Goal: Transaction & Acquisition: Purchase product/service

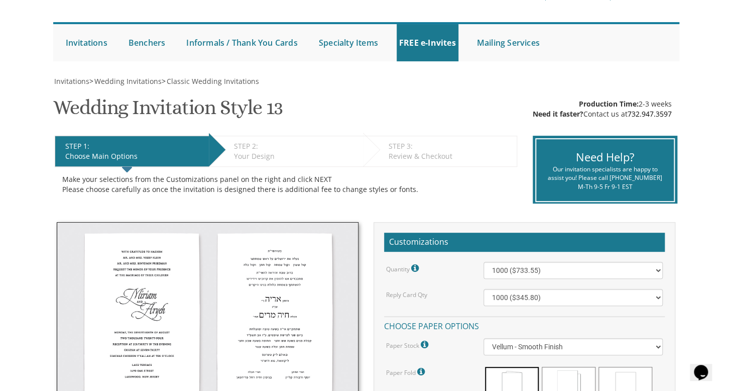
scroll to position [69, 0]
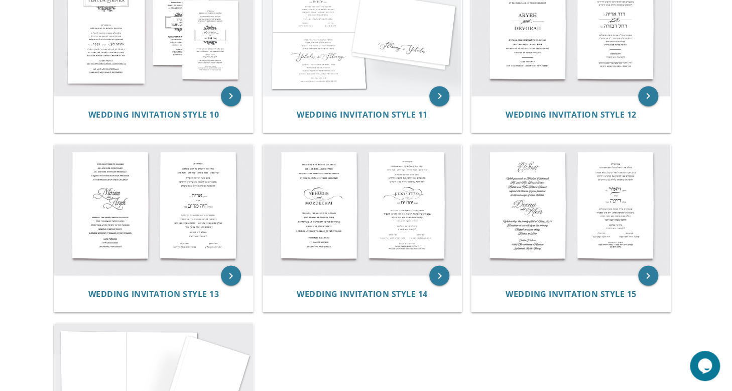
scroll to position [800, 0]
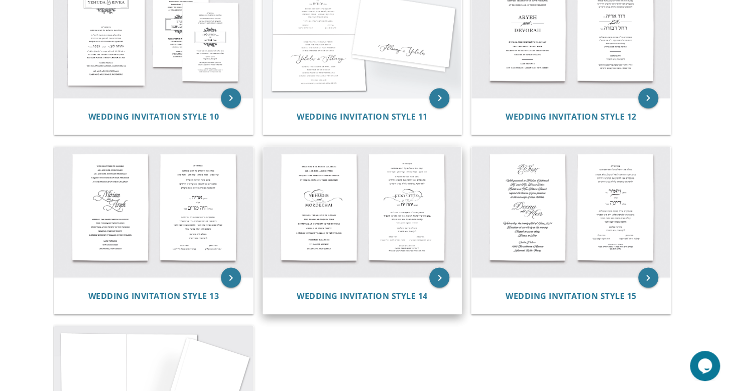
click at [396, 217] on img at bounding box center [362, 212] width 199 height 131
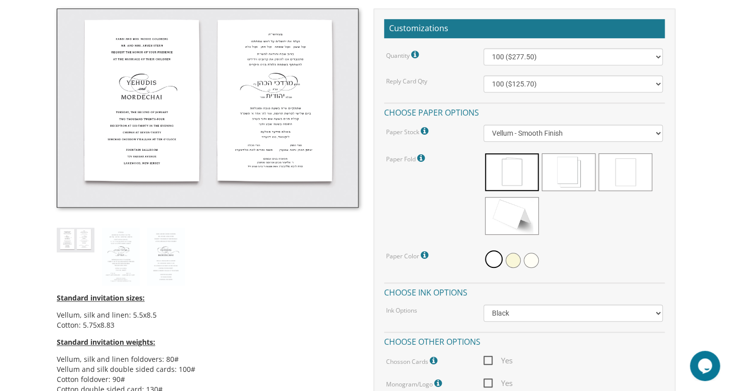
scroll to position [287, 0]
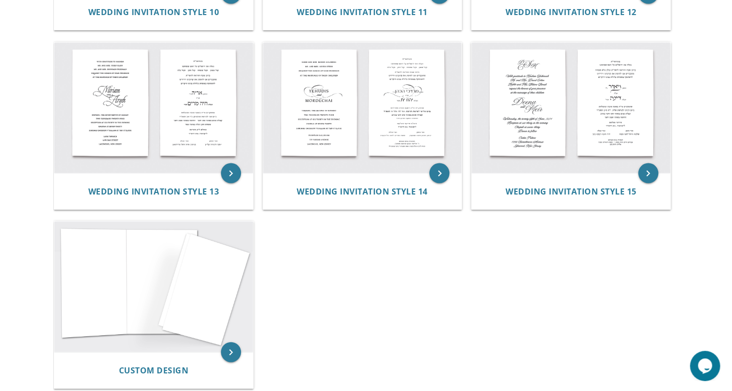
scroll to position [880, 0]
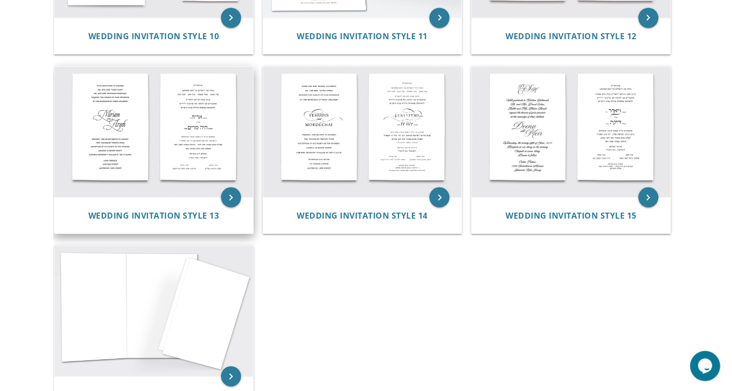
click at [97, 145] on img at bounding box center [153, 131] width 199 height 131
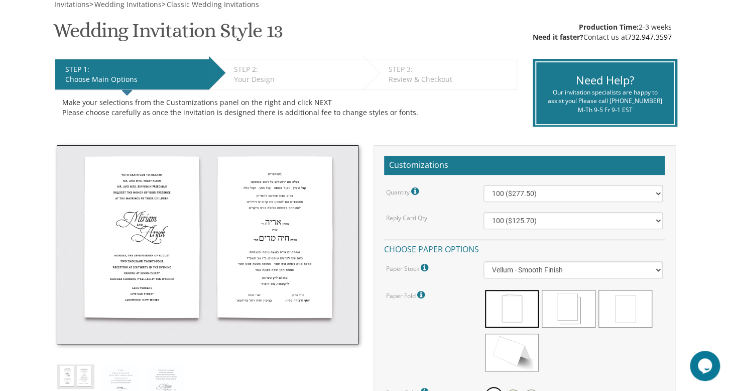
scroll to position [159, 0]
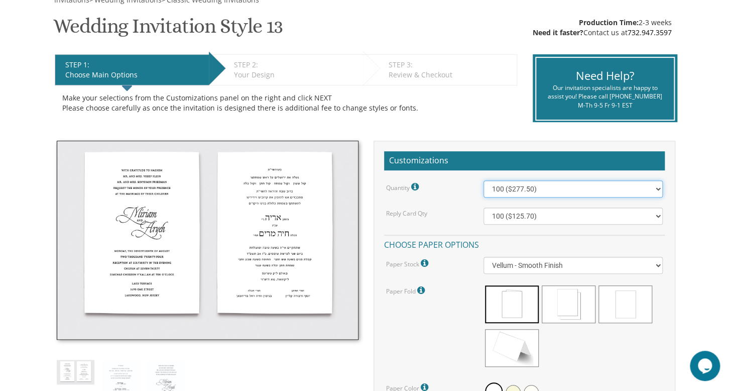
click at [657, 187] on select "100 ($277.50) 200 ($330.45) 300 ($380.65) 400 ($432.70) 500 ($482.10) 600 ($534…" at bounding box center [574, 188] width 180 height 17
select select "1000"
click at [484, 180] on select "100 ($277.50) 200 ($330.45) 300 ($380.65) 400 ($432.70) 500 ($482.10) 600 ($534…" at bounding box center [574, 188] width 180 height 17
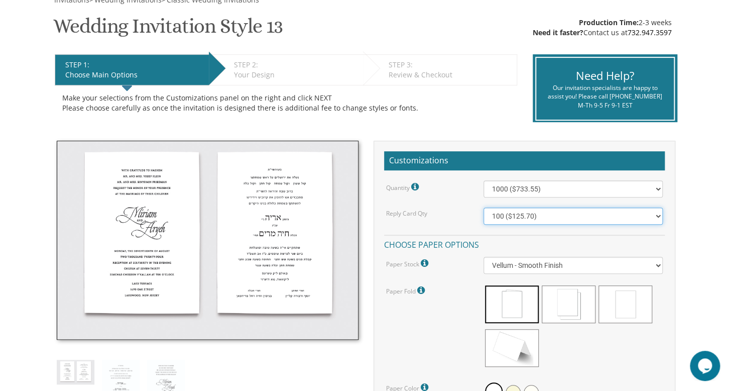
click at [657, 214] on select "100 ($125.70) 200 ($150.60) 300 ($177.95) 400 ($270.70) 500 ($225.30) 600 ($249…" at bounding box center [574, 215] width 180 height 17
select select "1000"
click at [484, 207] on select "100 ($125.70) 200 ($150.60) 300 ($177.95) 400 ($270.70) 500 ($225.30) 600 ($249…" at bounding box center [574, 215] width 180 height 17
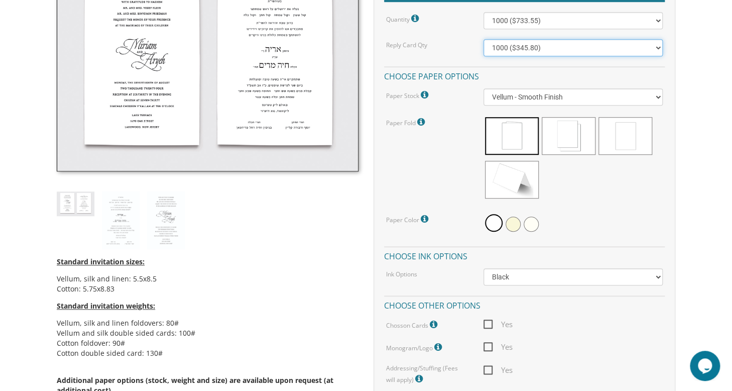
scroll to position [341, 0]
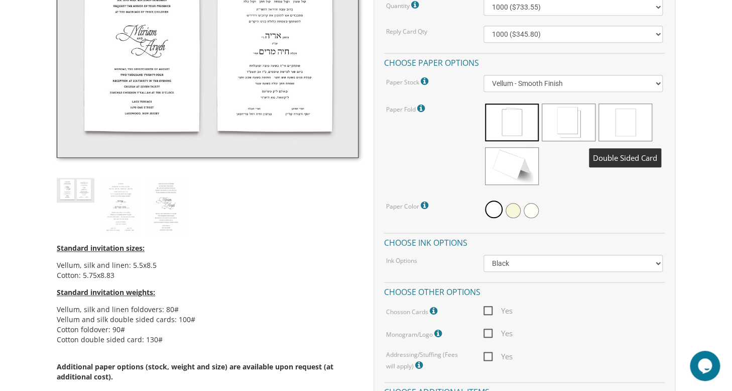
click at [619, 132] on span at bounding box center [626, 122] width 54 height 38
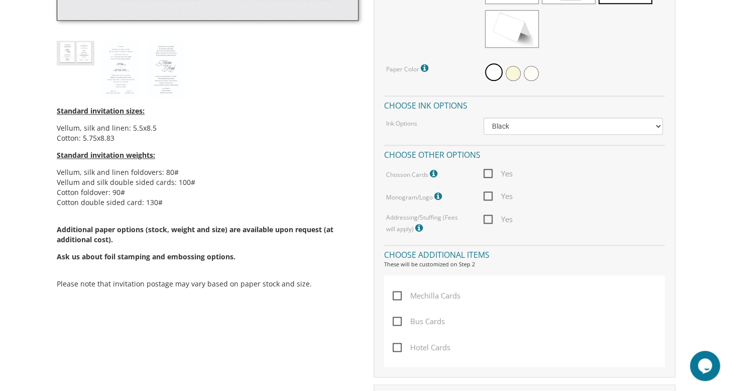
scroll to position [507, 0]
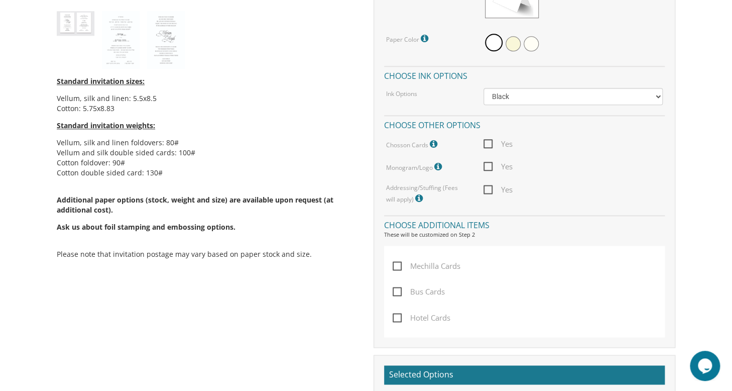
click at [489, 142] on span "Yes" at bounding box center [498, 144] width 29 height 13
click at [489, 142] on input "Yes" at bounding box center [487, 143] width 7 height 7
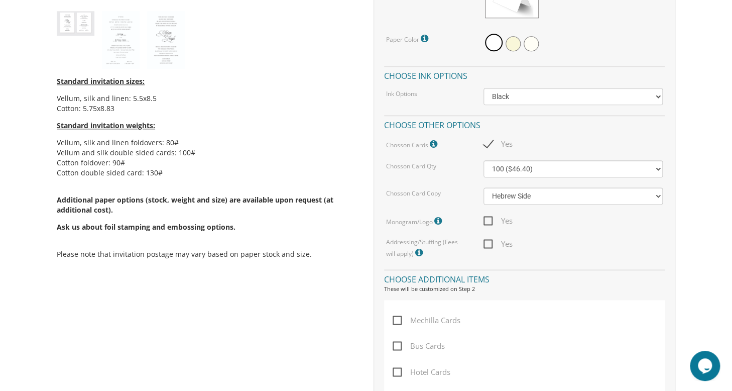
click at [489, 142] on span "Yes" at bounding box center [498, 144] width 29 height 13
click at [489, 142] on input "Yes" at bounding box center [487, 143] width 7 height 7
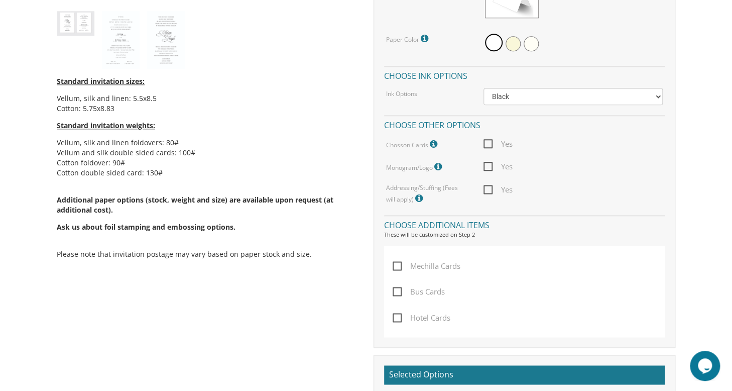
click at [489, 142] on span "Yes" at bounding box center [498, 144] width 29 height 13
click at [489, 142] on input "Yes" at bounding box center [487, 143] width 7 height 7
checkbox input "true"
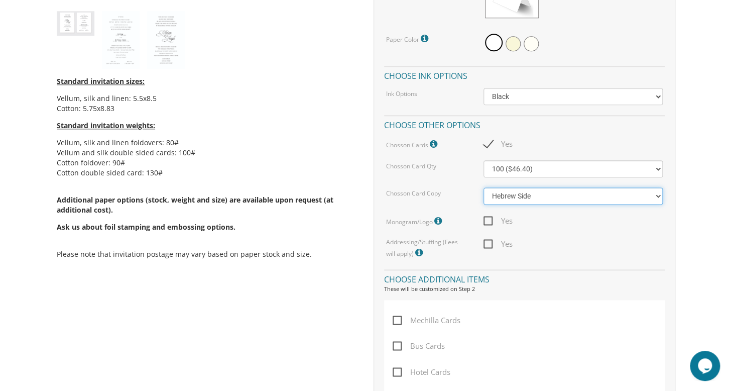
click at [660, 195] on select "Hebrew Side English Side" at bounding box center [574, 195] width 180 height 17
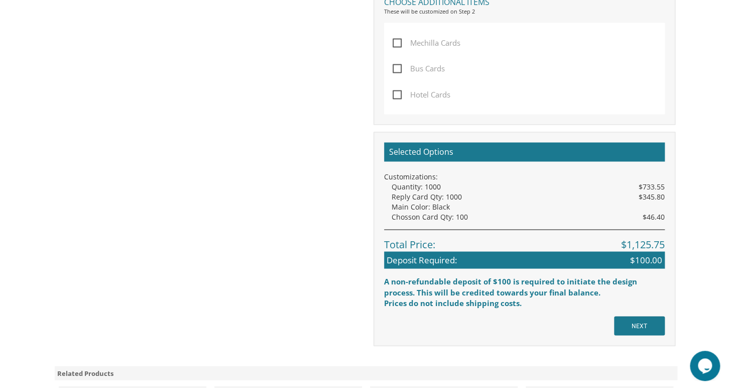
scroll to position [820, 0]
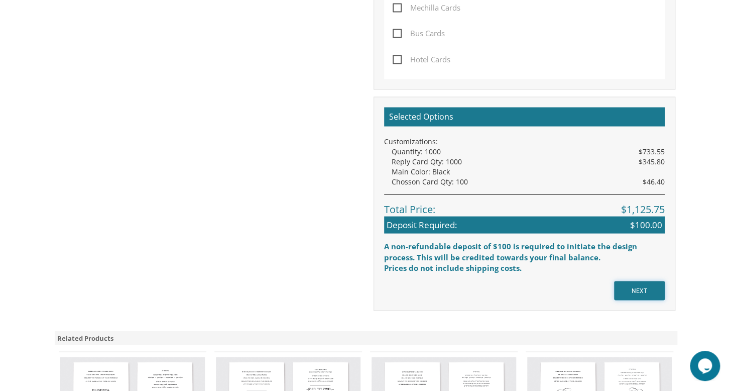
click at [632, 292] on input "NEXT" at bounding box center [639, 290] width 51 height 19
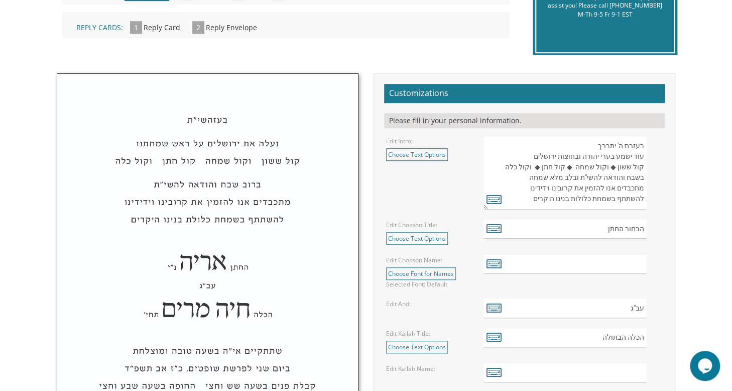
scroll to position [270, 0]
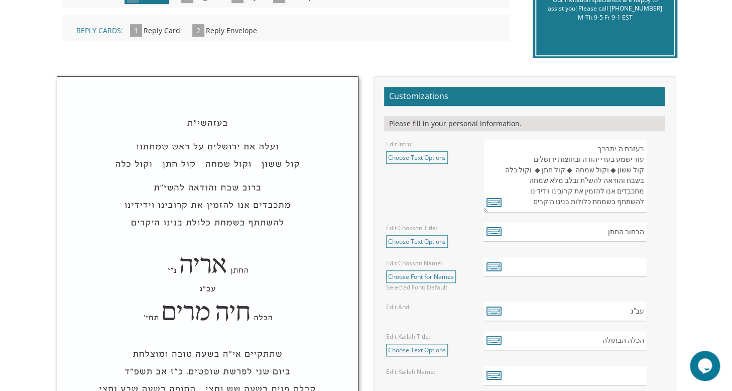
drag, startPoint x: 645, startPoint y: 153, endPoint x: 594, endPoint y: 150, distance: 51.3
click at [594, 150] on textarea "בעזרת ה' יתברך עוד ישמע בערי יהודה ובחוצות ירושלים קול ששון ◆ וקול שמחה ◆ קול ח…" at bounding box center [565, 176] width 163 height 74
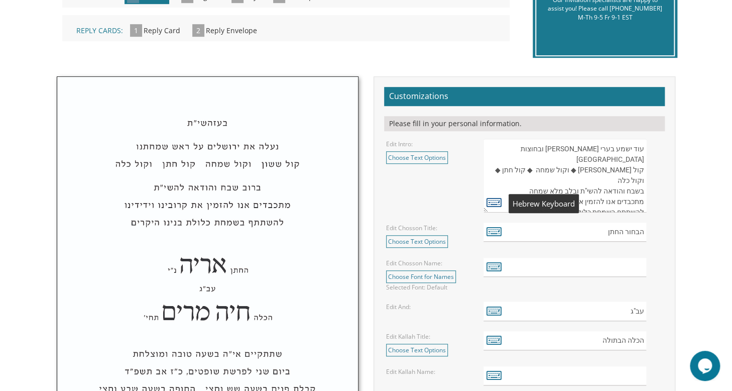
type textarea "עוד ישמע בערי יהודה ובחוצות ירושלים קול ששון ◆ וקול שמחה ◆ קול חתן ◆ וקול כלה ב…"
click at [498, 200] on icon at bounding box center [494, 202] width 15 height 14
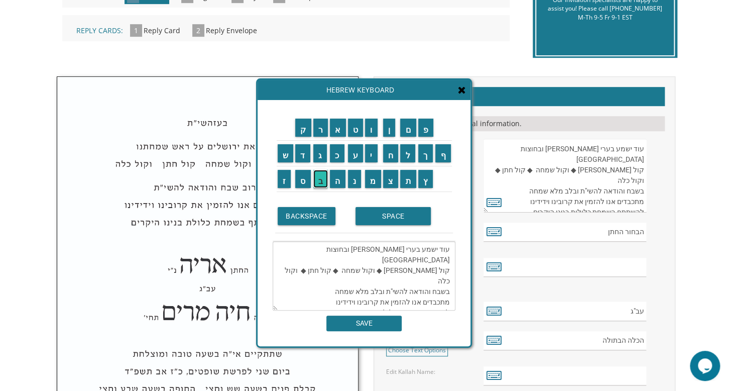
click at [322, 183] on input "ב" at bounding box center [320, 179] width 15 height 18
click at [356, 159] on input "ע" at bounding box center [356, 153] width 16 height 18
click at [279, 181] on input "ז" at bounding box center [285, 179] width 14 height 18
click at [339, 179] on input "ה" at bounding box center [338, 179] width 16 height 18
click at [285, 157] on input "ש" at bounding box center [286, 153] width 16 height 18
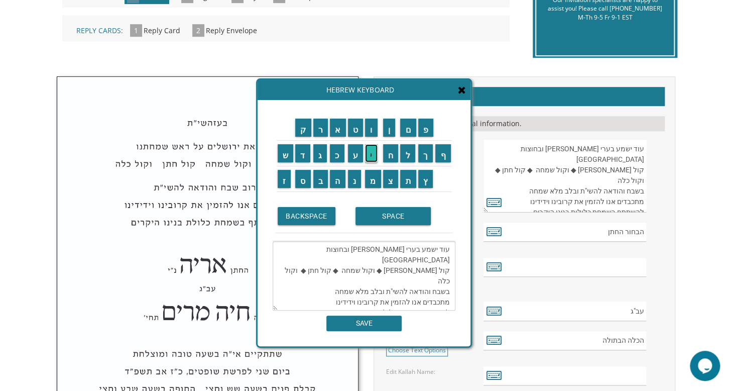
click at [372, 158] on input "י" at bounding box center [371, 153] width 13 height 18
click at [414, 173] on input "ת" at bounding box center [408, 179] width 16 height 18
type textarea "עוד ישמע בערי יהודה ובחוצות ירושלים קול ששון ◆ וקול שמחה ◆ קול חתן ◆ וקול כלה ב…"
click at [357, 321] on input "SAVE" at bounding box center [364, 323] width 75 height 16
type textarea "עוד ישמע בערי יהודה ובחוצות ירושלים קול ששון ◆ וקול שמחה ◆ קול חתן ◆ וקול כלה ב…"
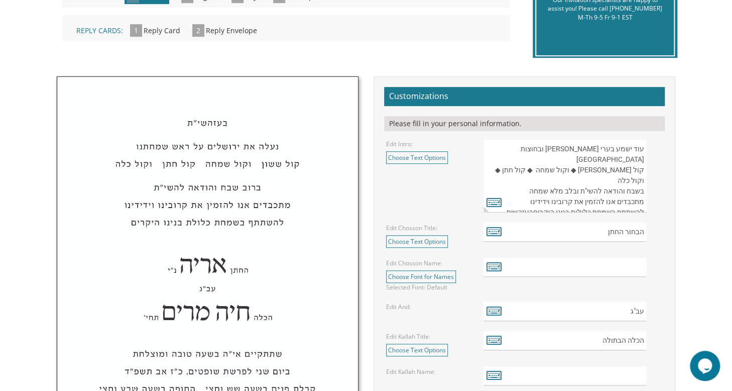
click at [632, 144] on textarea "בעזרת ה' יתברך עוד ישמע בערי יהודה ובחוצות ירושלים קול ששון ◆ וקול שמחה ◆ קול ח…" at bounding box center [565, 176] width 163 height 74
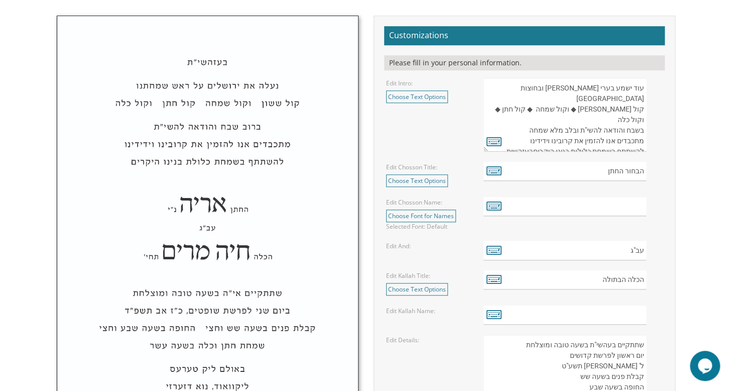
scroll to position [333, 0]
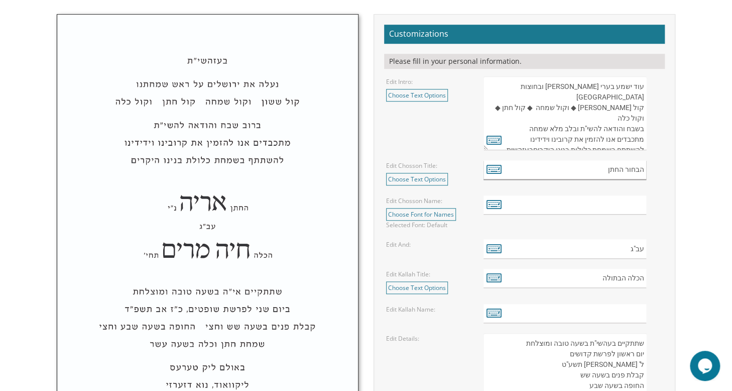
click at [597, 168] on input "הבחור החתן" at bounding box center [565, 170] width 163 height 20
type input "הבחור החתן"
click at [496, 169] on icon at bounding box center [494, 169] width 15 height 14
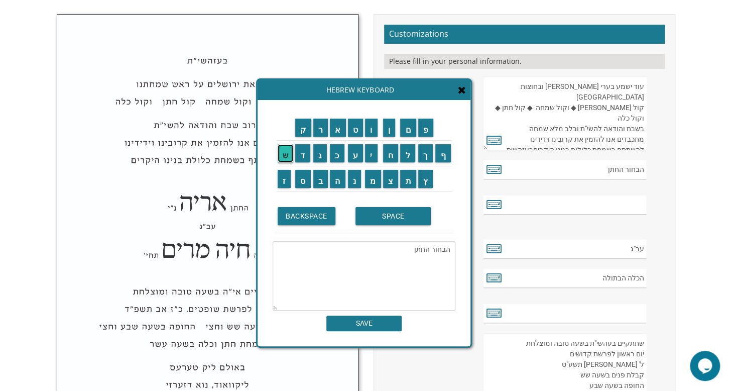
click at [282, 153] on input "ש" at bounding box center [286, 153] width 16 height 18
click at [374, 186] on input "מ" at bounding box center [373, 179] width 16 height 18
click at [370, 135] on input "ו" at bounding box center [371, 128] width 13 height 18
click at [337, 127] on input "א" at bounding box center [338, 128] width 16 height 18
click at [411, 151] on input "ל" at bounding box center [407, 153] width 15 height 18
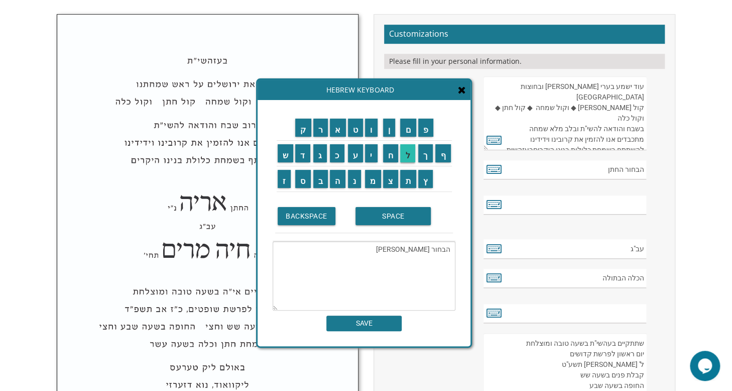
type textarea "הבחור החתן שמואל"
click at [373, 319] on input "SAVE" at bounding box center [364, 323] width 75 height 16
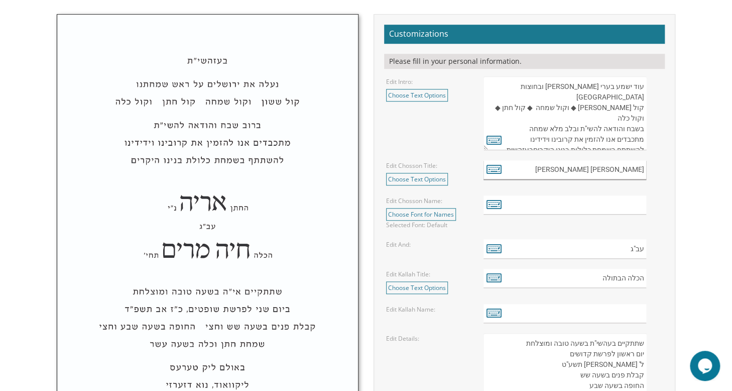
click at [605, 170] on input "הבחור החתן שמואל" at bounding box center [565, 170] width 163 height 20
click at [585, 171] on input "הבחור החתן שמואל" at bounding box center [565, 170] width 163 height 20
type input "הבחור החתן"
click at [620, 207] on input "text" at bounding box center [565, 205] width 163 height 20
click at [496, 205] on icon at bounding box center [494, 204] width 15 height 14
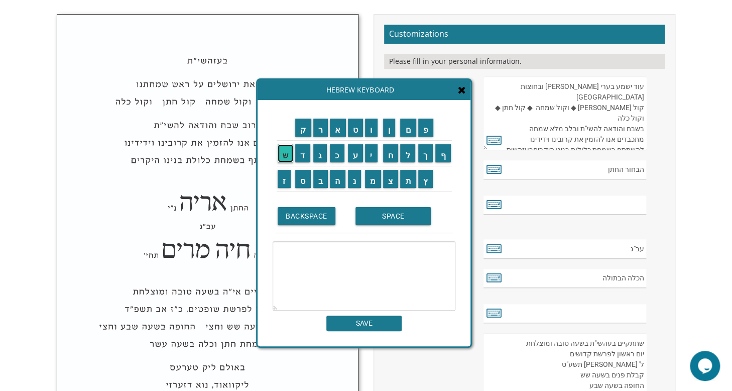
click at [285, 151] on input "ש" at bounding box center [286, 153] width 16 height 18
click at [370, 186] on input "מ" at bounding box center [373, 179] width 16 height 18
click at [370, 127] on input "ו" at bounding box center [371, 128] width 13 height 18
click at [335, 125] on input "א" at bounding box center [338, 128] width 16 height 18
click at [408, 160] on input "ל" at bounding box center [407, 153] width 15 height 18
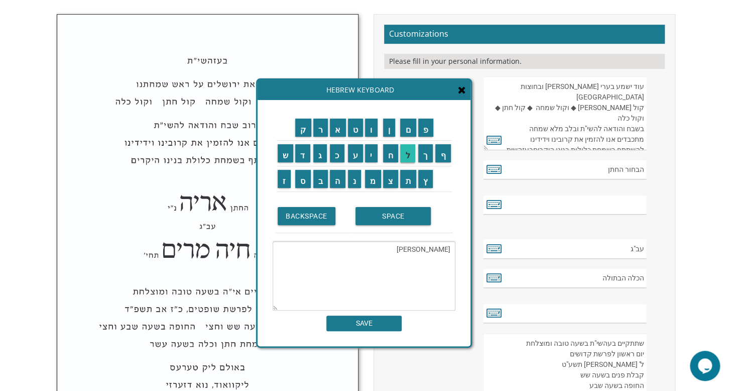
type textarea "[PERSON_NAME]"
click at [382, 319] on input "SAVE" at bounding box center [364, 323] width 75 height 16
type input "שמואל"
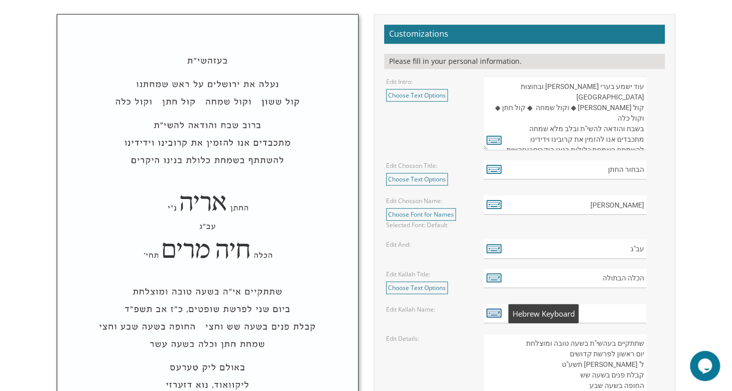
click at [495, 310] on icon at bounding box center [494, 312] width 15 height 14
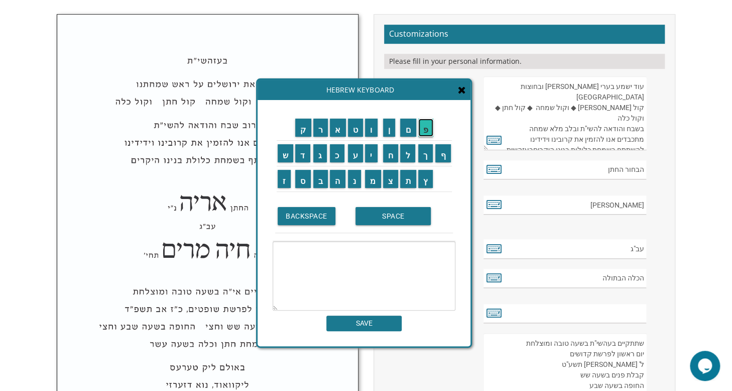
click at [430, 129] on input "פ" at bounding box center [426, 128] width 16 height 18
click at [372, 157] on input "י" at bounding box center [371, 153] width 13 height 18
click at [319, 160] on input "ג" at bounding box center [320, 153] width 14 height 18
click at [336, 130] on input "א" at bounding box center [338, 128] width 16 height 18
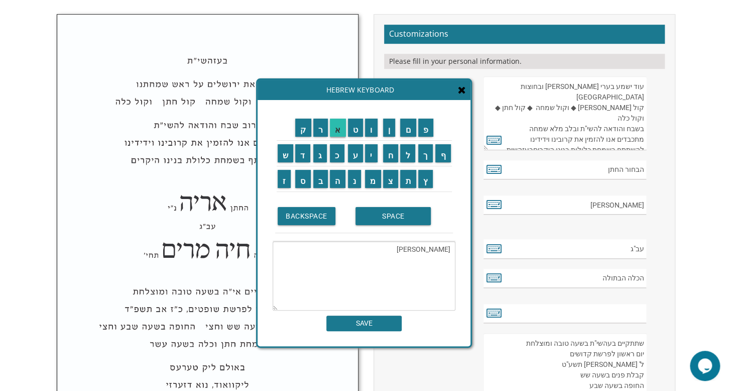
type textarea "פייגא"
click at [367, 324] on input "SAVE" at bounding box center [364, 323] width 75 height 16
type input "פייגא"
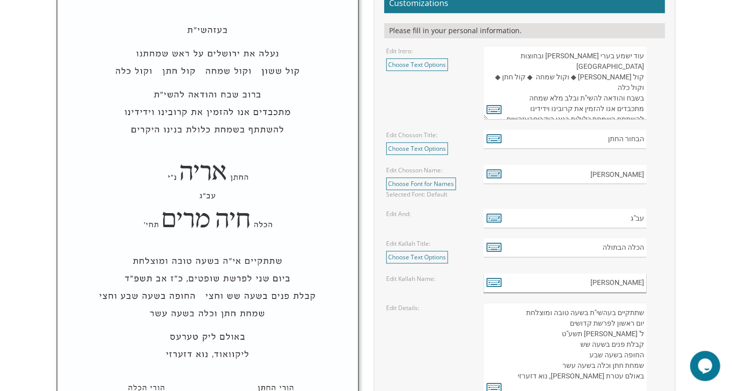
scroll to position [360, 0]
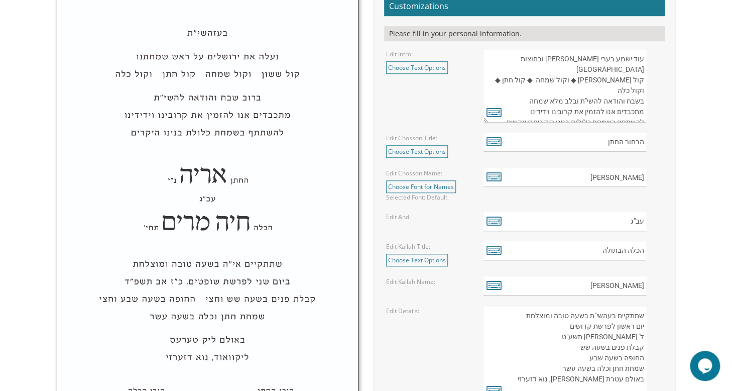
click at [637, 59] on textarea "בעזרת ה' יתברך עוד ישמע בערי יהודה ובחוצות ירושלים קול ששון ◆ וקול שמחה ◆ קול ח…" at bounding box center [565, 86] width 163 height 74
click at [492, 108] on icon at bounding box center [494, 112] width 15 height 14
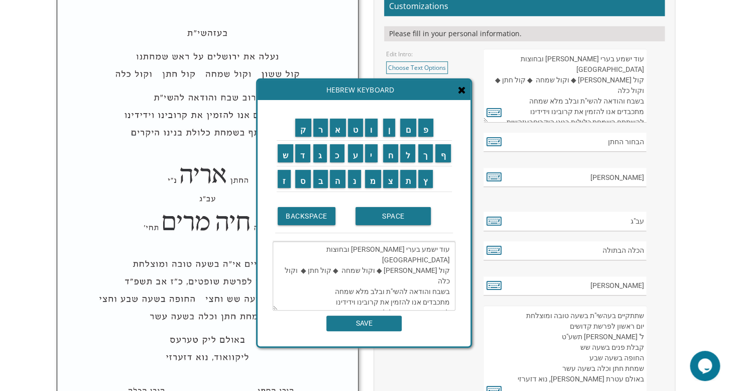
click at [639, 60] on textarea "בעזרת ה' יתברך עוד ישמע בערי יהודה ובחוצות ירושלים קול ששון ◆ וקול שמחה ◆ קול ח…" at bounding box center [565, 86] width 163 height 74
click at [320, 181] on input "ב" at bounding box center [320, 179] width 15 height 18
click at [448, 250] on textarea "עוד ישמע בערי יהודה ובחוצות ירושלים קול ששון ◆ וקול שמחה ◆ קול חתן ◆ וקול כלה ב…" at bounding box center [364, 275] width 183 height 69
click at [318, 178] on input "ב" at bounding box center [320, 179] width 15 height 18
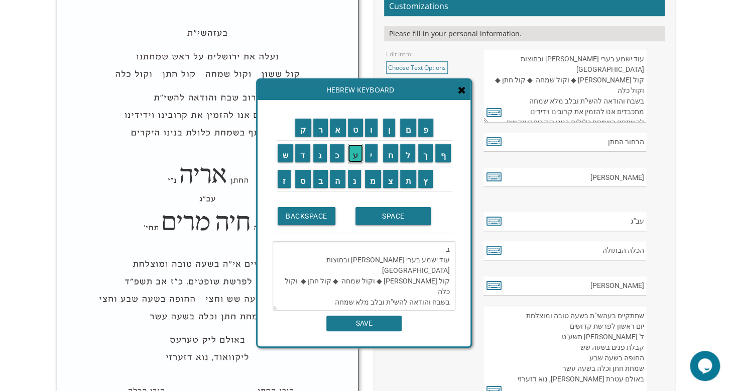
click at [360, 156] on input "ע" at bounding box center [356, 153] width 16 height 18
click at [281, 178] on input "ז" at bounding box center [285, 179] width 14 height 18
click at [340, 186] on input "ה" at bounding box center [338, 179] width 16 height 18
click at [281, 156] on input "ש" at bounding box center [286, 153] width 16 height 18
click at [371, 154] on input "י" at bounding box center [371, 153] width 13 height 18
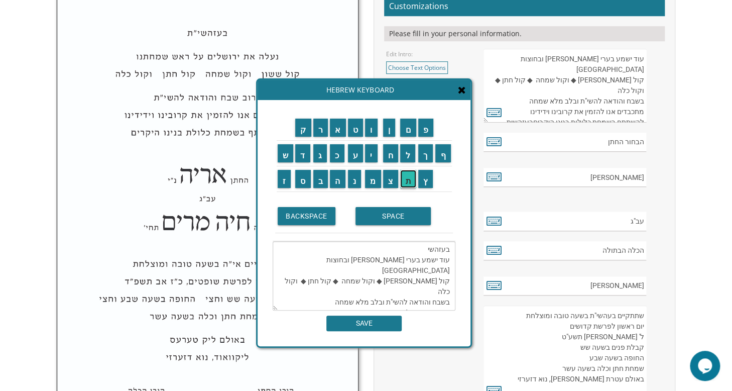
click at [404, 176] on input "ת" at bounding box center [408, 179] width 16 height 18
type textarea "בעזהשית עוד ישמע בערי יהודה ובחוצות ירושלים קול ששון ◆ וקול שמחה ◆ קול חתן ◆ וק…"
click at [386, 317] on input "SAVE" at bounding box center [364, 323] width 75 height 16
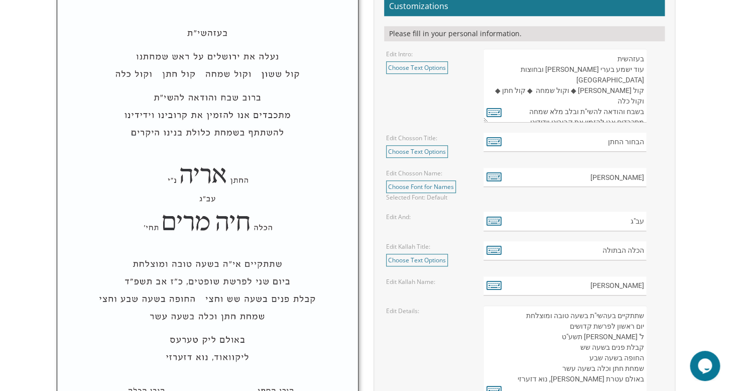
drag, startPoint x: 643, startPoint y: 68, endPoint x: 529, endPoint y: 70, distance: 114.0
click at [529, 70] on textarea "בעזרת ה' יתברך עוד ישמע בערי יהודה ובחוצות ירושלים קול ששון ◆ וקול שמחה ◆ קול ח…" at bounding box center [565, 86] width 163 height 74
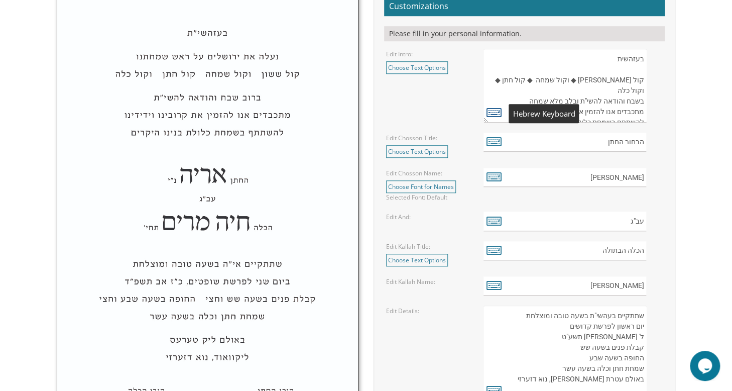
type textarea "בעזהשית קול ששון ◆ וקול שמחה ◆ קול חתן ◆ וקול כלה בשבח והודאה להשי"ת ובלב מלא ש…"
click at [493, 110] on icon at bounding box center [494, 112] width 15 height 14
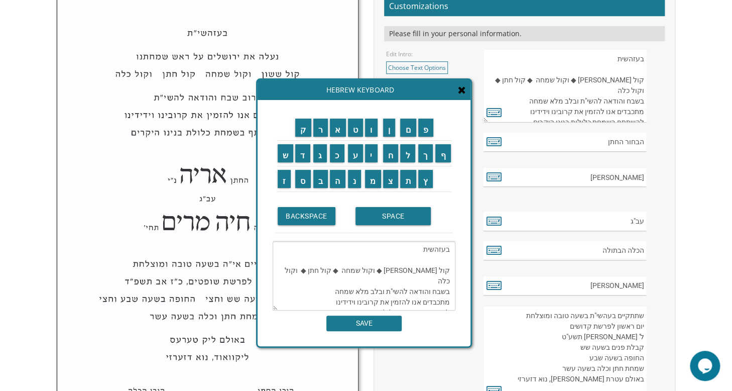
click at [455, 251] on textarea "בעזהשית קול ששון ◆ וקול שמחה ◆ קול חתן ◆ וקול כלה בשבח והודאה להשי"ת ובלב מלא ש…" at bounding box center [364, 275] width 183 height 69
click at [450, 263] on textarea "בעזהשית קול ששון ◆ וקול שמחה ◆ קול חתן ◆ וקול כלה בשבח והודאה להשי"ת ובלב מלא ש…" at bounding box center [364, 275] width 183 height 69
click at [353, 181] on input "נ" at bounding box center [355, 179] width 14 height 18
click at [355, 149] on input "ע" at bounding box center [356, 153] width 16 height 18
click at [408, 152] on input "ל" at bounding box center [407, 153] width 15 height 18
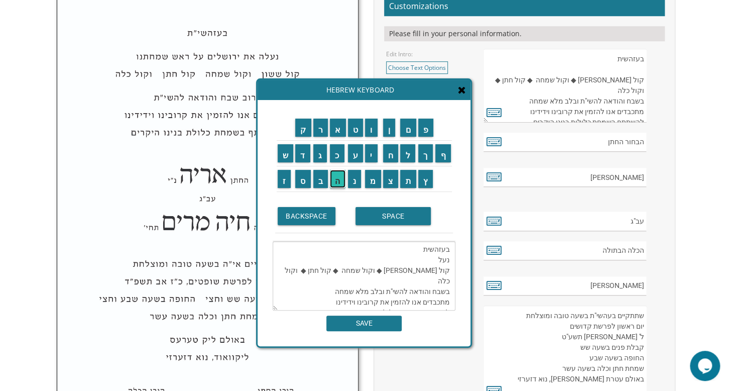
click at [336, 178] on input "ה" at bounding box center [338, 179] width 16 height 18
click at [333, 130] on input "א" at bounding box center [338, 128] width 16 height 18
click at [404, 179] on input "ת" at bounding box center [408, 179] width 16 height 18
click at [371, 151] on input "י" at bounding box center [371, 153] width 13 height 18
click at [315, 127] on input "ר" at bounding box center [320, 128] width 15 height 18
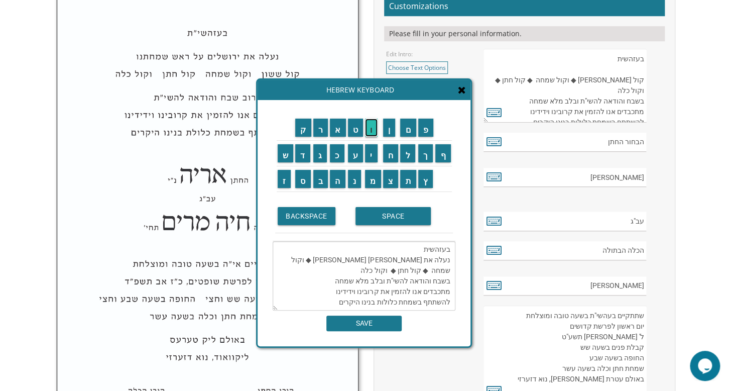
click at [372, 127] on input "ו" at bounding box center [371, 128] width 13 height 18
click at [283, 159] on input "ש" at bounding box center [286, 153] width 16 height 18
click at [401, 155] on input "ל" at bounding box center [407, 153] width 15 height 18
click at [374, 153] on input "י" at bounding box center [371, 153] width 13 height 18
click at [406, 131] on input "ם" at bounding box center [408, 128] width 16 height 18
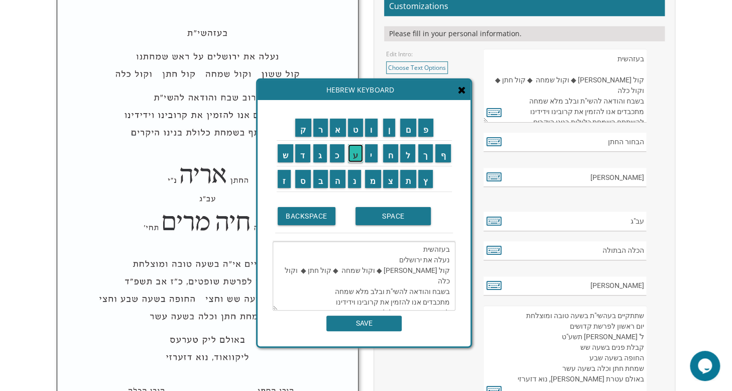
click at [353, 153] on input "ע" at bounding box center [356, 153] width 16 height 18
click at [404, 152] on input "ל" at bounding box center [407, 153] width 15 height 18
click at [322, 130] on input "ר" at bounding box center [320, 128] width 15 height 18
click at [340, 130] on input "א" at bounding box center [338, 128] width 16 height 18
click at [281, 156] on input "ש" at bounding box center [286, 153] width 16 height 18
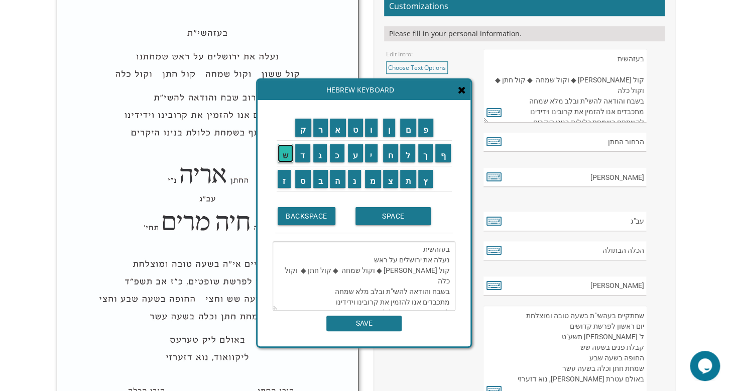
click at [281, 156] on input "ש" at bounding box center [286, 153] width 16 height 18
click at [372, 174] on input "מ" at bounding box center [373, 179] width 16 height 18
click at [389, 159] on input "ח" at bounding box center [391, 153] width 16 height 18
click at [405, 179] on input "ת" at bounding box center [408, 179] width 16 height 18
click at [350, 180] on input "נ" at bounding box center [355, 179] width 14 height 18
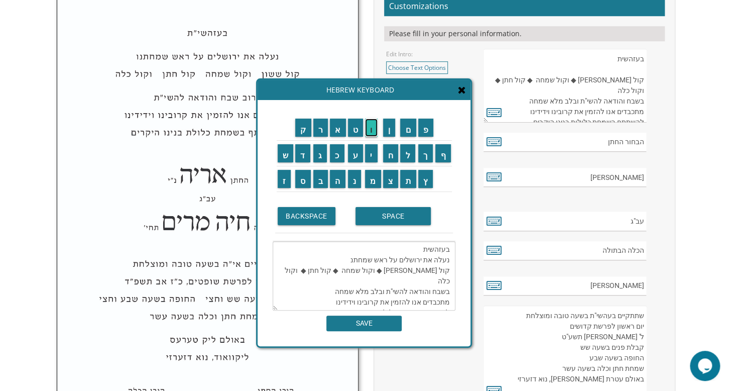
click at [368, 130] on input "ו" at bounding box center [371, 128] width 13 height 18
drag, startPoint x: 384, startPoint y: 280, endPoint x: 330, endPoint y: 285, distance: 54.4
click at [330, 285] on textarea "בעזהשית נעלה את ירושלים על ראש שמחתנו קול ששון ◆ וקול שמחה ◆ קול חתן ◆ וקול כלה…" at bounding box center [364, 275] width 183 height 69
click at [361, 247] on textarea "בעזהשית נעלה את ירושלים על ראש שמחתנו קול ששון ◆ וקול שמחה ◆ קול חתן ◆ וקול כלה…" at bounding box center [364, 275] width 183 height 69
type textarea "בעזהשית נעלה את ירושלים על ראש שמחתנו קול ששון ◆ וקול שמחה ◆ קול חתן ◆ וקול כלה…"
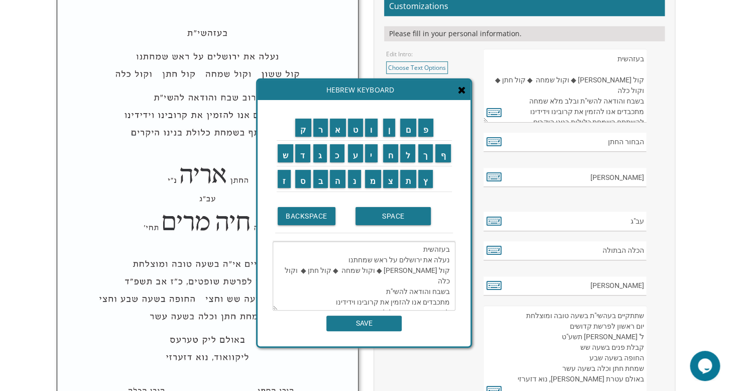
click at [377, 331] on div "ק ר א ט ו ן ם פ ש ד ג כ ע י ח ל" at bounding box center [364, 223] width 213 height 246
click at [360, 321] on input "SAVE" at bounding box center [364, 323] width 75 height 16
type textarea "בעזהשית נעלה את ירושלים על ראש שמחתנו קול ששון ◆ וקול שמחה ◆ קול חתן ◆ וקול כלה…"
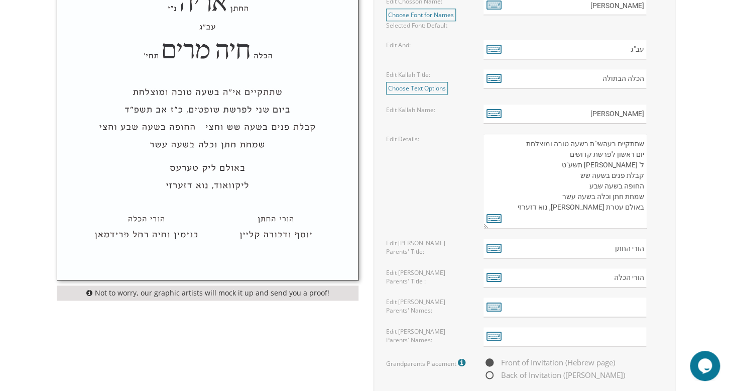
scroll to position [533, 0]
drag, startPoint x: 644, startPoint y: 152, endPoint x: 617, endPoint y: 153, distance: 27.2
click at [617, 153] on textarea "שתתקיים בעהשי"ת בשעה טובה ומוצלחת יום ראשון לפרשת קדושים ל' ניסן תשע"ט קבלת פני…" at bounding box center [565, 179] width 163 height 95
click at [636, 154] on textarea "שתתקיים בעהשי"ת בשעה טובה ומוצלחת יום ראשון לפרשת קדושים ל' ניסן תשע"ט קבלת פני…" at bounding box center [565, 179] width 163 height 95
drag, startPoint x: 635, startPoint y: 154, endPoint x: 617, endPoint y: 153, distance: 18.1
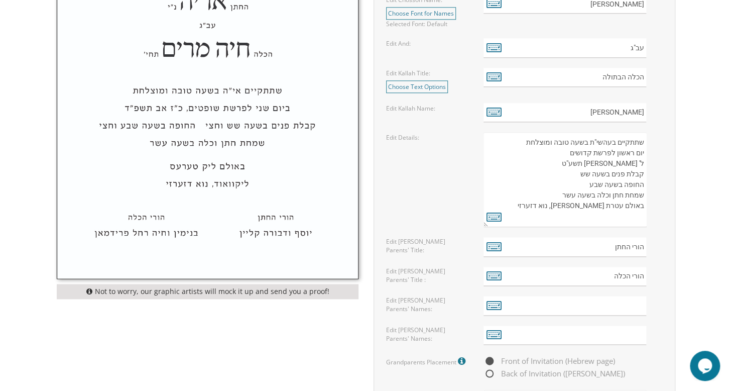
click at [617, 153] on textarea "שתתקיים בעהשי"ת בשעה טובה ומוצלחת יום ראשון לפרשת קדושים ל' ניסן תשע"ט קבלת פני…" at bounding box center [565, 179] width 163 height 95
click at [497, 216] on icon at bounding box center [494, 216] width 15 height 14
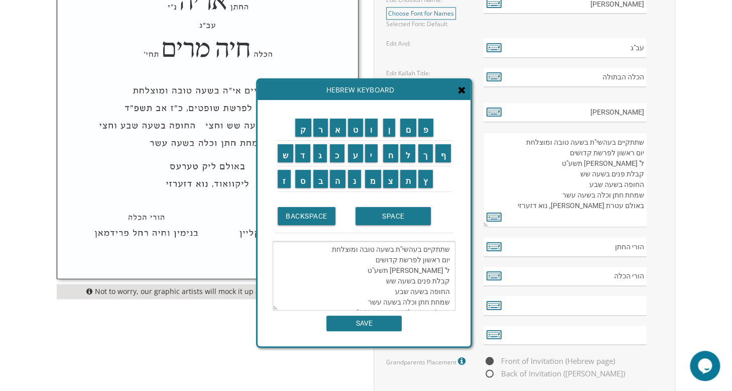
drag, startPoint x: 440, startPoint y: 262, endPoint x: 421, endPoint y: 264, distance: 18.2
click at [421, 264] on textarea "שתתקיים בעהשי"ת בשעה טובה ומוצלחת יום ראשון לפרשת קדושים ל' ניסן תשע"ט קבלת פני…" at bounding box center [364, 275] width 183 height 69
click at [282, 155] on input "ש" at bounding box center [286, 153] width 16 height 18
click at [355, 177] on input "נ" at bounding box center [355, 179] width 14 height 18
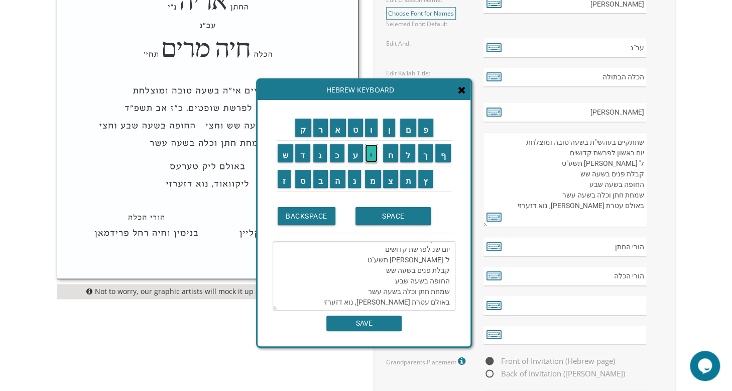
click at [373, 150] on input "י" at bounding box center [371, 153] width 13 height 18
drag, startPoint x: 403, startPoint y: 260, endPoint x: 381, endPoint y: 260, distance: 22.1
click at [381, 260] on textarea "שתתקיים בעהשי"ת בשעה טובה ומוצלחת יום שני לפרשת קדושים ל' ניסן תשע"ט קבלת פנים …" at bounding box center [364, 275] width 183 height 69
drag, startPoint x: 419, startPoint y: 249, endPoint x: 393, endPoint y: 250, distance: 26.6
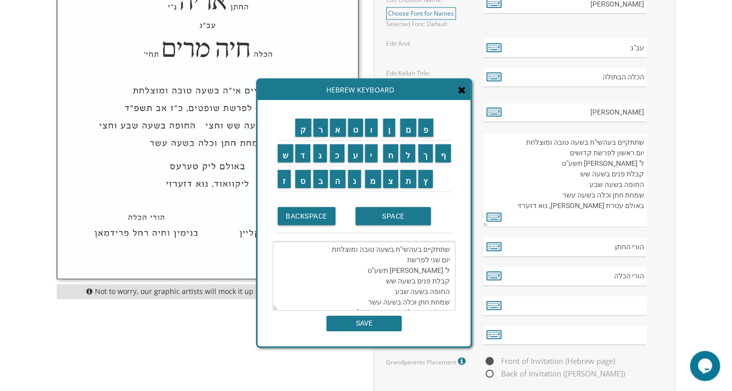
click at [393, 250] on textarea "שתתקיים בעהשי"ת בשעה טובה ומוצלחת יום שני לפרשת ל' ניסן תשע"ט קבלת פנים בשעה שש…" at bounding box center [364, 275] width 183 height 69
click at [338, 137] on td "א" at bounding box center [338, 128] width 18 height 26
click at [372, 153] on input "י" at bounding box center [371, 153] width 13 height 18
click at [336, 181] on input "ה" at bounding box center [338, 179] width 16 height 18
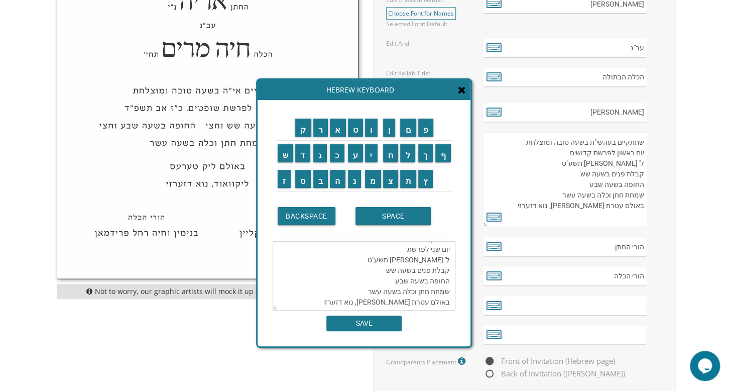
scroll to position [0, 0]
click at [420, 248] on textarea "שתתקיים יה בשעה טובה ומוצלחת יום שני לפרשת ל' ניסן תשע"ט קבלת פנים בשעה שש החופ…" at bounding box center [364, 275] width 183 height 69
click at [419, 247] on textarea "שתתקיים יה בשעה טובה ומוצלחת יום שני לפרשת ל' ניסן תשע"ט קבלת פנים בשעה שש החופ…" at bounding box center [364, 275] width 183 height 69
click at [332, 132] on input "א" at bounding box center [338, 128] width 16 height 18
click at [401, 262] on textarea "שתתקיים איה בשעה טובה ומוצלחת יום שני לפרשת ל' ניסן תשע"ט קבלת פנים בשעה שש החו…" at bounding box center [364, 275] width 183 height 69
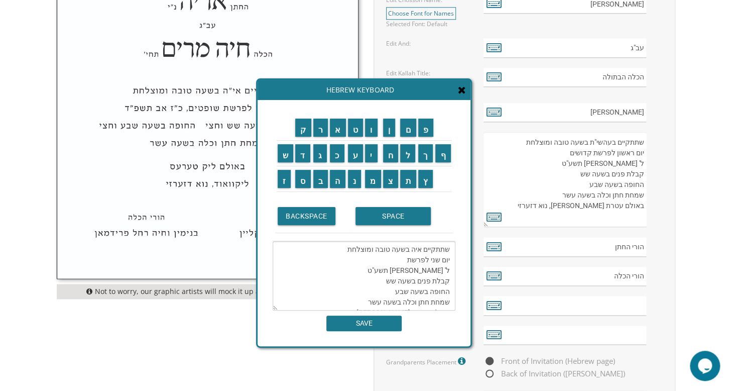
click at [401, 262] on textarea "שתתקיים איה בשעה טובה ומוצלחת יום שני לפרשת ל' ניסן תשע"ט קבלת פנים בשעה שש החו…" at bounding box center [364, 275] width 183 height 69
click at [404, 156] on input "ל" at bounding box center [407, 153] width 15 height 18
click at [423, 156] on input "ך" at bounding box center [425, 153] width 15 height 18
click at [402, 151] on input "ל" at bounding box center [407, 153] width 15 height 18
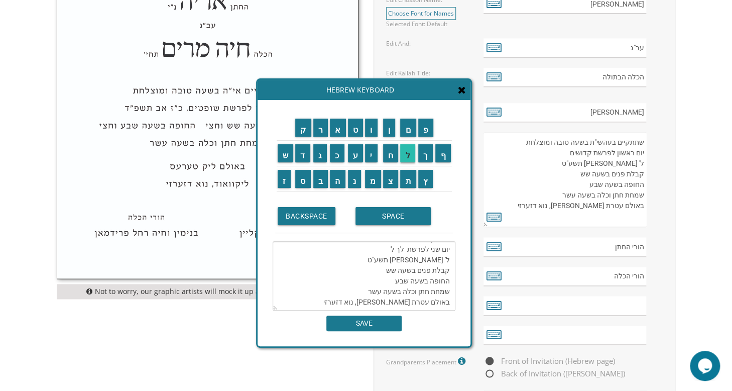
scroll to position [18, 0]
click at [427, 156] on input "ך" at bounding box center [425, 153] width 15 height 18
click at [334, 124] on input "א" at bounding box center [338, 128] width 16 height 18
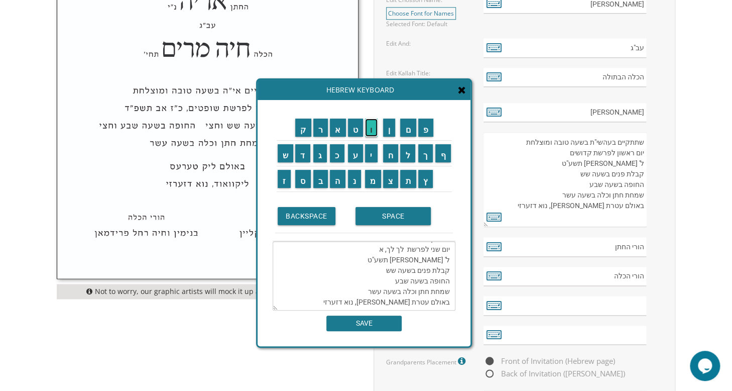
click at [372, 129] on input "ו" at bounding box center [371, 128] width 13 height 18
click at [316, 129] on input "ר" at bounding box center [320, 128] width 15 height 18
click at [407, 156] on input "ל" at bounding box center [407, 153] width 15 height 18
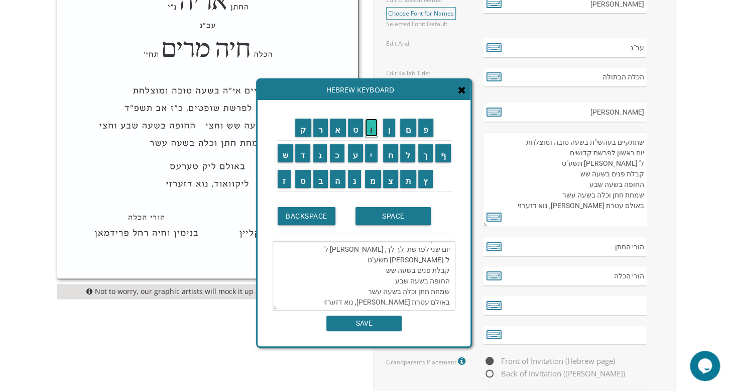
click at [376, 133] on input "ו" at bounding box center [371, 128] width 13 height 18
click at [393, 151] on input "ח" at bounding box center [391, 153] width 16 height 18
click at [284, 154] on input "ש" at bounding box center [286, 153] width 16 height 18
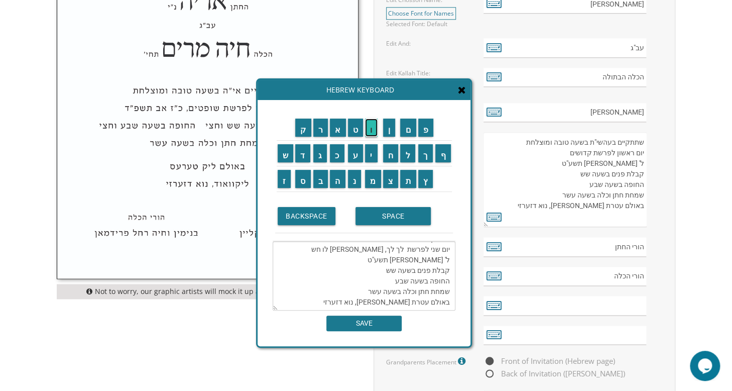
click at [371, 130] on input "ו" at bounding box center [371, 128] width 13 height 18
click at [390, 129] on input "ן" at bounding box center [389, 128] width 13 height 18
click at [406, 179] on input "ת" at bounding box center [408, 179] width 16 height 18
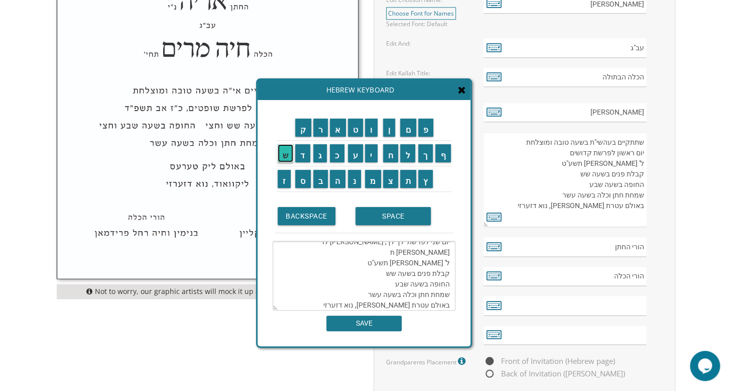
click at [288, 155] on input "ש" at bounding box center [286, 153] width 16 height 18
click at [424, 131] on input "פ" at bounding box center [426, 128] width 16 height 18
click at [372, 133] on input "ו" at bounding box center [371, 128] width 13 height 18
click at [285, 153] on input "ש" at bounding box center [286, 153] width 16 height 18
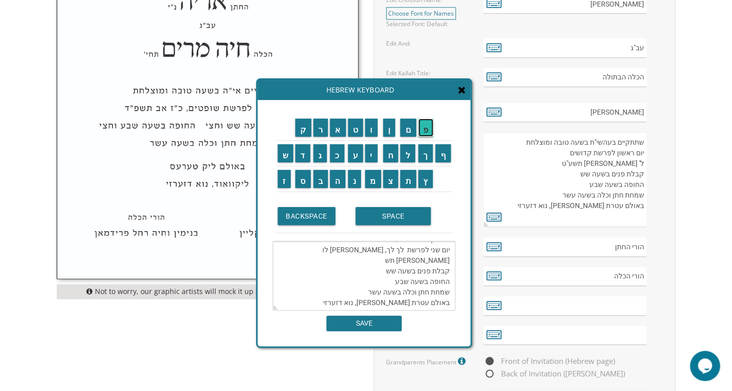
click at [424, 128] on input "פ" at bounding box center [426, 128] width 16 height 18
click at [370, 131] on input "ו" at bounding box center [371, 128] width 13 height 18
click at [382, 260] on textarea "שתתקיים איה בשעה טובה ומוצלחת יום שני לפרשת לך לך, אור לו חשון תשפו קבלת פנים ב…" at bounding box center [364, 275] width 183 height 69
click at [368, 130] on input "ו" at bounding box center [371, 128] width 13 height 18
click at [389, 157] on input "ח" at bounding box center [391, 153] width 16 height 18
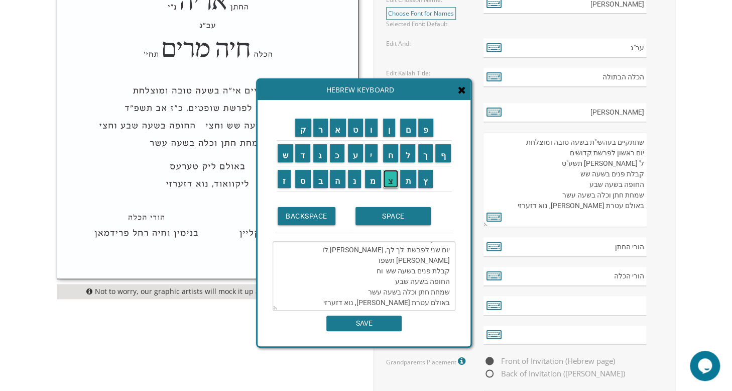
click at [394, 184] on input "צ" at bounding box center [391, 179] width 16 height 18
click at [373, 149] on input "י" at bounding box center [371, 153] width 13 height 18
click at [392, 268] on textarea "שתתקיים איה בשעה טובה ומוצלחת יום שני לפרשת לך לך, אור לו חשון תשפו קבלת פנים ב…" at bounding box center [364, 275] width 183 height 69
click at [370, 137] on td "ו" at bounding box center [373, 128] width 18 height 26
click at [391, 158] on input "ח" at bounding box center [391, 153] width 16 height 18
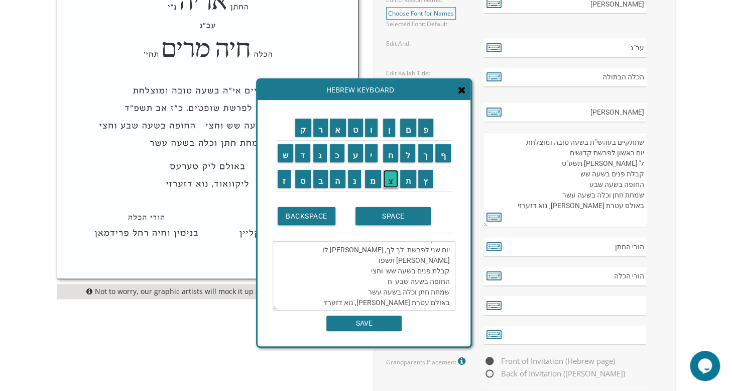
click at [388, 180] on input "צ" at bounding box center [391, 179] width 16 height 18
click at [373, 152] on input "י" at bounding box center [371, 153] width 13 height 18
click at [374, 130] on input "ו" at bounding box center [371, 128] width 13 height 18
click at [392, 157] on input "ח" at bounding box center [391, 153] width 16 height 18
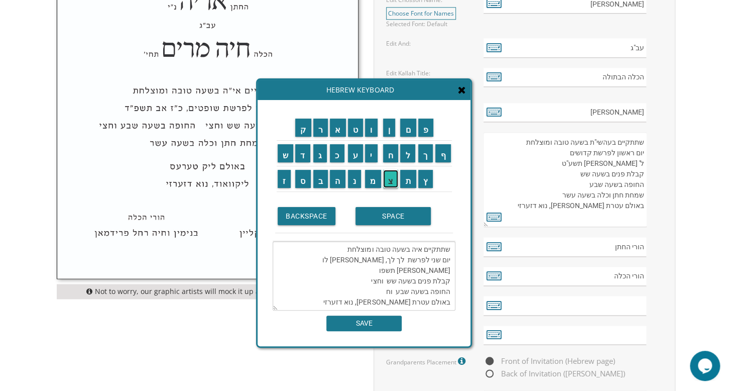
click at [392, 179] on input "צ" at bounding box center [391, 179] width 16 height 18
click at [372, 156] on input "י" at bounding box center [371, 153] width 13 height 18
click at [365, 270] on textarea "שתתקיים איה בשעה טובה ומוצלחת יום שני לפרשת לך לך, אור לו חשון תשפו קבלת פנים ב…" at bounding box center [364, 275] width 183 height 69
click at [281, 152] on input "ש" at bounding box center [286, 153] width 16 height 18
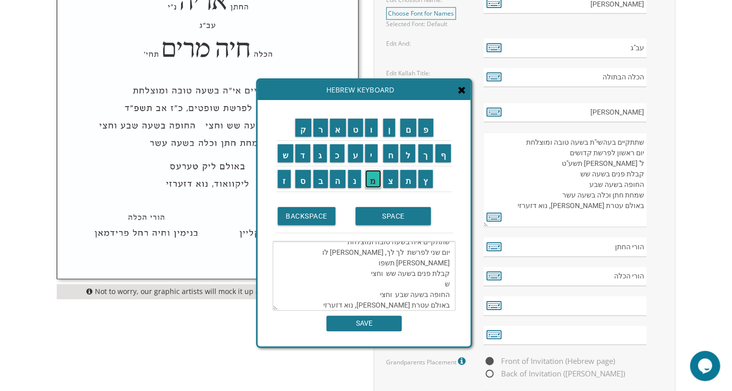
click at [371, 184] on input "מ" at bounding box center [373, 179] width 16 height 18
click at [391, 161] on input "ח" at bounding box center [391, 153] width 16 height 18
click at [410, 183] on input "ת" at bounding box center [408, 179] width 16 height 18
click at [389, 160] on input "ח" at bounding box center [391, 153] width 16 height 18
click at [412, 178] on input "ת" at bounding box center [408, 179] width 16 height 18
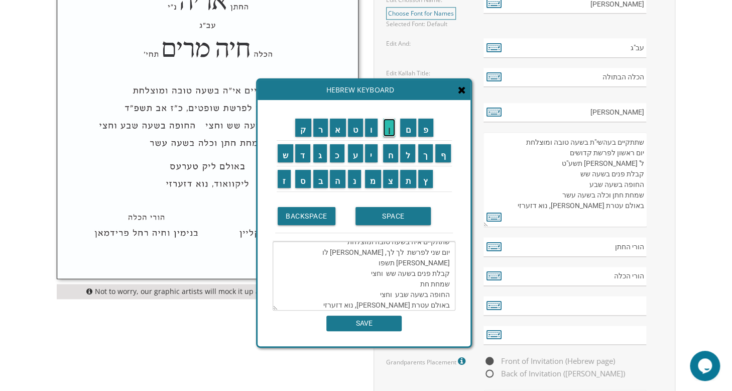
click at [390, 131] on input "ן" at bounding box center [389, 128] width 13 height 18
click at [374, 129] on input "ו" at bounding box center [371, 128] width 13 height 18
click at [334, 157] on input "כ" at bounding box center [337, 153] width 15 height 18
click at [411, 157] on input "ל" at bounding box center [407, 153] width 15 height 18
click at [338, 185] on input "ה" at bounding box center [338, 179] width 16 height 18
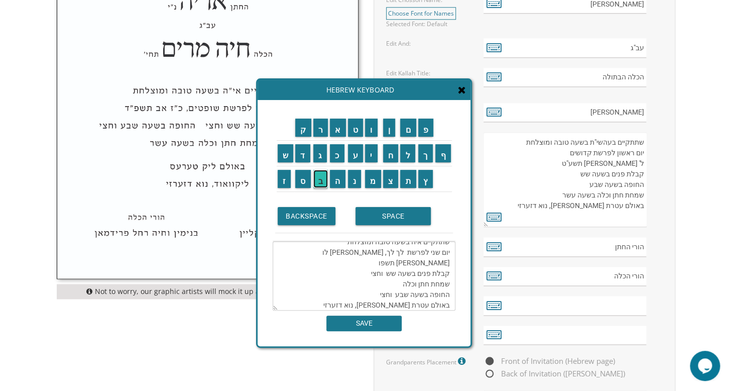
click at [317, 180] on input "ב" at bounding box center [320, 179] width 15 height 18
click at [287, 159] on input "ש" at bounding box center [286, 153] width 16 height 18
click at [350, 159] on input "ע" at bounding box center [356, 153] width 16 height 18
click at [334, 177] on input "ה" at bounding box center [338, 179] width 16 height 18
click at [410, 182] on input "ת" at bounding box center [408, 179] width 16 height 18
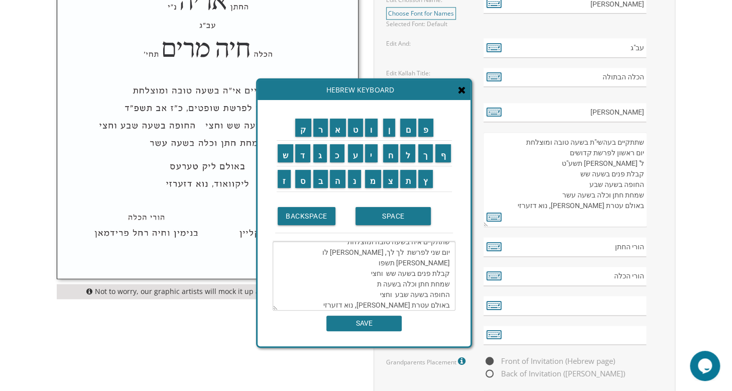
click at [284, 162] on td "ש" at bounding box center [286, 153] width 18 height 26
click at [358, 159] on input "ע" at bounding box center [356, 153] width 16 height 18
click at [374, 131] on input "ו" at bounding box center [371, 128] width 13 height 18
click at [389, 151] on input "ח" at bounding box center [391, 153] width 16 height 18
click at [392, 179] on input "צ" at bounding box center [391, 179] width 16 height 18
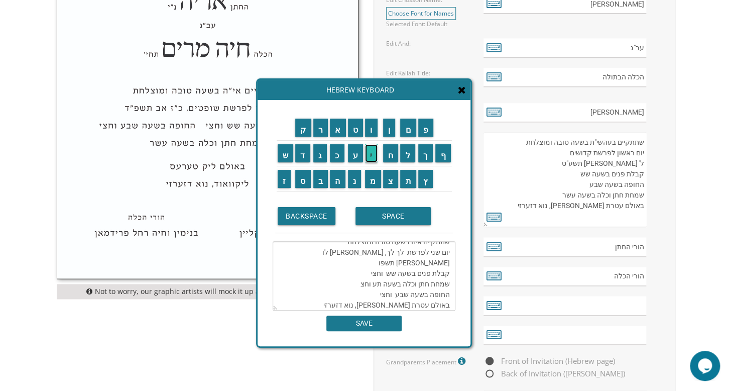
click at [372, 155] on input "י" at bounding box center [371, 153] width 13 height 18
drag, startPoint x: 450, startPoint y: 273, endPoint x: 346, endPoint y: 274, distance: 104.0
click at [346, 274] on textarea "שתתקיים איה בשעה טובה ומוצלחת יום שני לפרשת לך לך, אור לו חשון תשפו קבלת פנים ב…" at bounding box center [364, 275] width 183 height 69
click at [429, 289] on textarea "שתתקיים איה בשעה טובה ומוצלחת יום שני לפרשת לך לך, אור לו חשון תשפו קבלת פנים ב…" at bounding box center [364, 275] width 183 height 69
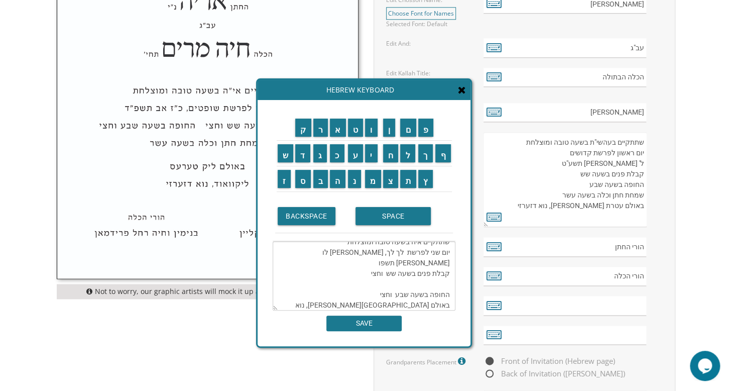
click at [448, 272] on textarea "שתתקיים איה בשעה טובה ומוצלחת יום שני לפרשת לך לך, אור לו חשון תשפו קבלת פנים ב…" at bounding box center [364, 275] width 183 height 69
click at [376, 282] on textarea "שתתקיים איה בשעה טובה ומוצלחת יום שני לפרשת לך לך, אור לו חשון תשפו קבלת פנים ב…" at bounding box center [364, 275] width 183 height 69
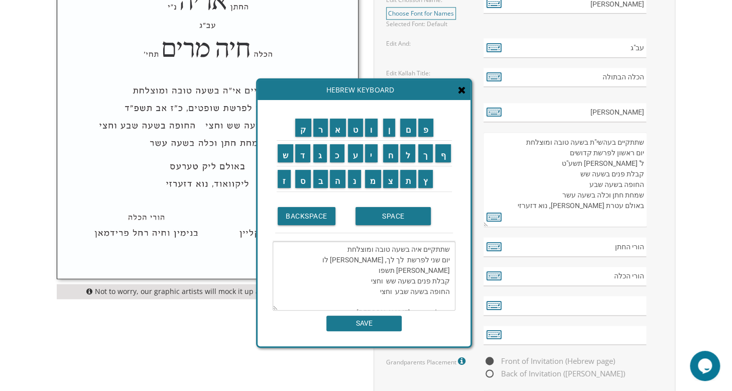
paste textarea "שמחת חתן וכלה בשעה תע וחצי"
click at [373, 290] on textarea "שתתקיים איה בשעה טובה ומוצלחת יום שני לפרשת לך לך, אור לו חשון תשפו קבלת פנים ב…" at bounding box center [364, 275] width 183 height 69
click at [281, 157] on input "ש" at bounding box center [286, 153] width 16 height 18
drag, startPoint x: 410, startPoint y: 295, endPoint x: 394, endPoint y: 295, distance: 15.6
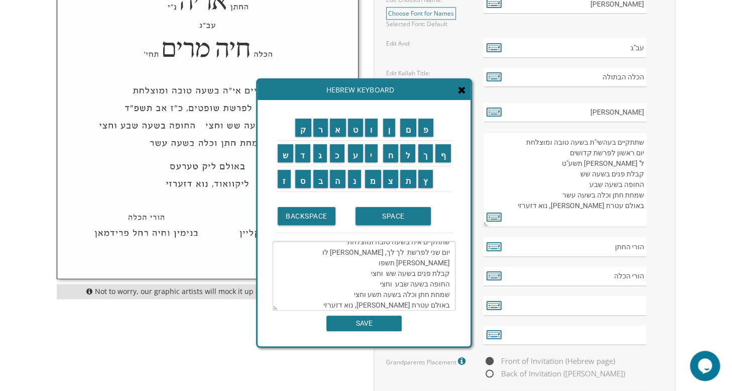
click at [394, 295] on textarea "שתתקיים איה בשעה טובה ומוצלחת יום שני לפרשת לך לך, אור לו חשון תשפו קבלת פנים ב…" at bounding box center [364, 275] width 183 height 69
click at [334, 131] on input "א" at bounding box center [338, 128] width 16 height 18
click at [302, 179] on input "ס" at bounding box center [303, 179] width 16 height 18
click at [405, 183] on input "ת" at bounding box center [408, 179] width 16 height 18
click at [319, 131] on input "ר" at bounding box center [320, 128] width 15 height 18
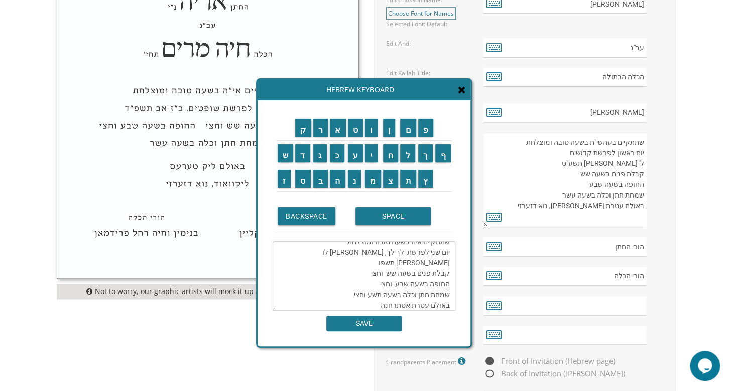
click at [378, 294] on textarea "שתתקיים איה בשעה טובה ומוצלחת יום שני לפרשת לך לך, אור לו חשון תשפו קבלת פנים ב…" at bounding box center [364, 275] width 183 height 69
type textarea "שתתקיים איה בשעה טובה ומוצלחת יום שני לפרשת לך לך, אור לו חשון תשפו קבלת פנים ב…"
click at [362, 324] on input "SAVE" at bounding box center [364, 323] width 75 height 16
type textarea "שתתקיים איה בשעה טובה ומוצלחת יום שני לפרשת לך לך, אור לו חשון תשפו קבלת פנים ב…"
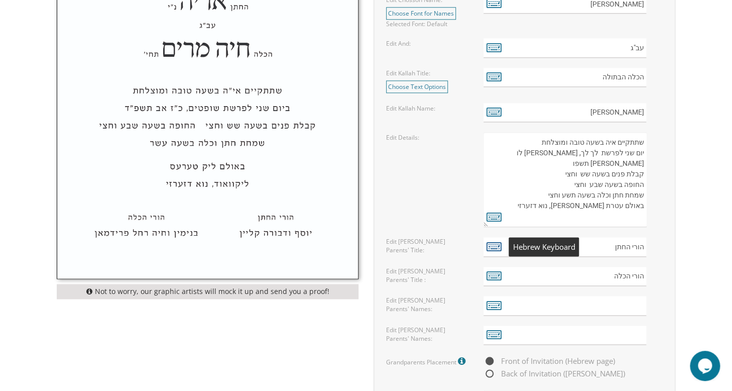
click at [498, 245] on icon at bounding box center [494, 246] width 15 height 14
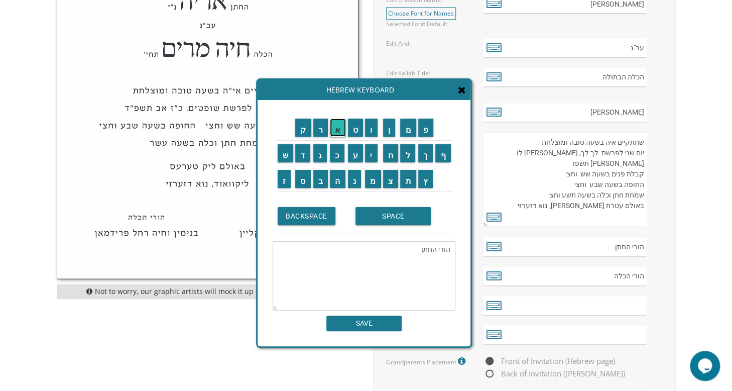
click at [339, 127] on input "א" at bounding box center [338, 128] width 16 height 18
click at [336, 179] on input "ה" at bounding box center [338, 179] width 16 height 18
click at [317, 129] on input "ר" at bounding box center [320, 128] width 15 height 18
click at [389, 130] on input "ן" at bounding box center [389, 128] width 13 height 18
click at [418, 250] on textarea "הורי החתןאהרן" at bounding box center [364, 275] width 183 height 69
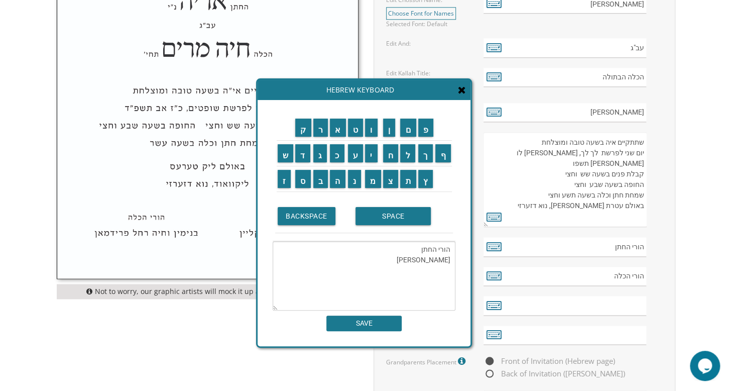
click at [429, 260] on textarea "הורי החתן אהרן" at bounding box center [364, 275] width 183 height 69
click at [371, 131] on input "ו" at bounding box center [371, 128] width 13 height 18
click at [392, 158] on input "ח" at bounding box center [391, 153] width 16 height 18
click at [358, 179] on input "נ" at bounding box center [355, 179] width 14 height 18
click at [336, 179] on input "ה" at bounding box center [338, 179] width 16 height 18
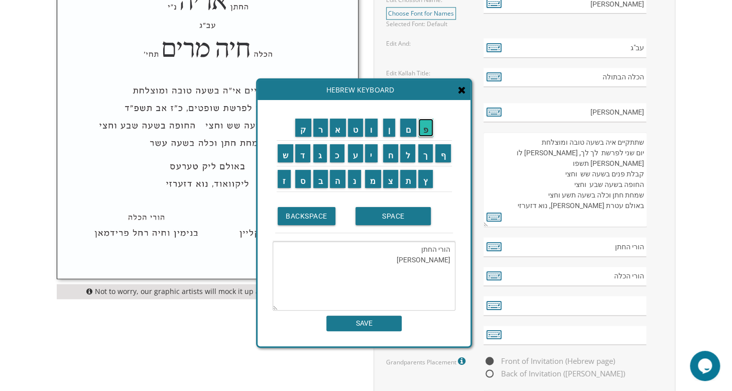
click at [424, 128] on input "פ" at bounding box center [426, 128] width 16 height 18
click at [323, 124] on input "ר" at bounding box center [320, 128] width 15 height 18
click at [372, 146] on input "י" at bounding box center [371, 153] width 13 height 18
click at [301, 153] on input "ד" at bounding box center [302, 153] width 15 height 18
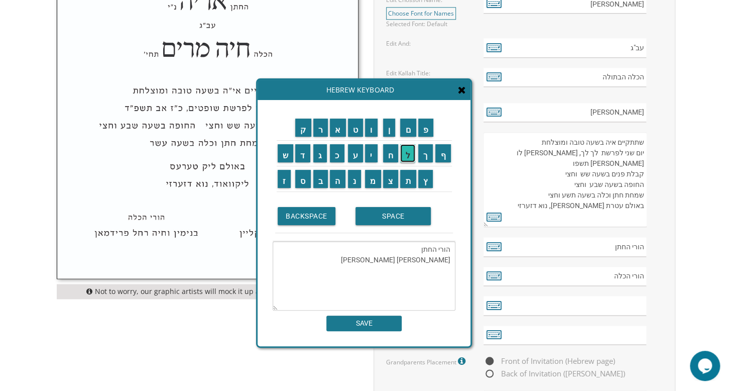
click at [406, 151] on input "ל" at bounding box center [407, 153] width 15 height 18
click at [323, 160] on input "ג" at bounding box center [320, 153] width 14 height 18
click at [317, 131] on input "ר" at bounding box center [320, 128] width 15 height 18
click at [368, 154] on input "י" at bounding box center [371, 153] width 13 height 18
click at [388, 136] on input "ן" at bounding box center [389, 128] width 13 height 18
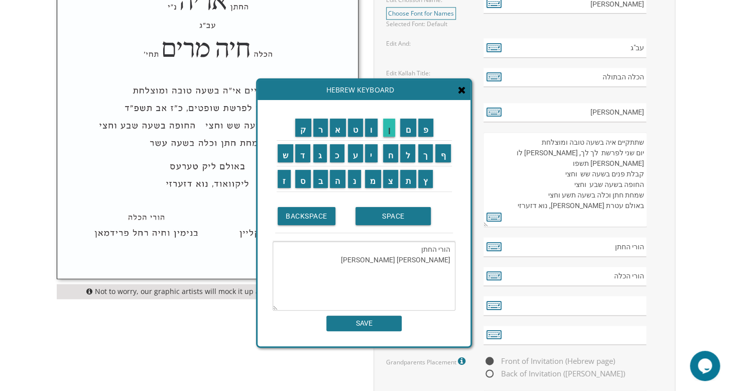
type textarea "הורי החתן אהרן וחנה פריידל גרין"
click at [386, 330] on input "SAVE" at bounding box center [364, 323] width 75 height 16
type input "הורי החתן אהרן וחנה פריידל גרין"
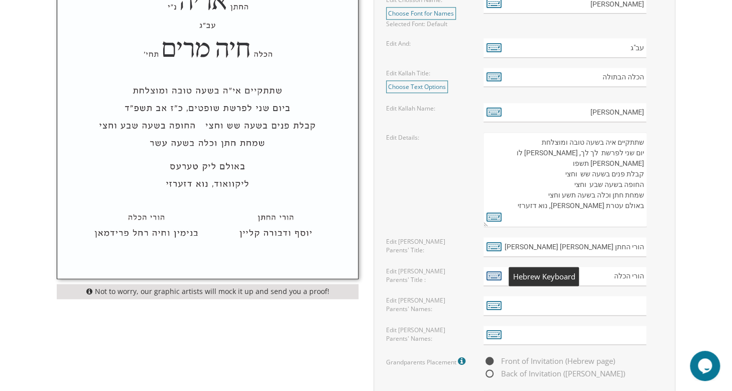
click at [497, 274] on icon at bounding box center [494, 275] width 15 height 14
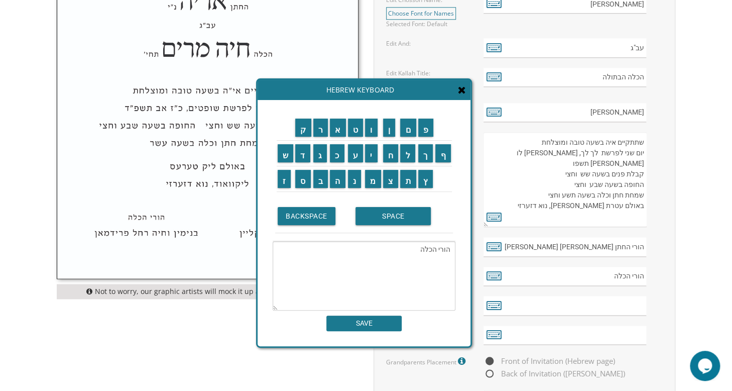
click at [415, 253] on textarea "הורי הכלה" at bounding box center [364, 275] width 183 height 69
click at [372, 157] on input "י" at bounding box center [371, 153] width 13 height 18
click at [370, 137] on td "ו" at bounding box center [373, 128] width 18 height 26
click at [301, 175] on input "ס" at bounding box center [303, 179] width 16 height 18
click at [444, 156] on input "ף" at bounding box center [444, 153] width 16 height 18
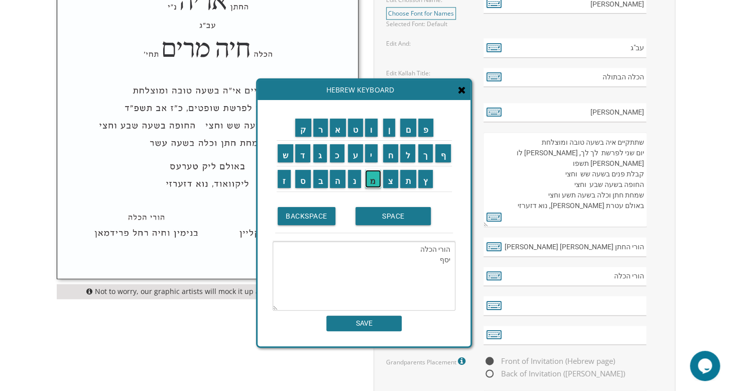
click at [372, 180] on input "מ" at bounding box center [373, 179] width 16 height 18
click at [353, 180] on input "נ" at bounding box center [355, 179] width 14 height 18
click at [303, 153] on input "ד" at bounding box center [302, 153] width 15 height 18
click at [404, 152] on input "ל" at bounding box center [407, 153] width 15 height 18
click at [369, 130] on input "ו" at bounding box center [371, 128] width 13 height 18
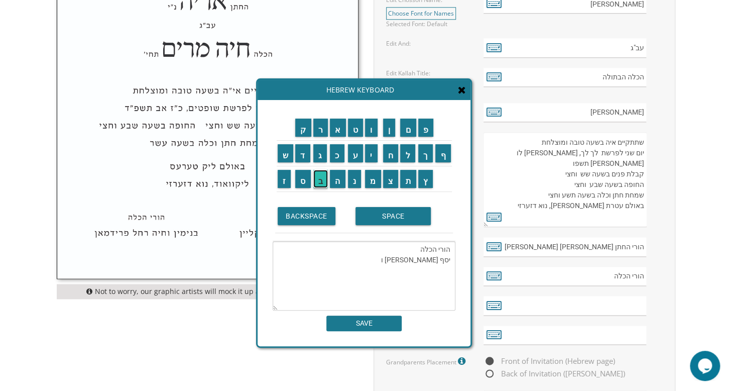
click at [322, 177] on input "ב" at bounding box center [320, 179] width 15 height 18
click at [409, 178] on input "ת" at bounding box center [408, 179] width 16 height 18
click at [374, 154] on input "י" at bounding box center [371, 153] width 13 height 18
click at [302, 179] on input "ס" at bounding box center [303, 179] width 16 height 18
click at [323, 178] on input "ב" at bounding box center [320, 179] width 15 height 18
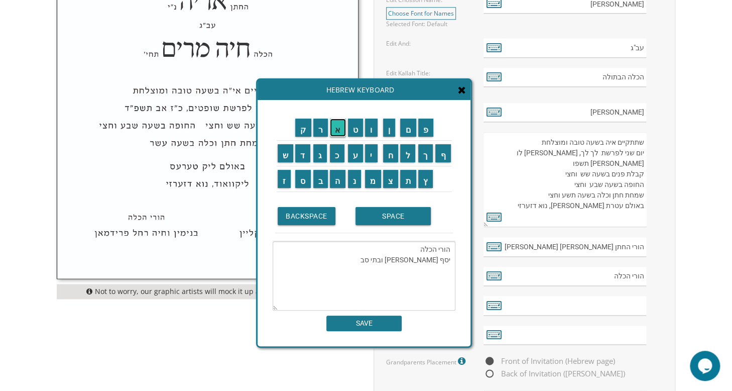
click at [336, 131] on input "א" at bounding box center [338, 128] width 16 height 18
type textarea "הורי הכלה יסף מנדל ובתי סבא"
drag, startPoint x: 372, startPoint y: 330, endPoint x: 365, endPoint y: 326, distance: 7.7
click at [365, 326] on input "SAVE" at bounding box center [364, 323] width 75 height 16
type input "הורי הכלהיסף מנדל ובתי סבא"
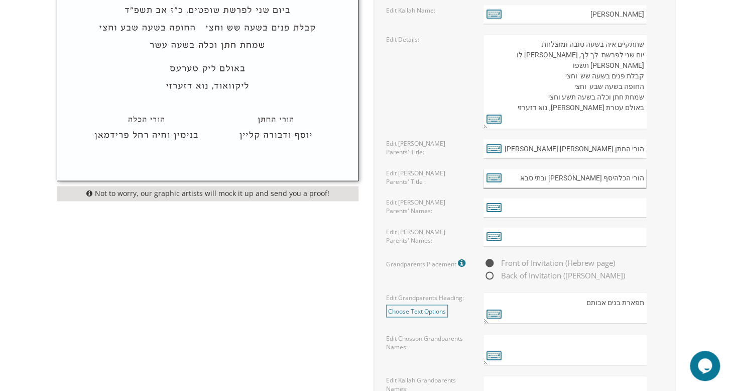
scroll to position [621, 0]
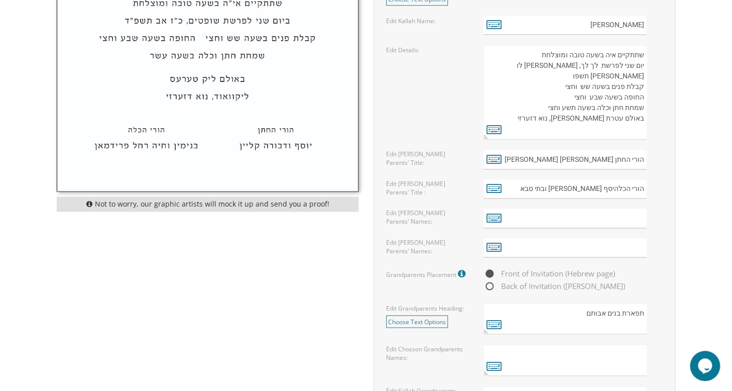
click at [451, 155] on label "Edit Chosson's Parents' Title:" at bounding box center [427, 158] width 82 height 17
drag, startPoint x: 613, startPoint y: 157, endPoint x: 542, endPoint y: 163, distance: 70.6
click at [542, 163] on input "הורי החתן אהרן וחנה פריידל גרין" at bounding box center [565, 160] width 163 height 20
type input "הורי החתן"
click at [633, 213] on input "text" at bounding box center [565, 218] width 163 height 20
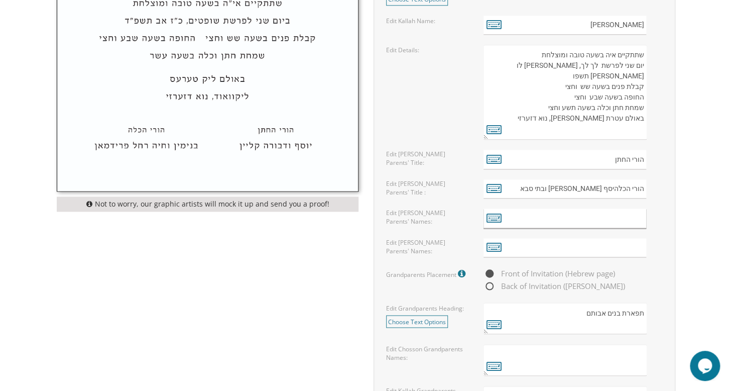
paste input "אהרן וחנה פריידל גרין"
type input "אהרן וחנה פריידל גרין"
drag, startPoint x: 613, startPoint y: 187, endPoint x: 551, endPoint y: 197, distance: 63.6
click at [551, 197] on form "Customizations Please fill in your personal information. Edit Intro: Choose Tex…" at bounding box center [524, 95] width 281 height 718
type input "הורי הכלה"
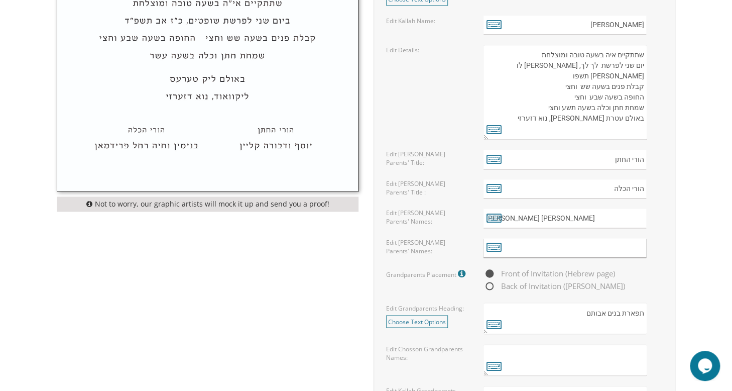
click at [575, 243] on input "text" at bounding box center [565, 248] width 163 height 20
click at [611, 243] on input "text" at bounding box center [565, 248] width 163 height 20
paste input "יסף מנדל ובתי סבא"
type input "יסף מנדל ובתי סבא"
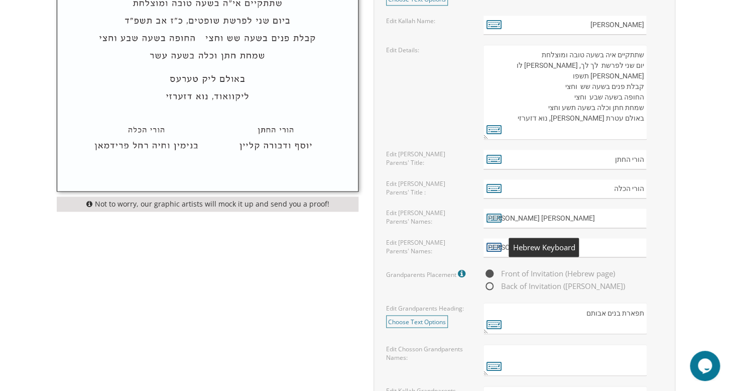
click at [496, 248] on icon at bounding box center [494, 247] width 15 height 14
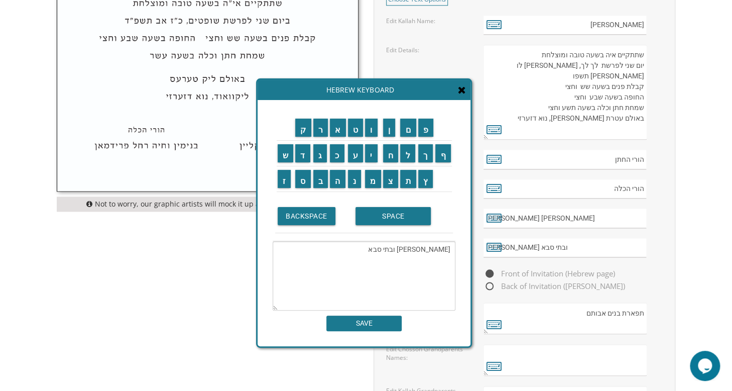
click at [446, 250] on textarea "יסף מנדל ובתי סבא" at bounding box center [364, 275] width 183 height 69
click at [375, 130] on input "ו" at bounding box center [371, 128] width 13 height 18
type textarea "יוסף מנדל ובתי סבא"
click at [389, 324] on input "SAVE" at bounding box center [364, 323] width 75 height 16
type input "יוסף מנדל ובתי סבא"
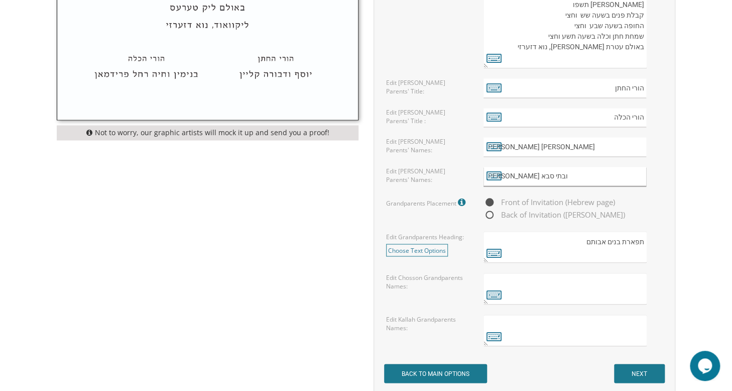
scroll to position [695, 0]
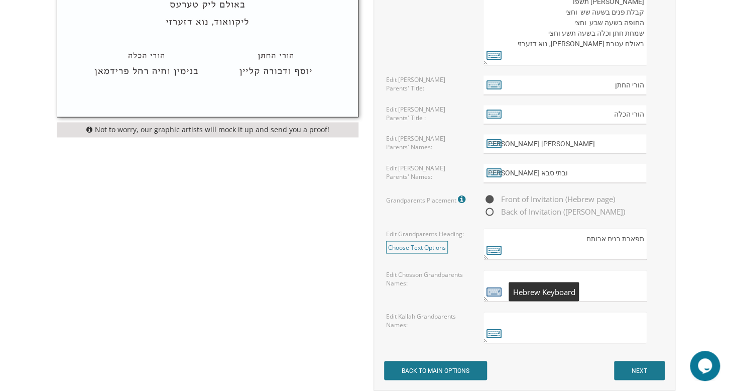
click at [491, 288] on icon at bounding box center [494, 291] width 15 height 14
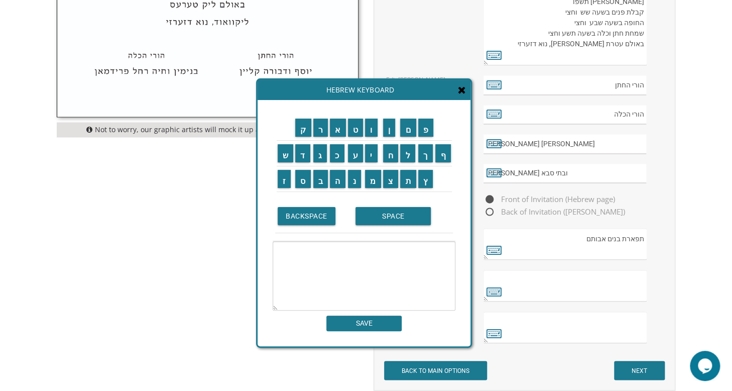
click at [428, 254] on textarea at bounding box center [364, 275] width 183 height 69
click at [318, 127] on input "ר" at bounding box center [320, 128] width 15 height 18
click at [322, 175] on input "ב" at bounding box center [320, 179] width 15 height 18
click at [349, 180] on input "נ" at bounding box center [355, 179] width 14 height 18
click at [388, 178] on input "צ" at bounding box center [391, 179] width 16 height 18
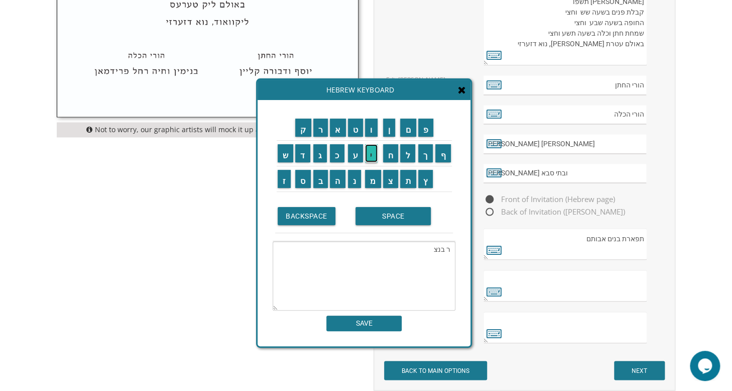
click at [374, 156] on input "י" at bounding box center [371, 153] width 13 height 18
click at [369, 133] on input "ו" at bounding box center [371, 128] width 13 height 18
click at [391, 133] on input "ן" at bounding box center [389, 128] width 13 height 18
click at [323, 151] on input "ג" at bounding box center [320, 153] width 14 height 18
click at [325, 136] on td "ר" at bounding box center [320, 128] width 17 height 26
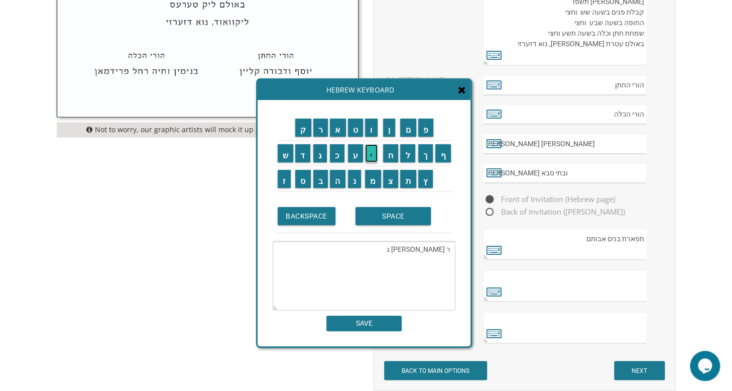
click at [373, 153] on input "י" at bounding box center [371, 153] width 13 height 18
click at [388, 127] on input "ן" at bounding box center [389, 128] width 13 height 18
click at [422, 248] on textarea "ר בנציון גין" at bounding box center [364, 275] width 183 height 69
click at [322, 131] on input "ר" at bounding box center [320, 128] width 15 height 18
click at [409, 248] on textarea "ר בנציון גרין" at bounding box center [364, 275] width 183 height 69
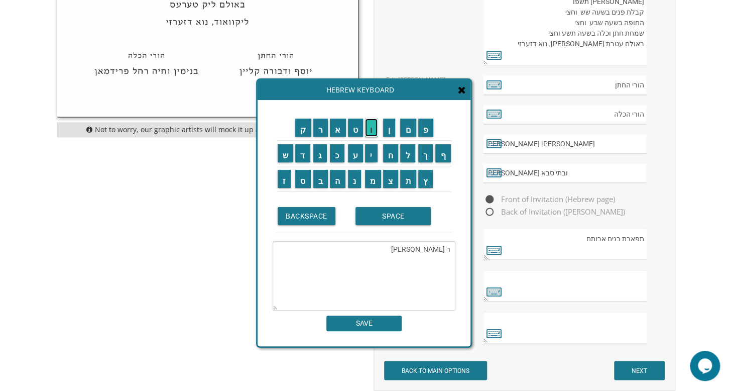
click at [372, 134] on input "ו" at bounding box center [371, 128] width 13 height 18
click at [426, 155] on input "ך" at bounding box center [425, 153] width 15 height 18
click at [369, 128] on input "ו" at bounding box center [371, 128] width 13 height 18
click at [320, 126] on input "ר" at bounding box center [320, 128] width 15 height 18
click at [356, 151] on input "ע" at bounding box center [356, 153] width 16 height 18
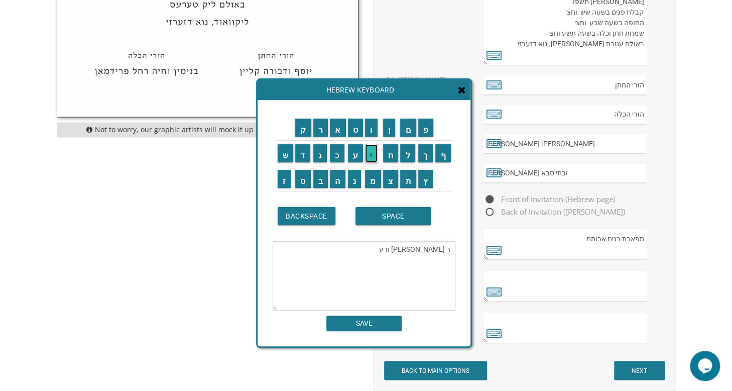
click at [370, 151] on input "י" at bounding box center [371, 153] width 13 height 18
click at [410, 183] on input "ת" at bounding box center [408, 179] width 16 height 18
click at [370, 126] on input "ו" at bounding box center [371, 128] width 13 height 18
click at [323, 137] on td "ר" at bounding box center [320, 128] width 17 height 26
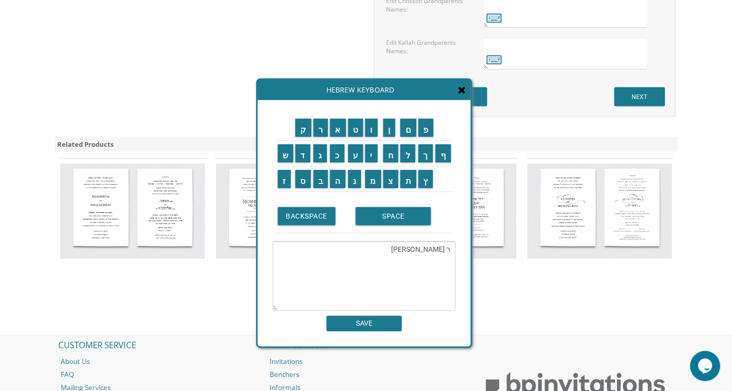
scroll to position [1037, 0]
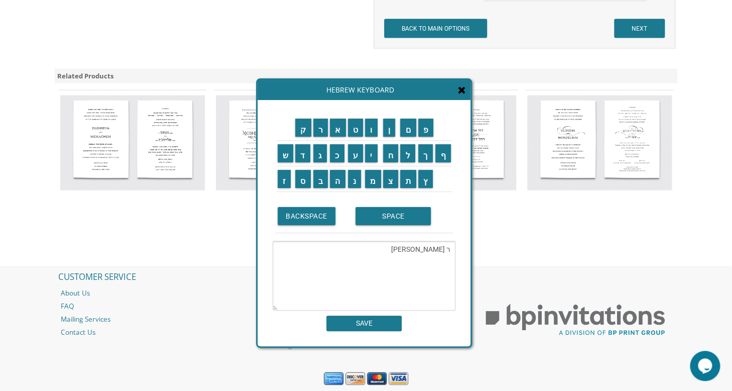
click at [446, 261] on textarea "ר בנציון גרין ורעיתו" at bounding box center [364, 275] width 183 height 69
click at [313, 128] on input "ר" at bounding box center [320, 128] width 15 height 18
click at [378, 184] on input "מ" at bounding box center [373, 179] width 16 height 18
click at [360, 182] on input "נ" at bounding box center [355, 179] width 14 height 18
click at [389, 156] on input "ח" at bounding box center [391, 153] width 16 height 18
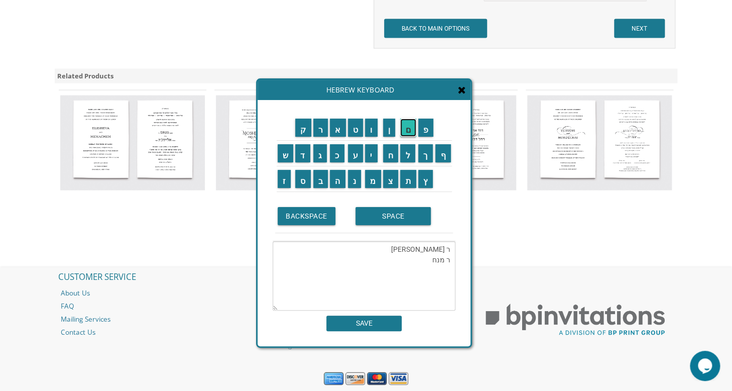
click at [404, 132] on input "ם" at bounding box center [408, 128] width 16 height 18
click at [376, 182] on input "מ" at bounding box center [373, 179] width 16 height 18
click at [353, 175] on input "נ" at bounding box center [355, 179] width 14 height 18
click at [307, 153] on input "ד" at bounding box center [302, 153] width 15 height 18
click at [405, 153] on input "ל" at bounding box center [407, 153] width 15 height 18
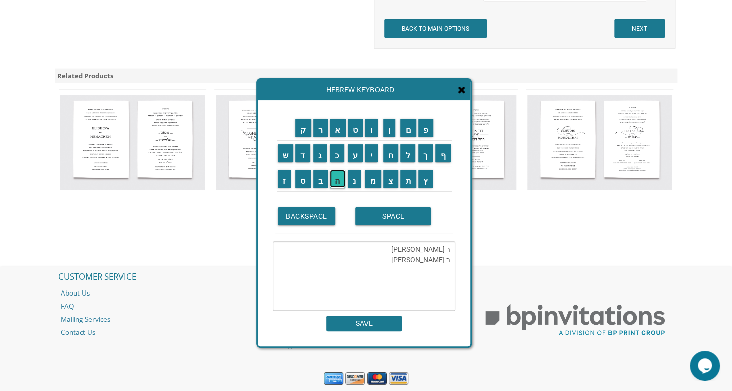
click at [336, 179] on input "ה" at bounding box center [338, 179] width 16 height 18
click at [353, 160] on input "ע" at bounding box center [356, 153] width 16 height 18
click at [317, 132] on input "ר" at bounding box center [320, 128] width 15 height 18
click at [393, 177] on input "צ" at bounding box center [391, 179] width 16 height 18
click at [300, 127] on input "ק" at bounding box center [303, 128] width 16 height 18
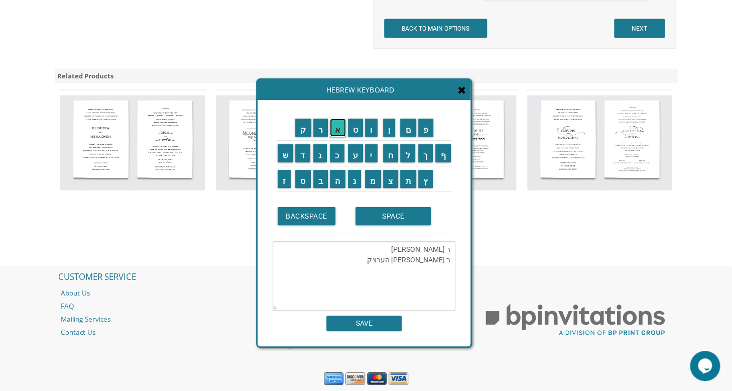
click at [339, 128] on input "א" at bounding box center [338, 128] width 16 height 18
drag, startPoint x: 414, startPoint y: 246, endPoint x: 388, endPoint y: 246, distance: 25.6
click at [388, 246] on textarea "ר בנציון גרין ורעיתו ר מנחם מנדל הערצקא" at bounding box center [364, 275] width 183 height 69
click at [381, 256] on textarea "ר בנציון גרין ורעיתו ר מנחם מנדל הערצקא" at bounding box center [364, 275] width 183 height 69
paste textarea "ורעיתו"
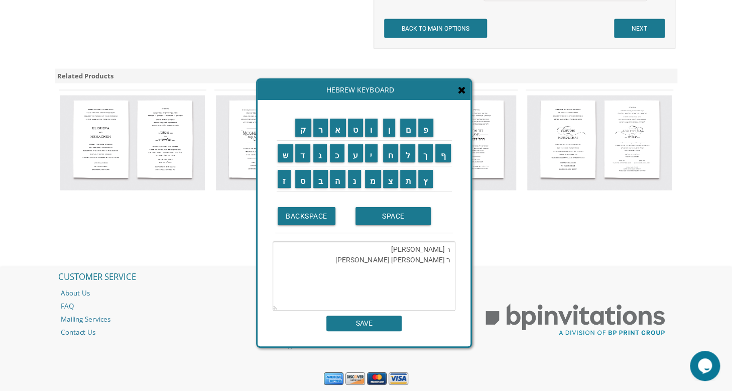
type textarea "ר בנציון גרין ורעיתו ר מנחם מנדל הערצקא ורעיתו"
click at [372, 322] on input "SAVE" at bounding box center [364, 323] width 75 height 16
type textarea "ר בנציון גרין ורעיתו ר מנחם מנדל הערצקא ורעיתו"
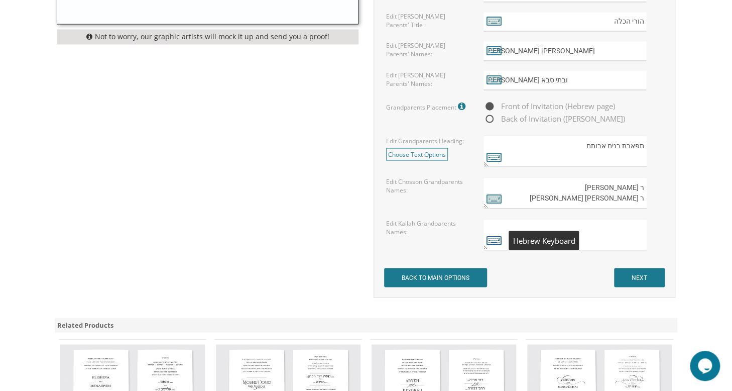
click at [493, 236] on icon at bounding box center [494, 240] width 15 height 14
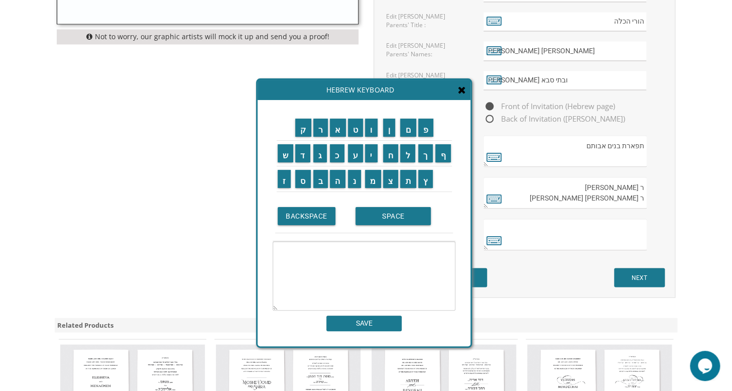
click at [438, 258] on textarea at bounding box center [364, 275] width 183 height 69
click at [373, 151] on input "י" at bounding box center [371, 153] width 13 height 18
click at [287, 154] on input "ש" at bounding box center [286, 153] width 16 height 18
click at [322, 130] on input "ר" at bounding box center [320, 128] width 15 height 18
click at [337, 126] on input "א" at bounding box center [338, 128] width 16 height 18
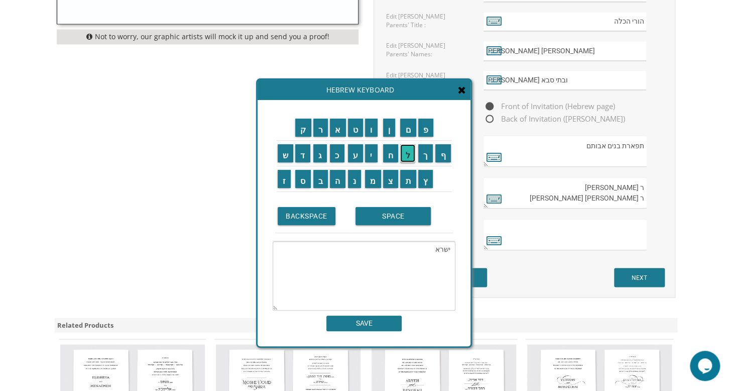
click at [412, 155] on input "ל" at bounding box center [407, 153] width 15 height 18
click at [372, 178] on input "מ" at bounding box center [373, 179] width 16 height 18
click at [287, 153] on input "ש" at bounding box center [286, 153] width 16 height 18
click at [338, 179] on input "ה" at bounding box center [338, 179] width 16 height 18
click at [371, 132] on input "ו" at bounding box center [371, 128] width 13 height 18
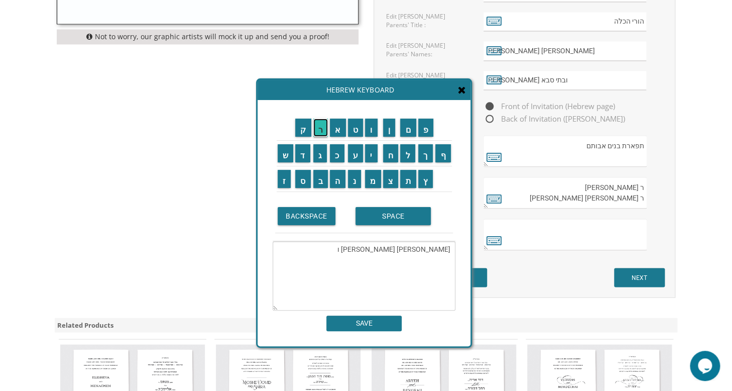
click at [322, 131] on input "ר" at bounding box center [320, 128] width 15 height 18
click at [354, 152] on input "ע" at bounding box center [356, 153] width 16 height 18
click at [370, 152] on input "י" at bounding box center [371, 153] width 13 height 18
click at [406, 181] on input "ת" at bounding box center [408, 179] width 16 height 18
drag, startPoint x: 412, startPoint y: 247, endPoint x: 392, endPoint y: 246, distance: 19.6
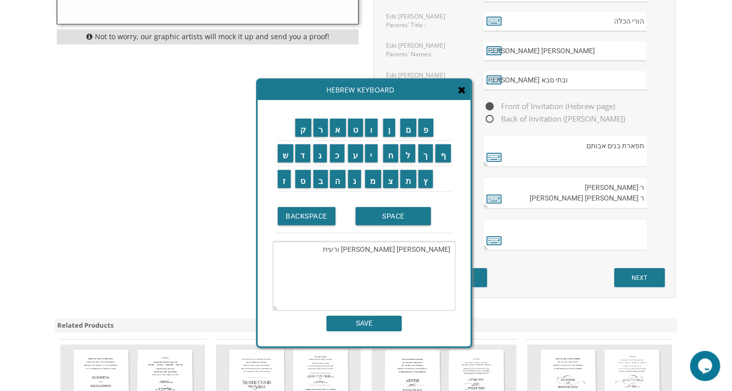
click at [392, 246] on textarea "ישראל משה ורעית" at bounding box center [364, 275] width 183 height 69
click at [372, 135] on input "ו" at bounding box center [371, 128] width 13 height 18
click at [320, 129] on input "ר" at bounding box center [320, 128] width 15 height 18
click at [394, 158] on input "ח" at bounding box center [391, 153] width 16 height 18
click at [408, 155] on input "ל" at bounding box center [407, 153] width 15 height 18
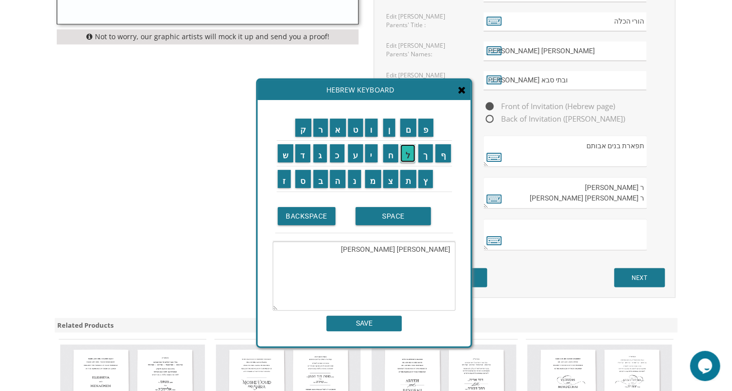
click at [411, 155] on input "ל" at bounding box center [407, 153] width 15 height 18
click at [341, 132] on input "א" at bounding box center [338, 128] width 16 height 18
click at [356, 180] on input "נ" at bounding box center [355, 179] width 14 height 18
click at [318, 157] on input "ג" at bounding box center [320, 153] width 14 height 18
click at [356, 159] on input "ע" at bounding box center [356, 153] width 16 height 18
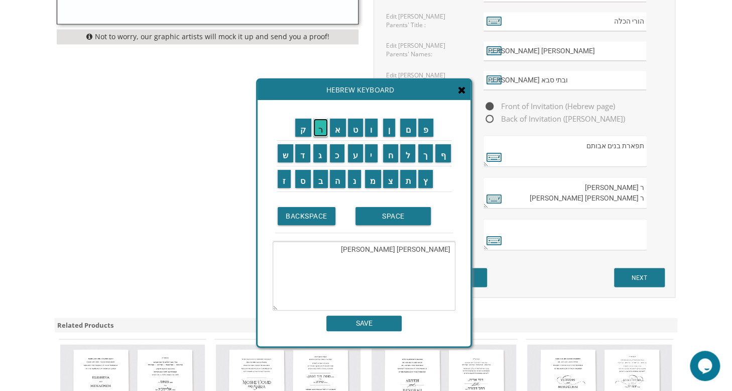
click at [321, 130] on input "ר" at bounding box center [320, 128] width 15 height 18
click at [370, 152] on input "י" at bounding box center [371, 153] width 13 height 18
click at [394, 176] on input "צ" at bounding box center [391, 179] width 16 height 18
click at [394, 155] on input "ח" at bounding box center [391, 153] width 16 height 18
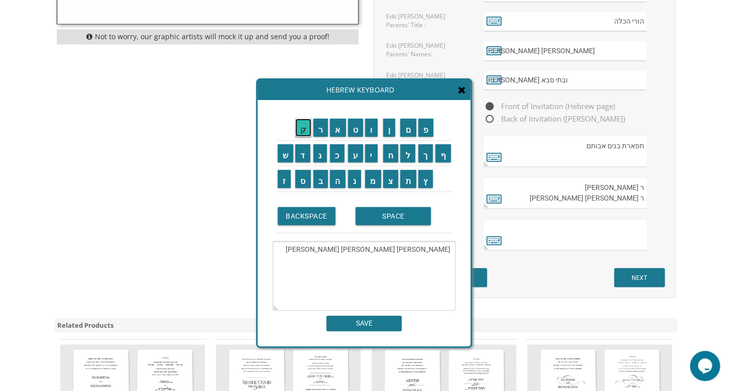
click at [298, 127] on input "ק" at bounding box center [303, 128] width 16 height 18
click at [336, 129] on input "א" at bounding box center [338, 128] width 16 height 18
click at [282, 158] on input "ש" at bounding box center [286, 153] width 16 height 18
click at [319, 136] on td "ר" at bounding box center [320, 128] width 17 height 26
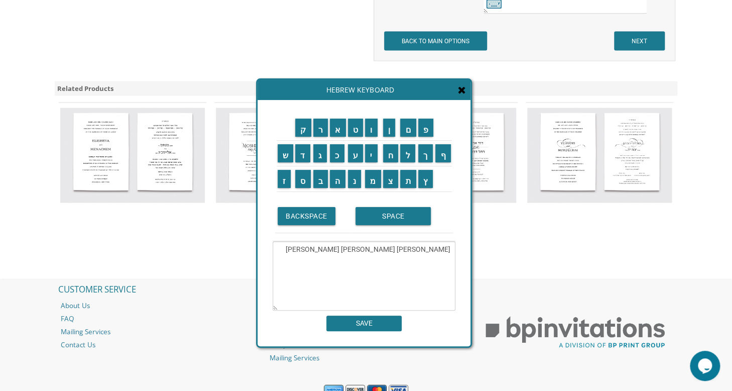
scroll to position [1065, 0]
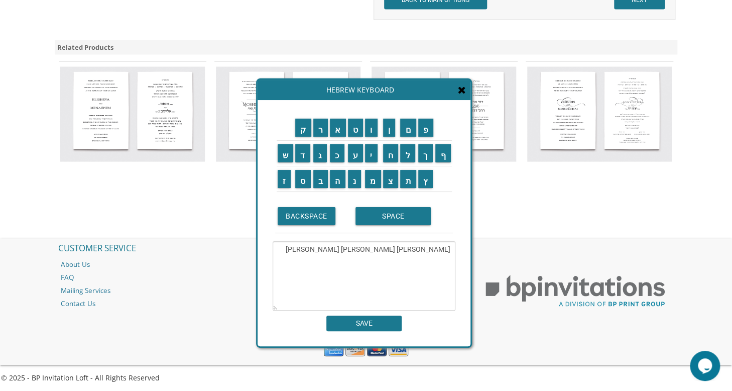
click at [420, 259] on textarea "ישראל משה ורחל לאנגער יצחק אש" at bounding box center [364, 275] width 183 height 69
click at [325, 126] on input "ר" at bounding box center [320, 128] width 15 height 18
click at [379, 127] on td "ו" at bounding box center [373, 128] width 18 height 26
click at [373, 135] on input "ו" at bounding box center [371, 128] width 13 height 18
click at [338, 132] on input "א" at bounding box center [338, 128] width 16 height 18
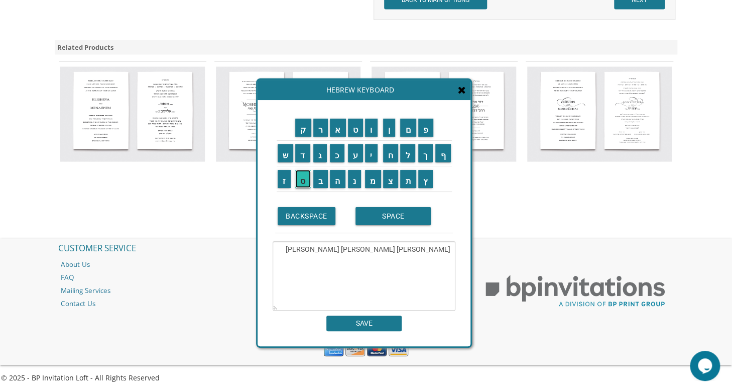
click at [301, 177] on input "ס" at bounding box center [303, 179] width 16 height 18
click at [410, 176] on input "ת" at bounding box center [408, 179] width 16 height 18
click at [320, 124] on input "ר" at bounding box center [320, 128] width 15 height 18
click at [378, 175] on input "מ" at bounding box center [373, 179] width 16 height 18
click at [410, 151] on input "ל" at bounding box center [407, 153] width 15 height 18
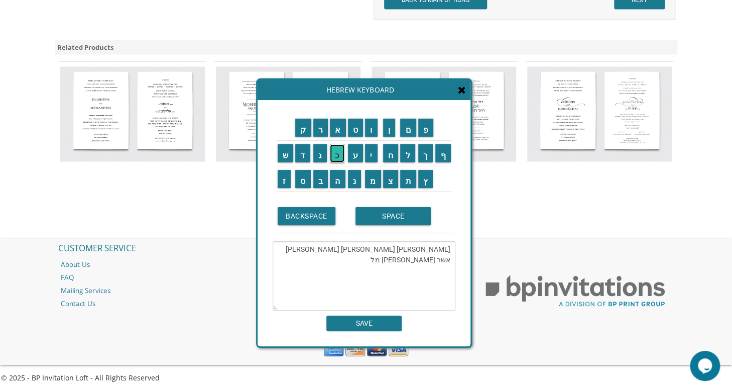
click at [333, 155] on input "כ" at bounding box center [337, 153] width 15 height 18
click at [338, 181] on input "ה" at bounding box center [338, 179] width 16 height 18
click at [305, 180] on input "ס" at bounding box center [303, 179] width 16 height 18
click at [319, 180] on input "ב" at bounding box center [320, 179] width 15 height 18
click at [332, 134] on input "א" at bounding box center [338, 128] width 16 height 18
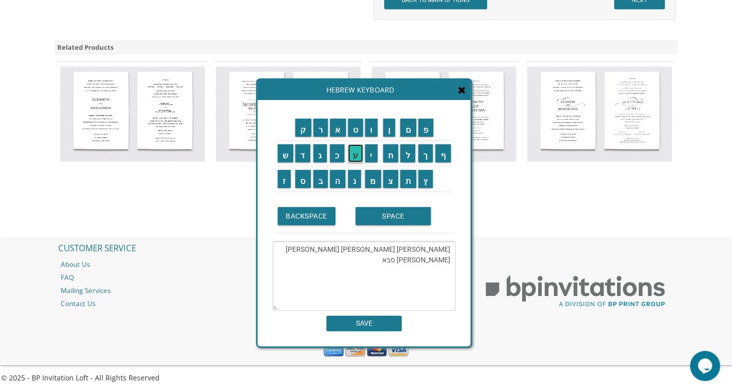
click at [357, 151] on input "ע" at bounding box center [356, 153] width 16 height 18
click at [338, 177] on input "ה" at bounding box center [338, 179] width 16 height 18
type textarea "ישראל משה ורחל לאנגער יצחק אשר ואסתר מלכה סבא עה"
click at [363, 321] on input "SAVE" at bounding box center [364, 323] width 75 height 16
type textarea "ישראל משה ורחל לאנגער יצחק אשר ואסתר מלכה סבא עה"
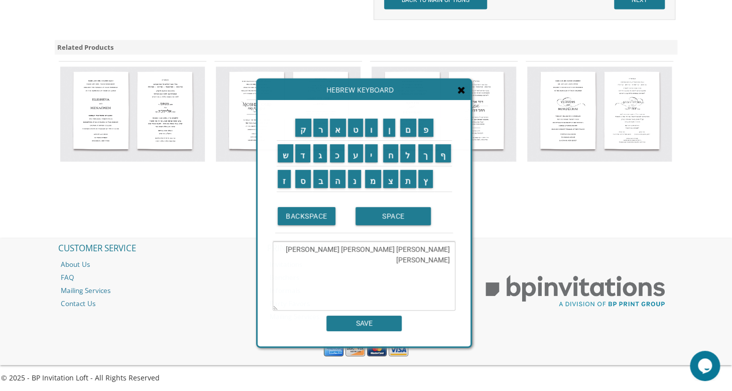
scroll to position [830, 0]
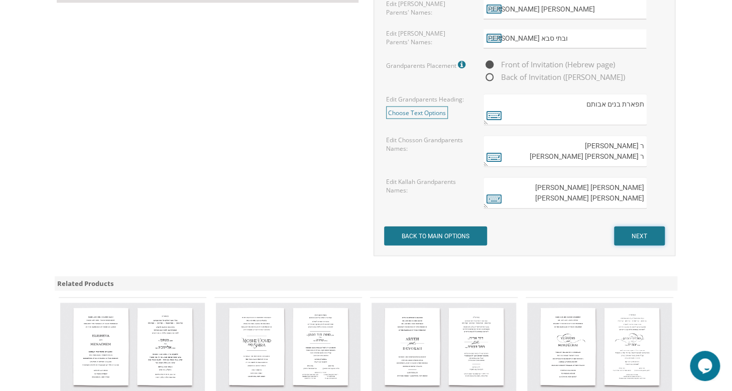
click at [629, 234] on input "NEXT" at bounding box center [639, 235] width 51 height 19
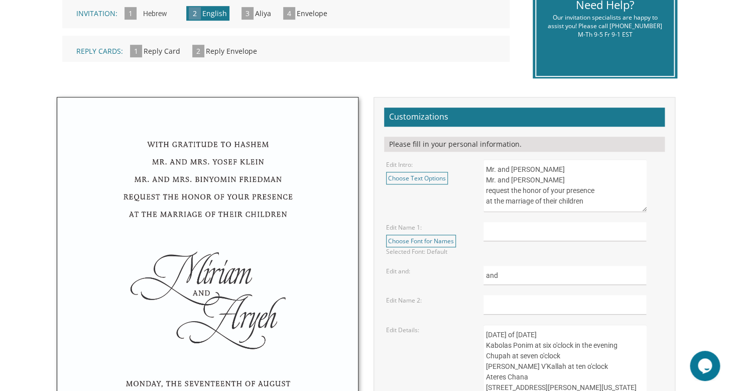
scroll to position [260, 0]
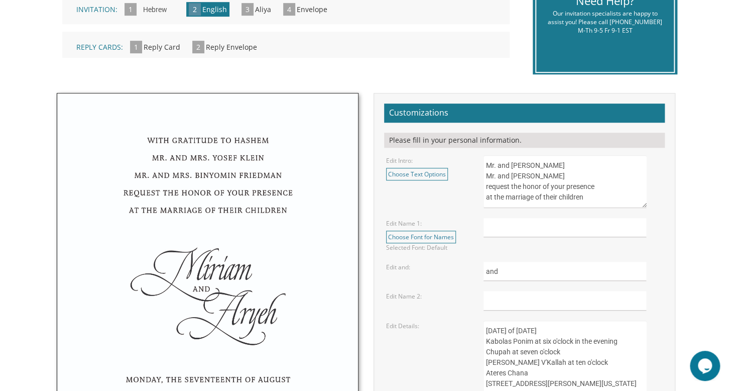
drag, startPoint x: 488, startPoint y: 158, endPoint x: 609, endPoint y: 179, distance: 123.3
click at [609, 179] on textarea "Mr. and Mrs. Yossi Schwartz Mr. and Mrs. Yaakov Friedman request the honor of y…" at bounding box center [565, 181] width 163 height 53
click at [488, 180] on textarea "Mr. and Mrs. Yossi Schwartz Mr. and Mrs. Yaakov Friedman request the honor of y…" at bounding box center [565, 181] width 163 height 53
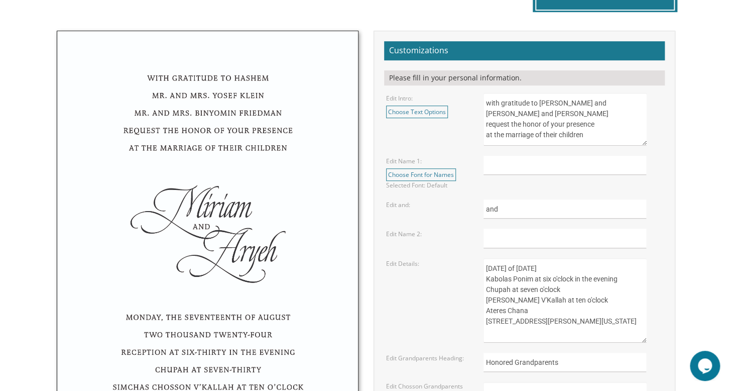
scroll to position [325, 0]
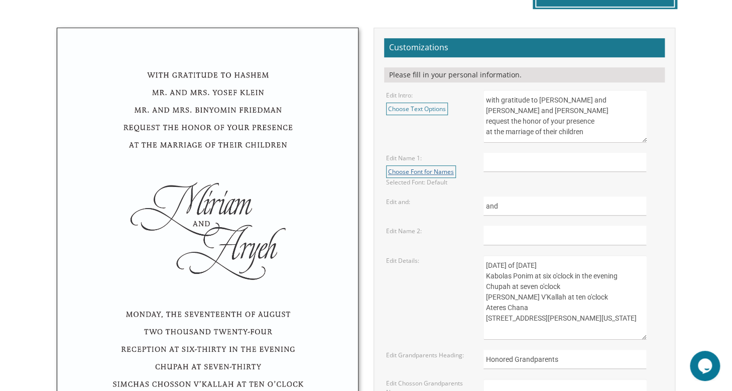
type textarea "with gratitude to Hashem Rabbi and Mrs. Aharon Green Rabbi and Mrs Yosef Sova r…"
click at [436, 169] on link "Choose Font for Names" at bounding box center [421, 171] width 70 height 13
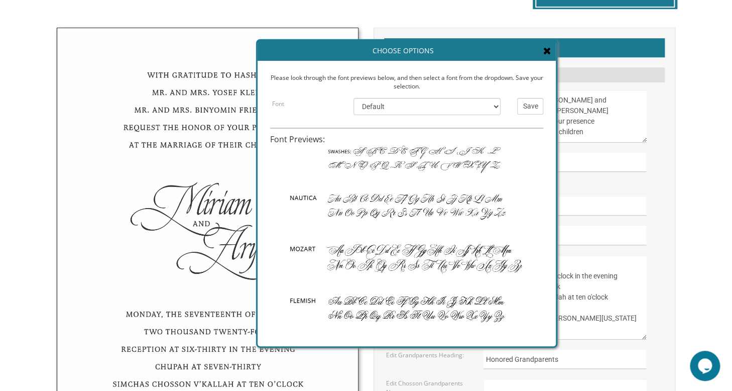
scroll to position [0, 0]
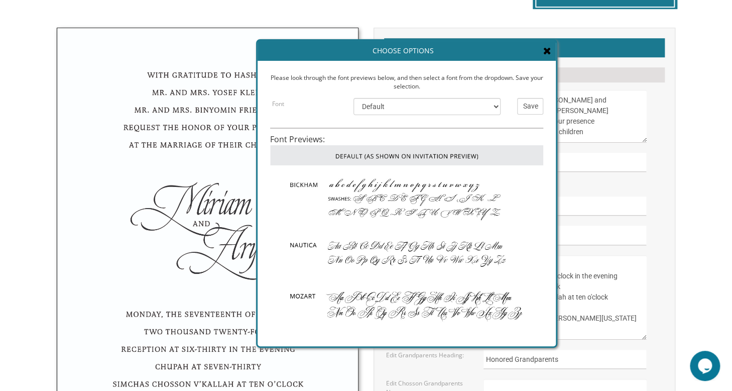
click at [429, 155] on img at bounding box center [406, 155] width 273 height 20
click at [527, 103] on input "Save" at bounding box center [530, 106] width 26 height 17
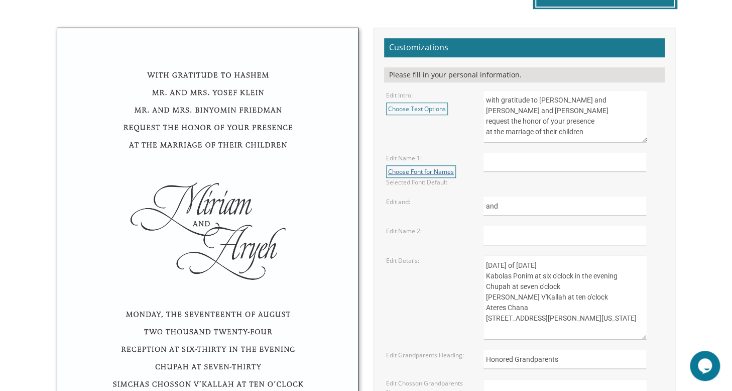
click at [447, 172] on link "Choose Font for Names" at bounding box center [421, 171] width 70 height 13
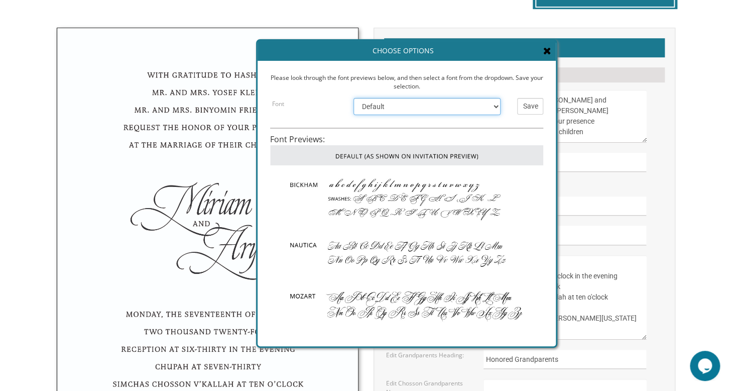
click at [492, 108] on select "Default Bickham Nautica Mozart Flemish Chopin Burgues Empire" at bounding box center [427, 106] width 147 height 17
click at [354, 98] on select "Default Bickham Nautica Mozart Flemish Chopin Burgues Empire" at bounding box center [427, 106] width 147 height 17
click at [488, 107] on select "Default Bickham Nautica Mozart Flemish Chopin Burgues Empire" at bounding box center [427, 106] width 147 height 17
click at [532, 108] on input "Save" at bounding box center [530, 106] width 26 height 17
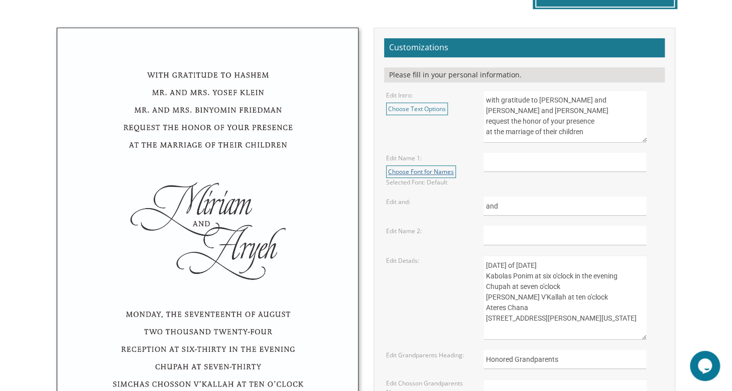
click at [432, 174] on link "Choose Font for Names" at bounding box center [421, 171] width 70 height 13
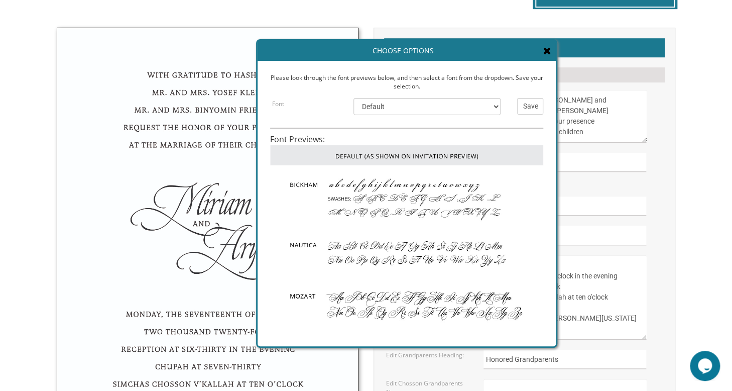
click at [404, 200] on img at bounding box center [406, 196] width 273 height 62
click at [493, 105] on select "Default Bickham Nautica Mozart Flemish Chopin Burgues Empire" at bounding box center [427, 106] width 147 height 17
select select "/store/pc/invitations/FontPreviews/engfonts-19.jpg"
click at [354, 98] on select "Default Bickham Nautica Mozart Flemish Chopin Burgues Empire" at bounding box center [427, 106] width 147 height 17
click at [523, 100] on input "Save" at bounding box center [530, 106] width 26 height 17
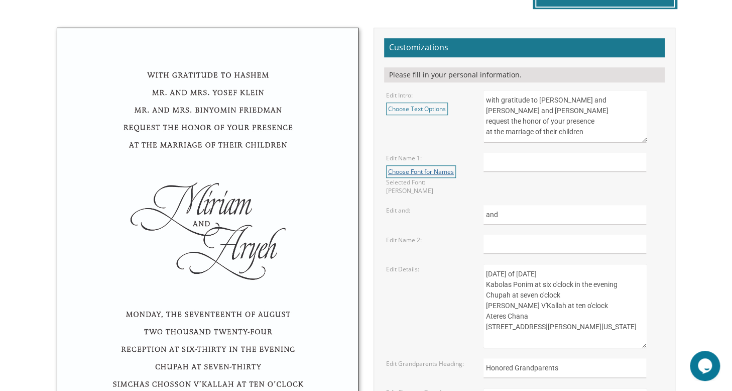
click at [441, 174] on link "Choose Font for Names" at bounding box center [421, 171] width 70 height 13
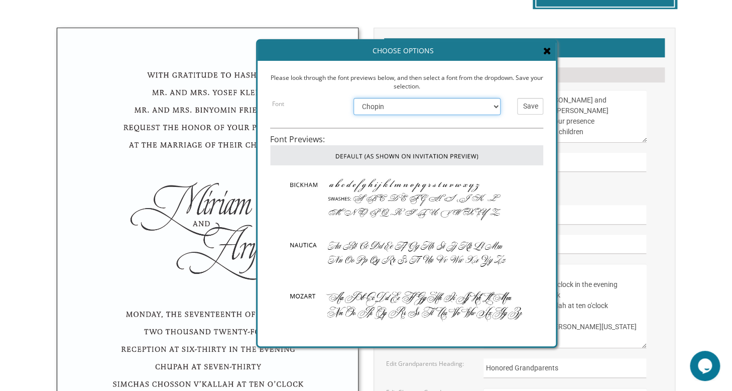
click at [492, 105] on select "Default Bickham Nautica Mozart Flemish Chopin Burgues Empire" at bounding box center [427, 106] width 147 height 17
select select "/store/pc/invitations/FontPreviews/default-font.jpg"
click at [354, 98] on select "Default Bickham Nautica Mozart Flemish Chopin Burgues Empire" at bounding box center [427, 106] width 147 height 17
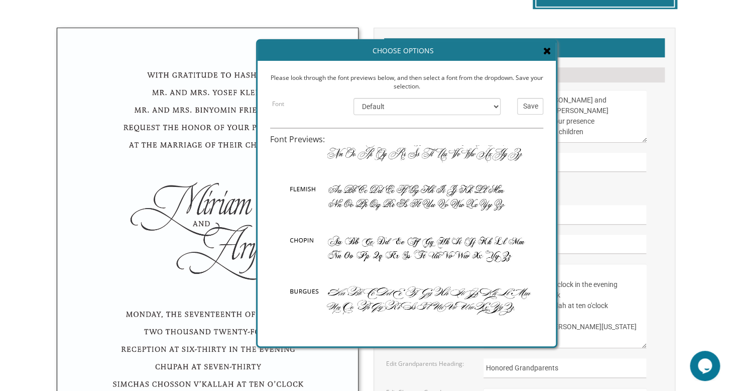
scroll to position [124, 0]
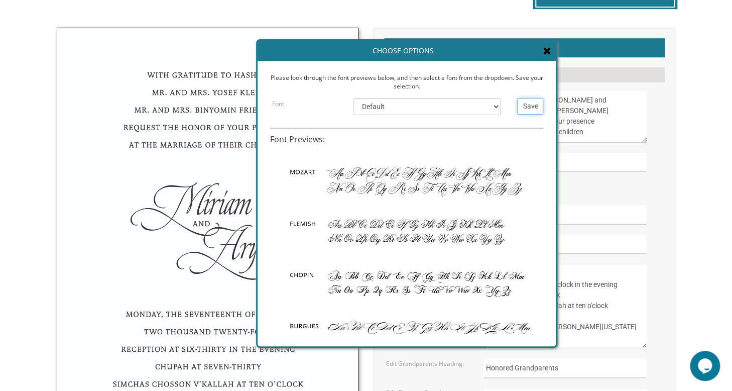
click at [540, 99] on input "Save" at bounding box center [530, 106] width 26 height 17
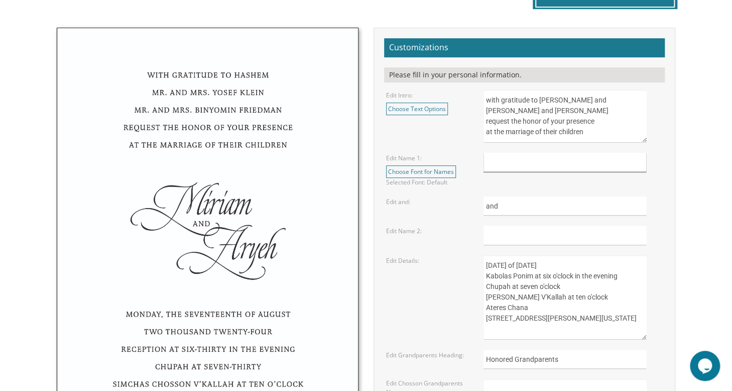
click at [521, 166] on input "text" at bounding box center [565, 163] width 163 height 20
click at [490, 186] on form "Customizations Please fill in your personal information. Edit Intro: Choose Tex…" at bounding box center [524, 263] width 281 height 451
click at [516, 165] on input "text" at bounding box center [565, 163] width 163 height 20
type input "Faigiy"
click at [507, 233] on input "text" at bounding box center [565, 236] width 163 height 20
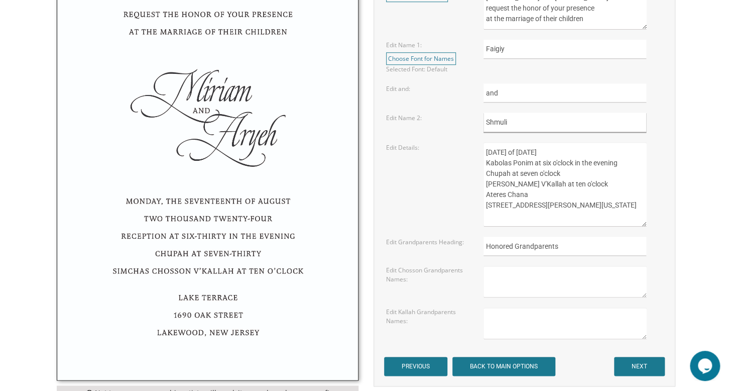
scroll to position [442, 0]
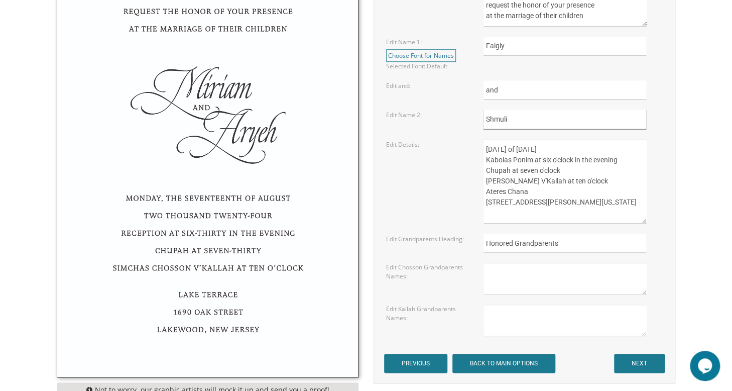
type input "Shmuli"
click at [579, 236] on input "Honored Grandparents" at bounding box center [565, 244] width 163 height 20
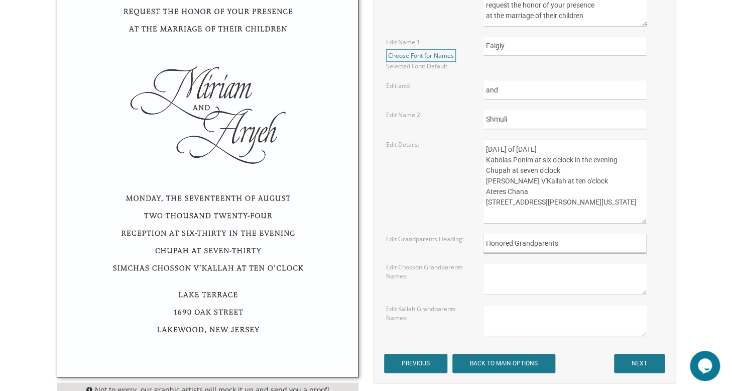
click at [579, 236] on input "Honored Grandparents" at bounding box center [565, 244] width 163 height 20
click at [651, 365] on input "NEXT" at bounding box center [639, 363] width 51 height 19
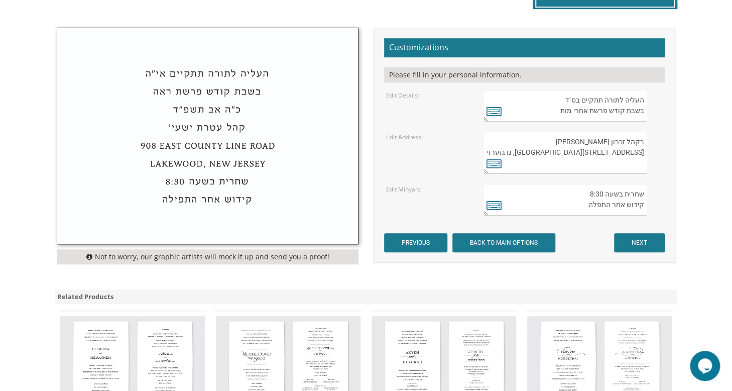
scroll to position [327, 0]
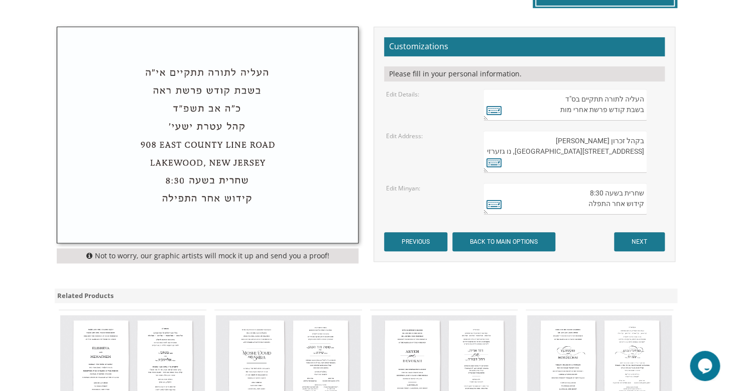
drag, startPoint x: 575, startPoint y: 99, endPoint x: 568, endPoint y: 97, distance: 7.8
click at [568, 97] on textarea "העליה לתורה תתקיים בס"ד בשבת קודש פרשת אחרי מות" at bounding box center [565, 105] width 163 height 32
type textarea "העליה לתורה תתקיים "ד בשבת קודש פרשת אחרי מות"
click at [488, 113] on icon at bounding box center [494, 110] width 15 height 14
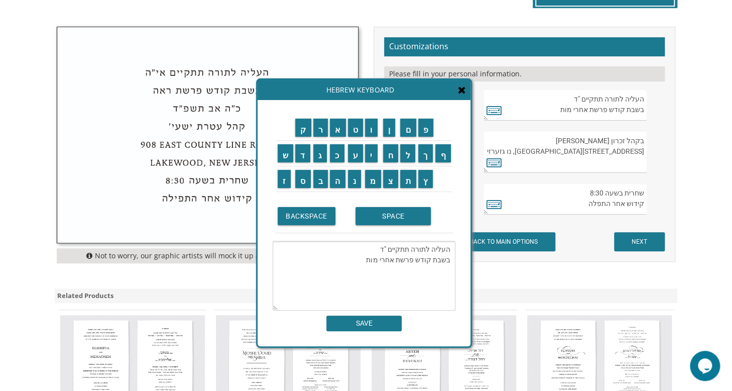
click at [381, 248] on textarea "העליה לתורה תתקיים "ד בשבת קודש פרשת אחרי מות" at bounding box center [364, 275] width 183 height 69
click at [335, 128] on input "א" at bounding box center [338, 128] width 16 height 18
click at [373, 155] on input "י" at bounding box center [371, 153] width 13 height 18
click at [372, 250] on textarea "העליה לתורה תתקיים אי"ד בשבת קודש פרשת אחרי מות" at bounding box center [364, 275] width 183 height 69
click at [368, 250] on textarea "העליה לתורה תתקיים אי"ד בשבת קודש פרשת אחרי מות" at bounding box center [364, 275] width 183 height 69
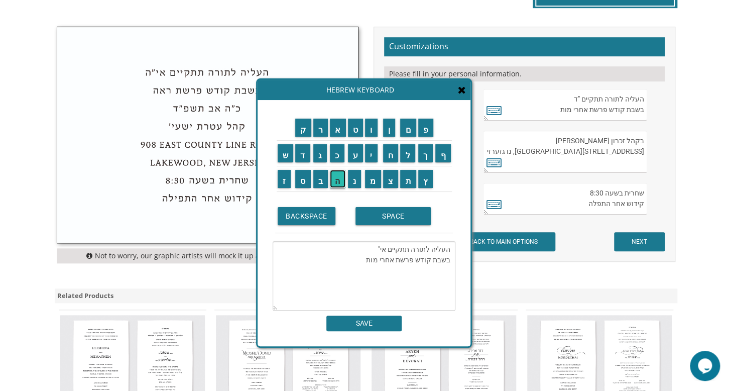
click at [333, 180] on input "ה" at bounding box center [338, 179] width 16 height 18
drag, startPoint x: 391, startPoint y: 260, endPoint x: 364, endPoint y: 260, distance: 27.1
click at [364, 260] on textarea "העליה לתורה תתקיים אי"ה בשבת קודש פרשת אחרי מות" at bounding box center [364, 275] width 183 height 69
click at [355, 175] on input "נ" at bounding box center [355, 179] width 14 height 18
click at [386, 155] on input "ח" at bounding box center [391, 153] width 16 height 18
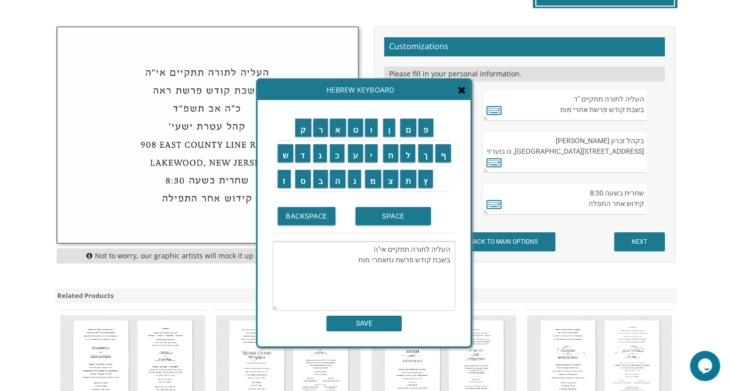
click at [356, 257] on textarea "העליה לתורה תתקיים אי"ה בשבת קודש פרשת נחאחרי מות" at bounding box center [364, 275] width 183 height 69
type textarea "העליה לתורה תתקיים אי"ה בשבת קודש פרשת נח"
click at [352, 328] on input "SAVE" at bounding box center [364, 323] width 75 height 16
type textarea "העליה לתורה תתקיים אי"ה בשבת קודש פרשת נח"
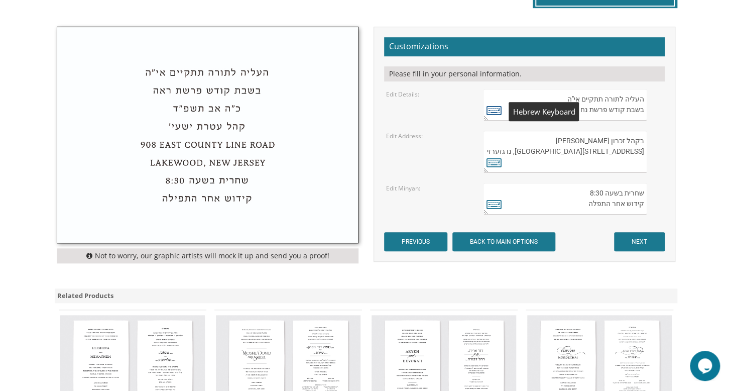
click at [499, 111] on icon at bounding box center [494, 110] width 15 height 14
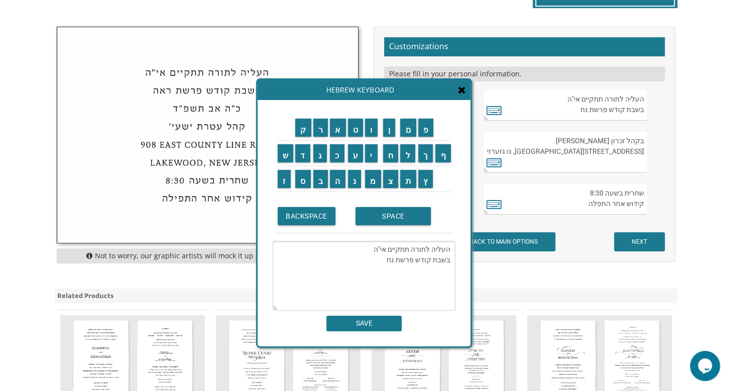
click at [384, 258] on textarea "העליה לתורה תתקיים אי"ה בשבת קודש פרשת נח" at bounding box center [364, 275] width 183 height 69
click at [316, 154] on input "ג" at bounding box center [320, 153] width 14 height 18
click at [393, 151] on input "ח" at bounding box center [391, 153] width 16 height 18
click at [285, 148] on input "ש" at bounding box center [286, 153] width 16 height 18
click at [372, 131] on input "ו" at bounding box center [371, 128] width 13 height 18
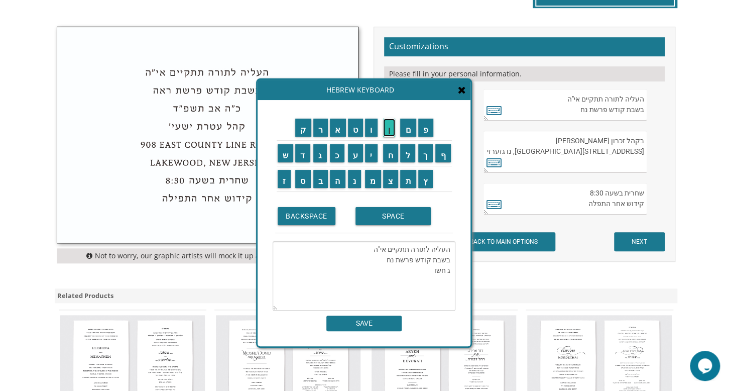
click at [393, 130] on input "ן" at bounding box center [389, 128] width 13 height 18
click at [406, 181] on input "ת" at bounding box center [408, 179] width 16 height 18
click at [285, 157] on input "ש" at bounding box center [286, 153] width 16 height 18
click at [426, 135] on input "פ" at bounding box center [426, 128] width 16 height 18
click at [370, 137] on td "ו" at bounding box center [373, 128] width 18 height 26
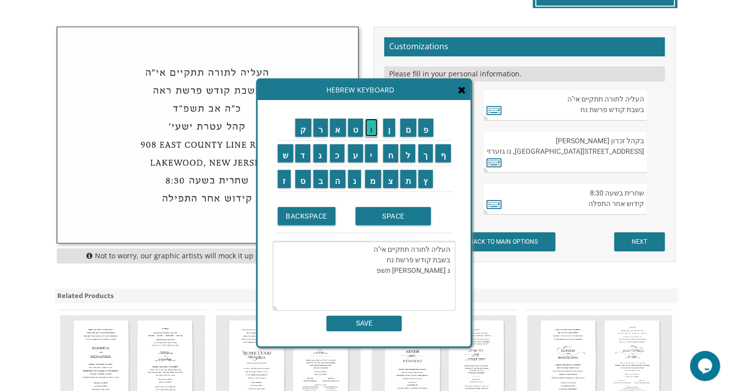
click at [374, 132] on input "ו" at bounding box center [371, 128] width 13 height 18
type textarea "העליה לתורה תתקיים אי"ה בשבת קודש פרשת נח ג חשון תשפו"
click at [372, 321] on input "SAVE" at bounding box center [364, 323] width 75 height 16
type textarea "העליה לתורה תתקיים אי"ה בשבת קודש פרשת נח ג חשון תשפו"
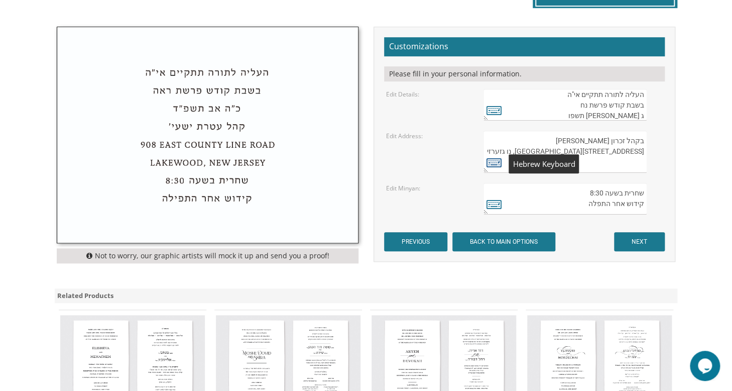
click at [494, 160] on icon at bounding box center [494, 162] width 15 height 14
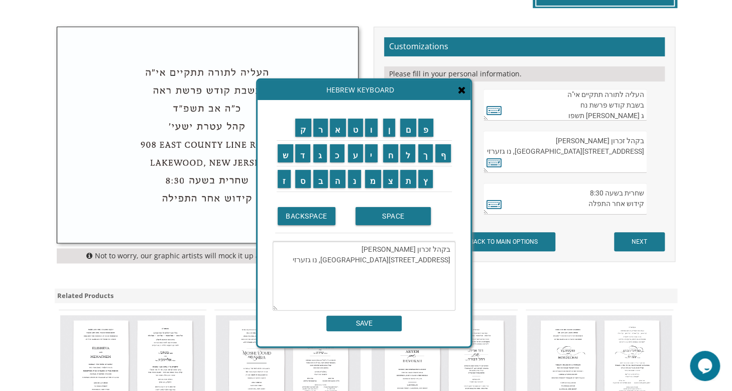
drag, startPoint x: 444, startPoint y: 252, endPoint x: 396, endPoint y: 250, distance: 48.2
click at [396, 250] on textarea "בקהל זכרון שניאור 282 Oak Knoll Road לייקוואוד, נו גזערזי" at bounding box center [364, 275] width 183 height 69
click at [319, 176] on input "ב" at bounding box center [320, 179] width 15 height 18
click at [378, 159] on input "י" at bounding box center [371, 153] width 13 height 18
click at [338, 178] on input "ה" at bounding box center [338, 179] width 16 height 18
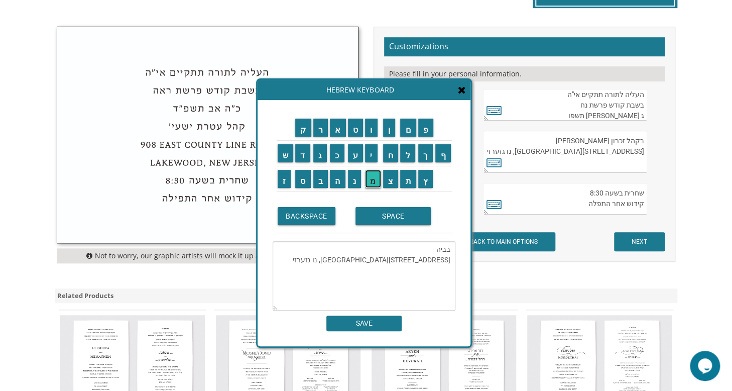
click at [370, 181] on input "מ" at bounding box center [373, 179] width 16 height 18
click at [305, 156] on input "ד" at bounding box center [302, 153] width 15 height 18
click at [305, 126] on input "ק" at bounding box center [303, 128] width 16 height 18
click at [335, 180] on input "ה" at bounding box center [338, 179] width 16 height 18
click at [406, 159] on input "ל" at bounding box center [407, 153] width 15 height 18
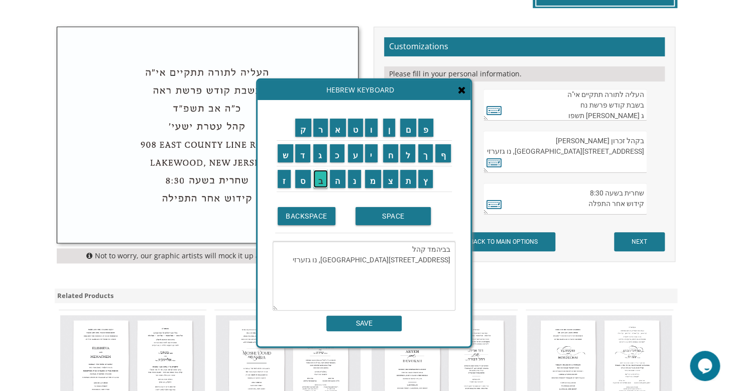
click at [320, 179] on input "ב" at bounding box center [320, 179] width 15 height 18
click at [354, 180] on input "נ" at bounding box center [355, 179] width 14 height 18
click at [374, 157] on input "י" at bounding box center [371, 153] width 13 height 18
click at [340, 178] on input "ה" at bounding box center [338, 179] width 16 height 18
click at [372, 157] on input "י" at bounding box center [371, 153] width 13 height 18
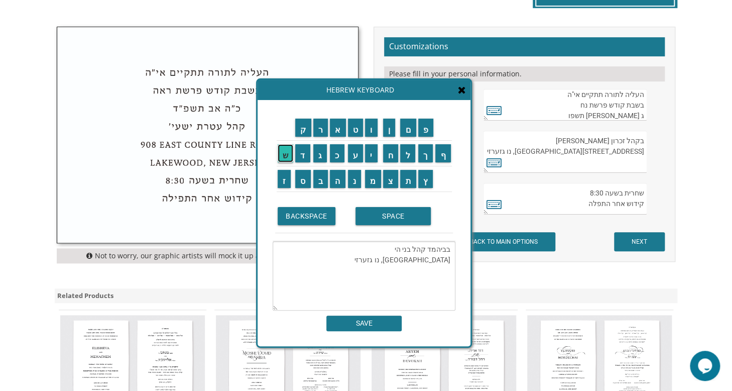
click at [283, 149] on input "ש" at bounding box center [286, 153] width 16 height 18
click at [371, 154] on input "י" at bounding box center [371, 153] width 13 height 18
click at [319, 179] on input "ב" at bounding box center [320, 179] width 15 height 18
click at [334, 179] on input "ה" at bounding box center [338, 179] width 16 height 18
click at [390, 258] on textarea "בביהמד קהל בני הישיבה 282 Oak Knoll Road לייקוואוד, נו גזערזי" at bounding box center [364, 275] width 183 height 69
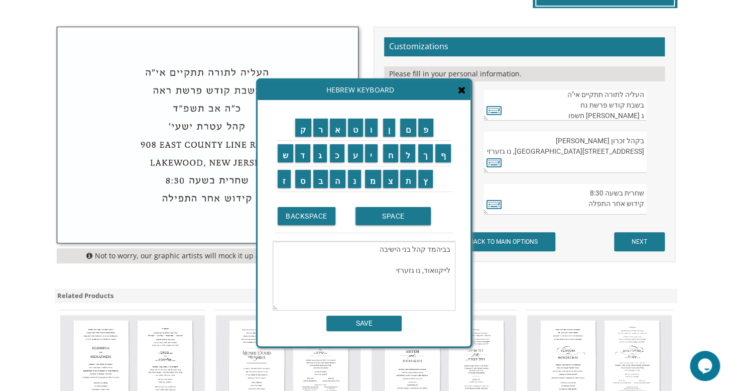
click at [460, 88] on icon at bounding box center [462, 90] width 8 height 10
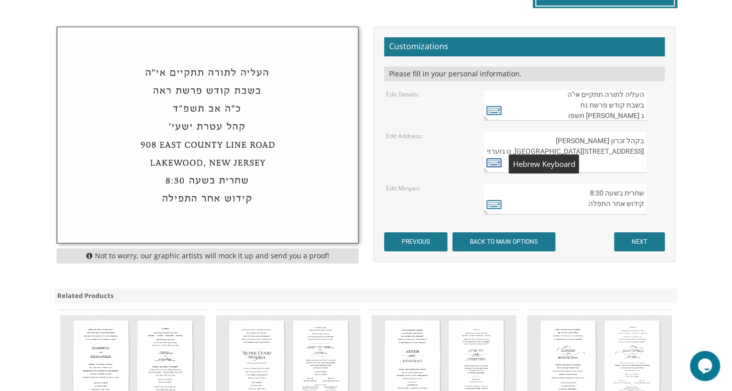
click at [488, 161] on icon at bounding box center [494, 162] width 15 height 14
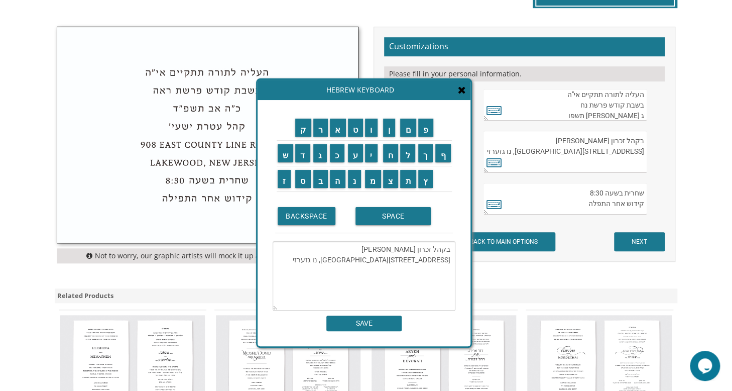
drag, startPoint x: 430, startPoint y: 249, endPoint x: 394, endPoint y: 250, distance: 35.7
click at [394, 250] on textarea "בקהל זכרון שניאור 282 Oak Knoll Road לייקוואוד, נו גזערזי" at bounding box center [364, 275] width 183 height 69
drag, startPoint x: 445, startPoint y: 248, endPoint x: 393, endPoint y: 248, distance: 51.7
click at [393, 248] on textarea "בקהל זכרון שניאור 282 Oak Knoll Road לייקוואוד, נו גזערזי" at bounding box center [364, 275] width 183 height 69
click at [317, 181] on input "ב" at bounding box center [320, 179] width 15 height 18
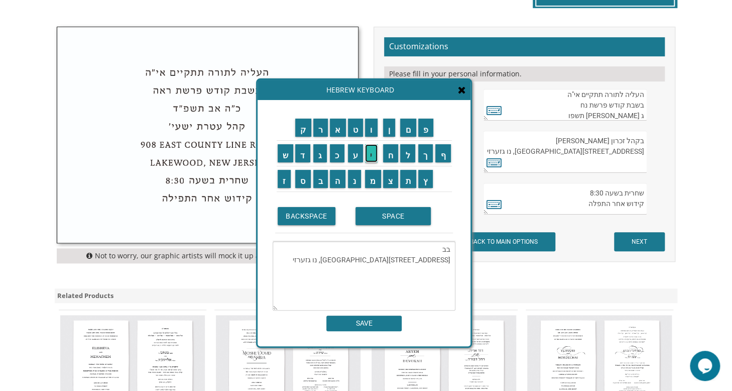
click at [375, 153] on input "י" at bounding box center [371, 153] width 13 height 18
click at [338, 178] on input "ה" at bounding box center [338, 179] width 16 height 18
click at [374, 185] on input "מ" at bounding box center [373, 179] width 16 height 18
click at [301, 155] on input "ד" at bounding box center [302, 153] width 15 height 18
click at [303, 131] on input "ק" at bounding box center [303, 128] width 16 height 18
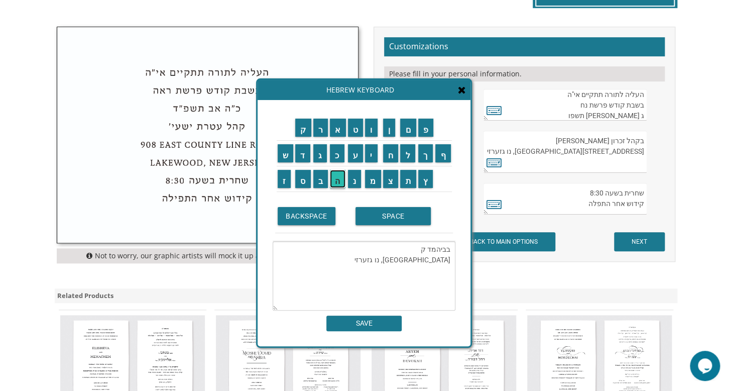
click at [335, 179] on input "ה" at bounding box center [338, 179] width 16 height 18
click at [406, 155] on input "ל" at bounding box center [407, 153] width 15 height 18
click at [315, 180] on input "ב" at bounding box center [320, 179] width 15 height 18
click at [354, 180] on input "נ" at bounding box center [355, 179] width 14 height 18
click at [373, 151] on input "י" at bounding box center [371, 153] width 13 height 18
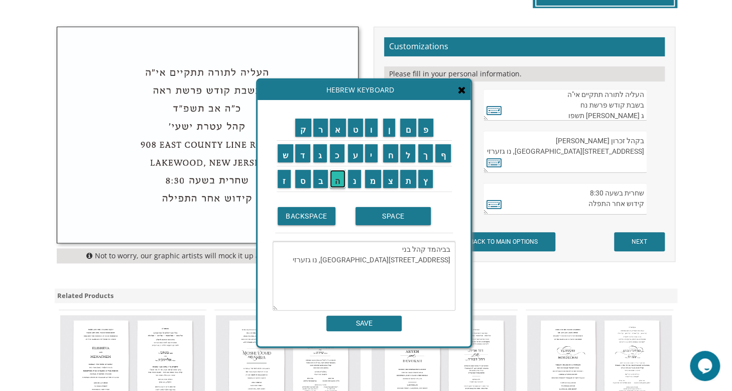
click at [335, 177] on input "ה" at bounding box center [338, 179] width 16 height 18
click at [372, 151] on input "י" at bounding box center [371, 153] width 13 height 18
click at [286, 156] on input "ש" at bounding box center [286, 153] width 16 height 18
click at [372, 152] on input "י" at bounding box center [371, 153] width 13 height 18
click at [318, 176] on input "ב" at bounding box center [320, 179] width 15 height 18
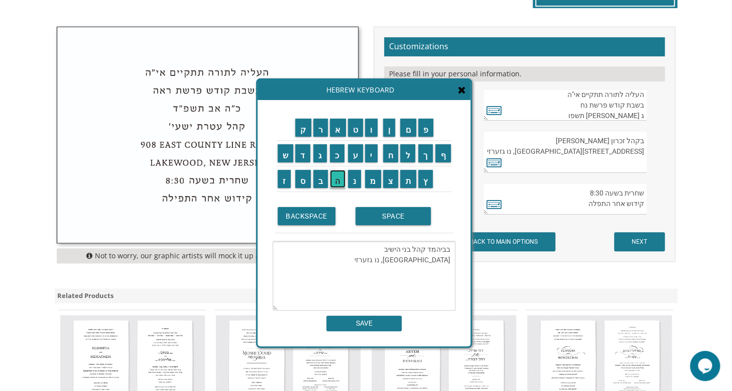
click at [334, 177] on input "ה" at bounding box center [338, 179] width 16 height 18
click at [452, 261] on textarea "בביהמד קהל בני הישיבה 282 Oak Knoll Road לייקוואוד, נו גזערזי" at bounding box center [364, 275] width 183 height 69
click at [392, 263] on textarea "בביהמד קהל בני הישיבה 282 Oak Knoll Road לייקוואוד, נו גזערזי" at bounding box center [364, 275] width 183 height 69
click at [395, 269] on textarea "בביהמד קהל בני הישיבה לייקוואוד, נו גזערזי" at bounding box center [364, 275] width 183 height 69
type textarea "בביהמד קהל בני הישיבה"
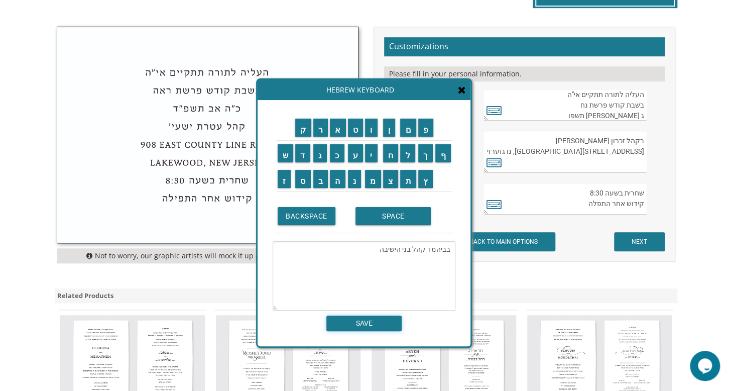
click at [378, 323] on input "SAVE" at bounding box center [364, 323] width 75 height 16
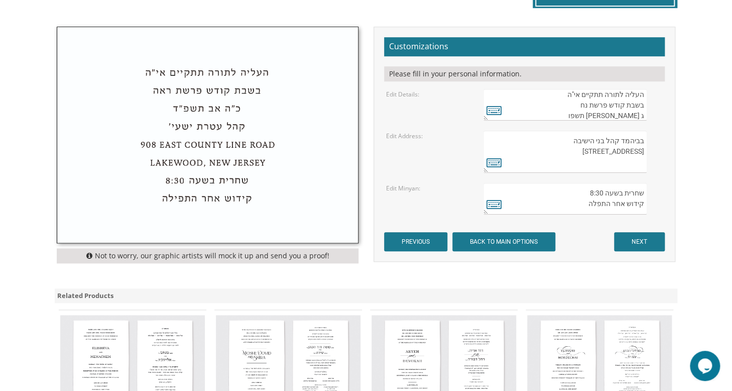
drag, startPoint x: 631, startPoint y: 150, endPoint x: 569, endPoint y: 148, distance: 61.8
click at [569, 148] on textarea "בקהל זכרון שניאור 282 Oak Knoll Road לייקוואוד, נו גזערזי" at bounding box center [565, 152] width 163 height 42
click at [645, 150] on textarea "בקהל זכרון שניאור 282 Oak Knoll Road לייקוואוד, נו גזערזי" at bounding box center [565, 152] width 163 height 42
drag, startPoint x: 630, startPoint y: 150, endPoint x: 648, endPoint y: 150, distance: 18.1
click at [648, 150] on div "בקהל זכרון שניאור 282 Oak Knoll Road לייקוואוד, נו גזערזי" at bounding box center [574, 152] width 180 height 42
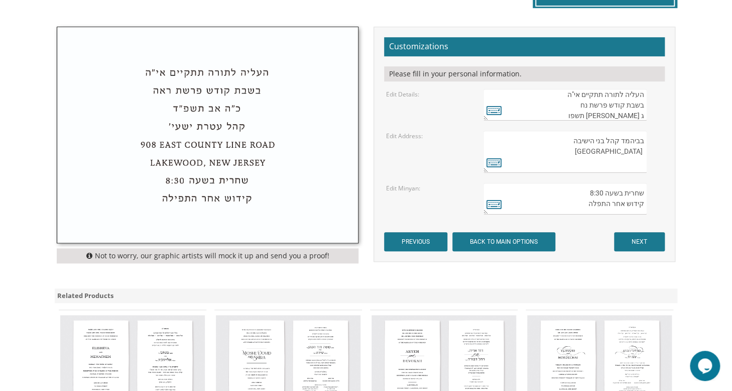
click at [637, 149] on textarea "בקהל זכרון שניאור 282 Oak Knoll Road לייקוואוד, נו גזערזי" at bounding box center [565, 152] width 163 height 42
drag, startPoint x: 631, startPoint y: 149, endPoint x: 642, endPoint y: 150, distance: 10.6
click at [642, 150] on textarea "בקהל זכרון שניאור 282 Oak Knoll Road לייקוואוד, נו גזערזי" at bounding box center [565, 152] width 163 height 42
click at [641, 151] on textarea "בקהל זכרון שניאור 282 Oak Knoll Road לייקוואוד, נו גזערזי" at bounding box center [565, 152] width 163 height 42
drag, startPoint x: 641, startPoint y: 151, endPoint x: 598, endPoint y: 149, distance: 43.2
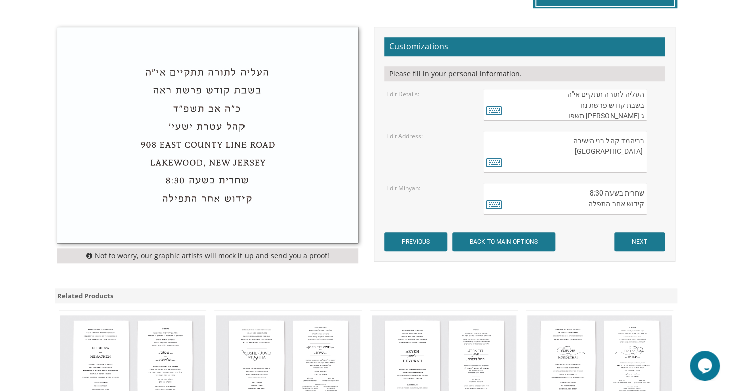
click at [598, 149] on textarea "בקהל זכרון שניאור 282 Oak Knoll Road לייקוואוד, נו גזערזי" at bounding box center [565, 152] width 163 height 42
click at [643, 152] on textarea "בקהל זכרון שניאור 282 Oak Knoll Road לייקוואוד, נו גזערזי" at bounding box center [565, 152] width 163 height 42
click at [642, 152] on textarea "בקהל זכרון שניאור 282 Oak Knoll Road לייקוואוד, נו גזערזי" at bounding box center [565, 152] width 163 height 42
click at [590, 149] on textarea "בקהל זכרון שניאור 282 Oak Knoll Road לייקוואוד, נו גזערזי" at bounding box center [565, 152] width 163 height 42
type textarea "בביהמד קהל בני הישיבה [STREET_ADDRESS][US_STATE]"
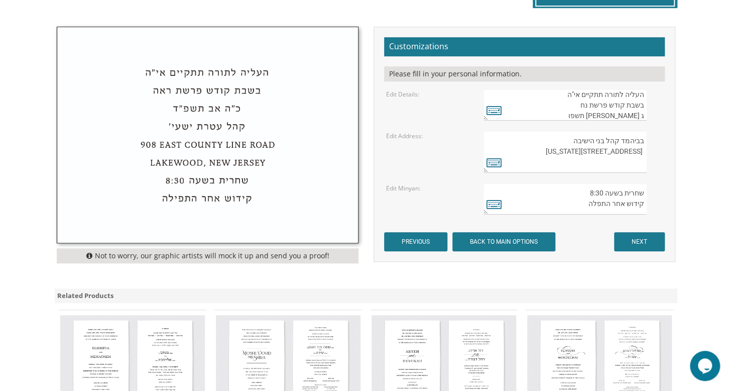
drag, startPoint x: 601, startPoint y: 190, endPoint x: 595, endPoint y: 190, distance: 6.0
click at [595, 190] on textarea "שחרית בשעה 8:30 קידוש אחר התפלה" at bounding box center [565, 199] width 163 height 32
click at [588, 191] on textarea "שחרית בשעה 8:30 קידוש אחר התפלה" at bounding box center [565, 199] width 163 height 32
type textarea "שחרית בשעה 7:50 קידוש אחר התפלה"
click at [495, 202] on icon at bounding box center [494, 204] width 15 height 14
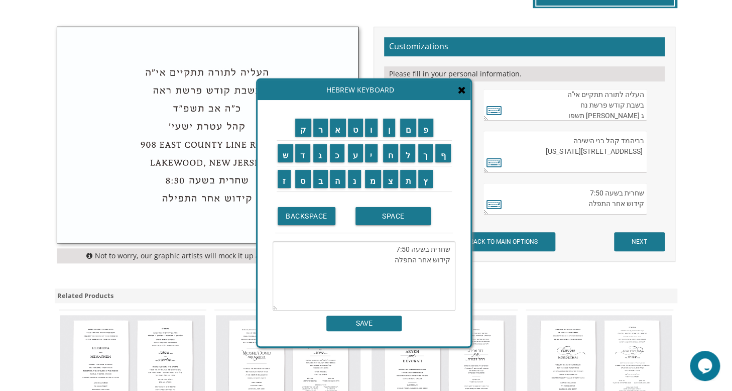
click at [434, 259] on textarea "שחרית בשעה 7:50 קידוש אחר התפלה" at bounding box center [364, 275] width 183 height 69
click at [335, 132] on input "א" at bounding box center [338, 128] width 16 height 18
click at [321, 129] on input "ר" at bounding box center [320, 128] width 15 height 18
click at [320, 176] on input "ב" at bounding box center [320, 179] width 15 height 18
click at [339, 129] on input "א" at bounding box center [338, 128] width 16 height 18
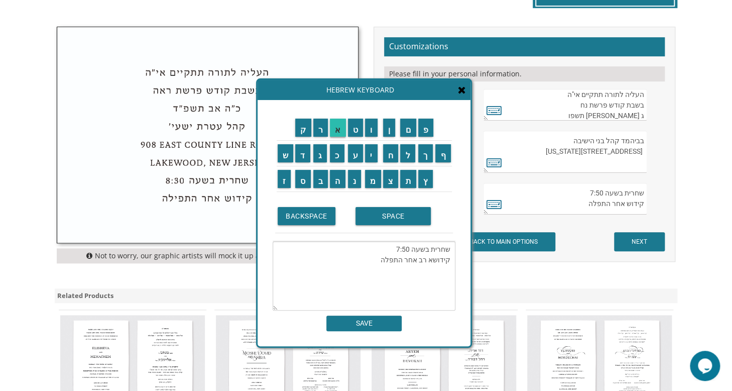
type textarea "שחרית בשעה 7:50 קידושא רבא אחר התפלה"
click at [375, 324] on input "SAVE" at bounding box center [364, 323] width 75 height 16
type textarea "שחרית בשעה 7:50 קידושא רבא אחר התפלה"
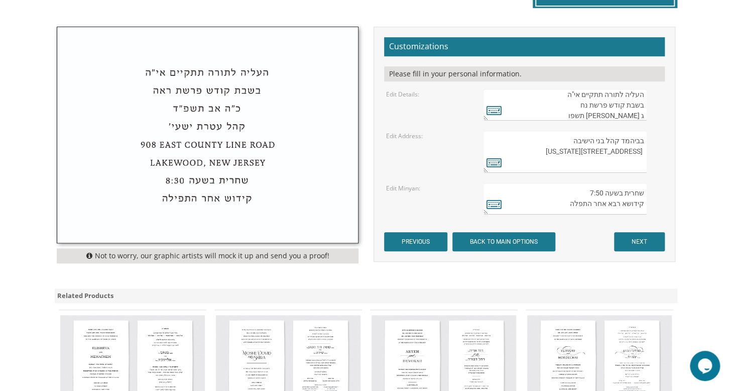
click at [603, 117] on textarea "העליה לתורה תתקיים בס"ד בשבת קודש פרשת אחרי מות" at bounding box center [565, 105] width 163 height 32
click at [625, 115] on textarea "העליה לתורה תתקיים בס"ד בשבת קודש פרשת אחרי מות" at bounding box center [565, 105] width 163 height 32
click at [645, 113] on textarea "העליה לתורה תתקיים בס"ד בשבת קודש פרשת אחרי מות" at bounding box center [565, 105] width 163 height 32
click at [616, 117] on textarea "העליה לתורה תתקיים בס"ד בשבת קודש פרשת אחרי מות" at bounding box center [565, 105] width 163 height 32
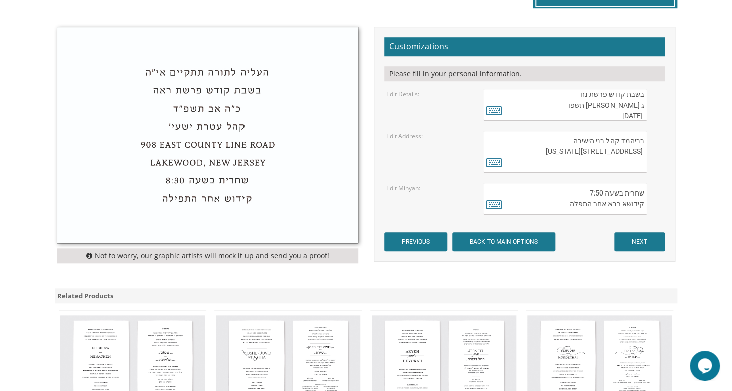
click at [642, 112] on textarea "העליה לתורה תתקיים בס"ד בשבת קודש פרשת אחרי מות" at bounding box center [565, 105] width 163 height 32
drag, startPoint x: 634, startPoint y: 114, endPoint x: 639, endPoint y: 115, distance: 5.7
click at [639, 115] on textarea "העליה לתורה תתקיים בס"ד בשבת קודש פרשת אחרי מות" at bounding box center [565, 105] width 163 height 32
type textarea "העליה לתורה תתקיים אי"ה בשבת קודש פרשת נח ג חשון תשפו October25 2025"
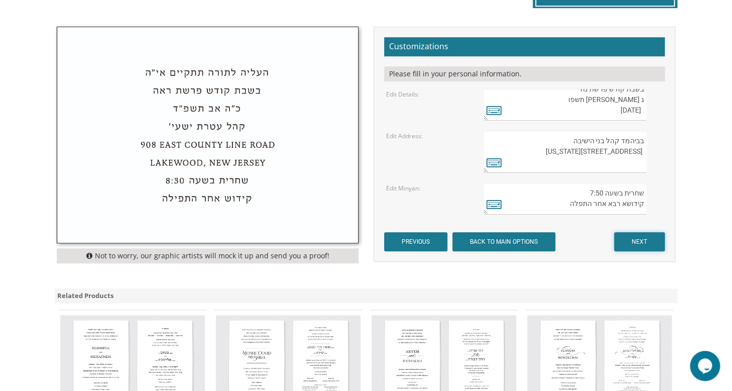
click at [631, 236] on input "NEXT" at bounding box center [639, 241] width 51 height 19
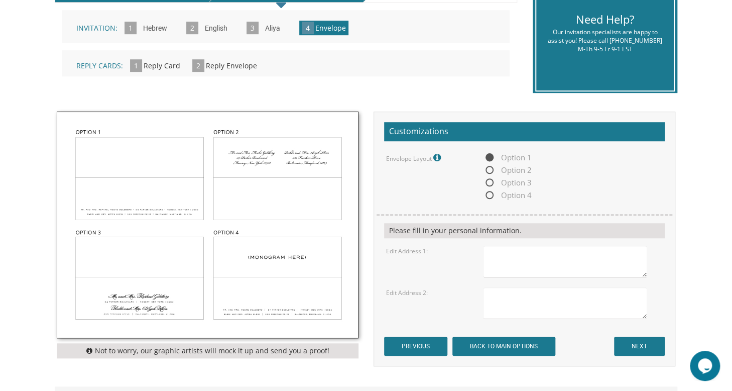
scroll to position [261, 0]
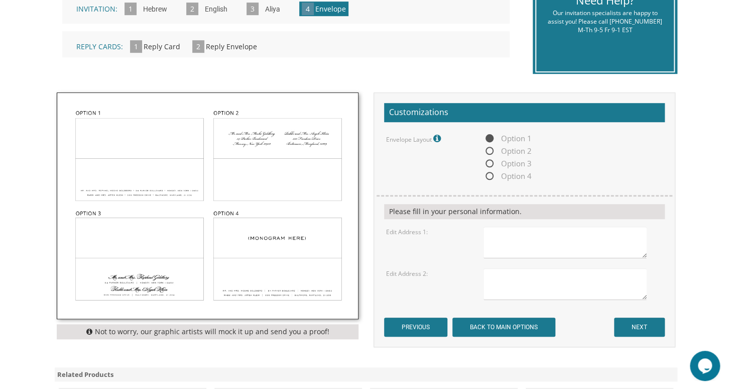
click at [361, 247] on div "Not to worry, our graphic artists will mock it up and send you a proof!" at bounding box center [207, 218] width 317 height 252
click at [167, 192] on img at bounding box center [207, 206] width 301 height 226
click at [507, 241] on textarea at bounding box center [565, 243] width 163 height 32
click at [529, 248] on textarea "[DEMOGRAPHIC_DATA] and [PERSON_NAME] [STREET_ADDRESS][PERSON_NAME]" at bounding box center [565, 243] width 163 height 32
click at [597, 248] on textarea "[DEMOGRAPHIC_DATA] and [PERSON_NAME] [STREET_ADDRESS][PERSON_NAME]" at bounding box center [565, 243] width 163 height 32
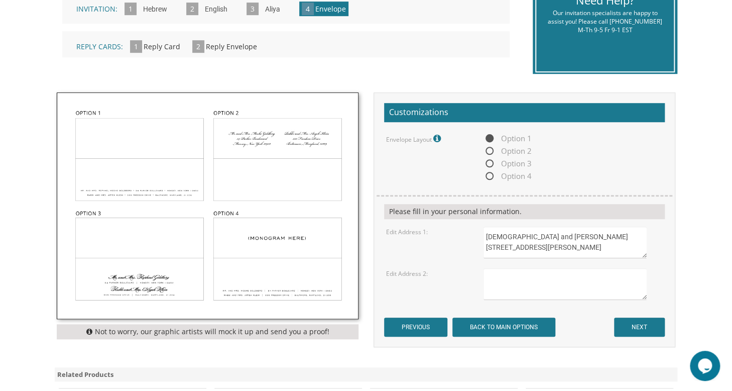
type textarea "[DEMOGRAPHIC_DATA] and [PERSON_NAME] [STREET_ADDRESS][PERSON_NAME]"
click at [505, 277] on textarea at bounding box center [565, 284] width 163 height 32
type textarea "[DEMOGRAPHIC_DATA] and [PERSON_NAME] [STREET_ADDRESS]"
click at [627, 327] on input "NEXT" at bounding box center [639, 326] width 51 height 19
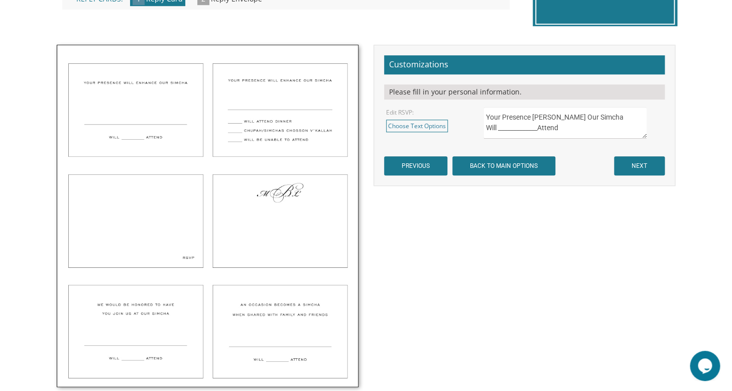
scroll to position [314, 0]
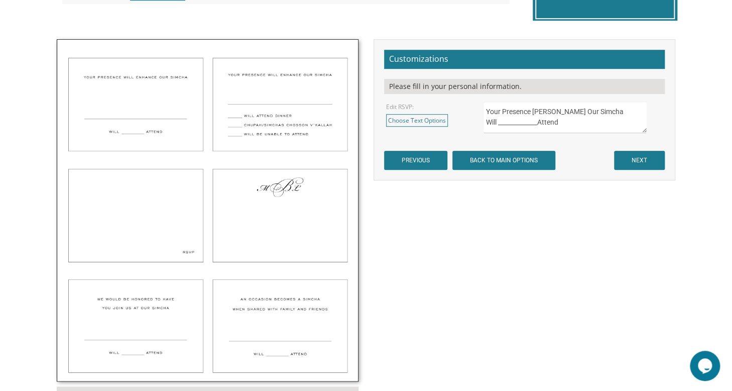
drag, startPoint x: 485, startPoint y: 111, endPoint x: 614, endPoint y: 123, distance: 129.1
click at [614, 123] on textarea "Your Presence [PERSON_NAME] Our Simcha Will _____________Attend" at bounding box center [565, 117] width 163 height 32
click at [422, 122] on link "Choose Text Options" at bounding box center [417, 120] width 62 height 13
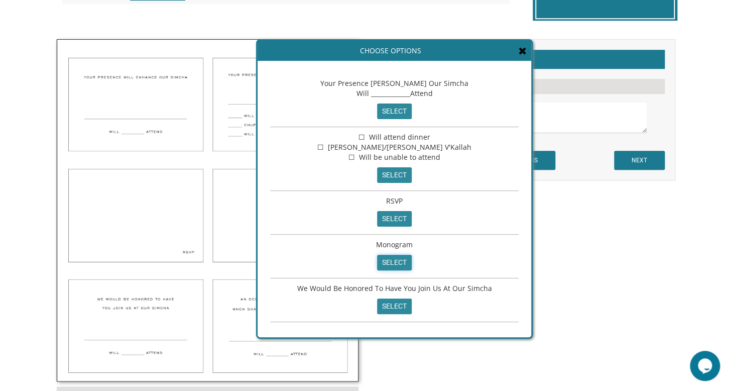
click at [395, 261] on input "select" at bounding box center [394, 263] width 35 height 16
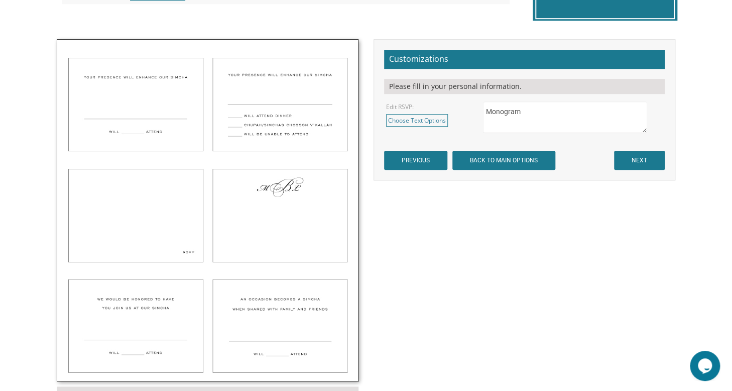
click at [527, 120] on textarea "Your Presence Will Enhance Our Simcha Will _____________Attend" at bounding box center [565, 117] width 163 height 32
type textarea "M"
drag, startPoint x: 504, startPoint y: 109, endPoint x: 479, endPoint y: 112, distance: 25.2
click at [479, 112] on div "Your Presence Will Enhance Our Simcha Will _____________Attend" at bounding box center [573, 117] width 195 height 32
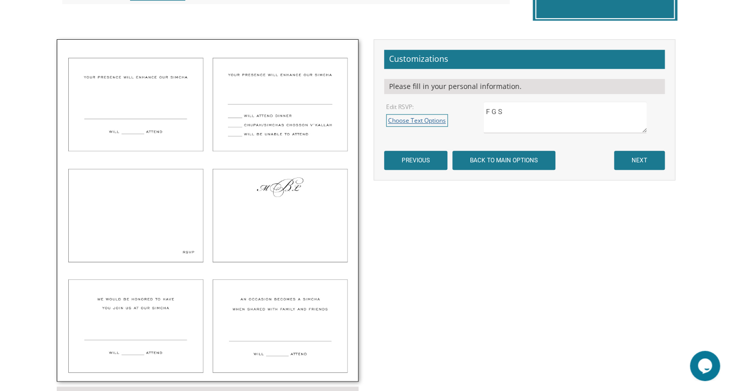
click at [424, 123] on link "Choose Text Options" at bounding box center [417, 120] width 62 height 13
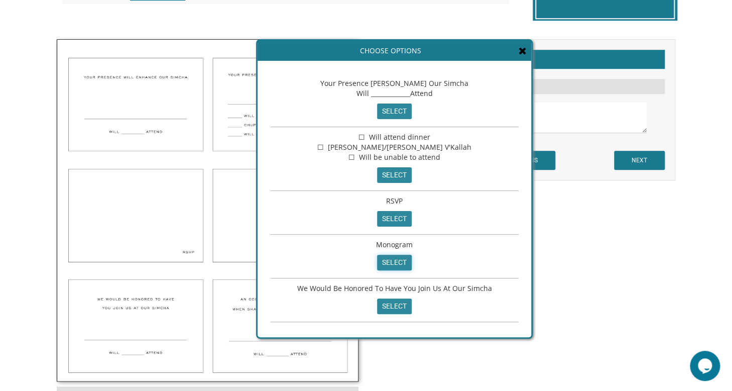
click at [391, 262] on input "select" at bounding box center [394, 263] width 35 height 16
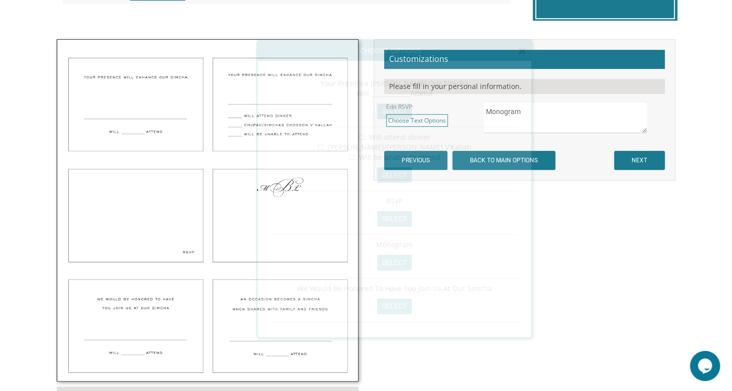
click at [391, 262] on div "Invitations > Wedding Invitations > Classic Wedding Invitations Wedding Invitat…" at bounding box center [366, 209] width 628 height 739
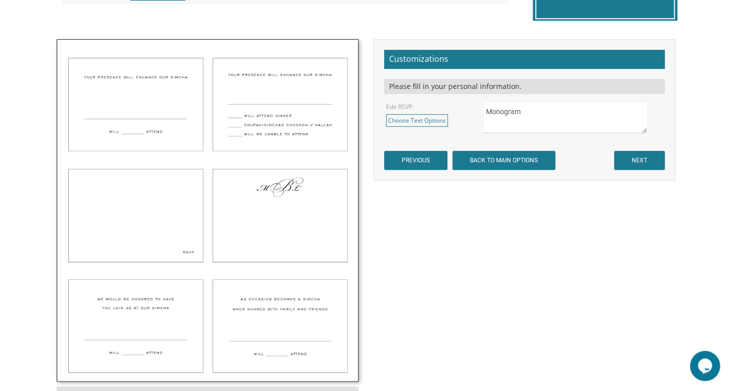
click at [521, 107] on textarea "Your Presence Will Enhance Our Simcha Will _____________Attend" at bounding box center [565, 117] width 163 height 32
type textarea "Monogram- S G F"
click at [632, 166] on input "NEXT" at bounding box center [639, 160] width 51 height 19
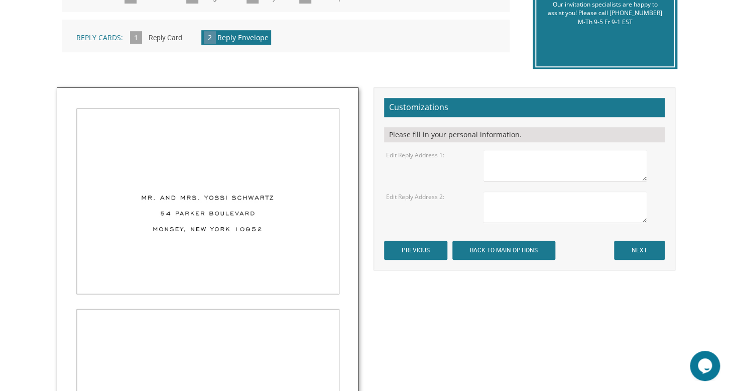
scroll to position [284, 0]
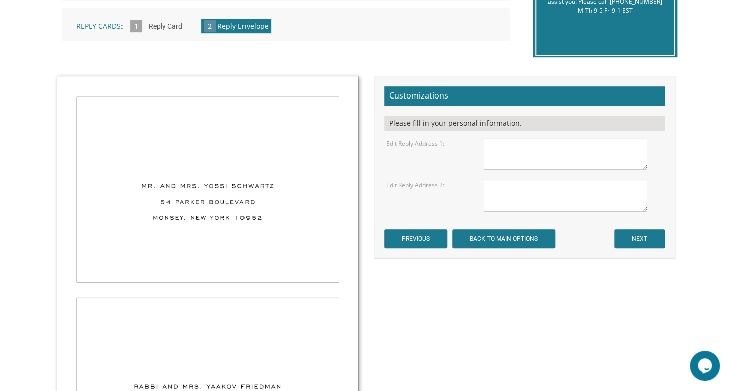
click at [564, 158] on textarea at bounding box center [565, 154] width 163 height 32
type textarea "a"
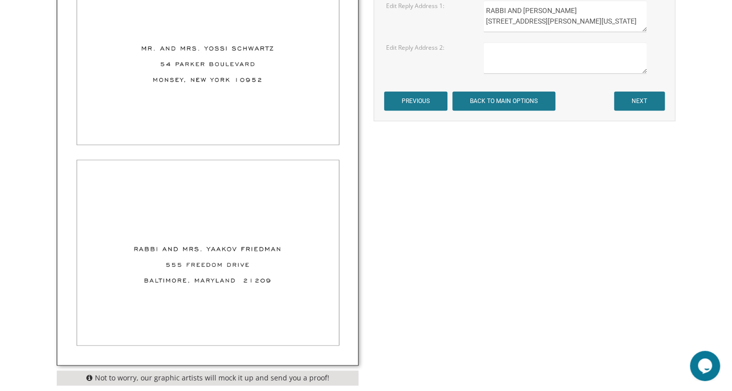
click at [588, 16] on textarea "RABBI AND [PERSON_NAME] [STREET_ADDRESS][PERSON_NAME][US_STATE]" at bounding box center [565, 17] width 163 height 32
click at [589, 23] on textarea "RABBI AND [PERSON_NAME] [STREET_ADDRESS][PERSON_NAME][US_STATE]" at bounding box center [565, 17] width 163 height 32
type textarea "RABBI AND [PERSON_NAME] [STREET_ADDRESS][PERSON_NAME][US_STATE]"
click at [512, 46] on textarea at bounding box center [565, 58] width 163 height 32
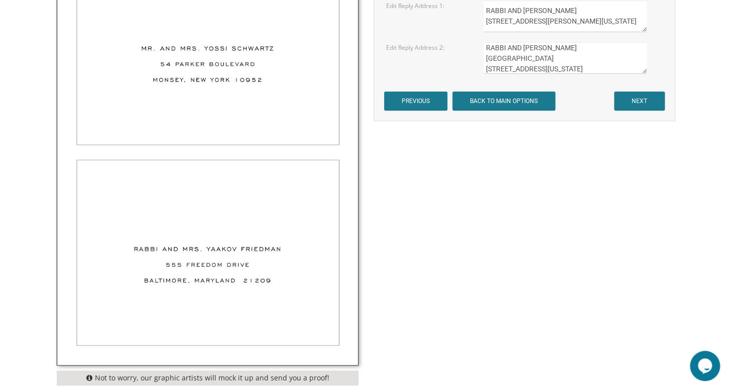
click at [575, 63] on textarea "RABBI AND [PERSON_NAME][GEOGRAPHIC_DATA] [STREET_ADDRESS][US_STATE]" at bounding box center [565, 58] width 163 height 32
click at [572, 67] on textarea "RABBI AND [PERSON_NAME][GEOGRAPHIC_DATA] [STREET_ADDRESS][US_STATE]" at bounding box center [565, 58] width 163 height 32
type textarea "RABBI AND [PERSON_NAME][GEOGRAPHIC_DATA] [STREET_ADDRESS][US_STATE]"
click at [635, 102] on input "NEXT" at bounding box center [639, 100] width 51 height 19
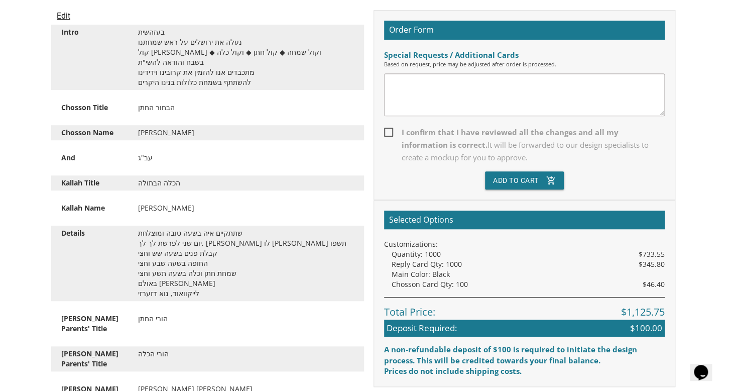
scroll to position [267, 0]
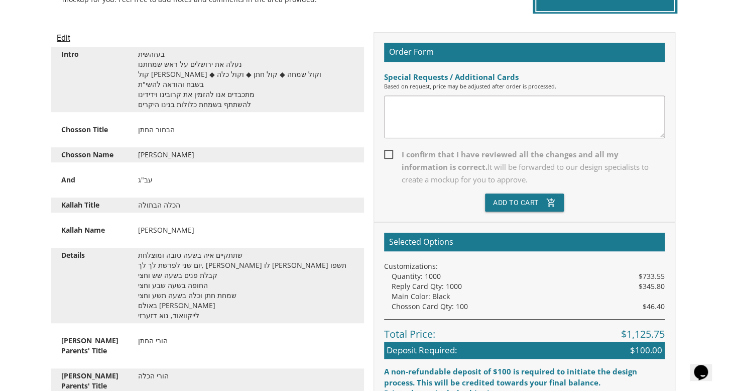
drag, startPoint x: 706, startPoint y: 89, endPoint x: 700, endPoint y: 87, distance: 6.4
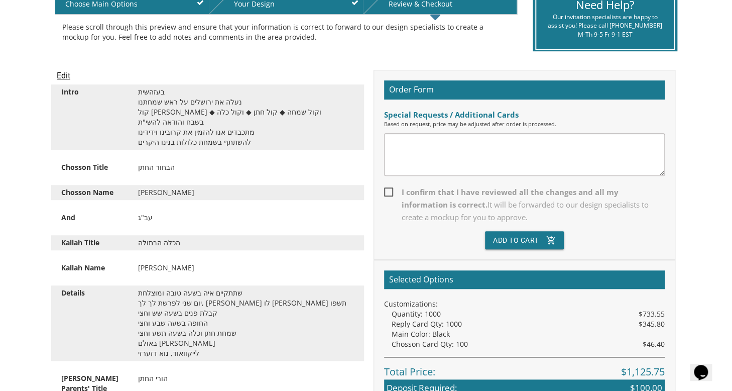
scroll to position [164, 0]
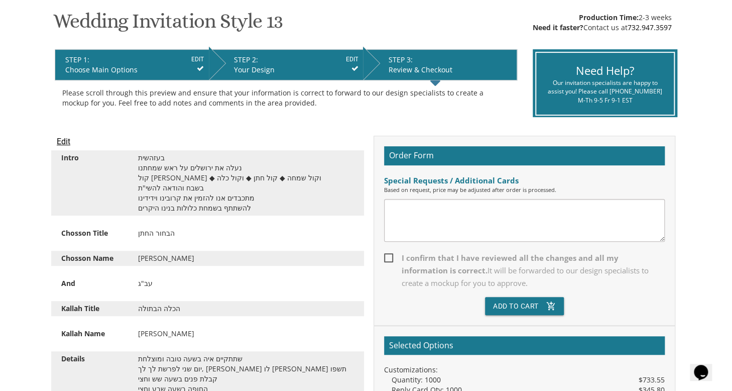
click at [64, 141] on input "Edit" at bounding box center [64, 142] width 14 height 12
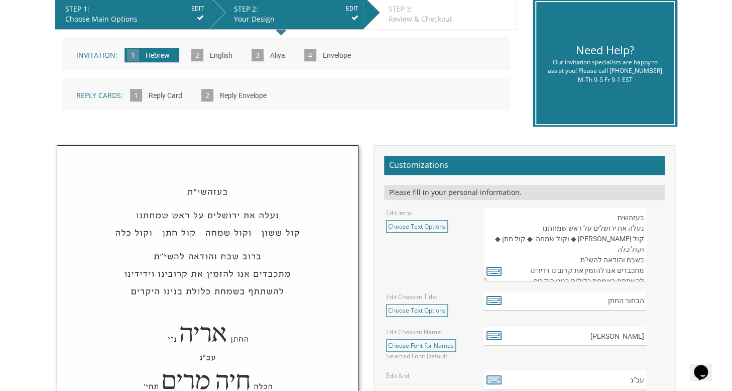
scroll to position [230, 0]
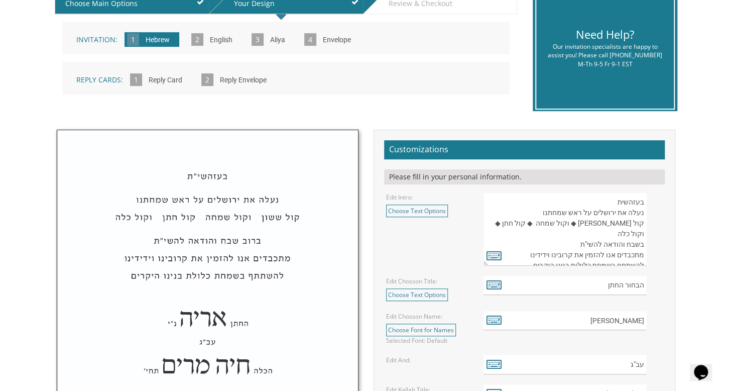
click at [556, 200] on textarea "בעזהשית נעלה את ירושלים על ראש שמחתנו קול [PERSON_NAME] ◆ וקול שמחה ◆ קול חתן ◆…" at bounding box center [565, 229] width 163 height 74
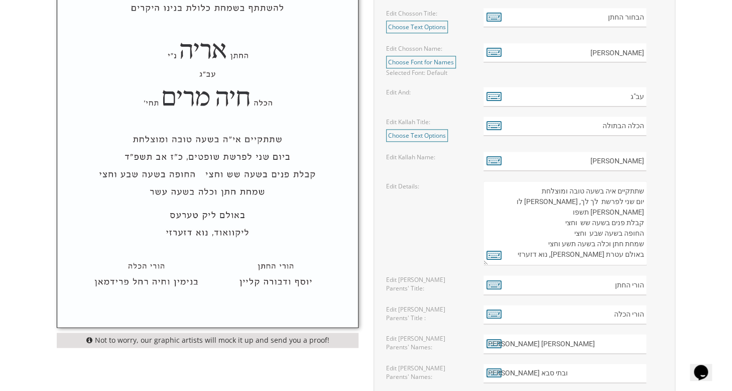
scroll to position [512, 0]
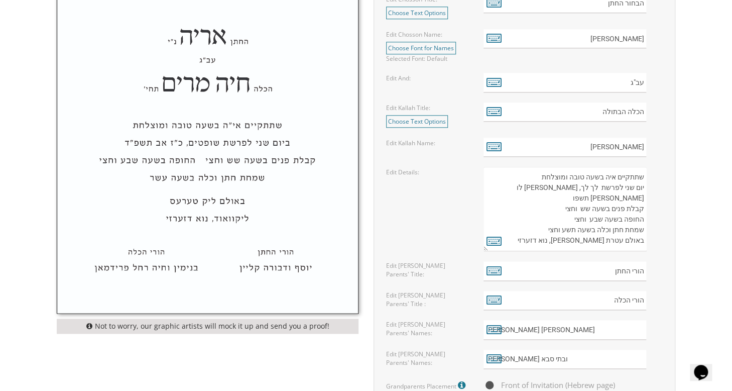
type textarea "בעזהשי"ת נעלה את ירושלים על ראש שמחתנו קול [PERSON_NAME] ◆ וקול שמחה ◆ קול חתן …"
click at [606, 178] on textarea "שתתקיים איה בשעה טובה ומוצלחת יום שני לפרשת לך לך, [PERSON_NAME] לו [PERSON_NAM…" at bounding box center [565, 209] width 163 height 84
click at [555, 187] on textarea "שתתקיים איה בשעה טובה ומוצלחת יום שני לפרשת לך לך, [PERSON_NAME] לו [PERSON_NAM…" at bounding box center [565, 209] width 163 height 84
click at [557, 188] on textarea "שתתקיים איה בשעה טובה ומוצלחת יום שני לפרשת לך לך, [PERSON_NAME] לו [PERSON_NAM…" at bounding box center [565, 209] width 163 height 84
click at [520, 185] on textarea "שתתקיים איה בשעה טובה ומוצלחת יום שני לפרשת לך לך, אור לו חשון תשפו קבלת פנים ב…" at bounding box center [565, 209] width 163 height 84
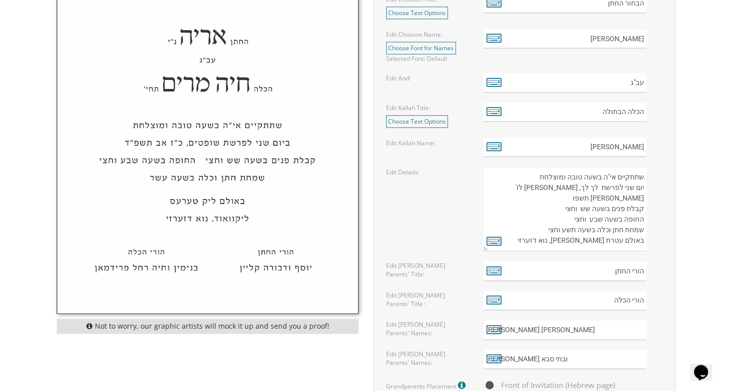
click at [522, 185] on textarea "שתתקיים איה בשעה טובה ומוצלחת יום שני לפרשת לך לך, אור לו חשון תשפו קבלת פנים ב…" at bounding box center [565, 209] width 163 height 84
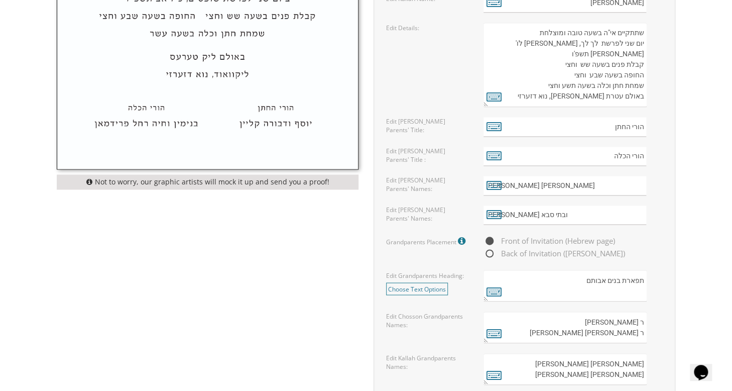
scroll to position [642, 0]
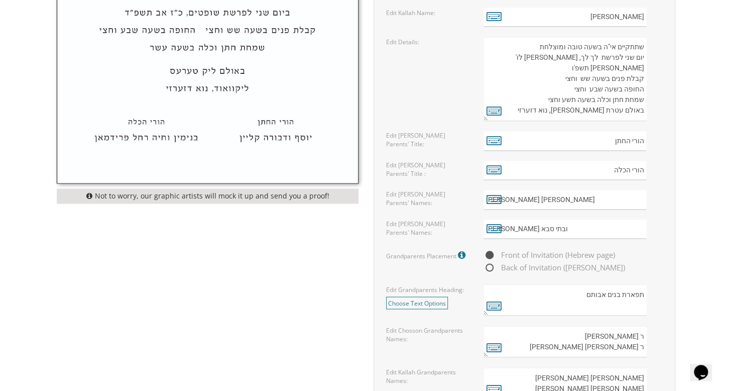
type textarea "שתתקיים אי"ה בשעה טובה ומוצלחת יום שני לפרשת לך לך, אור לו' חשון תשפ'ו קבלת פני…"
click at [599, 227] on input "יוסף מנדל ובתי סבא" at bounding box center [565, 230] width 163 height 20
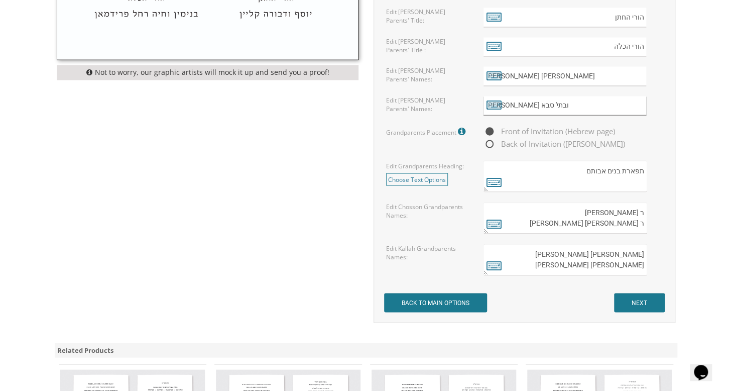
scroll to position [803, 0]
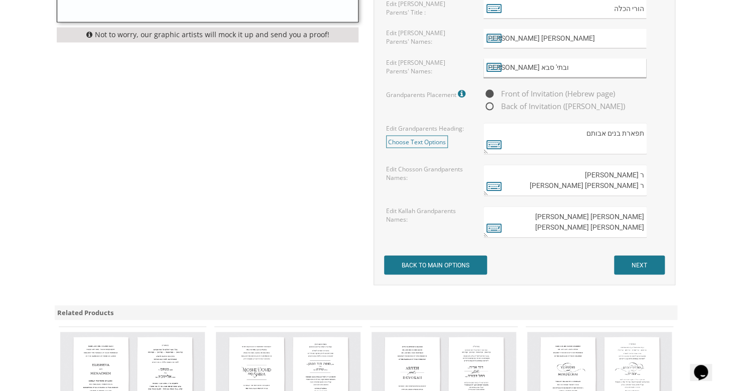
type input "יוסף מנדל ובתי' סבא"
click at [640, 173] on textarea "ר בנציון גרין ורעיתו ר מנחם מנדל הערצקא ורעיתו" at bounding box center [565, 180] width 163 height 32
click at [639, 183] on textarea "ר בנציון גרין ורעיתו ר מנחם מנדל הערצקא ורעיתו" at bounding box center [565, 180] width 163 height 32
type textarea "ר' בנציון גרין ורעיתו ר' מנחם מנדל הערצקא ורעיתו"
click at [550, 224] on textarea "ישראל משה ורחל לאנגער יצחק אשר ואסתר מלכה סבא עה" at bounding box center [565, 222] width 163 height 32
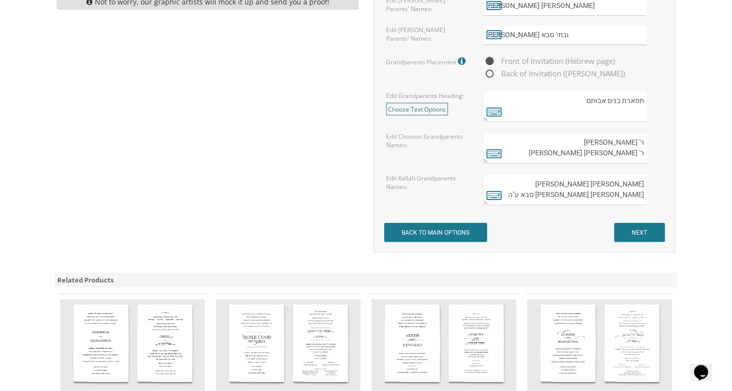
scroll to position [840, 0]
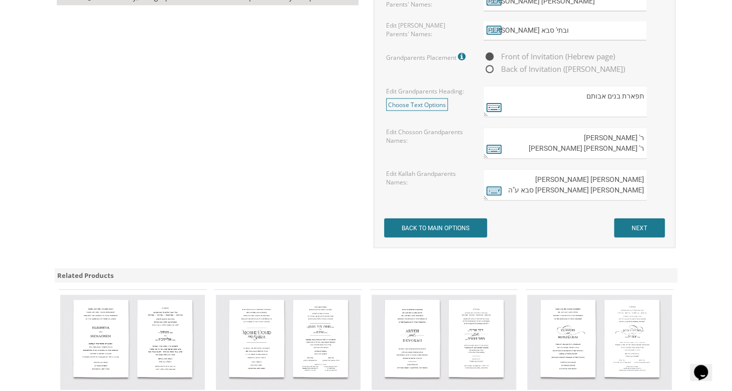
type textarea "ישראל משה ורחל לאנגער יצחק אשר ואסתר מלכה סבא ע"ה"
click at [631, 231] on input "NEXT" at bounding box center [639, 227] width 51 height 19
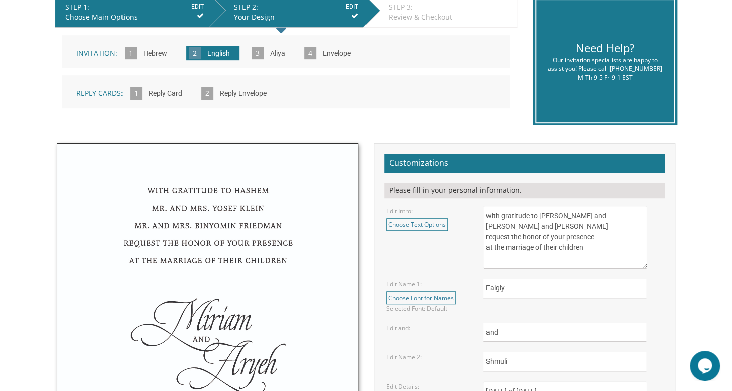
scroll to position [219, 0]
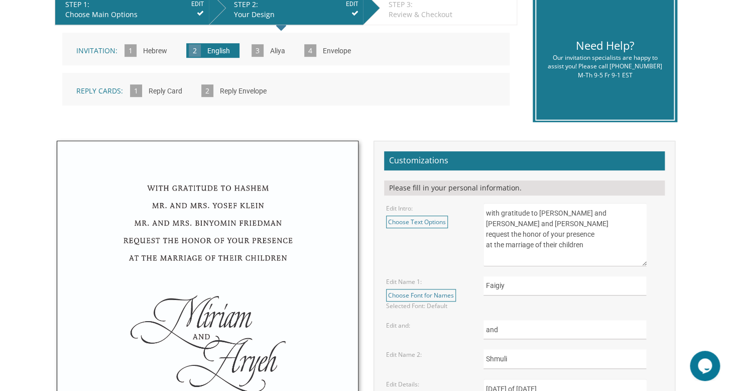
click at [490, 211] on textarea "with gratitude to [PERSON_NAME] and [PERSON_NAME] and [PERSON_NAME] request the…" at bounding box center [565, 234] width 163 height 63
click at [502, 211] on textarea "with gratitude to [PERSON_NAME] and [PERSON_NAME] and [PERSON_NAME] request the…" at bounding box center [565, 234] width 163 height 63
click at [504, 213] on textarea "with gratitude to [PERSON_NAME] and [PERSON_NAME] and [PERSON_NAME] request the…" at bounding box center [565, 234] width 163 height 63
click at [530, 236] on textarea "with gratitude to [PERSON_NAME] and [PERSON_NAME] and [PERSON_NAME] request the…" at bounding box center [565, 234] width 163 height 63
click at [532, 222] on textarea "with gratitude to [PERSON_NAME] and [PERSON_NAME] and [PERSON_NAME] request the…" at bounding box center [565, 234] width 163 height 63
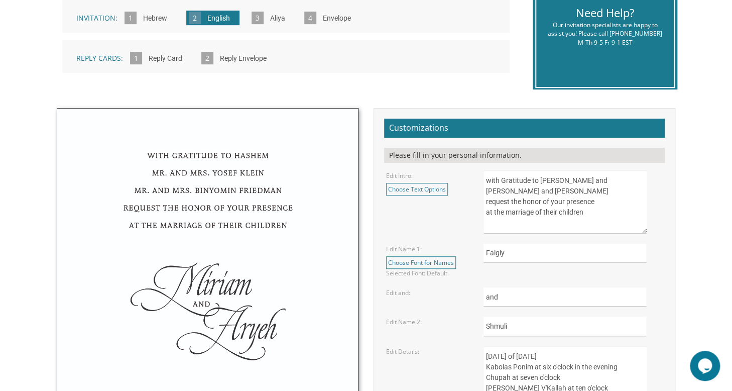
scroll to position [277, 0]
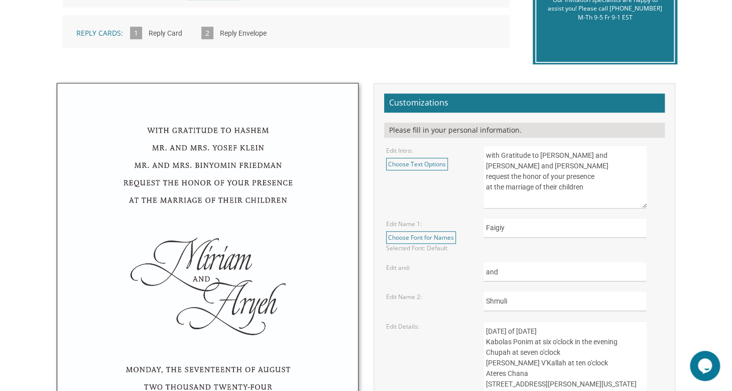
drag, startPoint x: 580, startPoint y: 165, endPoint x: 484, endPoint y: 167, distance: 96.5
click at [484, 167] on textarea "with gratitude to [PERSON_NAME] and [PERSON_NAME] and [PERSON_NAME] request the…" at bounding box center [565, 176] width 163 height 63
click at [568, 167] on textarea "with gratitude to [PERSON_NAME] and [PERSON_NAME] and [PERSON_NAME] request the…" at bounding box center [565, 176] width 163 height 63
paste textarea "[DEMOGRAPHIC_DATA] and [PERSON_NAME]"
click at [491, 154] on textarea "with gratitude to [PERSON_NAME] and [PERSON_NAME] and [PERSON_NAME] request the…" at bounding box center [565, 176] width 163 height 63
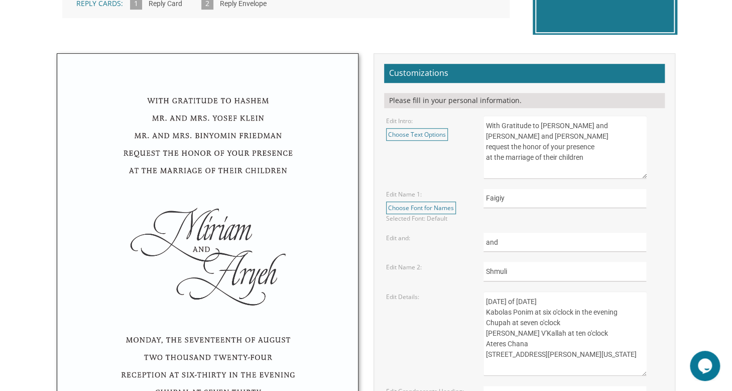
scroll to position [308, 0]
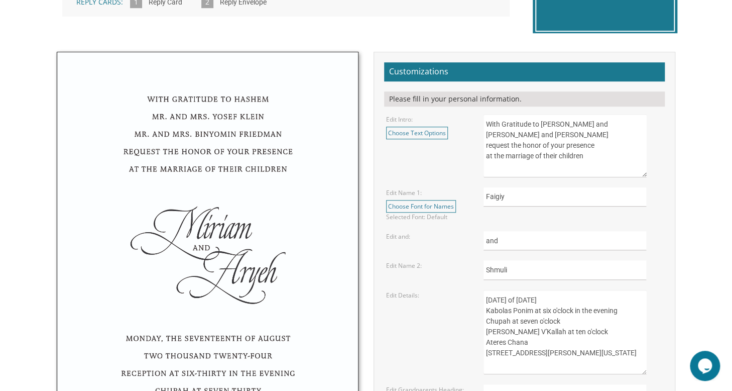
click at [488, 157] on textarea "with gratitude to [PERSON_NAME] and [PERSON_NAME] and [PERSON_NAME] request the…" at bounding box center [565, 145] width 163 height 63
click at [516, 155] on textarea "with gratitude to [PERSON_NAME] and [PERSON_NAME] and [PERSON_NAME] request the…" at bounding box center [565, 145] width 163 height 63
click at [528, 155] on textarea "with gratitude to [PERSON_NAME] and [PERSON_NAME] and [PERSON_NAME] request the…" at bounding box center [565, 145] width 163 height 63
click at [516, 156] on textarea "with gratitude to [PERSON_NAME] and [PERSON_NAME] and [PERSON_NAME] request the…" at bounding box center [565, 145] width 163 height 63
click at [490, 155] on textarea "with gratitude to [PERSON_NAME] and [PERSON_NAME] and [PERSON_NAME] request the…" at bounding box center [565, 145] width 163 height 63
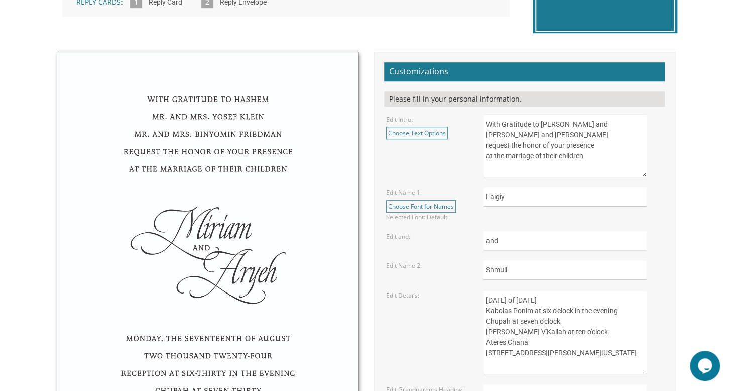
click at [506, 127] on textarea "with gratitude to [PERSON_NAME] and [PERSON_NAME] and [PERSON_NAME] request the…" at bounding box center [565, 145] width 163 height 63
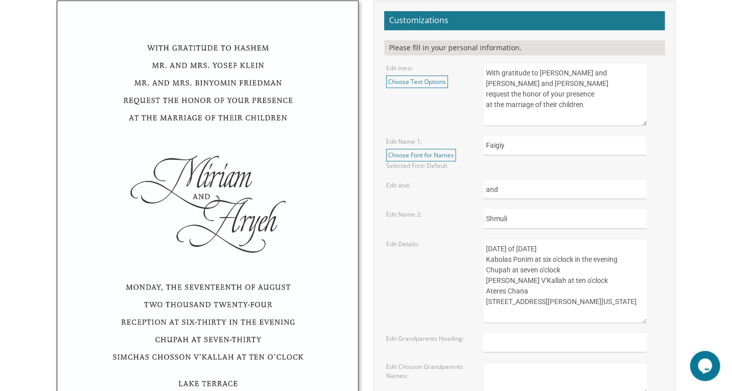
scroll to position [363, 0]
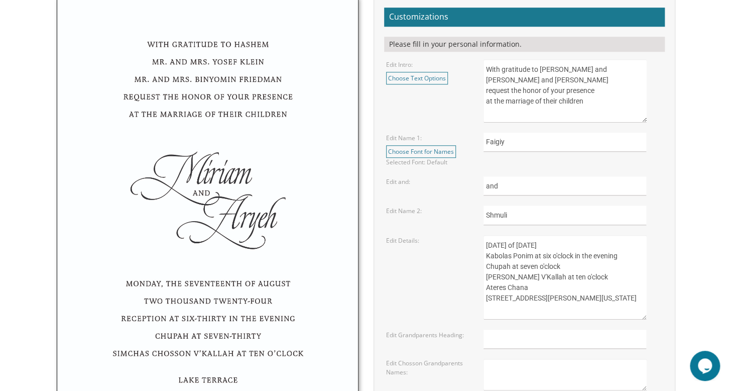
type textarea "With gratitude to Hashem Rabbi and Mrs. Yosef Sova Rabbi and Mrs. Aharon Green …"
click at [500, 140] on input "Faigiy" at bounding box center [565, 143] width 163 height 20
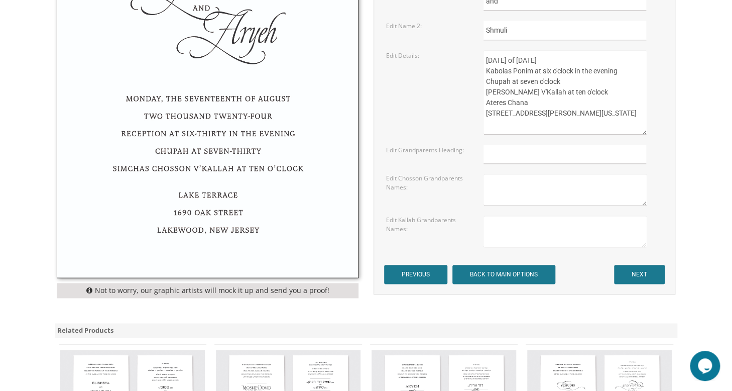
scroll to position [520, 0]
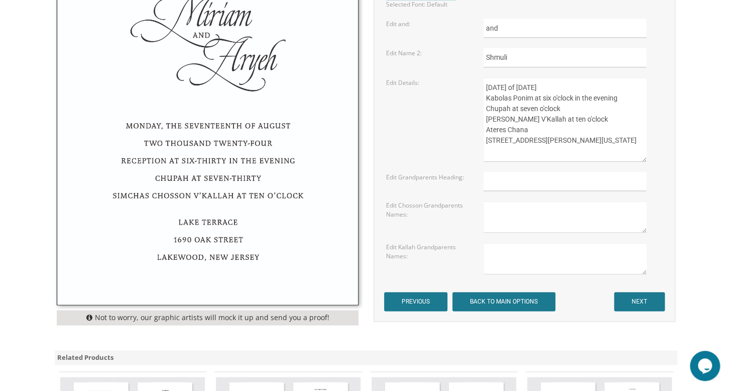
type input "Faigy"
drag, startPoint x: 485, startPoint y: 86, endPoint x: 508, endPoint y: 89, distance: 23.7
click at [508, 89] on textarea "Sunday, the eighth of May, 2016 Kabolas Ponim at six o'clock in the evening Chu…" at bounding box center [565, 119] width 163 height 84
drag, startPoint x: 527, startPoint y: 87, endPoint x: 547, endPoint y: 88, distance: 19.1
click at [547, 88] on textarea "Sunday, the eighth of May, 2016 Kabolas Ponim at six o'clock in the evening Chu…" at bounding box center [565, 119] width 163 height 84
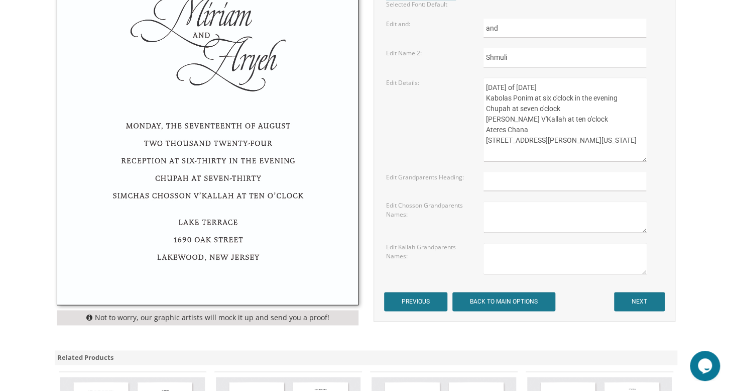
drag, startPoint x: 583, startPoint y: 88, endPoint x: 595, endPoint y: 90, distance: 12.2
click at [595, 90] on textarea "Sunday, the eighth of May, 2016 Kabolas Ponim at six o'clock in the evening Chu…" at bounding box center [565, 119] width 163 height 84
drag, startPoint x: 625, startPoint y: 86, endPoint x: 640, endPoint y: 88, distance: 15.2
click at [640, 88] on textarea "Sunday, the eighth of May, 2016 Kabolas Ponim at six o'clock in the evening Chu…" at bounding box center [565, 119] width 163 height 84
drag, startPoint x: 552, startPoint y: 97, endPoint x: 567, endPoint y: 100, distance: 15.9
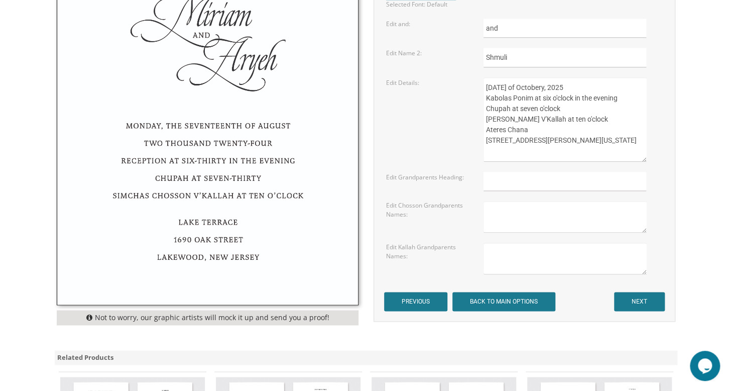
click at [567, 100] on textarea "Sunday, the eighth of May, 2016 Kabolas Ponim at six o'clock in the evening Chu…" at bounding box center [565, 119] width 163 height 84
click at [571, 97] on textarea "Sunday, the eighth of May, 2016 Kabolas Ponim at six o'clock in the evening Chu…" at bounding box center [565, 119] width 163 height 84
click at [561, 107] on textarea "Sunday, the eighth of May, 2016 Kabolas Ponim at six o'clock in the evening Chu…" at bounding box center [565, 119] width 163 height 84
click at [612, 85] on textarea "Sunday, the eighth of May, 2016 Kabolas Ponim at six o'clock in the evening Chu…" at bounding box center [565, 119] width 163 height 84
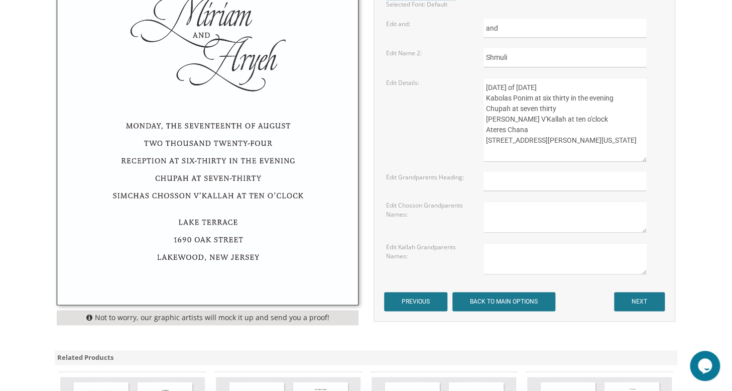
drag, startPoint x: 575, startPoint y: 119, endPoint x: 593, endPoint y: 125, distance: 19.1
click at [593, 125] on textarea "Sunday, the eighth of May, 2016 Kabolas Ponim at six o'clock in the evening Chu…" at bounding box center [565, 119] width 163 height 84
click at [611, 116] on textarea "Sunday, the eighth of May, 2016 Kabolas Ponim at six o'clock in the evening Chu…" at bounding box center [565, 119] width 163 height 84
drag, startPoint x: 506, startPoint y: 130, endPoint x: 526, endPoint y: 132, distance: 20.1
click at [526, 132] on textarea "Sunday, the eighth of May, 2016 Kabolas Ponim at six o'clock in the evening Chu…" at bounding box center [565, 119] width 163 height 84
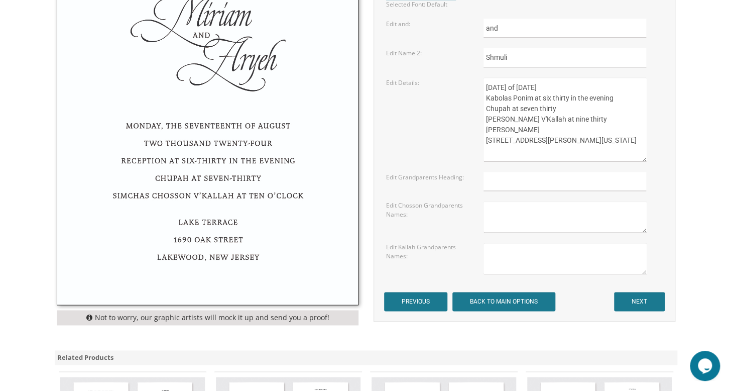
drag, startPoint x: 485, startPoint y: 139, endPoint x: 549, endPoint y: 141, distance: 63.8
click at [549, 141] on textarea "Sunday, the eighth of May, 2016 Kabolas Ponim at six o'clock in the evening Chu…" at bounding box center [565, 119] width 163 height 84
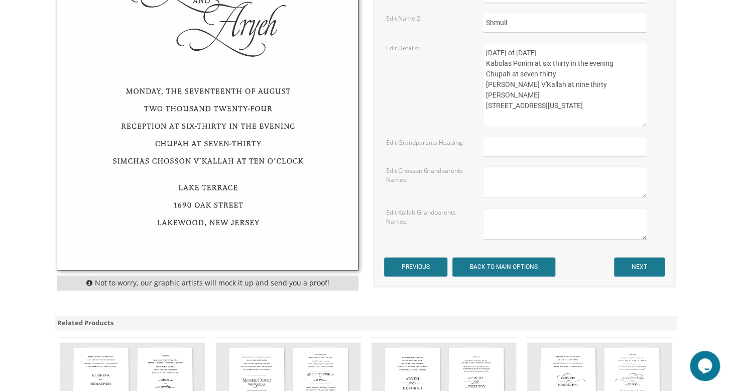
scroll to position [574, 0]
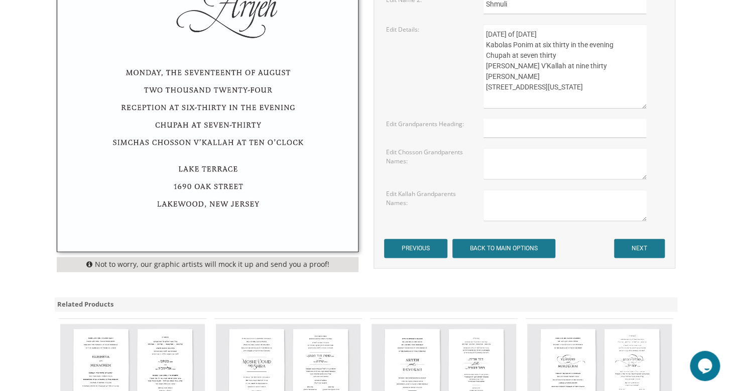
type textarea "Monday, the twenty seventh of October, 2025 Kabolas Ponim at six thirty in the …"
click at [634, 248] on input "NEXT" at bounding box center [639, 248] width 51 height 19
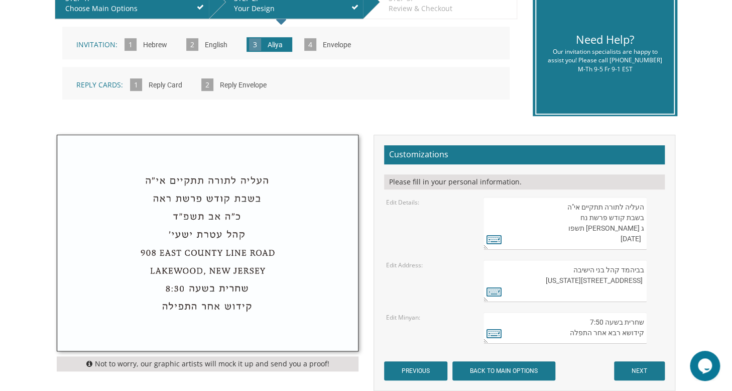
scroll to position [224, 0]
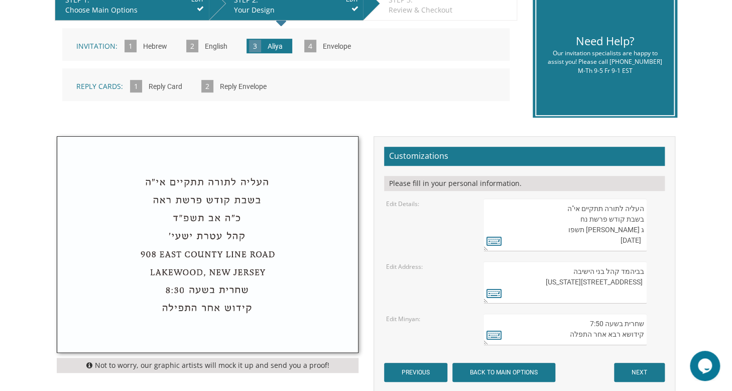
click at [641, 229] on textarea "העליה לתורה תתקיים אי"ה בשבת קודש פרשת נח ג [PERSON_NAME] תשפו [DATE]" at bounding box center [565, 224] width 163 height 53
click at [607, 226] on textarea "העליה לתורה תתקיים אי"ה בשבת קודש פרשת נח ג [PERSON_NAME] תשפו [DATE]" at bounding box center [565, 224] width 163 height 53
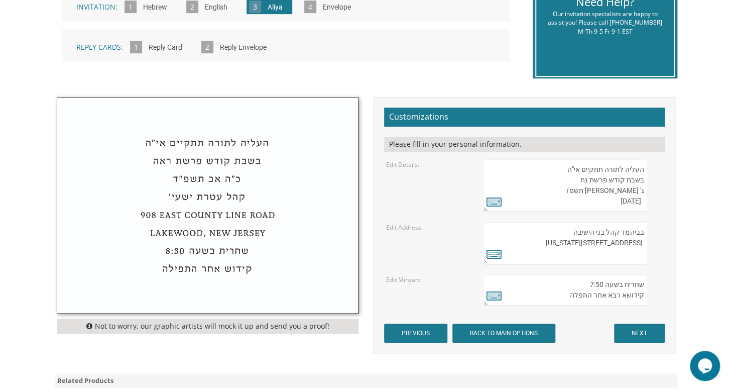
scroll to position [275, 0]
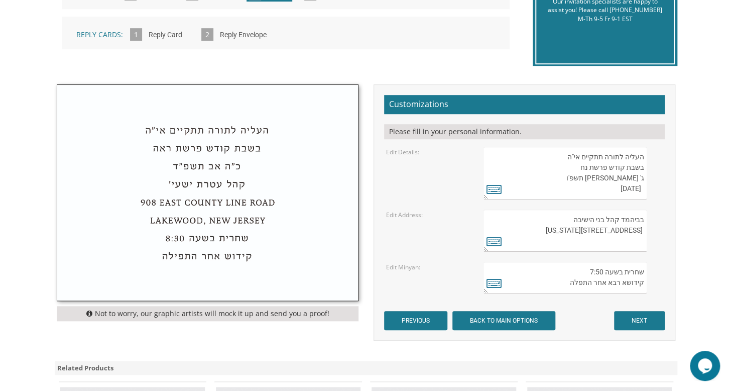
type textarea "העליה לתורה תתקיים אי"ה בשבת קודש פרשת נח ג' [PERSON_NAME] תשפ'ו [DATE]"
click at [624, 219] on textarea "בביהמד קהל בני הישיבה [STREET_ADDRESS][US_STATE]" at bounding box center [565, 230] width 163 height 42
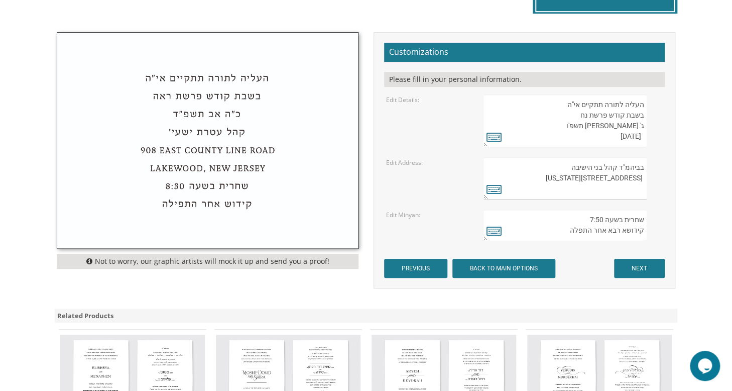
scroll to position [337, 0]
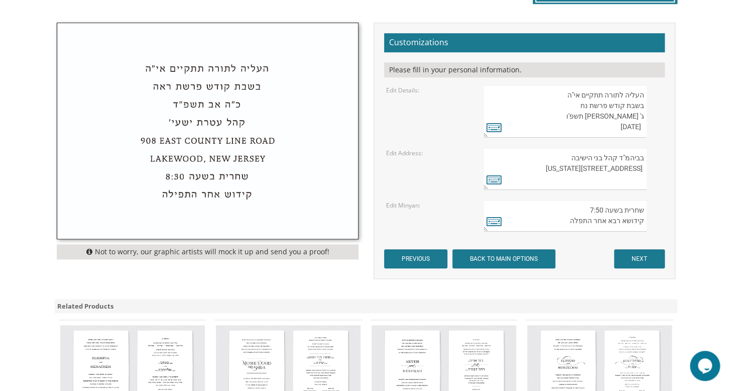
type textarea "בביהמ"ד קהל בני הישיבה [STREET_ADDRESS][US_STATE]"
click at [639, 260] on input "NEXT" at bounding box center [639, 258] width 51 height 19
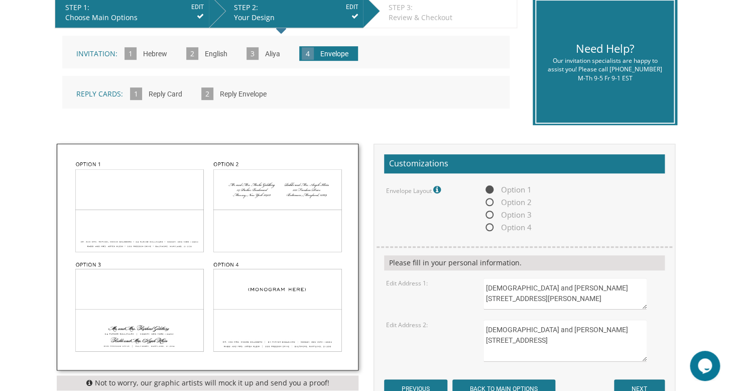
scroll to position [217, 0]
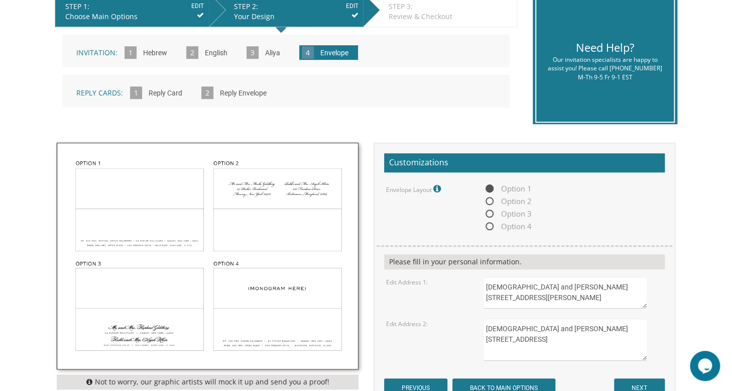
click at [553, 288] on textarea "[DEMOGRAPHIC_DATA] and [PERSON_NAME] [STREET_ADDRESS][PERSON_NAME]" at bounding box center [565, 293] width 163 height 32
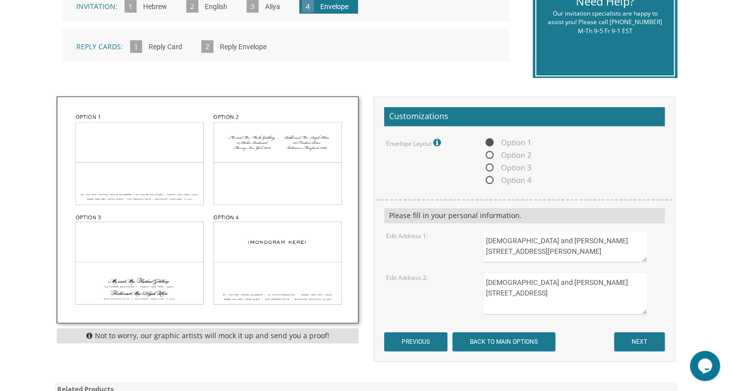
scroll to position [330, 0]
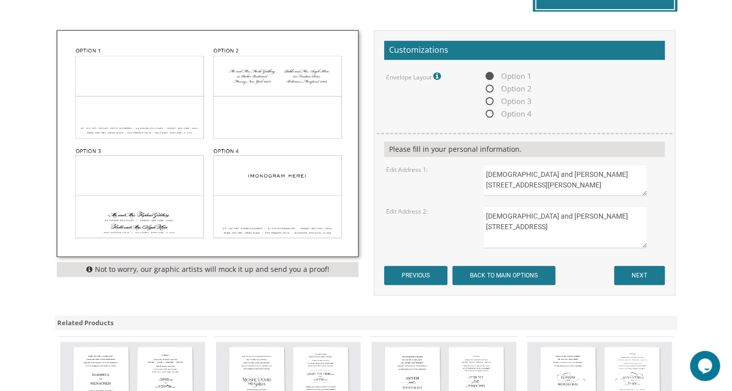
type textarea "[DEMOGRAPHIC_DATA] and [PERSON_NAME] [STREET_ADDRESS][PERSON_NAME]"
click at [637, 270] on input "NEXT" at bounding box center [639, 275] width 51 height 19
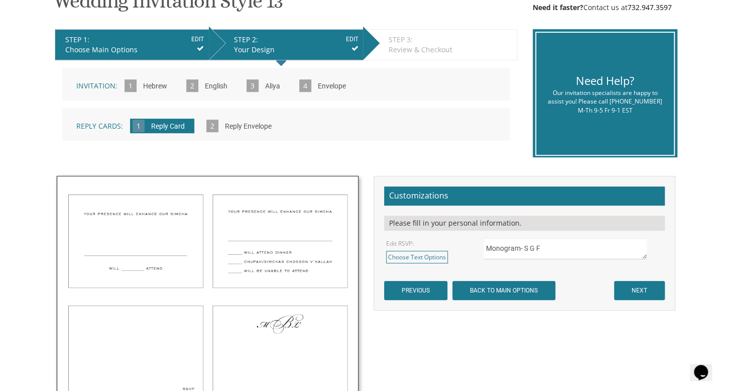
scroll to position [182, 0]
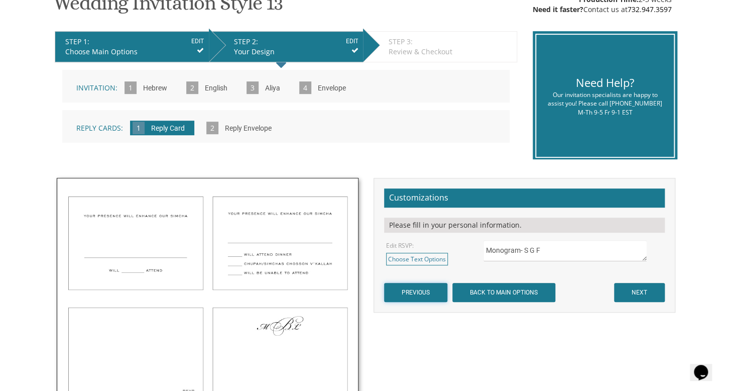
click at [434, 288] on input "PREVIOUS" at bounding box center [415, 292] width 63 height 19
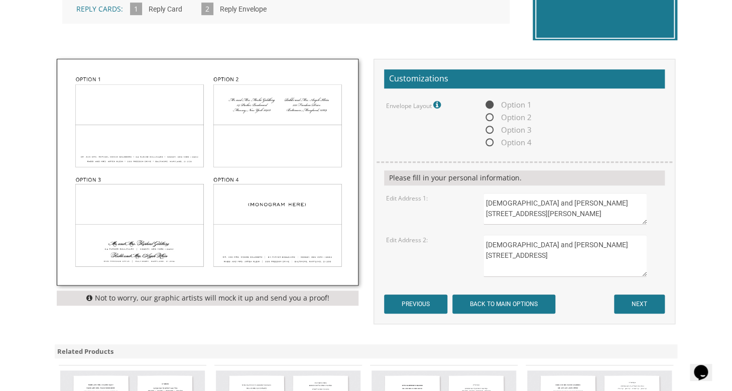
scroll to position [301, 0]
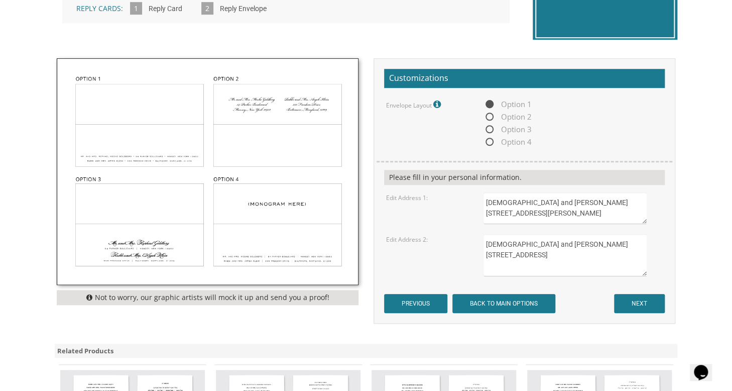
click at [530, 205] on textarea "Rabbi and Mrs Yosef Sova 23 Raymond Ave Chestnut Ridge NY 10977" at bounding box center [565, 208] width 163 height 32
type textarea "Rabbi and Mrs. Yosef Sova 23 Raymond Ave Chestnut Ridge NY 10977"
click at [632, 296] on input "NEXT" at bounding box center [639, 303] width 51 height 19
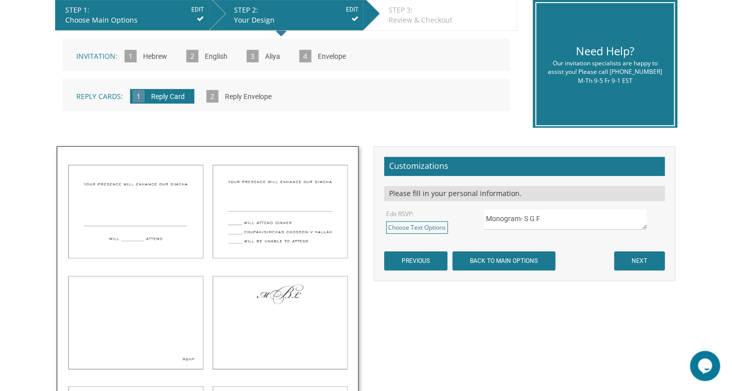
scroll to position [262, 0]
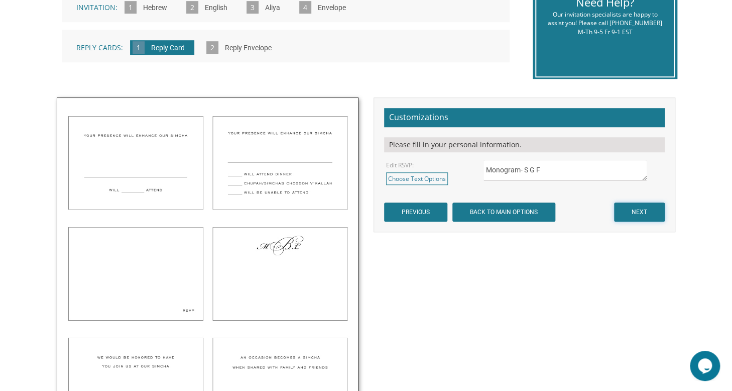
click at [636, 207] on input "NEXT" at bounding box center [639, 211] width 51 height 19
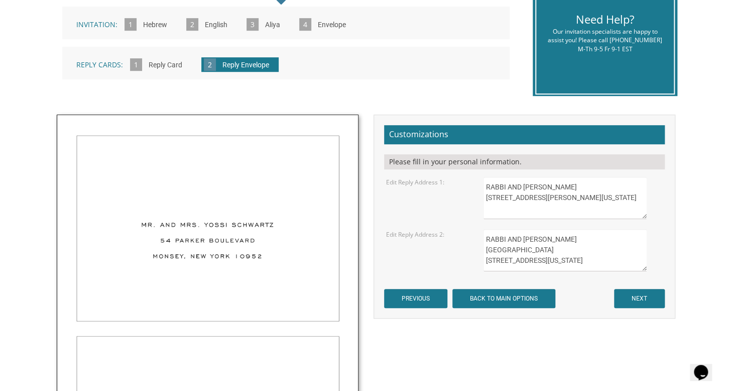
scroll to position [249, 0]
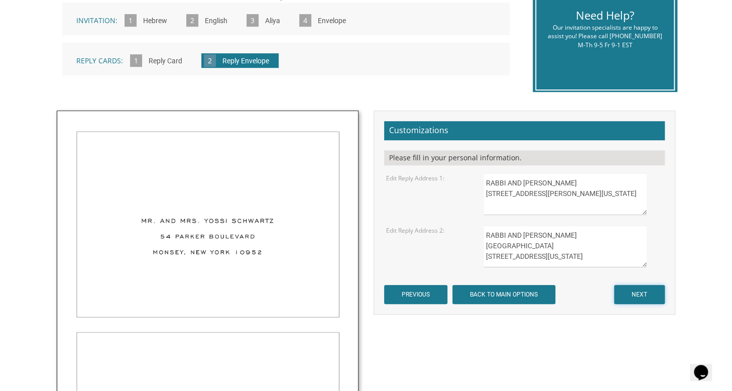
click at [636, 290] on input "NEXT" at bounding box center [639, 294] width 51 height 19
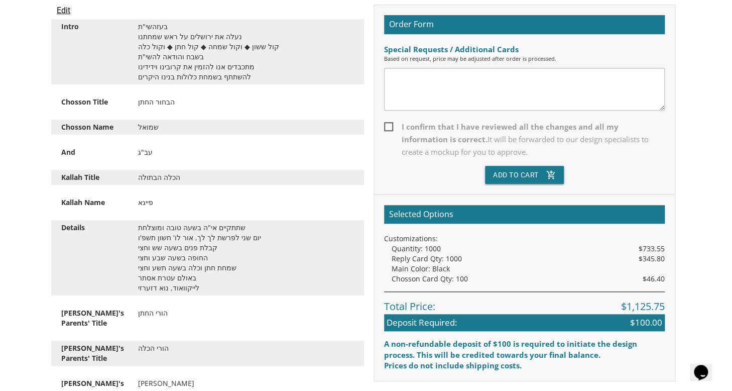
scroll to position [293, 0]
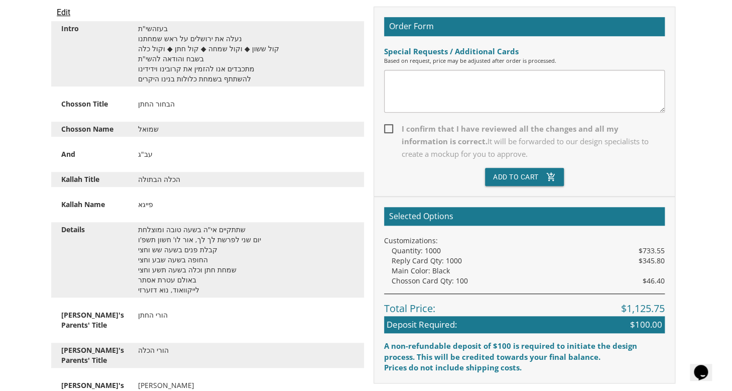
click at [197, 58] on div "בעזהשי"ת נעלה את ירושלים על ראש שמחתנו קול ששון ◆ וקול שמחה ◆ קול חתן ◆ וקול כל…" at bounding box center [246, 54] width 231 height 60
click at [57, 12] on input "Edit" at bounding box center [64, 13] width 14 height 12
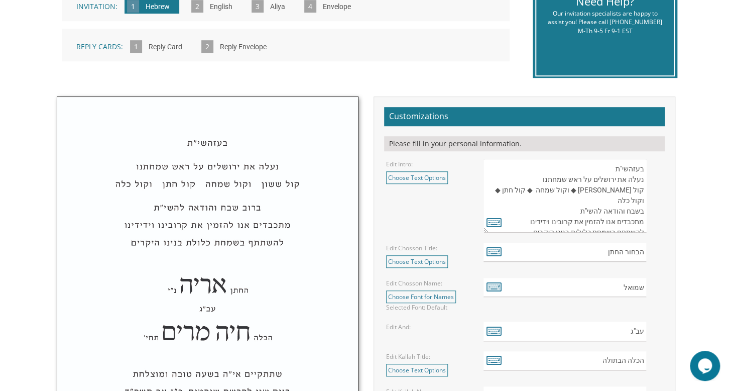
scroll to position [265, 0]
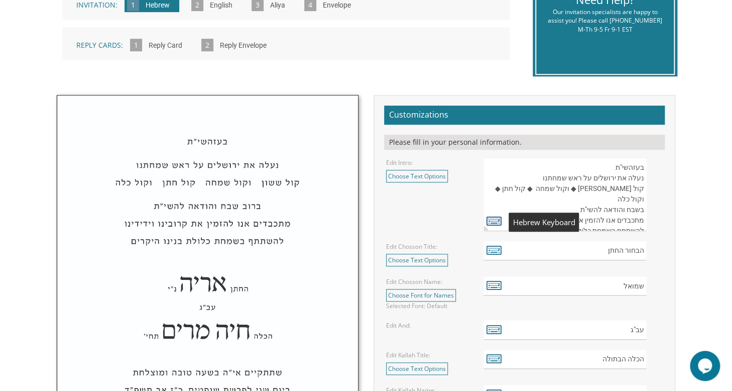
click at [489, 222] on icon at bounding box center [494, 220] width 15 height 14
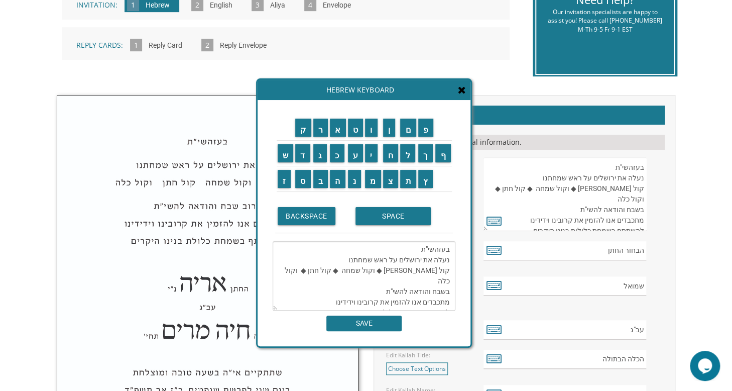
click at [446, 278] on textarea "בעזהשי"ת נעלה את ירושלים על ראש שמחתנו קול [PERSON_NAME] ◆ וקול שמחה ◆ קול חתן …" at bounding box center [364, 275] width 183 height 69
click at [318, 130] on input "ר" at bounding box center [320, 128] width 15 height 18
click at [372, 134] on input "ו" at bounding box center [371, 128] width 13 height 18
click at [321, 173] on input "ב" at bounding box center [320, 179] width 15 height 18
type textarea "בעזהשי"ת נעלה את ירושלים על ראש שמחתנו קול ששון ◆ וקול שמחה ◆ קול חתן ◆ וקול כל…"
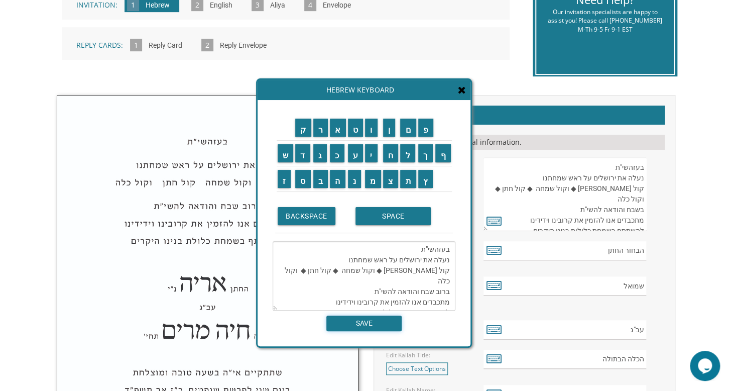
click at [359, 323] on input "SAVE" at bounding box center [364, 323] width 75 height 16
type textarea "בעזהשי"ת נעלה את ירושלים על ראש שמחתנו קול ששון ◆ וקול שמחה ◆ קול חתן ◆ וקול כל…"
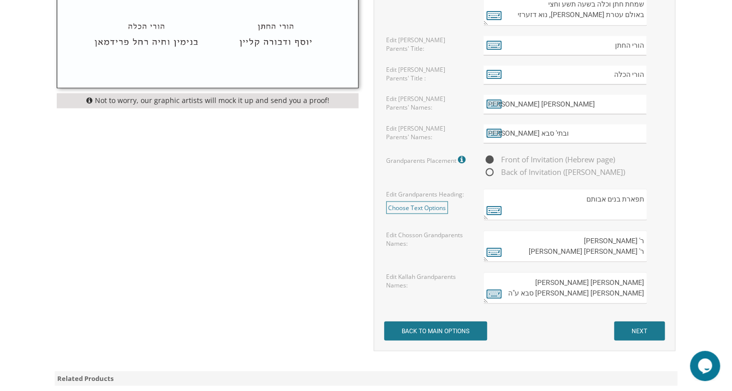
scroll to position [852, 0]
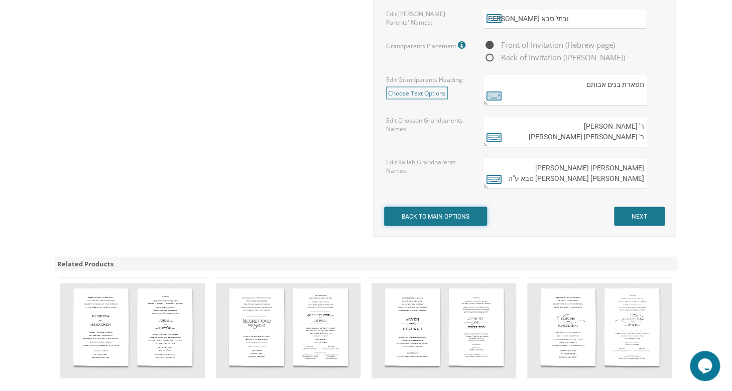
click at [436, 209] on input "BACK TO MAIN OPTIONS" at bounding box center [435, 215] width 103 height 19
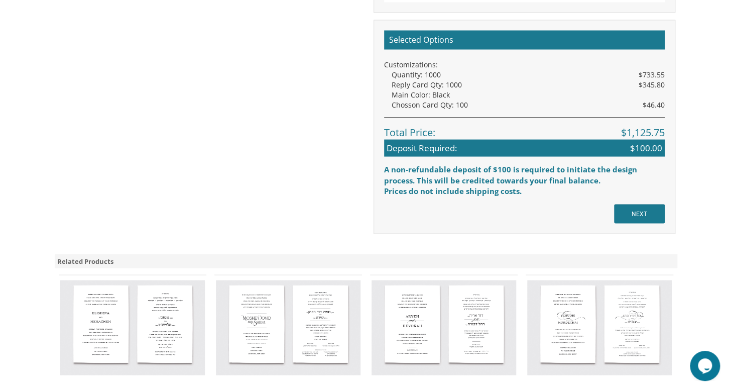
scroll to position [846, 0]
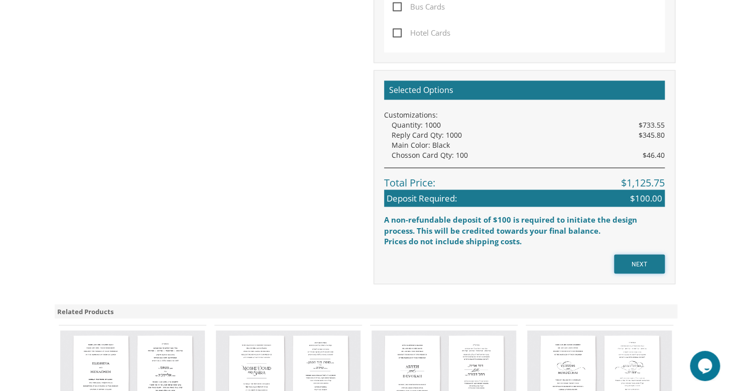
click at [639, 265] on input "NEXT" at bounding box center [639, 263] width 51 height 19
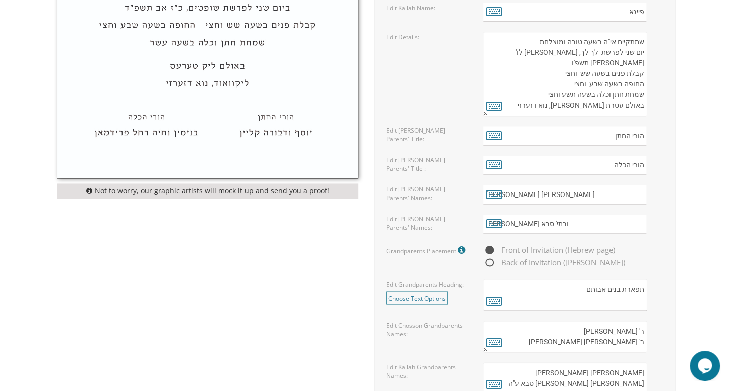
scroll to position [764, 0]
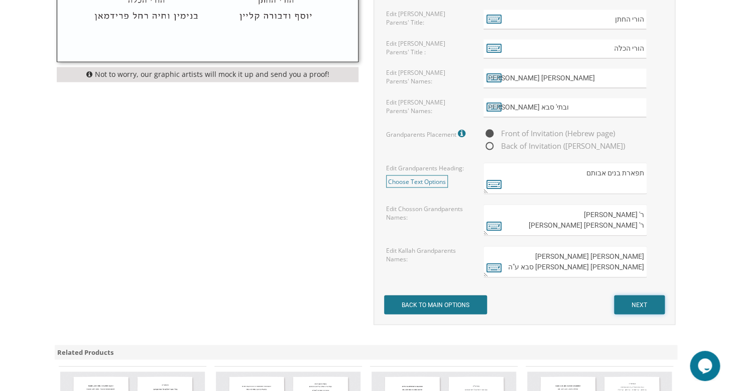
click at [635, 305] on input "NEXT" at bounding box center [639, 304] width 51 height 19
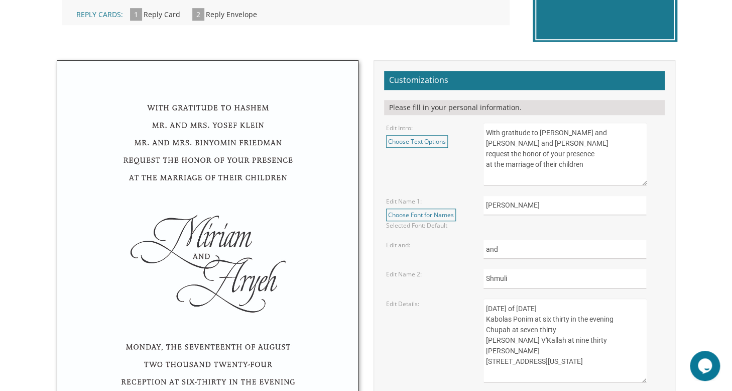
scroll to position [338, 0]
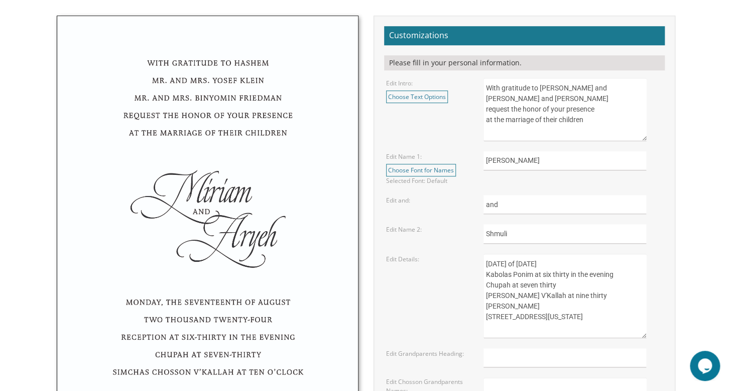
click at [538, 120] on textarea "With gratitude to [PERSON_NAME] and [PERSON_NAME] and [PERSON_NAME] request the…" at bounding box center [565, 109] width 163 height 63
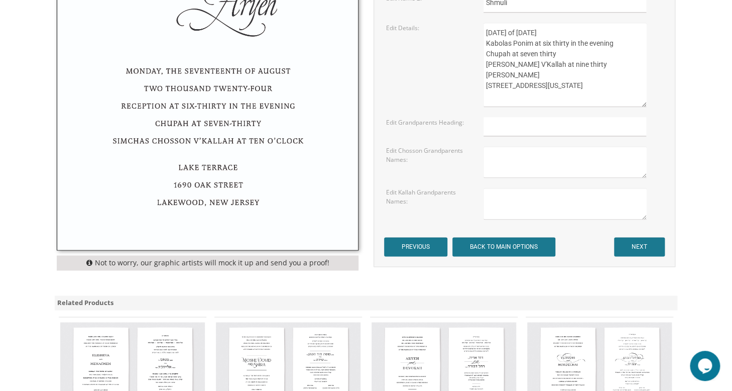
scroll to position [570, 0]
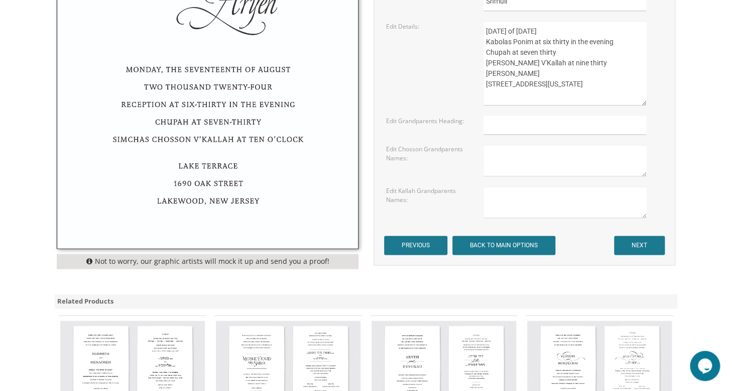
type textarea "With gratitude to Hashem Rabbi and Mrs. Yosef Sova Rabbi and Mrs. Aharon Green …"
click at [630, 238] on input "NEXT" at bounding box center [639, 245] width 51 height 19
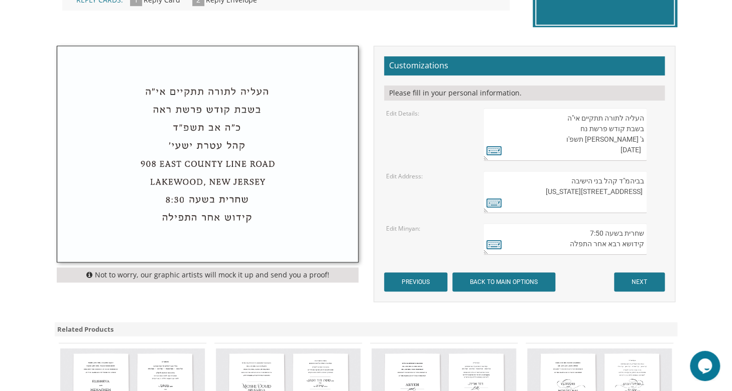
scroll to position [328, 0]
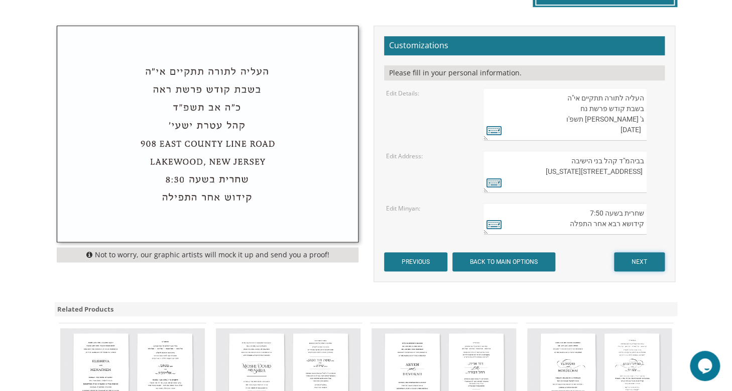
click at [638, 262] on input "NEXT" at bounding box center [639, 261] width 51 height 19
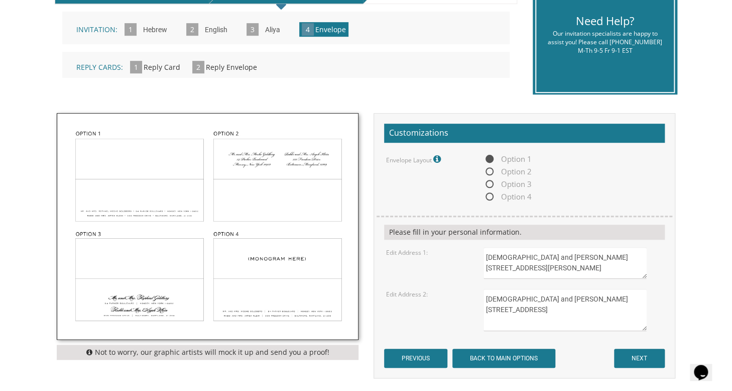
scroll to position [273, 0]
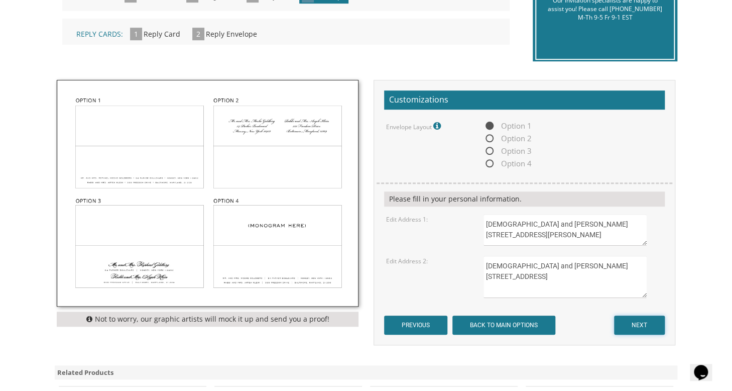
click at [640, 320] on input "NEXT" at bounding box center [639, 324] width 51 height 19
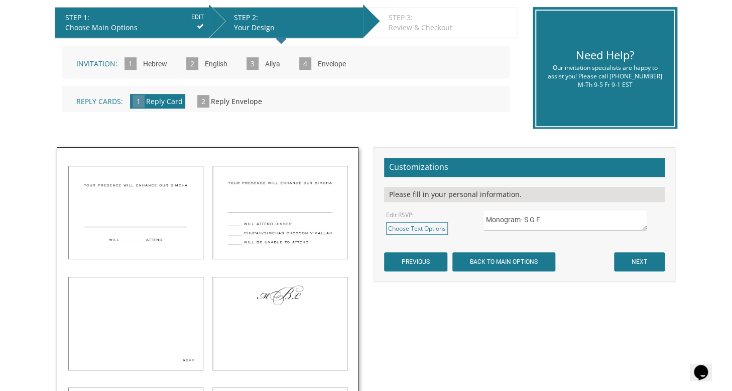
scroll to position [223, 0]
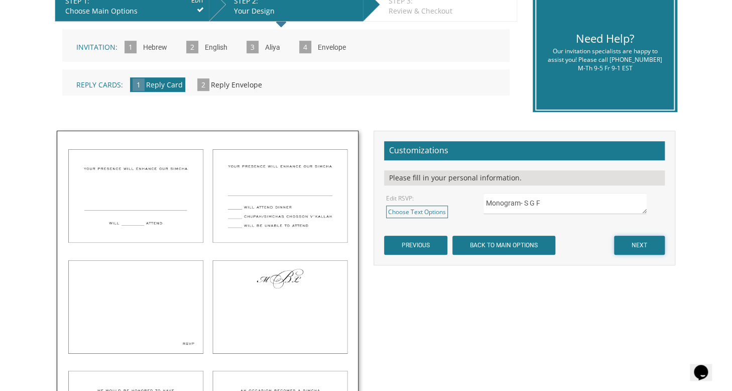
click at [633, 249] on input "NEXT" at bounding box center [639, 245] width 51 height 19
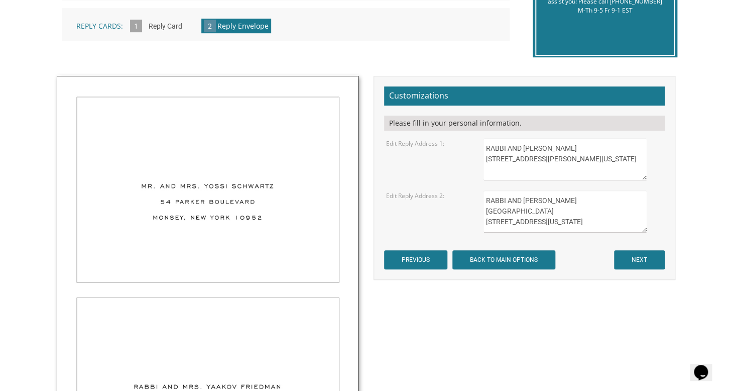
scroll to position [285, 0]
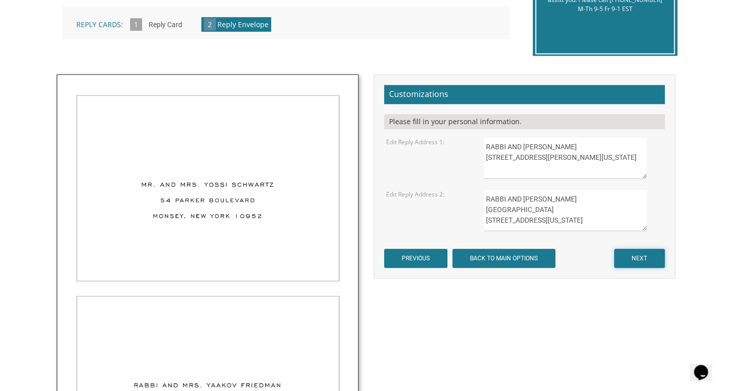
click at [636, 259] on input "NEXT" at bounding box center [639, 258] width 51 height 19
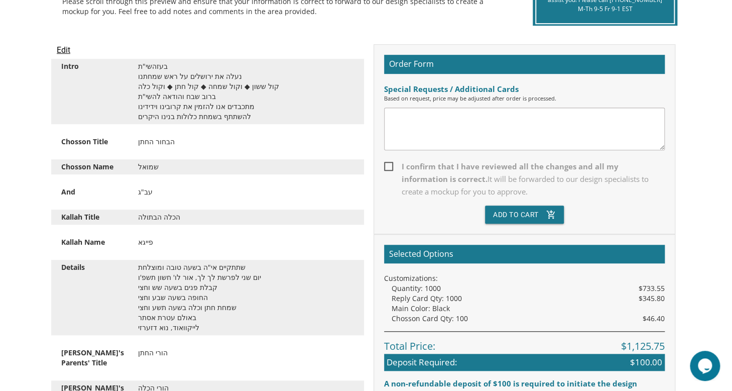
scroll to position [251, 0]
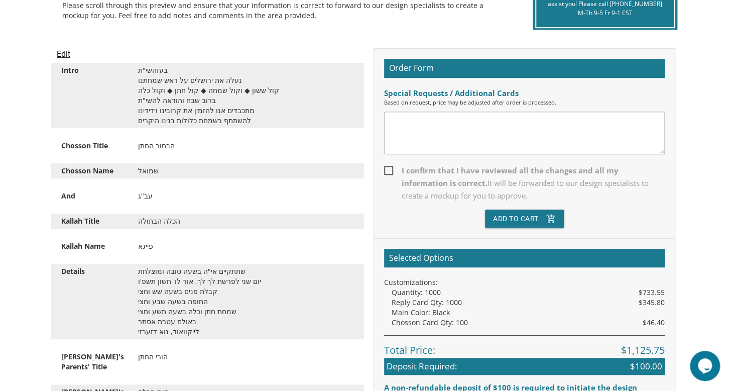
click at [389, 167] on span "I confirm that I have reviewed all the changes and all my information is correc…" at bounding box center [524, 183] width 281 height 38
click at [389, 167] on input "I confirm that I have reviewed all the changes and all my information is correc…" at bounding box center [387, 169] width 7 height 7
checkbox input "true"
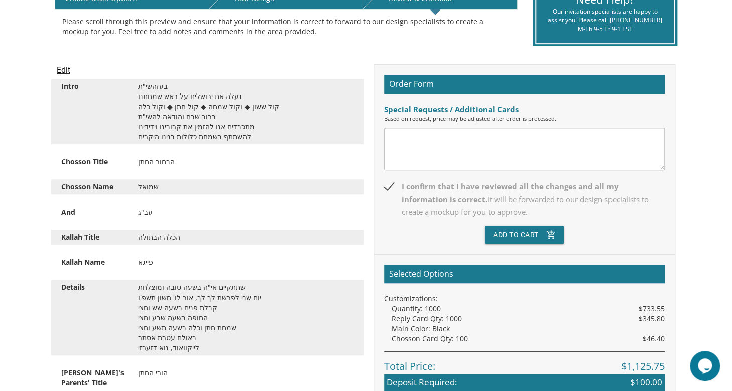
scroll to position [188, 0]
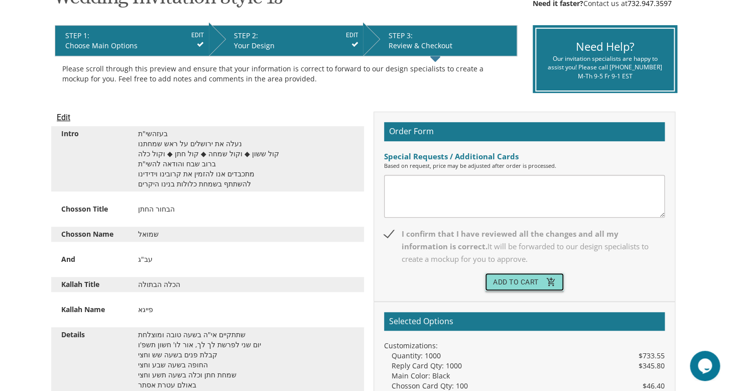
click at [531, 278] on button "Add To Cart add_shopping_cart" at bounding box center [524, 282] width 79 height 18
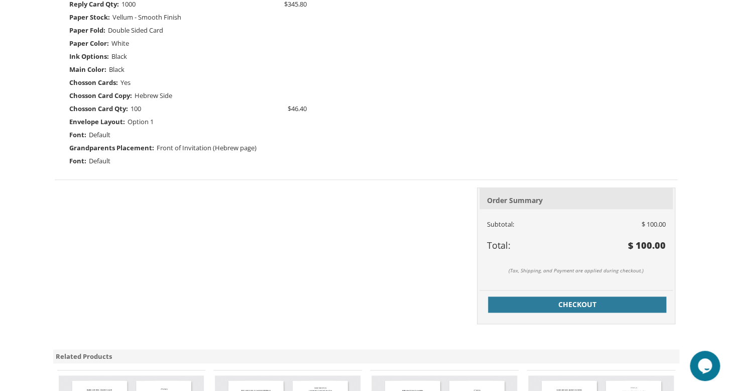
scroll to position [379, 0]
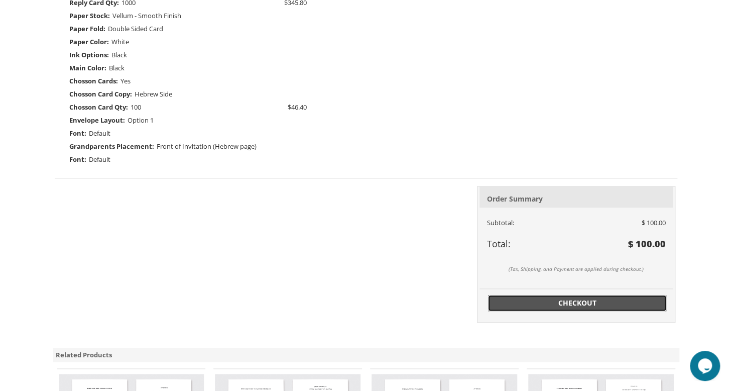
click at [576, 302] on span "Checkout" at bounding box center [577, 303] width 167 height 10
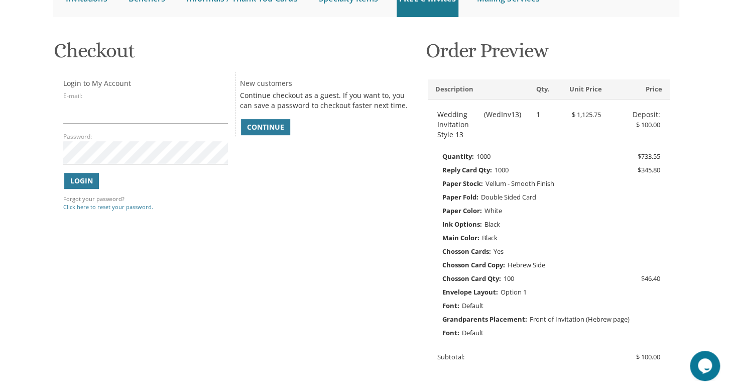
scroll to position [87, 0]
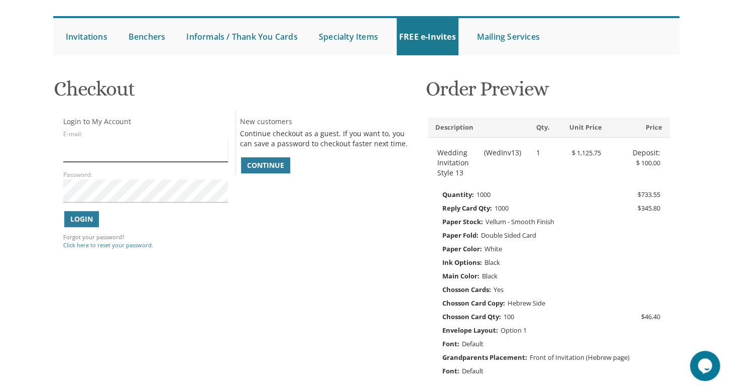
click at [73, 148] on input "E-mail:" at bounding box center [145, 150] width 165 height 23
type input "[EMAIL_ADDRESS][DOMAIN_NAME]"
click at [83, 220] on span "Login" at bounding box center [81, 219] width 23 height 10
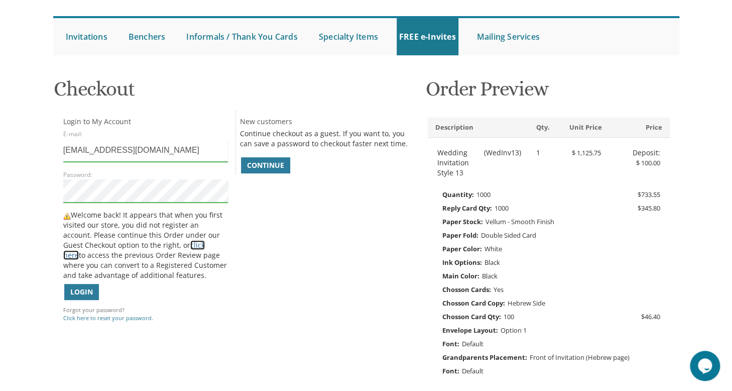
click at [187, 244] on link "click here" at bounding box center [134, 250] width 142 height 20
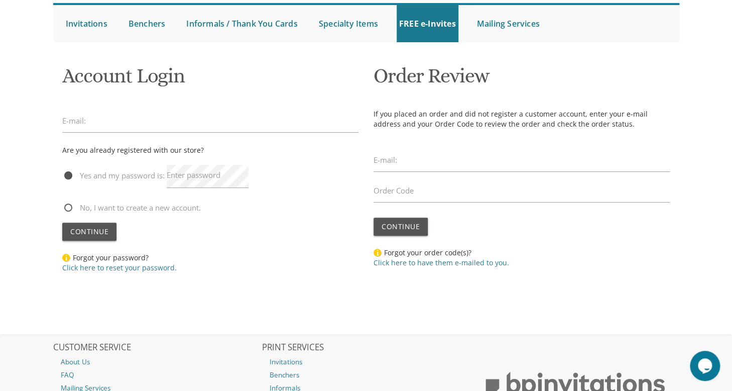
scroll to position [131, 0]
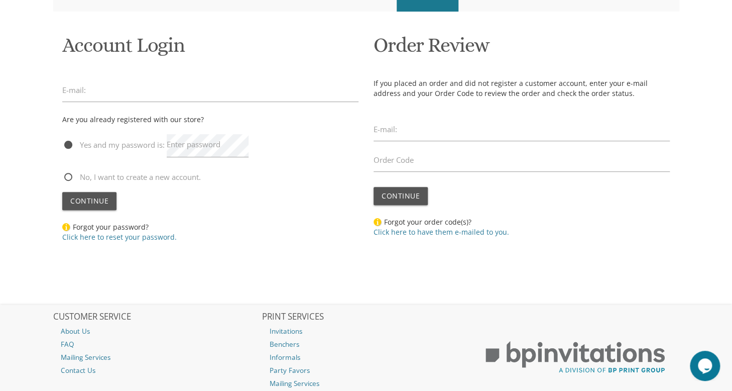
click at [70, 178] on span "No, I want to create a new account." at bounding box center [131, 177] width 139 height 13
click at [69, 178] on input "No, I want to create a new account." at bounding box center [65, 176] width 7 height 7
radio input "true"
click at [93, 196] on span "Continue" at bounding box center [89, 201] width 38 height 10
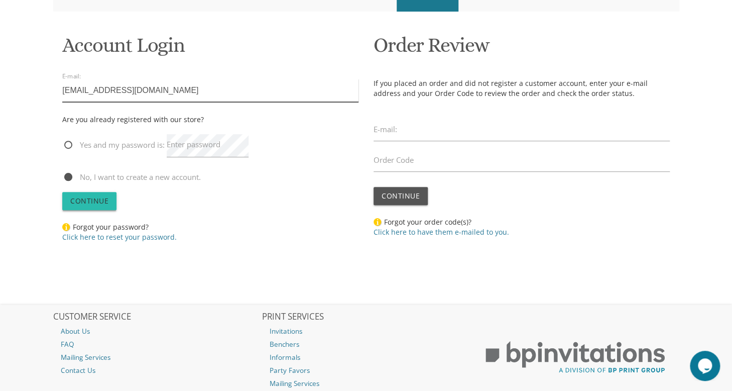
type input "[EMAIL_ADDRESS][DOMAIN_NAME]"
click at [100, 196] on span "Continue" at bounding box center [89, 201] width 38 height 10
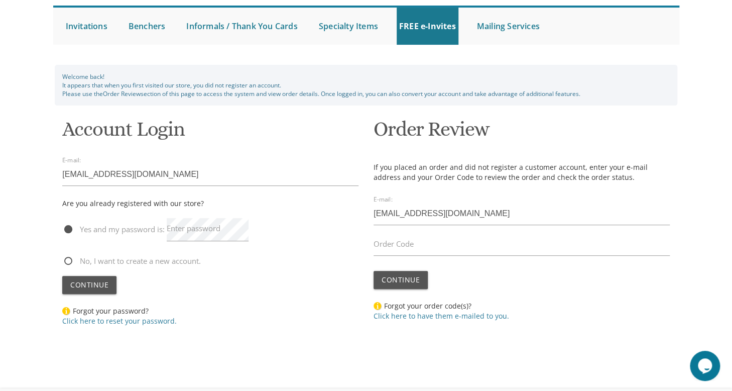
scroll to position [98, 0]
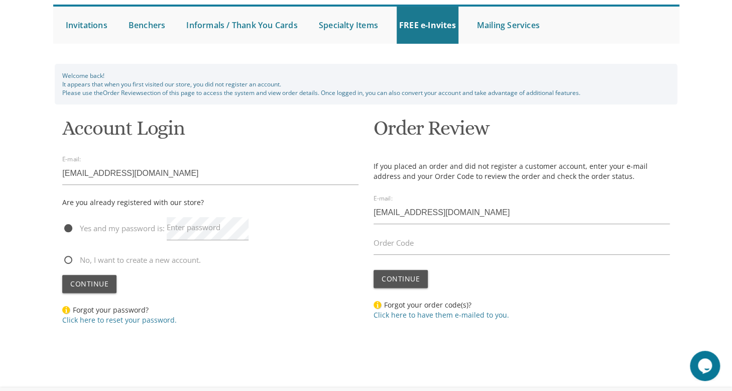
click at [385, 246] on label "Order Code" at bounding box center [394, 243] width 40 height 11
click at [385, 246] on input "Order Code" at bounding box center [522, 243] width 296 height 23
click at [434, 313] on link "Click here to have them e-mailed to you." at bounding box center [442, 315] width 136 height 10
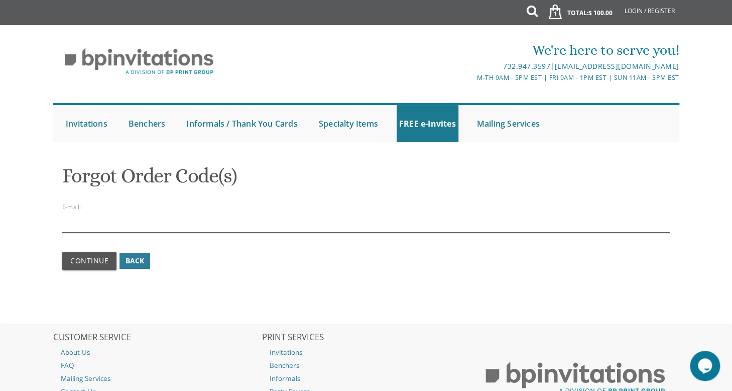
click at [80, 212] on div "E-mail:" at bounding box center [366, 222] width 608 height 27
type input "[EMAIL_ADDRESS][DOMAIN_NAME]"
click at [62, 252] on button "Continue" at bounding box center [89, 261] width 54 height 18
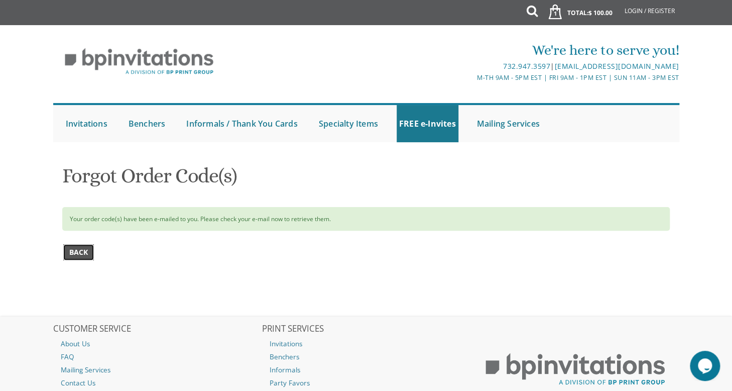
click at [80, 247] on span "Back" at bounding box center [78, 252] width 19 height 10
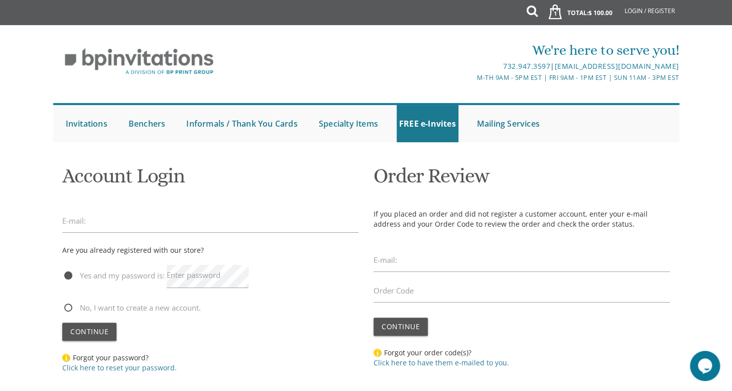
click at [382, 262] on label "E-mail:" at bounding box center [386, 260] width 24 height 11
click at [382, 259] on label "E-mail:" at bounding box center [386, 260] width 24 height 11
click at [376, 261] on label "E-mail:" at bounding box center [386, 260] width 24 height 11
click at [391, 259] on label "E-mail:" at bounding box center [386, 260] width 24 height 11
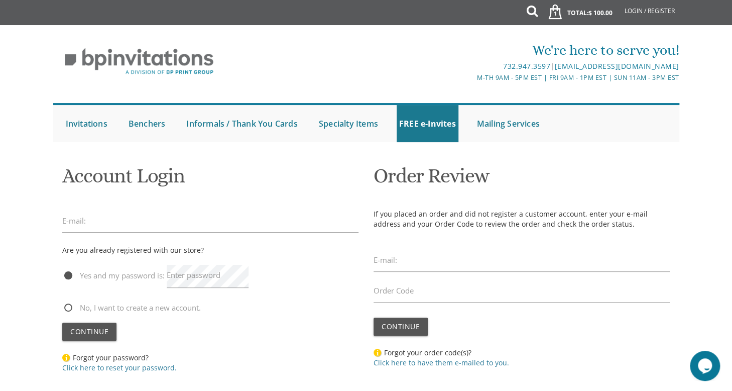
click at [67, 307] on span "No, I want to create a new account." at bounding box center [131, 307] width 139 height 13
click at [67, 307] on input "No, I want to create a new account." at bounding box center [65, 306] width 7 height 7
radio input "true"
click at [377, 266] on input "email" at bounding box center [522, 260] width 296 height 23
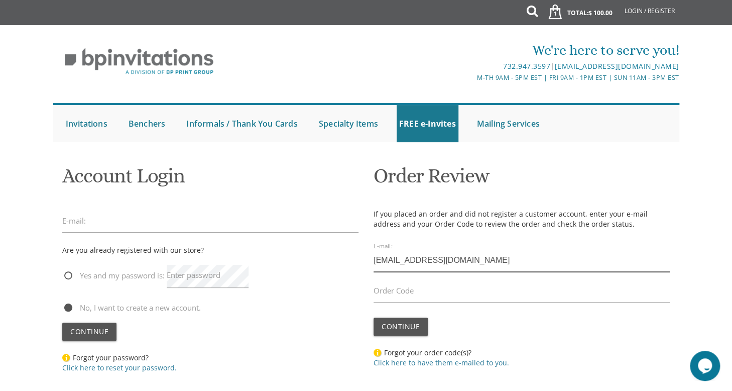
type input "bsova23r@gmail.com"
click at [379, 290] on label "Order Code" at bounding box center [394, 290] width 40 height 11
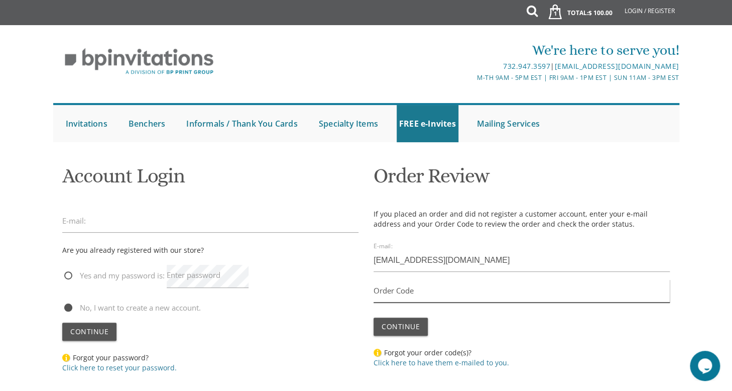
click at [379, 290] on input "Order Code" at bounding box center [522, 290] width 296 height 23
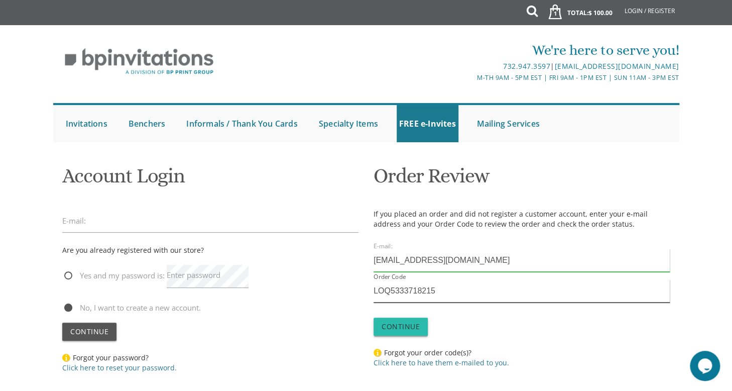
type input "LOQ5333718215"
click at [393, 331] on span "Continue" at bounding box center [401, 326] width 38 height 10
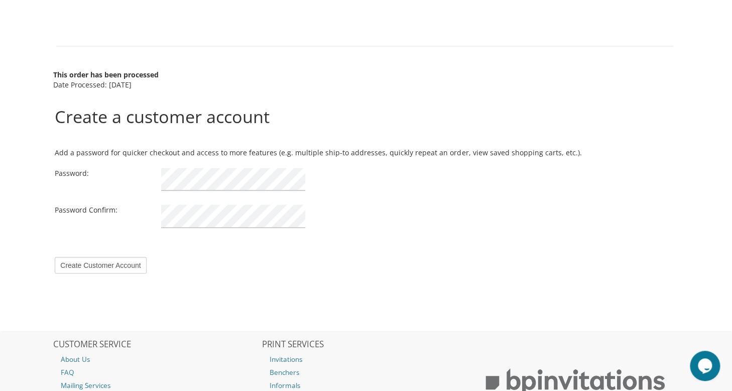
scroll to position [771, 0]
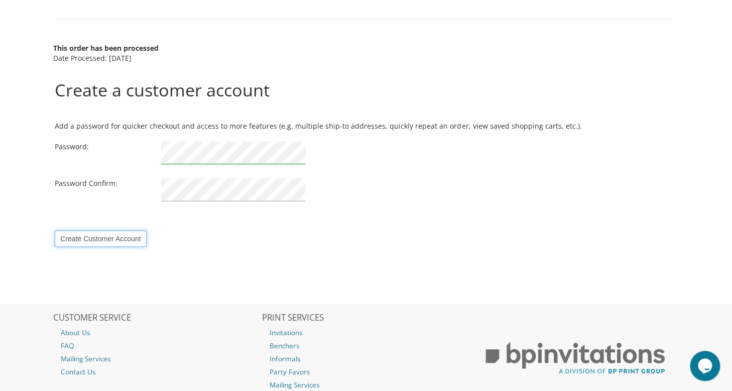
click at [115, 230] on input "Create Customer Account" at bounding box center [100, 238] width 91 height 17
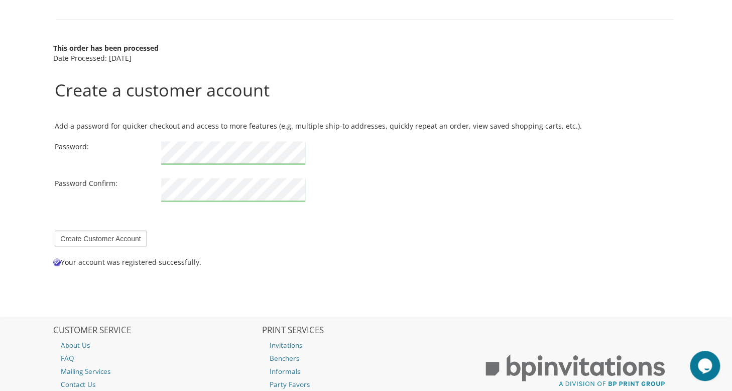
click at [525, 144] on div "Password:" at bounding box center [366, 154] width 638 height 27
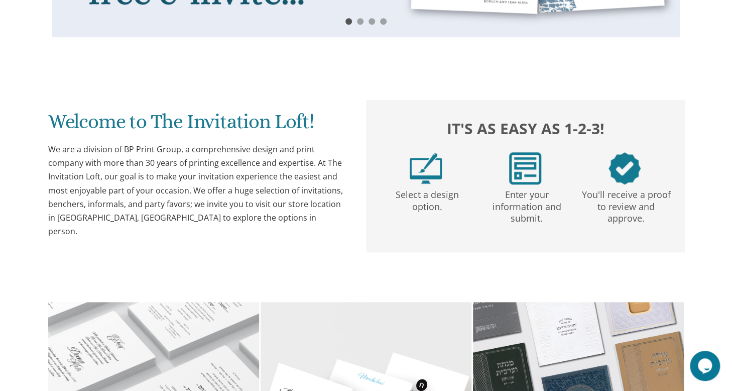
scroll to position [39, 0]
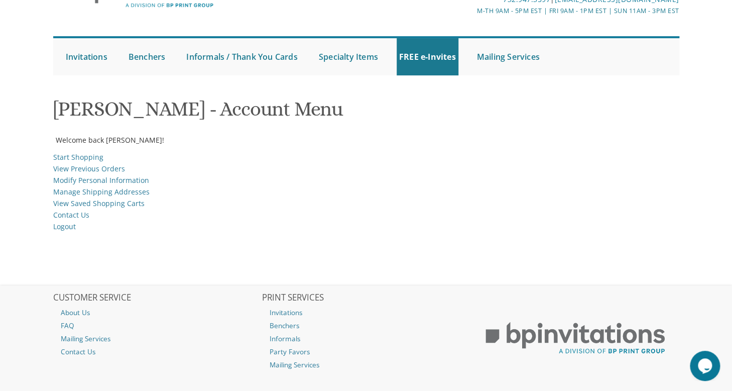
scroll to position [58, 0]
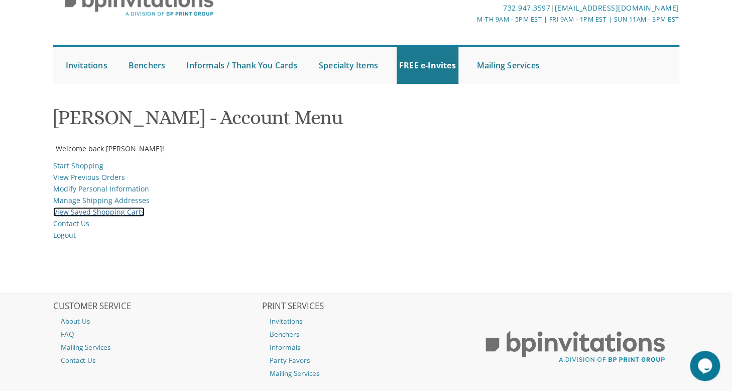
click at [115, 212] on link "View Saved Shopping Carts" at bounding box center [98, 212] width 91 height 10
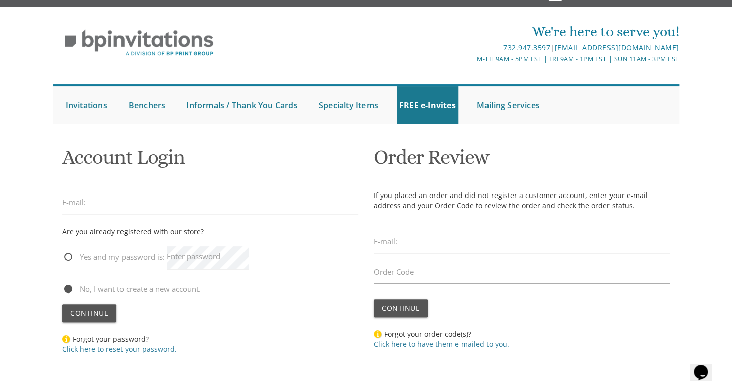
scroll to position [10, 0]
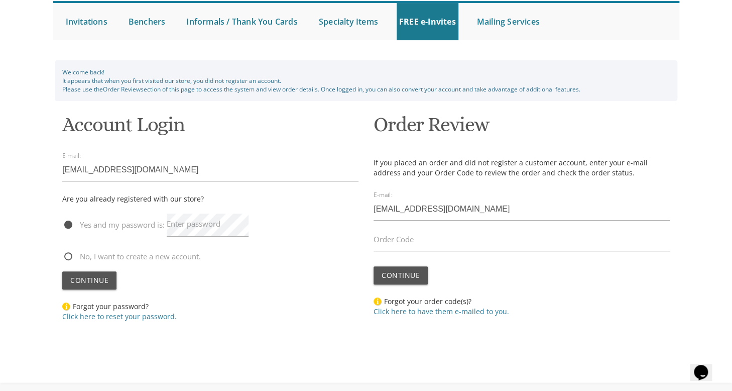
scroll to position [101, 0]
click at [410, 240] on label "Order Code" at bounding box center [394, 240] width 40 height 11
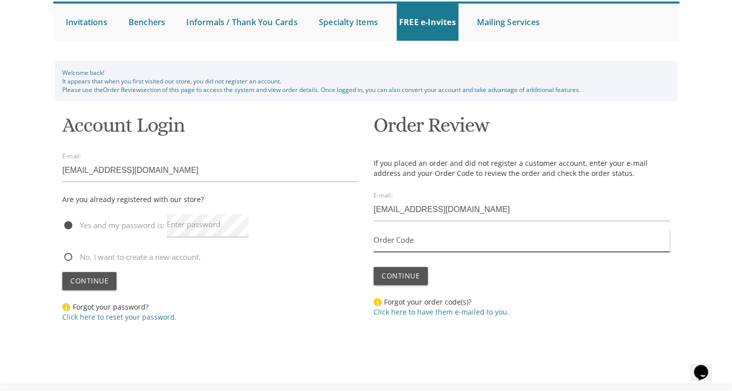
click at [410, 240] on input "Order Code" at bounding box center [522, 240] width 296 height 23
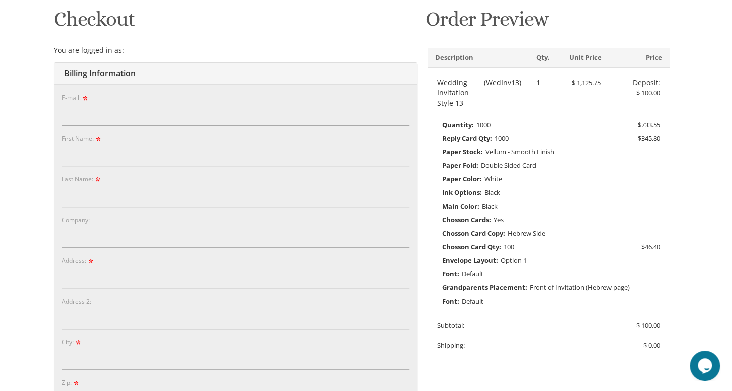
scroll to position [155, 0]
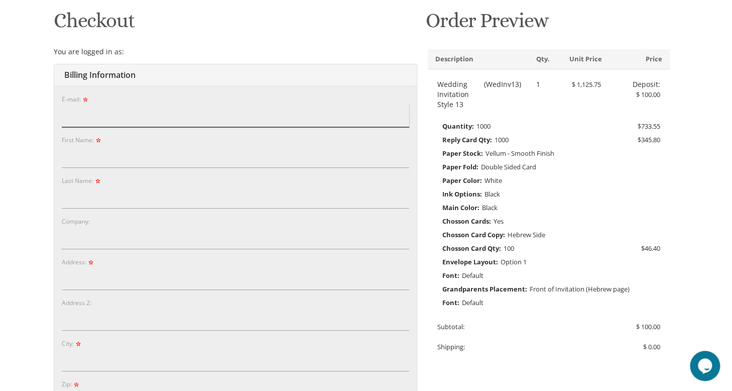
click at [207, 126] on input "E-mail:" at bounding box center [236, 115] width 348 height 23
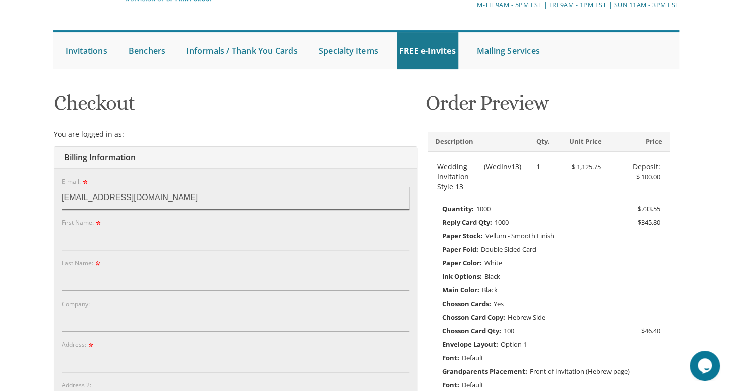
scroll to position [98, 0]
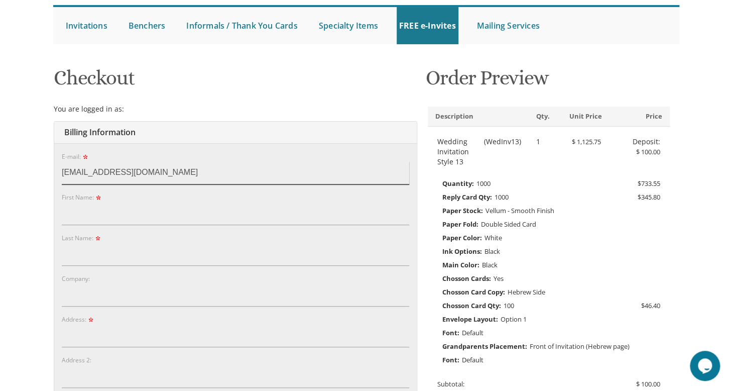
type input "bsova23r@gmail.com"
drag, startPoint x: 727, startPoint y: 117, endPoint x: 727, endPoint y: 183, distance: 66.8
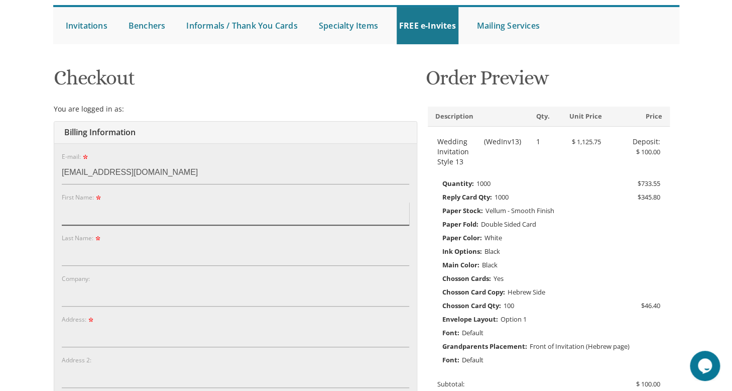
click at [165, 216] on input "First Name:" at bounding box center [236, 213] width 348 height 23
type input "bashie"
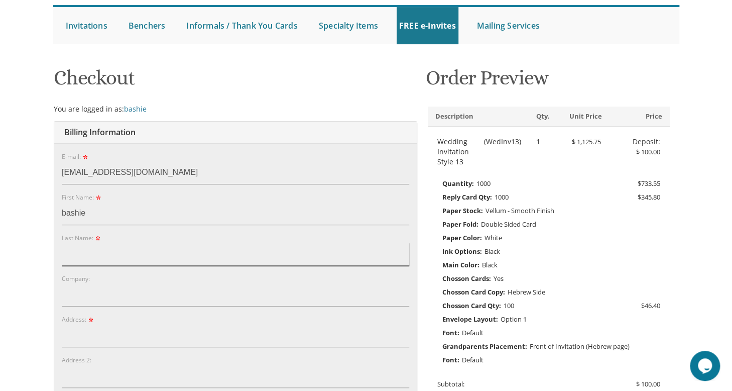
click at [93, 254] on input "Last Name:" at bounding box center [236, 254] width 348 height 23
type input "[PERSON_NAME]"
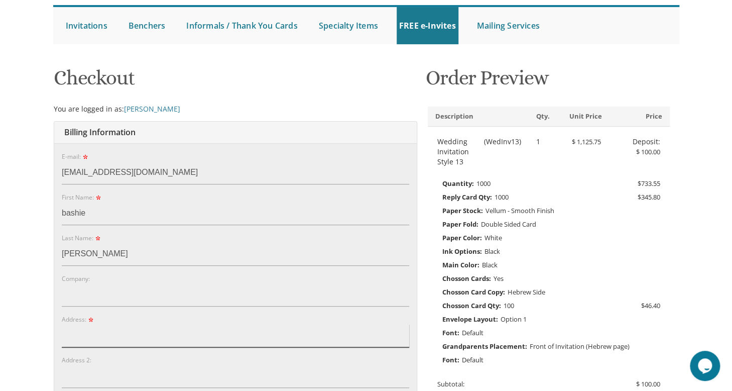
click at [94, 335] on input "Address:" at bounding box center [236, 335] width 348 height 23
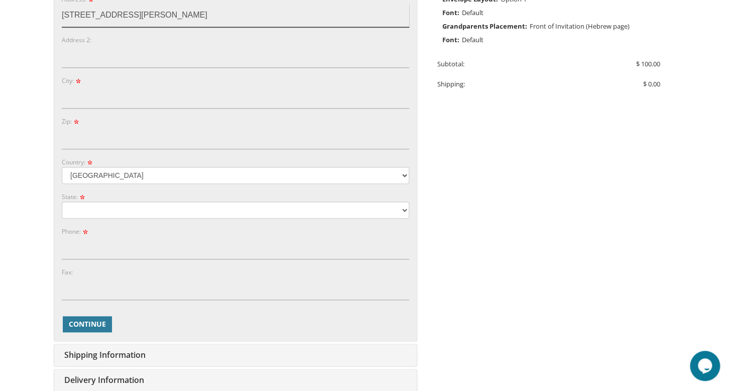
scroll to position [440, 0]
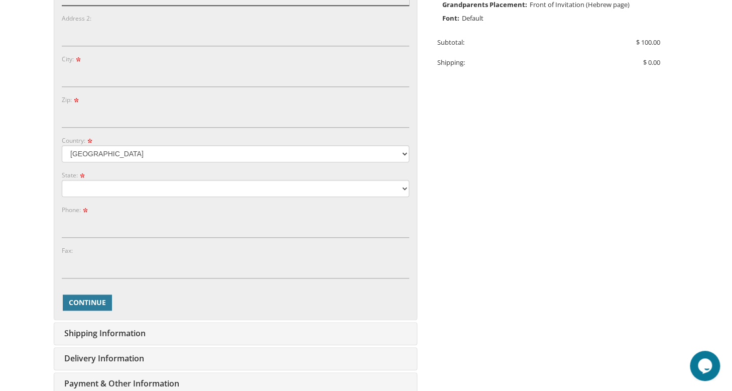
type input "[STREET_ADDRESS][PERSON_NAME]"
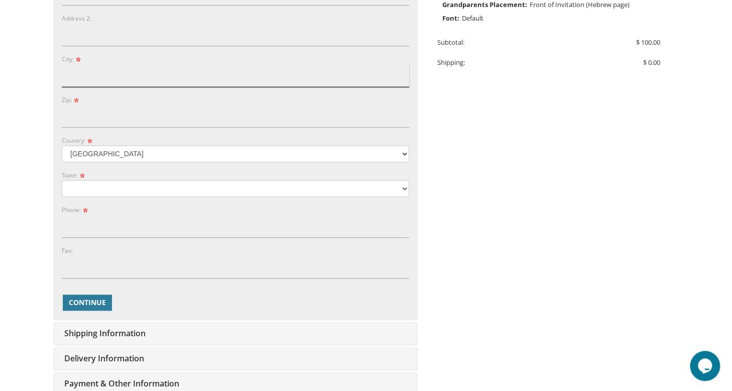
click at [113, 78] on input "City:" at bounding box center [236, 75] width 348 height 23
type input "chestnut ridge"
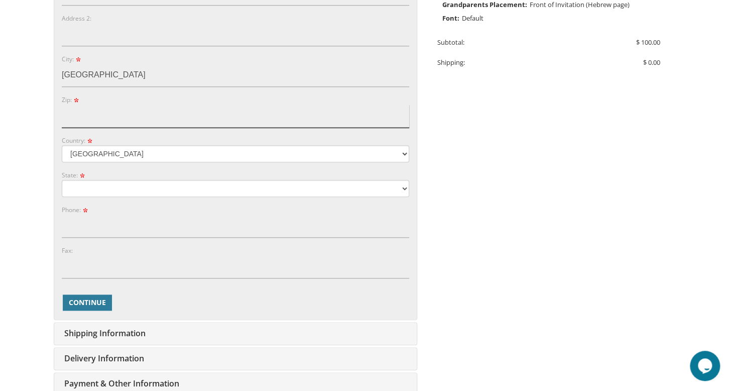
click at [96, 112] on input "Zip:" at bounding box center [236, 115] width 348 height 23
type input "NY"
click at [124, 175] on div "State: Alabama Alaska" at bounding box center [236, 183] width 348 height 27
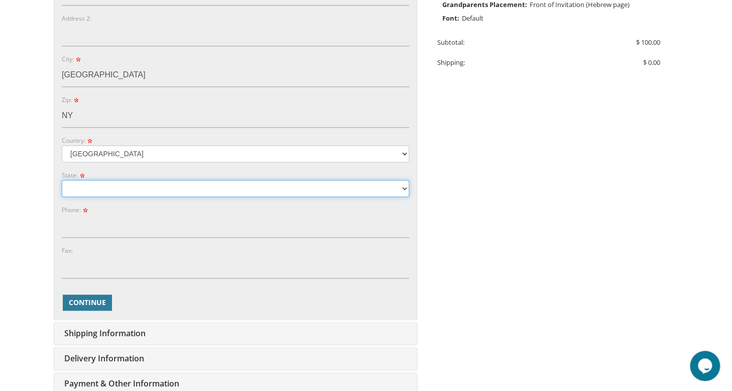
click at [108, 183] on select "Alabama Alaska Guam" at bounding box center [236, 188] width 348 height 17
select select "NY"
click at [62, 180] on select "Alabama Alaska Guam" at bounding box center [236, 188] width 348 height 17
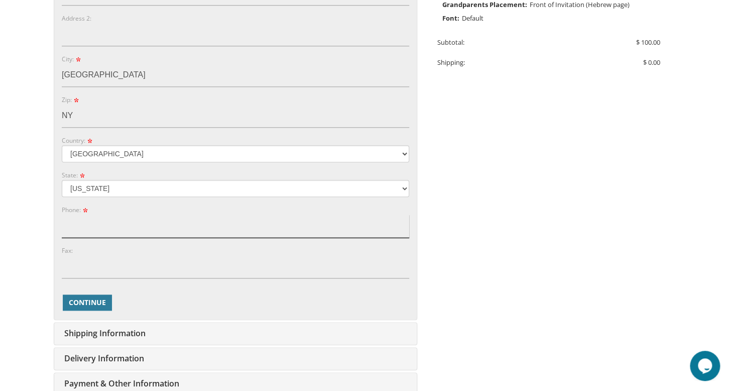
click at [85, 234] on input "Phone:" at bounding box center [236, 225] width 348 height 23
type input "[PHONE_NUMBER]"
click at [88, 299] on span "Continue" at bounding box center [87, 302] width 37 height 10
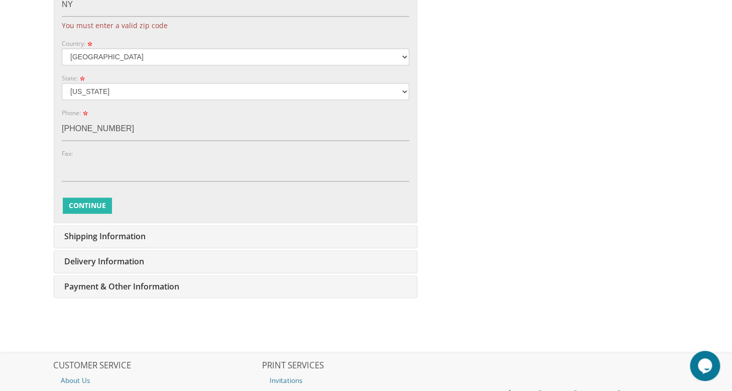
scroll to position [569, 0]
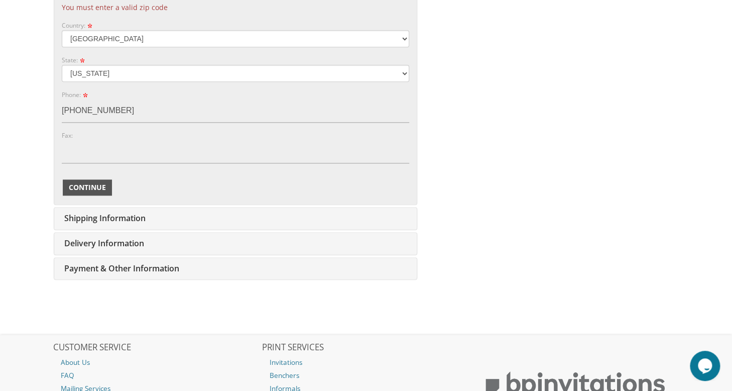
click at [93, 190] on span "Continue" at bounding box center [87, 187] width 37 height 10
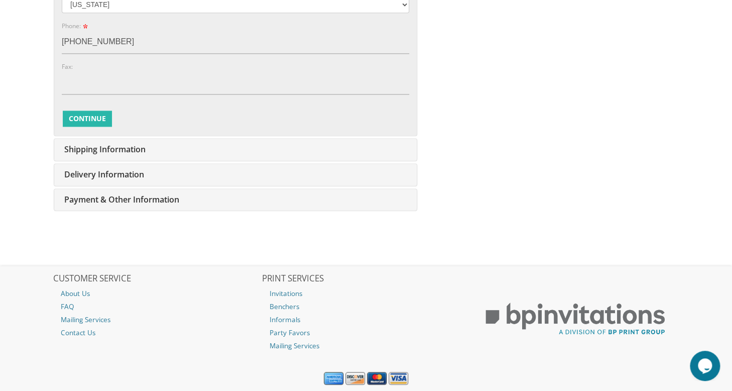
scroll to position [643, 0]
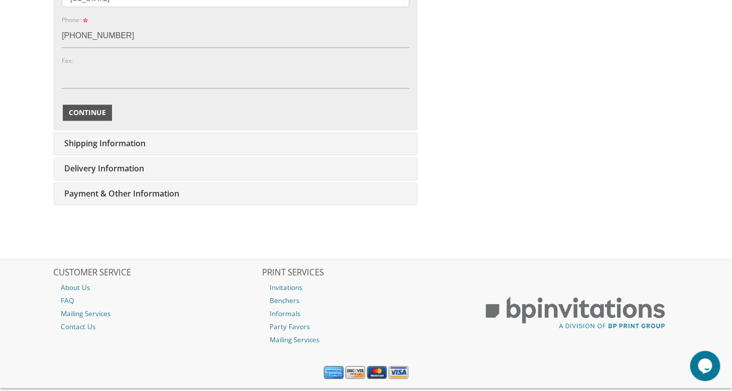
click at [90, 107] on span "Continue" at bounding box center [87, 112] width 37 height 10
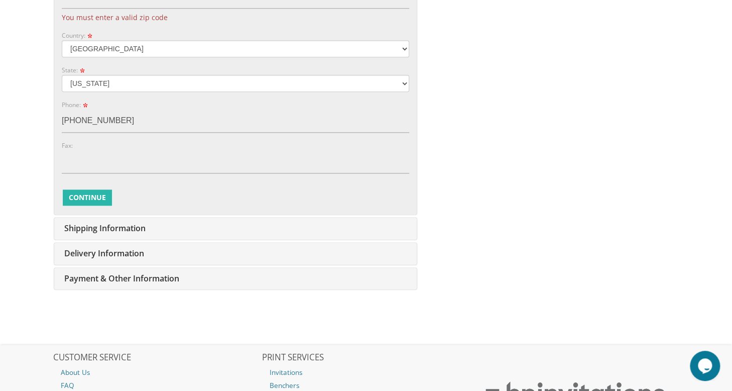
scroll to position [573, 0]
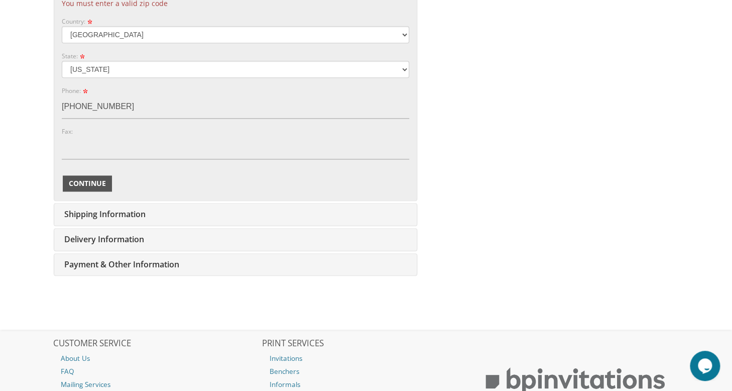
click at [86, 185] on span "Continue" at bounding box center [87, 183] width 37 height 10
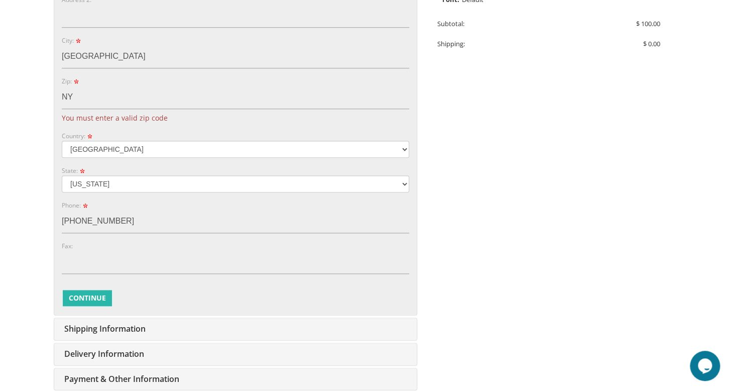
scroll to position [477, 0]
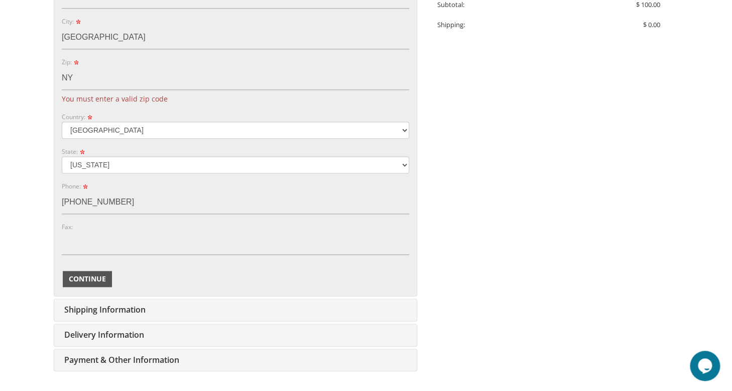
click at [102, 276] on span "Continue" at bounding box center [87, 279] width 37 height 10
click at [114, 309] on span "Shipping Information" at bounding box center [104, 309] width 84 height 11
click at [237, 303] on div "Shipping Information Edit" at bounding box center [235, 310] width 363 height 22
click at [98, 308] on span "Shipping Information" at bounding box center [104, 309] width 84 height 11
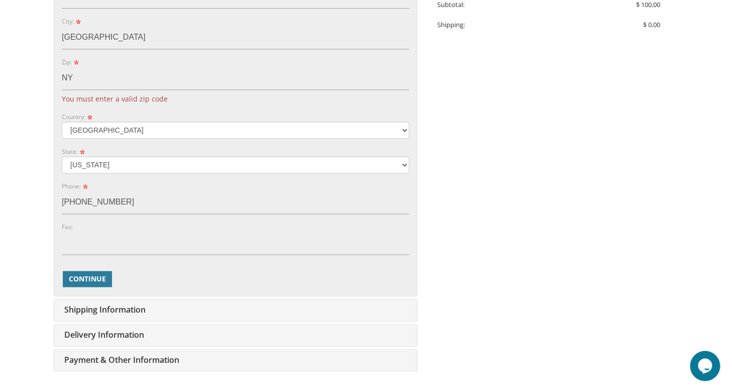
click at [85, 309] on span "Shipping Information" at bounding box center [104, 309] width 84 height 11
click at [145, 304] on span "Shipping Information" at bounding box center [104, 309] width 84 height 11
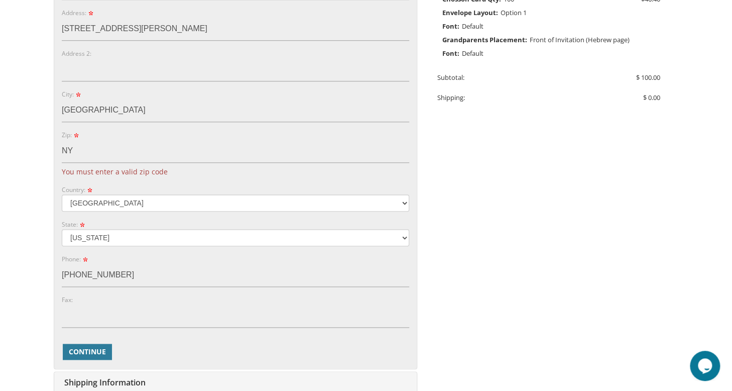
scroll to position [406, 0]
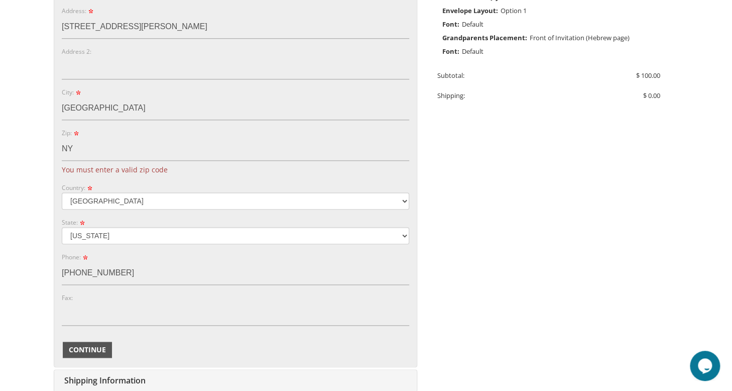
click at [103, 348] on span "Continue" at bounding box center [87, 350] width 37 height 10
click at [119, 375] on span "Shipping Information" at bounding box center [104, 380] width 84 height 11
drag, startPoint x: 119, startPoint y: 375, endPoint x: 99, endPoint y: 352, distance: 30.2
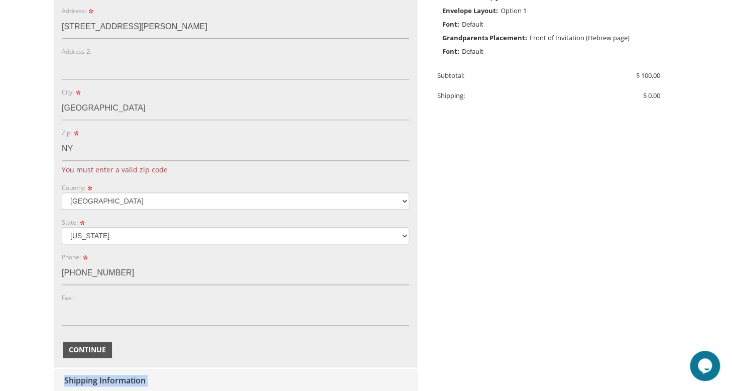
click at [99, 352] on div "Billing Information Edit bashie sova 23 raymond ave chestnut ridge NY E-mail: P…" at bounding box center [236, 127] width 364 height 629
click at [99, 352] on span "Continue" at bounding box center [87, 350] width 37 height 10
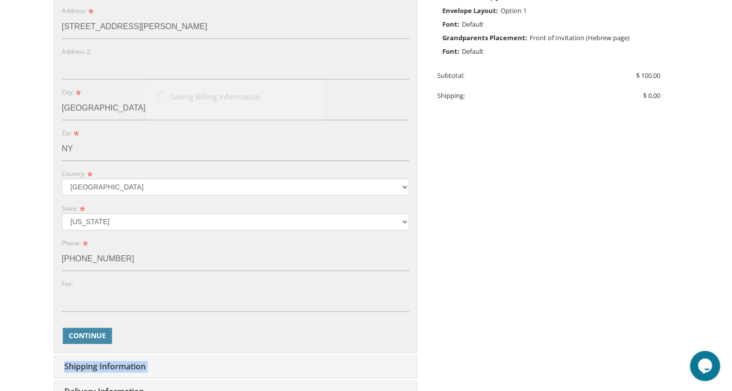
click at [99, 352] on div "Billing Information Edit bashie sova 23 raymond ave chestnut ridge NY E-mail: P…" at bounding box center [236, 120] width 364 height 615
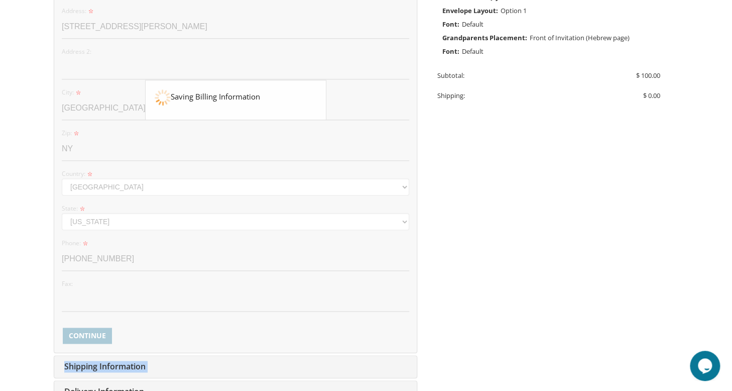
click at [99, 352] on div "Billing Information Edit bashie sova 23 raymond ave chestnut ridge NY E-mail: P…" at bounding box center [236, 120] width 364 height 615
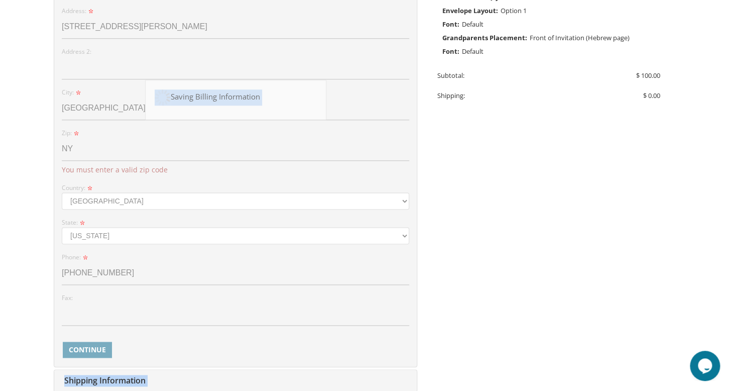
click at [99, 352] on div "Billing Information Edit bashie sova 23 raymond ave chestnut ridge NY E-mail: P…" at bounding box center [236, 127] width 364 height 629
click at [99, 352] on div at bounding box center [235, 100] width 363 height 531
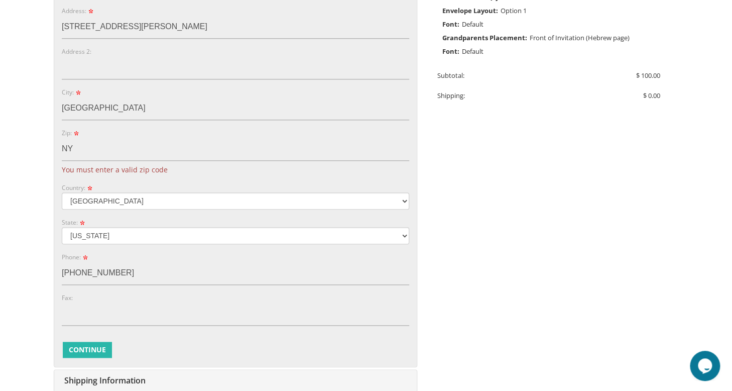
click at [99, 352] on span "Continue" at bounding box center [87, 350] width 37 height 10
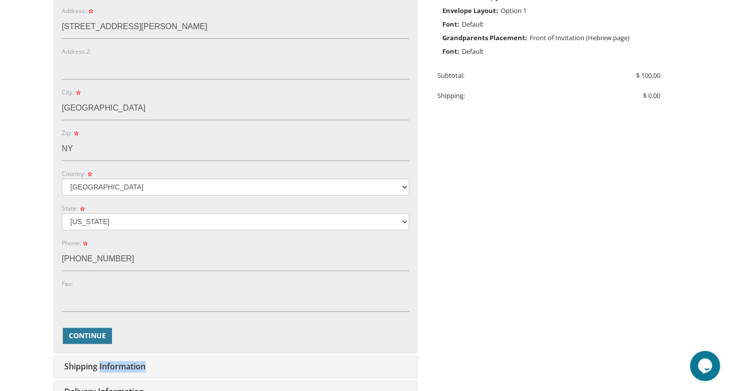
click at [99, 352] on div "Billing Information Edit bashie sova 23 raymond ave chestnut ridge NY E-mail: P…" at bounding box center [236, 120] width 364 height 615
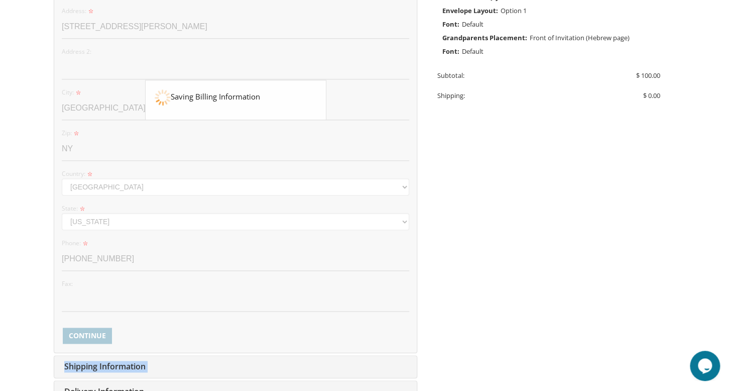
click at [99, 352] on div "Billing Information Edit bashie sova 23 raymond ave chestnut ridge NY E-mail: P…" at bounding box center [236, 120] width 364 height 615
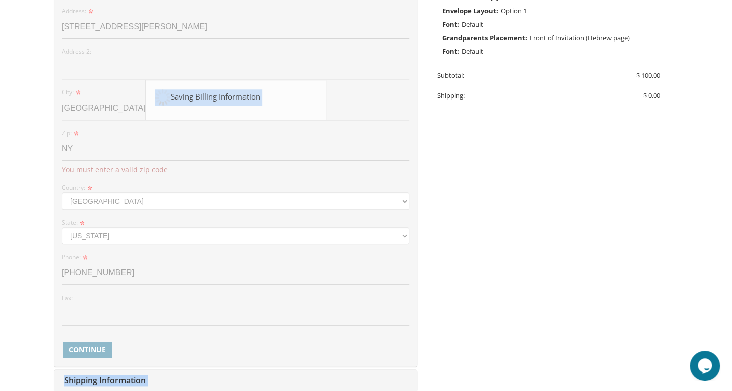
click at [99, 352] on div "Billing Information Edit bashie sova 23 raymond ave chestnut ridge NY E-mail: P…" at bounding box center [236, 127] width 364 height 629
click at [99, 352] on div at bounding box center [235, 100] width 363 height 531
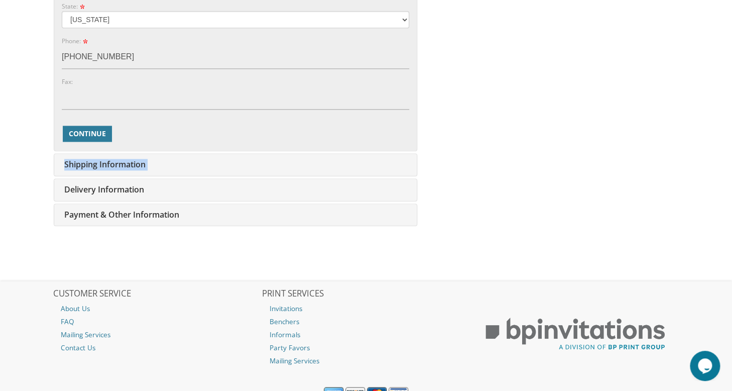
scroll to position [643, 0]
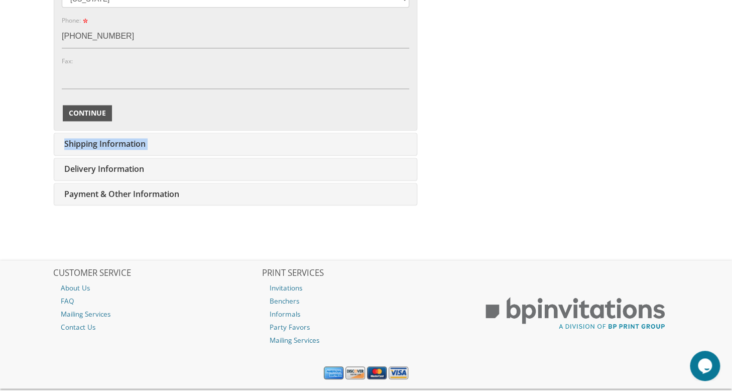
click at [76, 116] on span "Continue" at bounding box center [87, 113] width 37 height 10
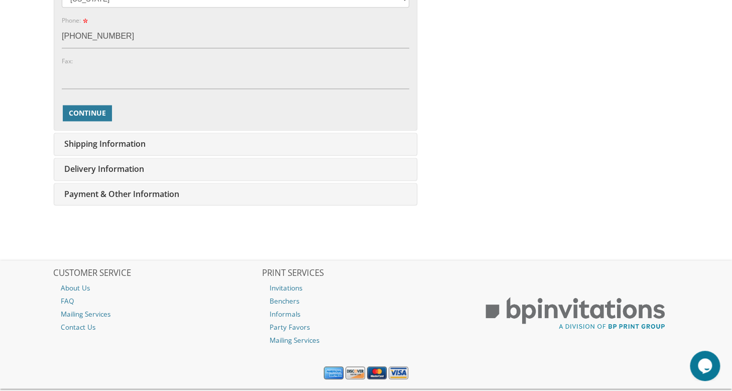
click at [151, 142] on div "Shipping Information Edit" at bounding box center [235, 144] width 363 height 22
click at [86, 105] on button "Continue" at bounding box center [87, 113] width 49 height 16
click at [159, 119] on div "Continue Back" at bounding box center [236, 113] width 348 height 18
click at [151, 139] on div "Shipping Information Edit" at bounding box center [235, 144] width 363 height 22
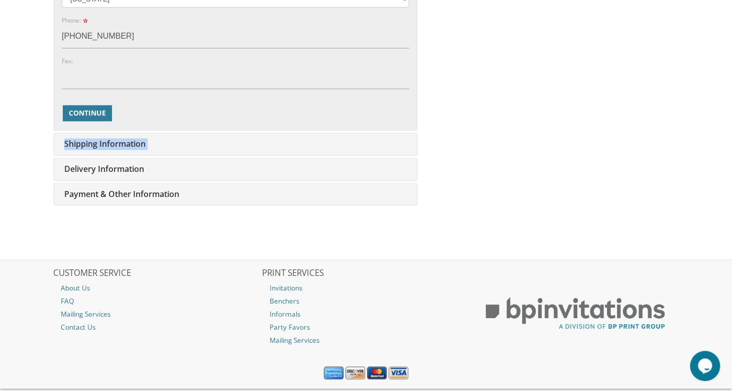
click at [151, 139] on div "Shipping Information Edit" at bounding box center [235, 144] width 363 height 22
click at [99, 109] on span "Continue" at bounding box center [87, 113] width 37 height 10
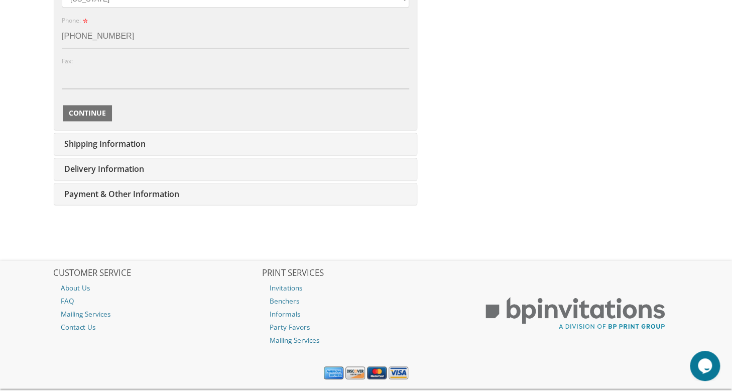
click at [99, 109] on span "Continue" at bounding box center [87, 113] width 37 height 10
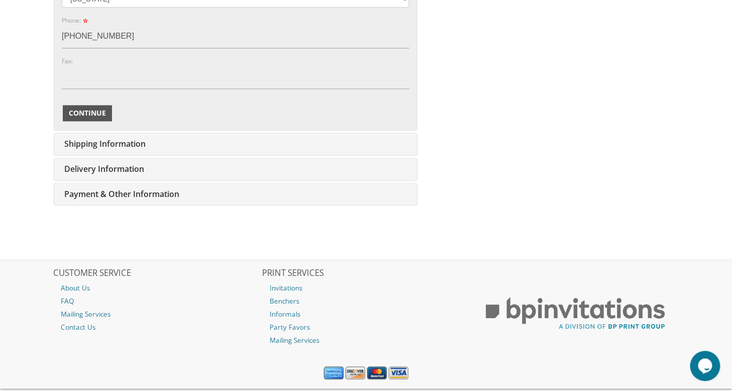
click at [99, 109] on span "Continue" at bounding box center [87, 113] width 37 height 10
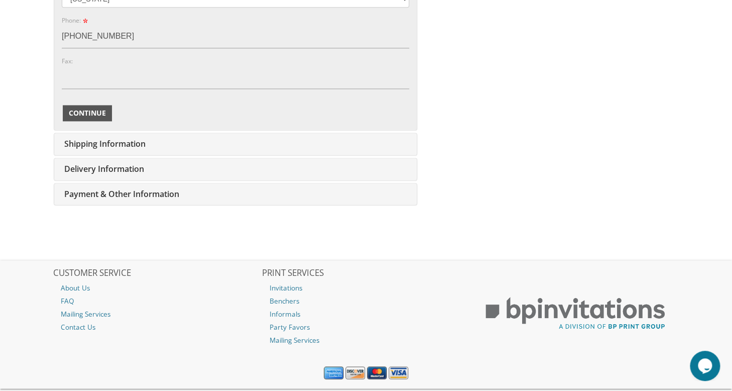
click at [99, 109] on span "Continue" at bounding box center [87, 113] width 37 height 10
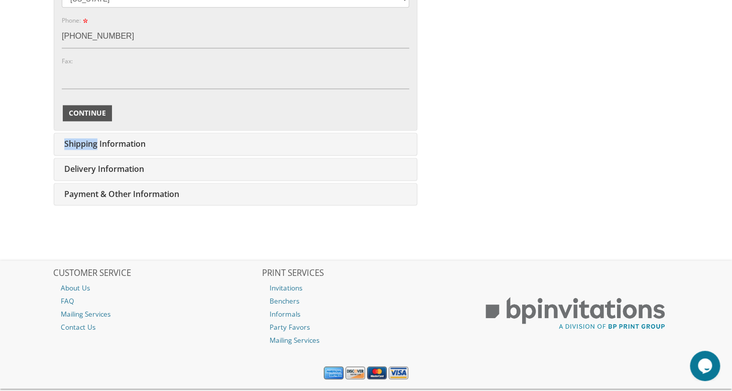
click at [99, 109] on span "Continue" at bounding box center [87, 113] width 37 height 10
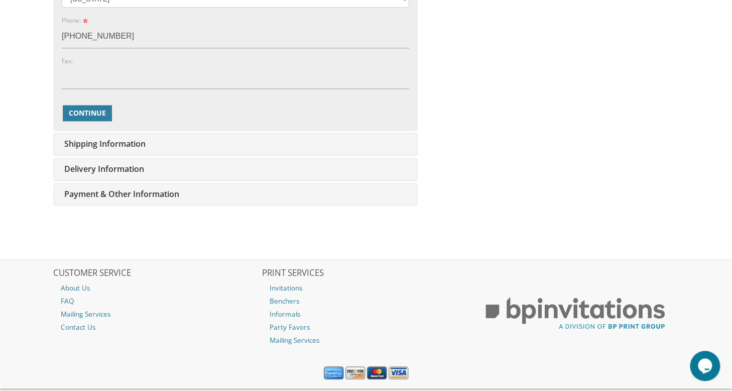
click at [133, 147] on span "Shipping Information" at bounding box center [104, 143] width 84 height 11
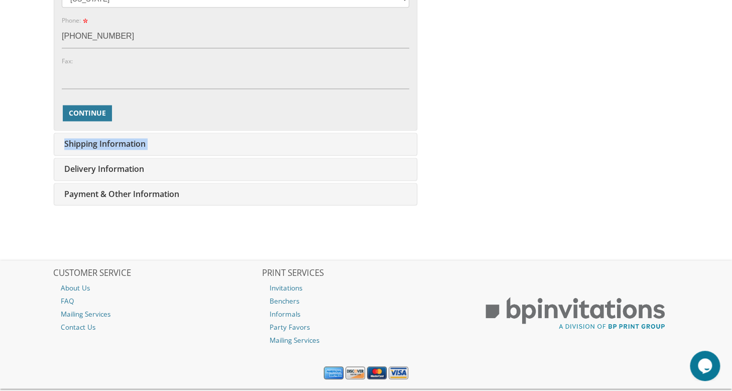
click at [133, 147] on span "Shipping Information" at bounding box center [104, 143] width 84 height 11
click at [122, 147] on span "Shipping Information" at bounding box center [104, 143] width 84 height 11
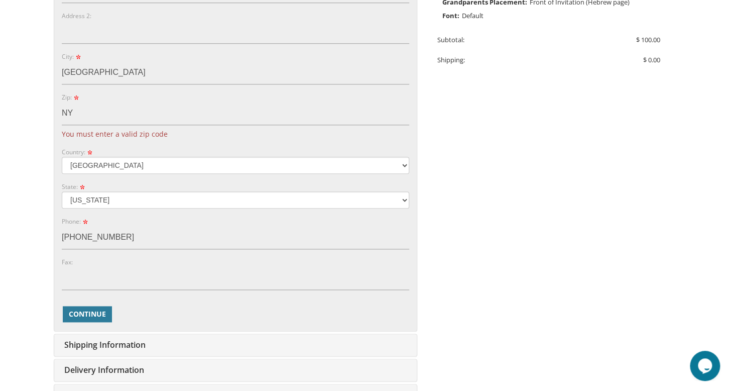
scroll to position [423, 0]
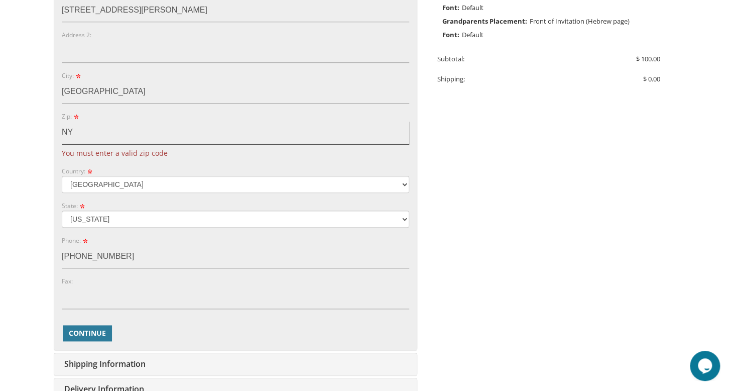
click at [79, 135] on input "NY" at bounding box center [236, 132] width 348 height 23
type input "NY10977"
click at [87, 335] on div "Billing Information Edit bashie sova 23 raymond ave chestnut ridge NY10977 E-ma…" at bounding box center [236, 110] width 364 height 629
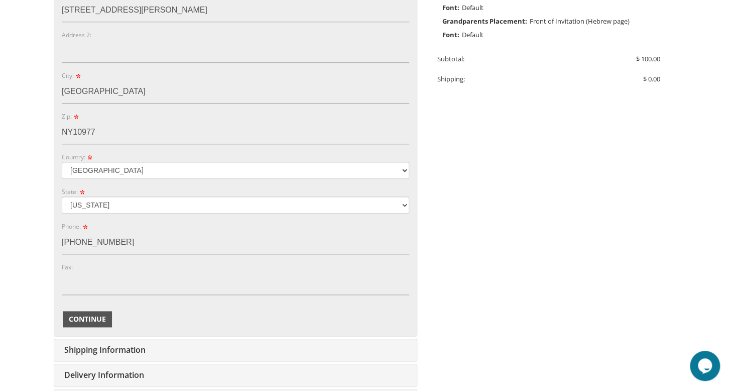
click at [85, 311] on button "Continue" at bounding box center [87, 319] width 49 height 16
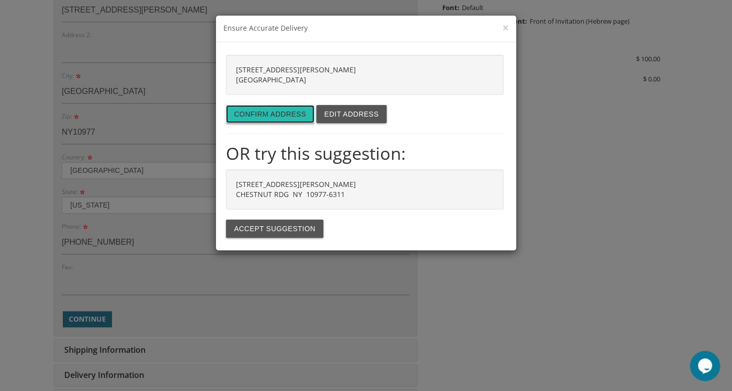
click at [286, 115] on button "Confirm address" at bounding box center [270, 114] width 88 height 18
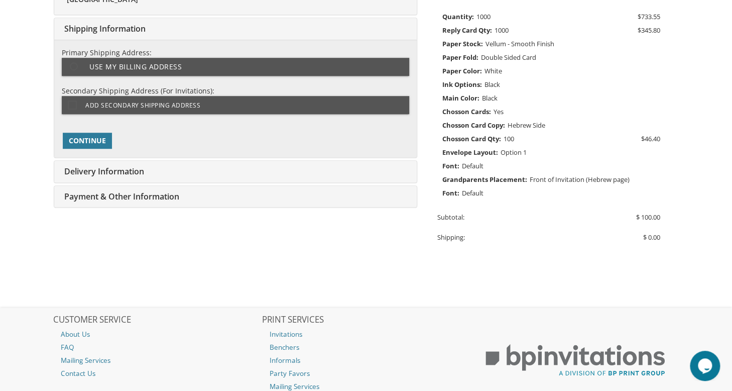
scroll to position [263, 0]
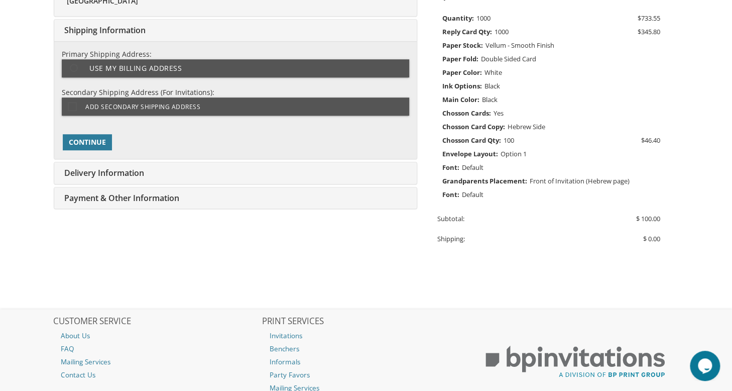
type input "bsova23r@gmail.com"
type input "[STREET_ADDRESS][PERSON_NAME]"
type input "CHESTNUT RDG"
type input "10977-6311"
type input "8452743223"
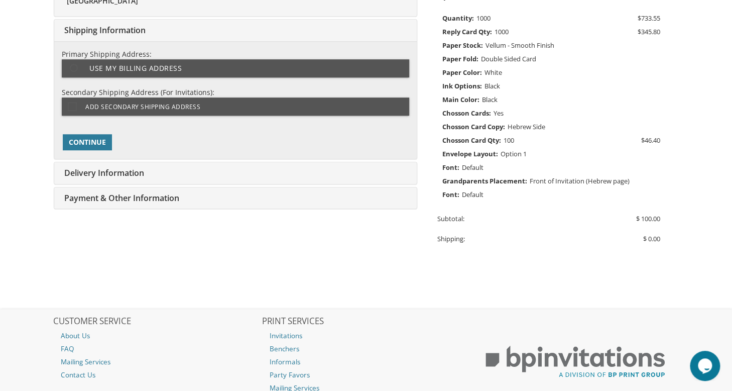
select select "NY"
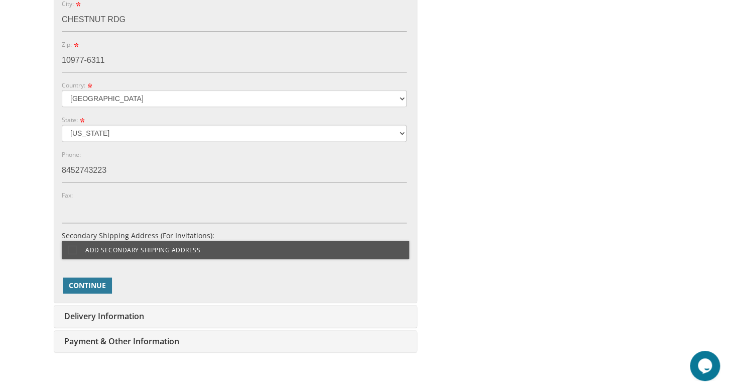
scroll to position [632, 0]
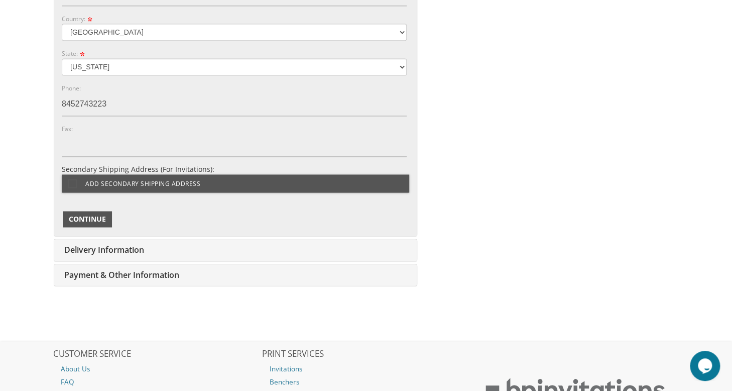
click at [96, 219] on span "Continue" at bounding box center [87, 219] width 37 height 10
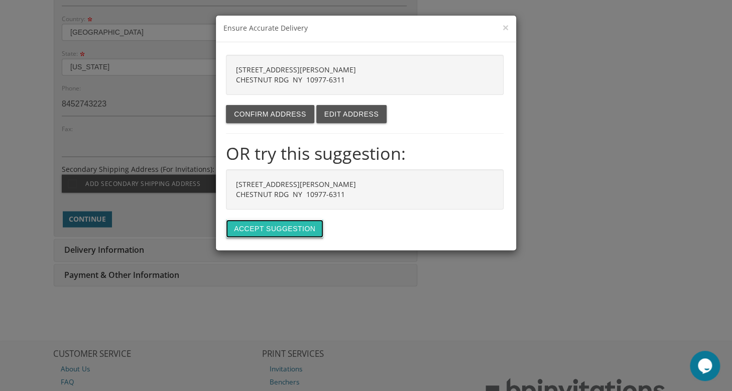
click at [273, 228] on button "Accept suggestion" at bounding box center [274, 229] width 97 height 18
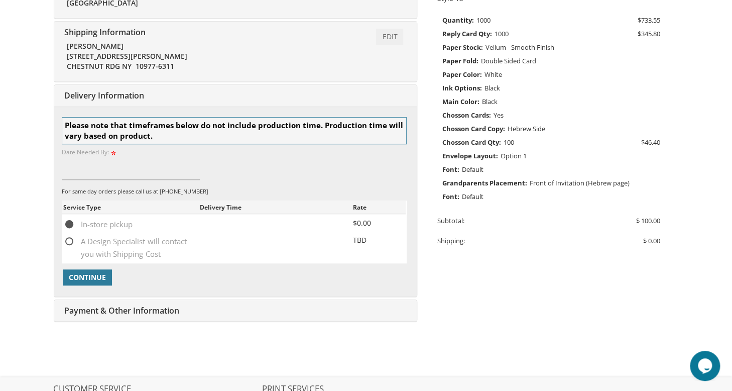
scroll to position [254, 0]
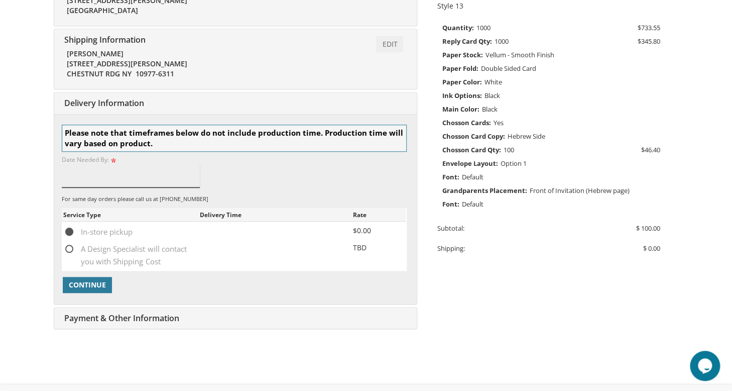
click at [70, 175] on input at bounding box center [131, 175] width 138 height 23
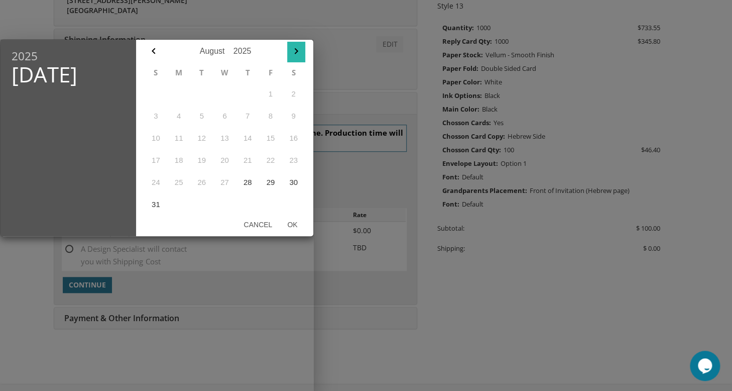
click at [295, 53] on icon "button" at bounding box center [296, 51] width 4 height 6
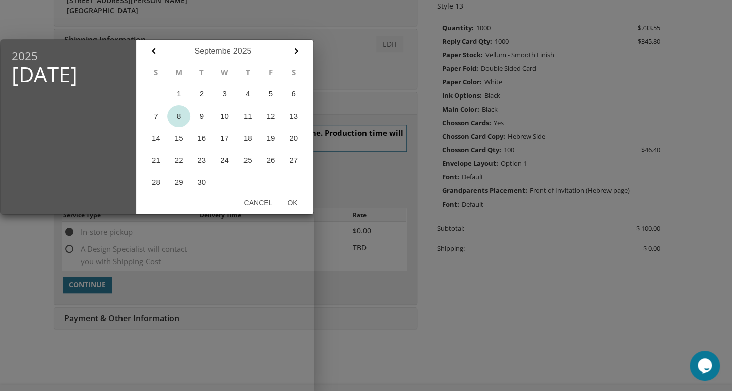
click at [179, 116] on button "8" at bounding box center [178, 116] width 23 height 22
click at [290, 203] on button "Ok" at bounding box center [292, 202] width 25 height 18
type input "Sep 08, 2025"
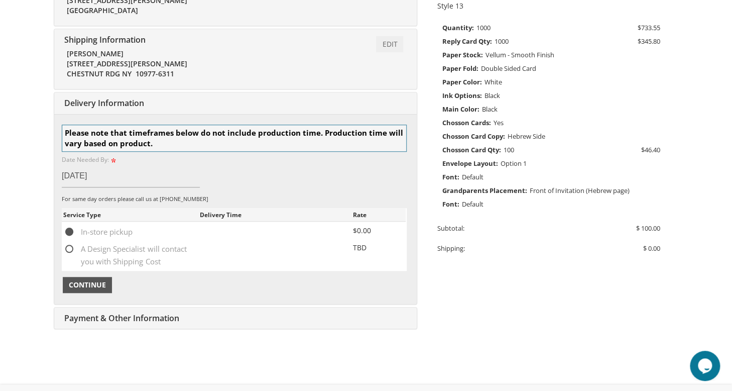
click at [80, 281] on span "Continue" at bounding box center [87, 285] width 37 height 10
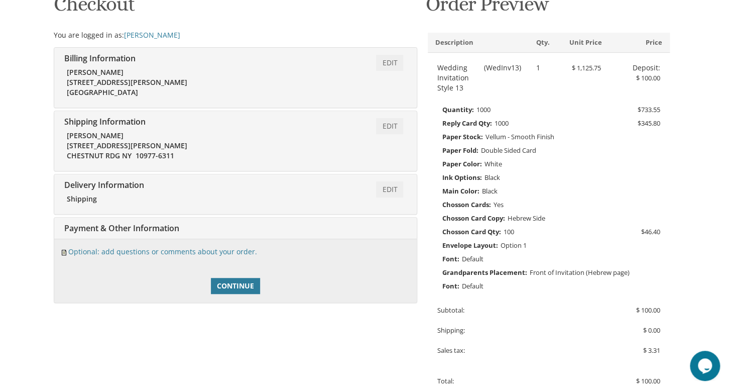
scroll to position [167, 0]
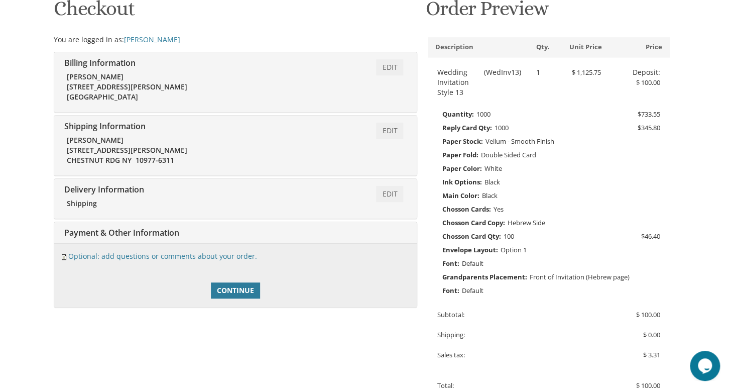
click at [80, 269] on div at bounding box center [236, 268] width 348 height 5
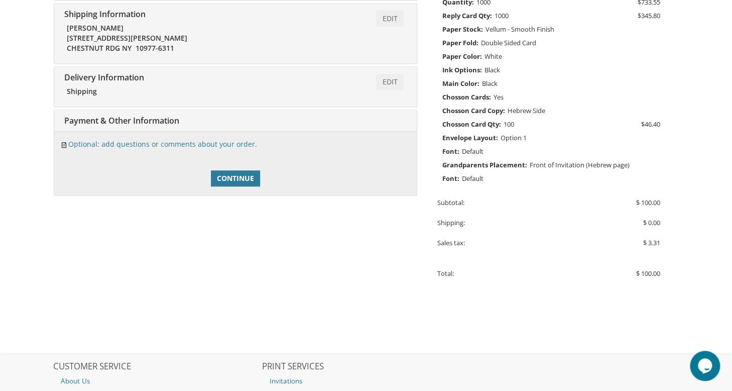
scroll to position [276, 0]
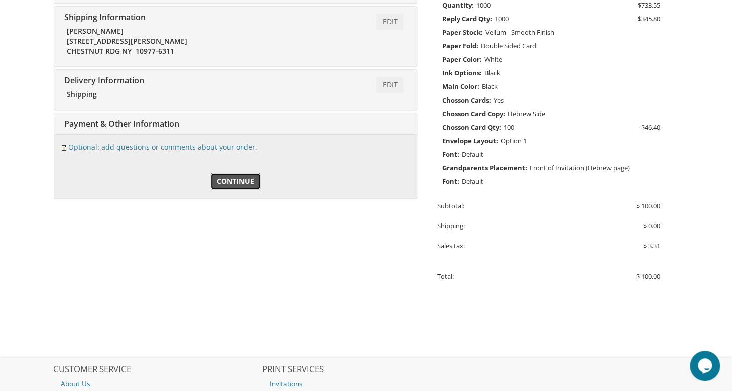
click at [243, 180] on span "Continue" at bounding box center [235, 181] width 37 height 10
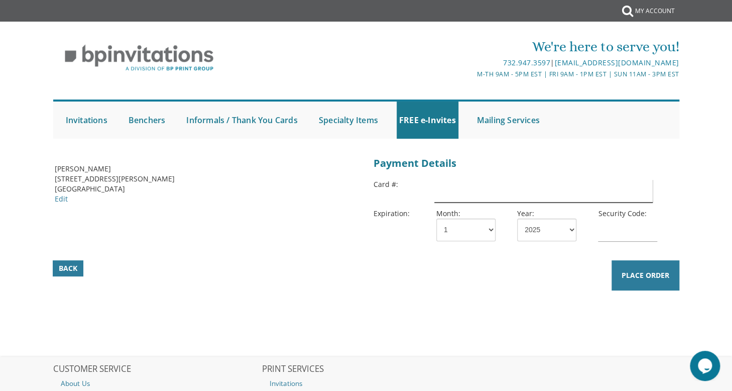
click at [442, 196] on input "text" at bounding box center [543, 190] width 219 height 23
type input "5424181589327399"
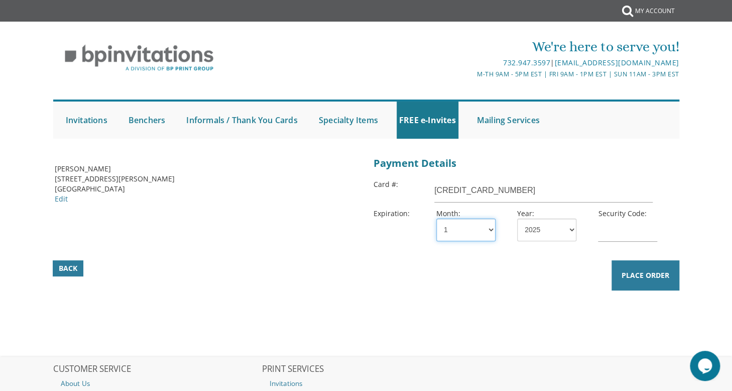
click at [491, 231] on select "1 2 3 4 5 6 7 8 9 10 11 12" at bounding box center [466, 230] width 59 height 23
select select "12"
click at [437, 219] on select "1 2 3 4 5 6 7 8 9 10 11 12" at bounding box center [466, 230] width 59 height 23
click at [571, 230] on select "2025 2026 2027 2028 2029 2030 2031 2032 2033 2034 2035" at bounding box center [546, 230] width 59 height 23
select select "26"
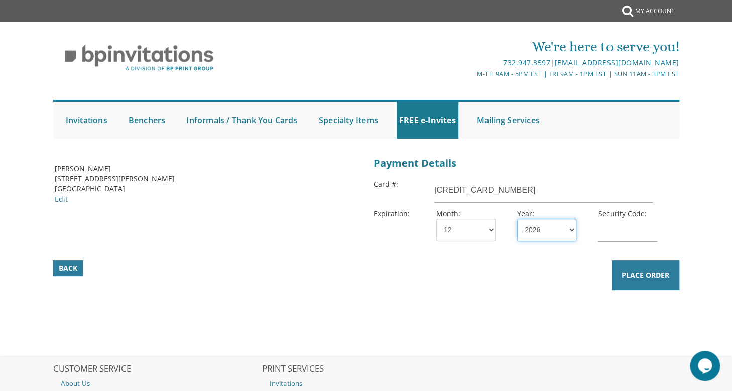
click at [517, 219] on select "2025 2026 2027 2028 2029 2030 2031 2032 2033 2034 2035" at bounding box center [546, 230] width 59 height 23
click at [604, 236] on input "text" at bounding box center [627, 230] width 59 height 23
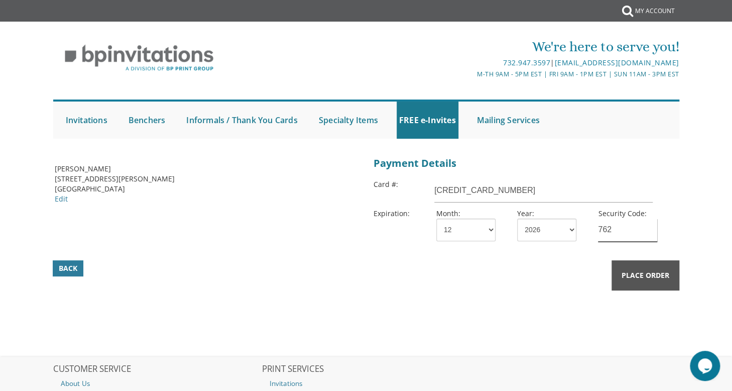
type input "762"
click at [644, 279] on span "Place Order" at bounding box center [646, 275] width 48 height 10
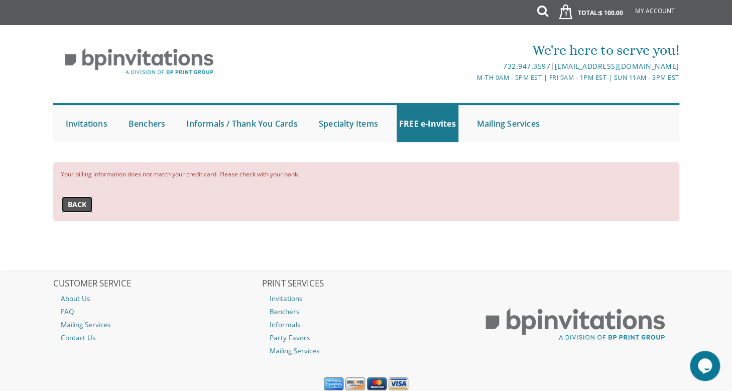
click at [81, 201] on span "Back" at bounding box center [77, 204] width 19 height 10
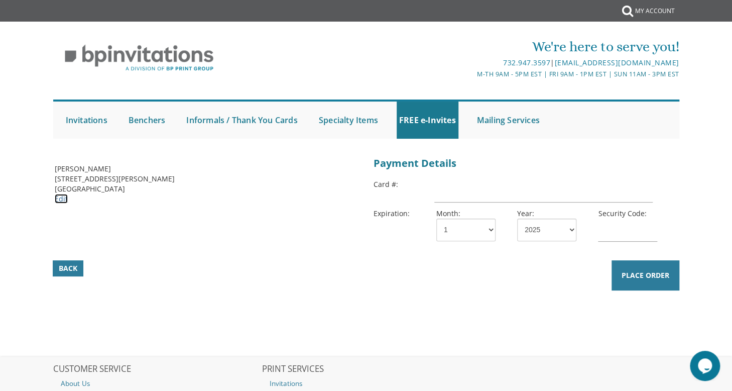
click at [57, 200] on link "Edit" at bounding box center [61, 199] width 13 height 10
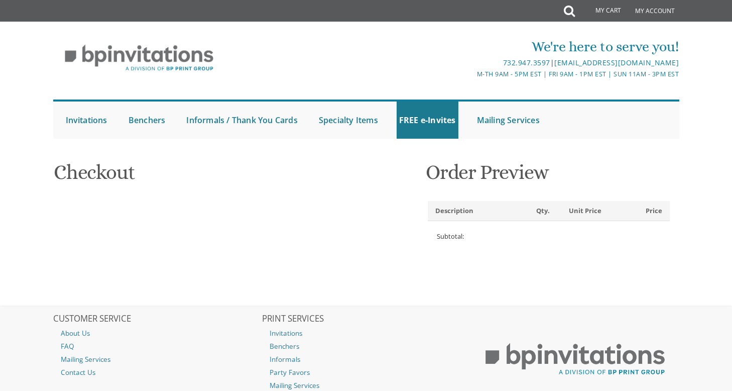
select select
type input "bashie"
type input "[PERSON_NAME]"
type input "[STREET_ADDRESS][PERSON_NAME]"
type input "[GEOGRAPHIC_DATA]"
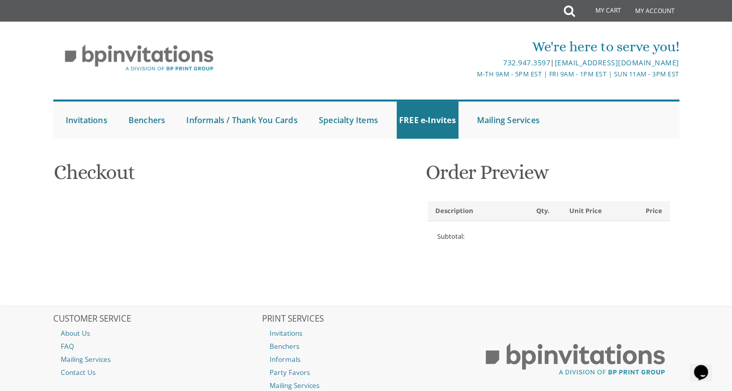
type input "NY10977"
select select "US"
select select "NY"
type input "[PHONE_NUMBER]"
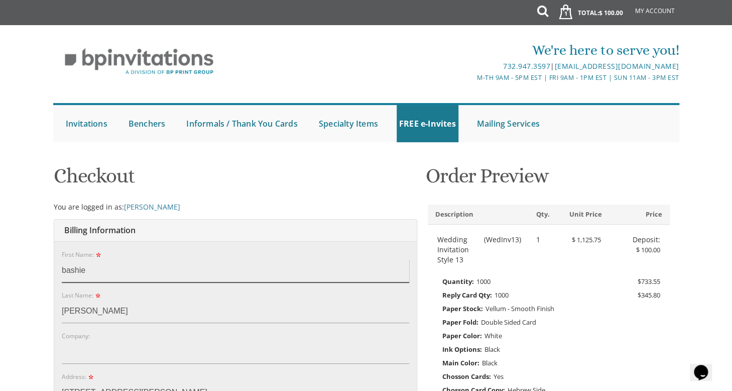
drag, startPoint x: 88, startPoint y: 267, endPoint x: 37, endPoint y: 264, distance: 51.8
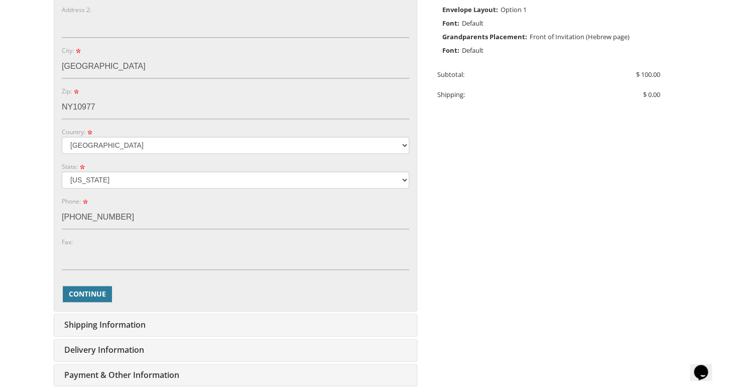
scroll to position [408, 0]
type input "Barbara"
click at [98, 288] on span "Continue" at bounding box center [87, 293] width 37 height 10
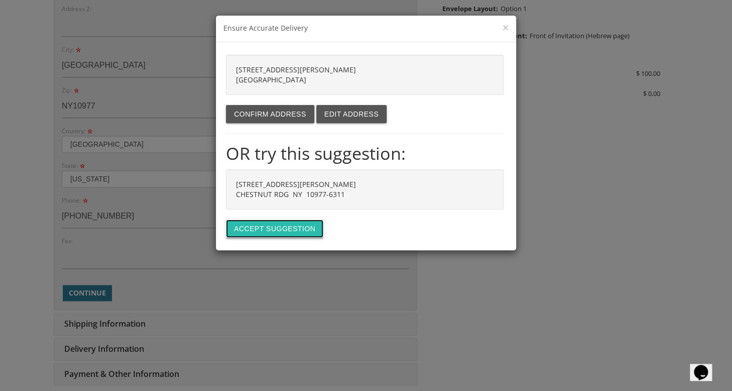
click at [276, 222] on button "Accept suggestion" at bounding box center [274, 229] width 97 height 18
type input "[STREET_ADDRESS][PERSON_NAME]"
type input "CHESTNUT RDG"
type input "10977-6311"
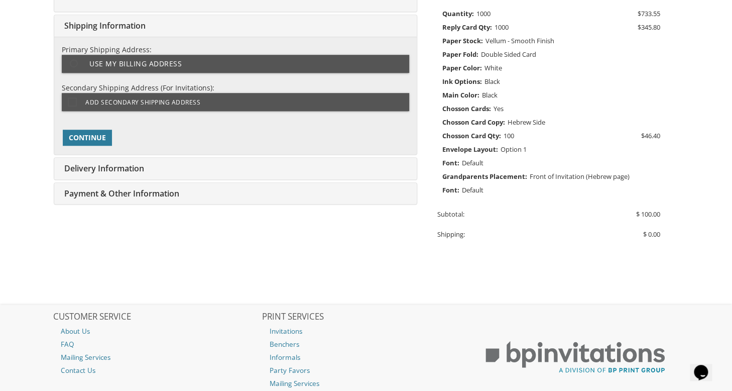
scroll to position [263, 0]
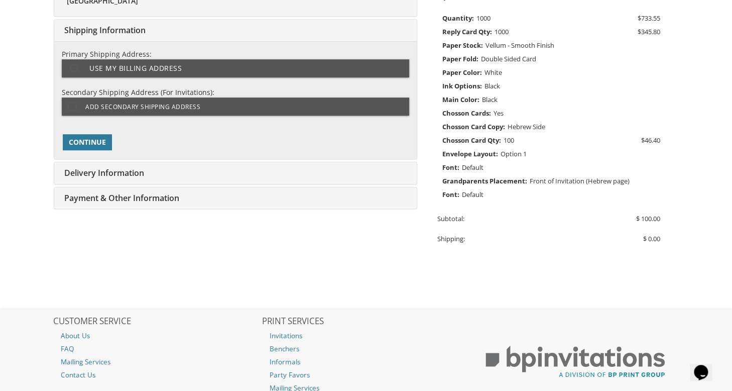
type input "[EMAIL_ADDRESS][DOMAIN_NAME]"
type input "[STREET_ADDRESS][PERSON_NAME]"
type input "CHESTNUT RDG"
type input "10977-6311"
select select "US"
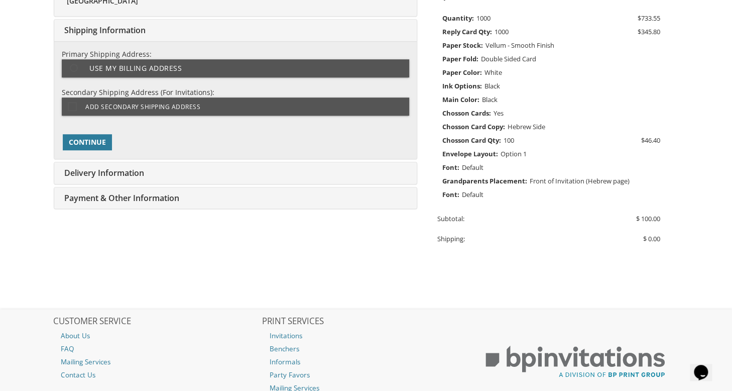
type input "8452743223"
select select "NY"
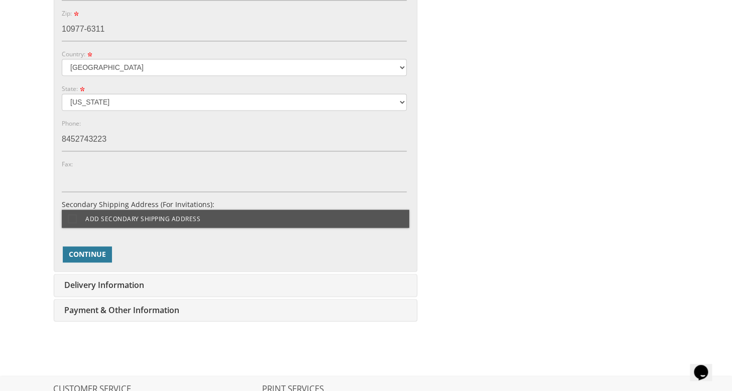
scroll to position [606, 0]
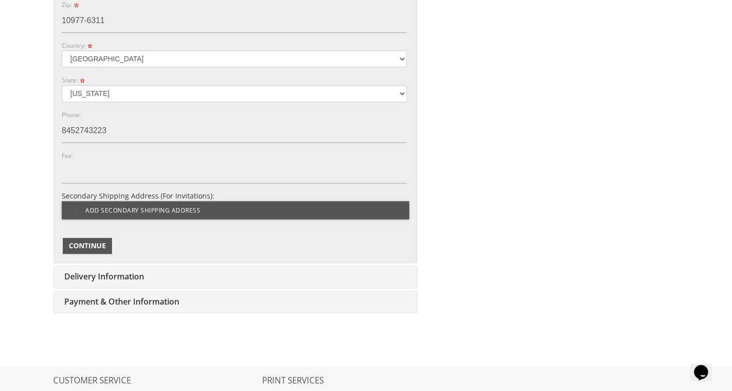
click at [77, 241] on span "Continue" at bounding box center [87, 246] width 37 height 10
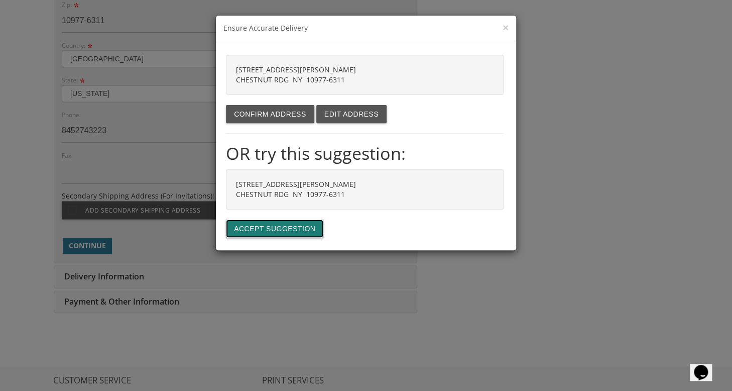
click at [261, 224] on button "Accept suggestion" at bounding box center [274, 229] width 97 height 18
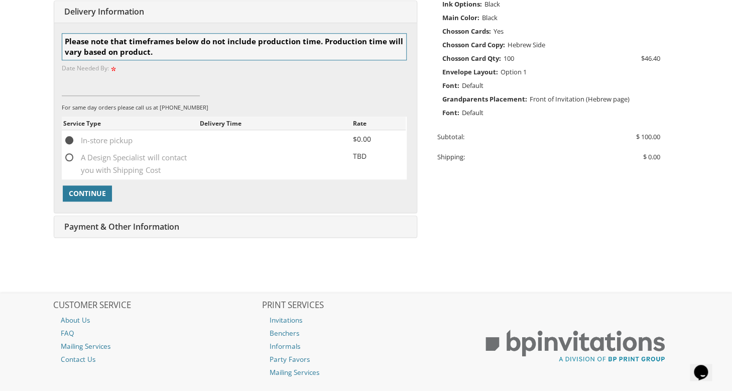
scroll to position [327, 0]
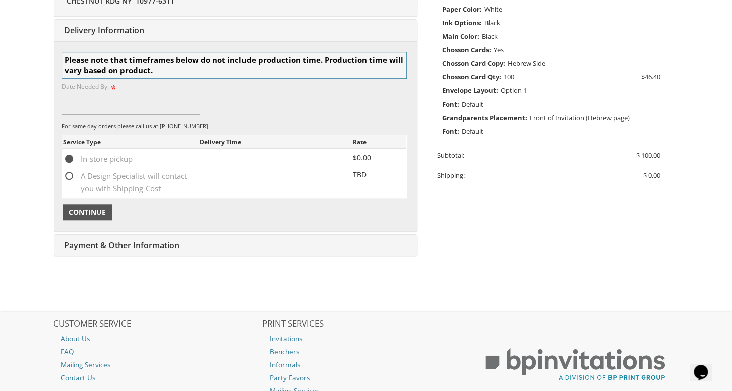
click at [93, 211] on span "Continue" at bounding box center [87, 212] width 37 height 10
type input "september 8"
click at [88, 214] on span "Continue" at bounding box center [87, 212] width 37 height 10
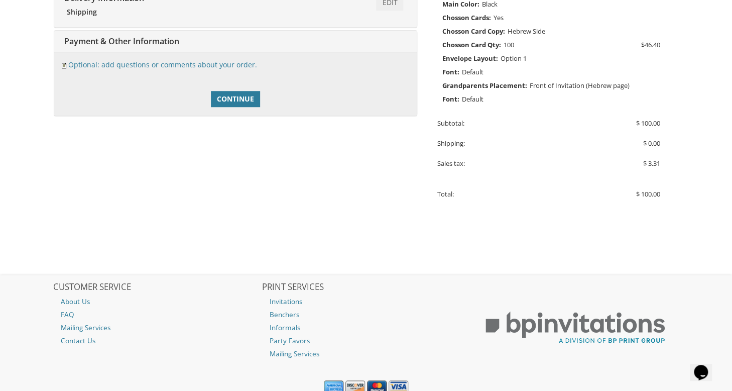
scroll to position [369, 0]
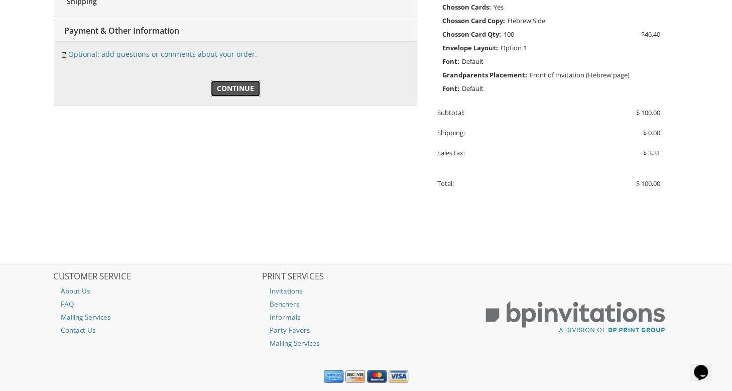
click at [241, 88] on span "Continue" at bounding box center [235, 88] width 37 height 10
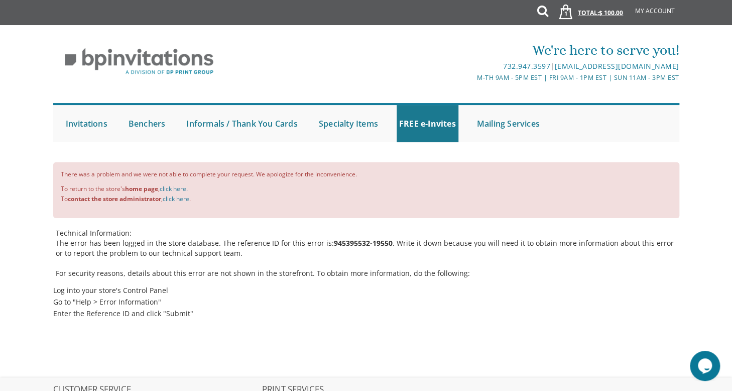
click at [572, 11] on span "1" at bounding box center [563, 11] width 21 height 27
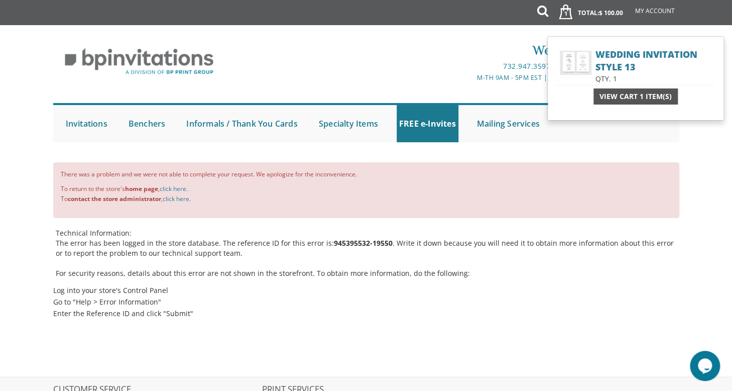
click at [619, 90] on div "View Cart 1 Item(s)" at bounding box center [636, 96] width 84 height 16
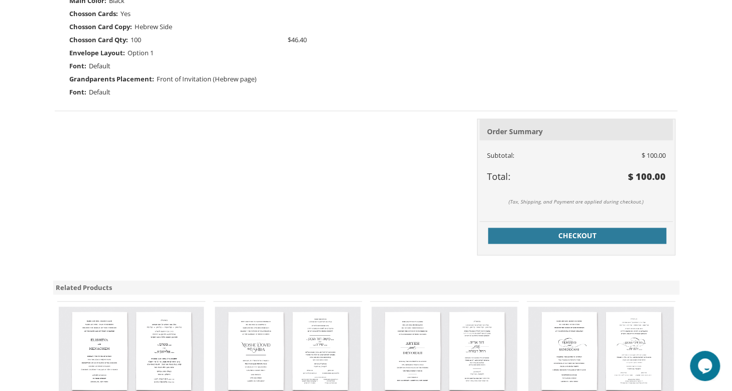
scroll to position [474, 0]
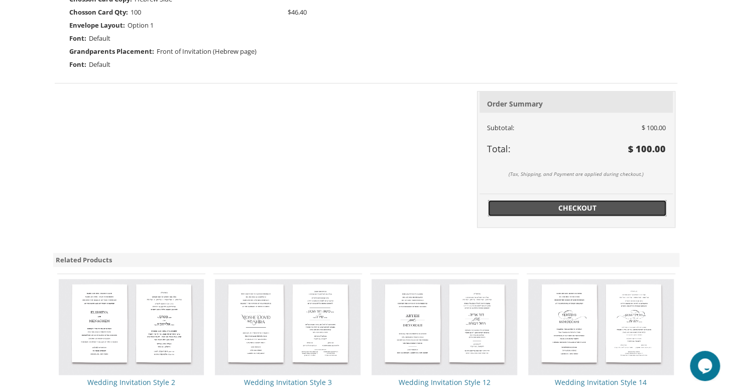
click at [564, 205] on span "Checkout" at bounding box center [577, 208] width 167 height 10
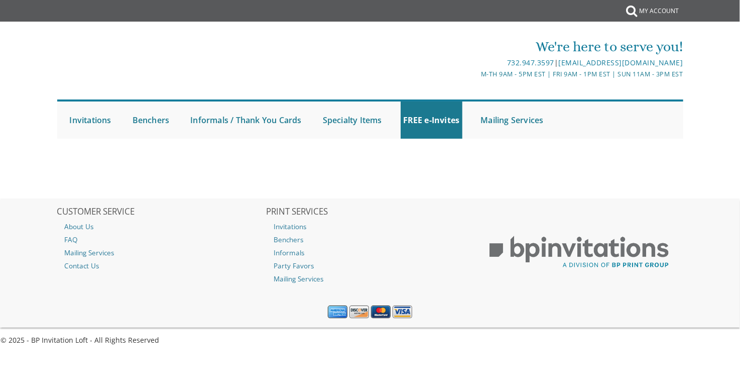
select select
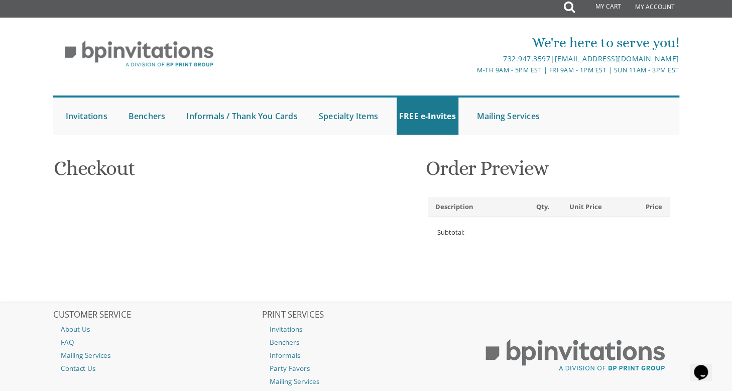
type input "[PERSON_NAME]"
type input "[STREET_ADDRESS][PERSON_NAME]"
type input "CHESTNUT RDG"
type input "10977-6311"
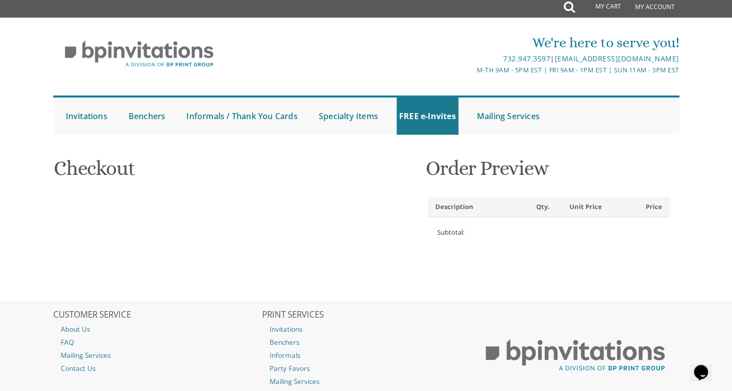
select select "US"
select select "NY"
type input "[PHONE_NUMBER]"
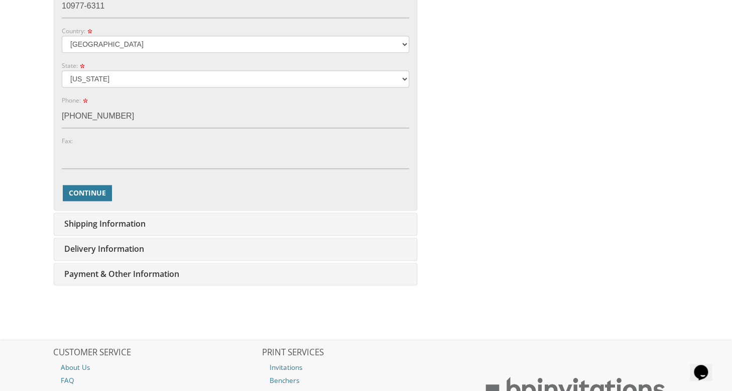
scroll to position [512, 0]
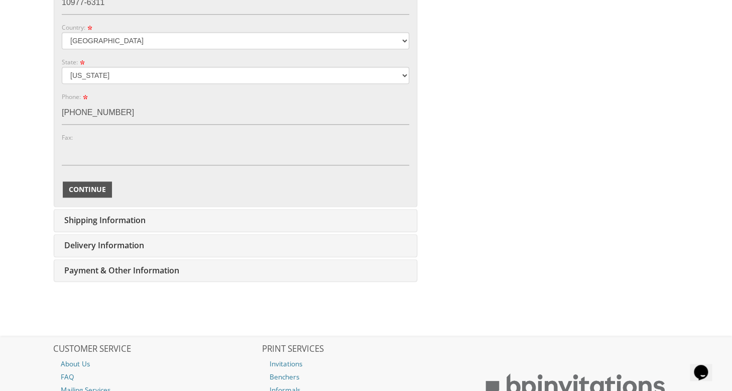
click at [96, 191] on span "Continue" at bounding box center [87, 189] width 37 height 10
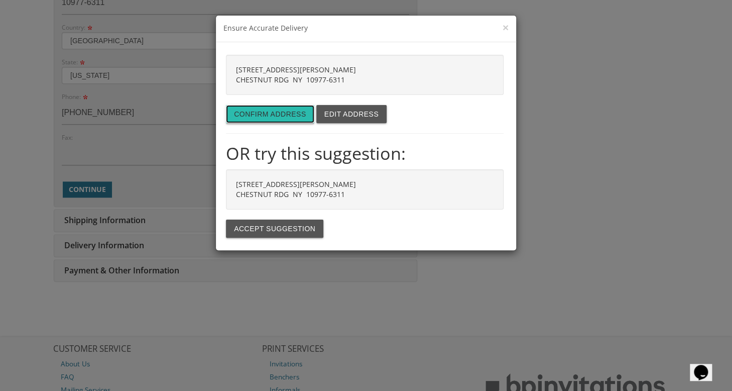
click at [263, 114] on button "Confirm address" at bounding box center [270, 114] width 88 height 18
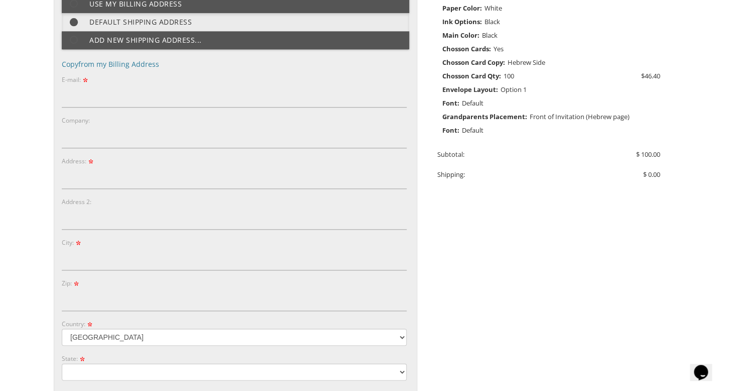
type input "[EMAIL_ADDRESS][DOMAIN_NAME]"
type input "[STREET_ADDRESS][PERSON_NAME]"
type input "CHESTNUT RDG"
type input "10977-6311"
select select "US"
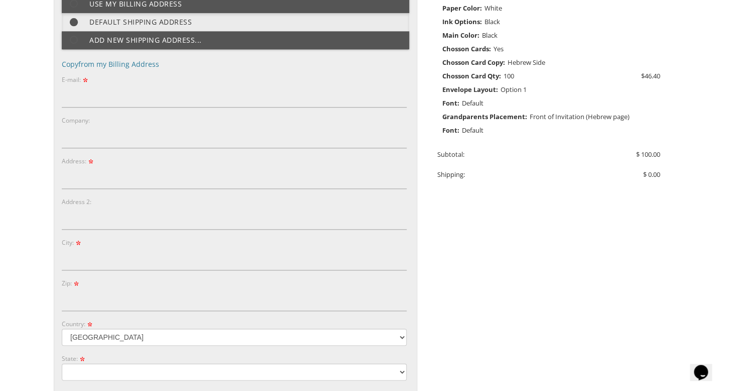
select select "NY"
type input "8452743223"
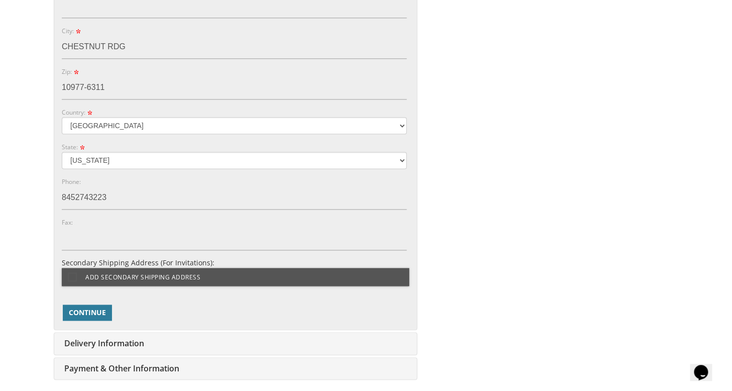
scroll to position [581, 0]
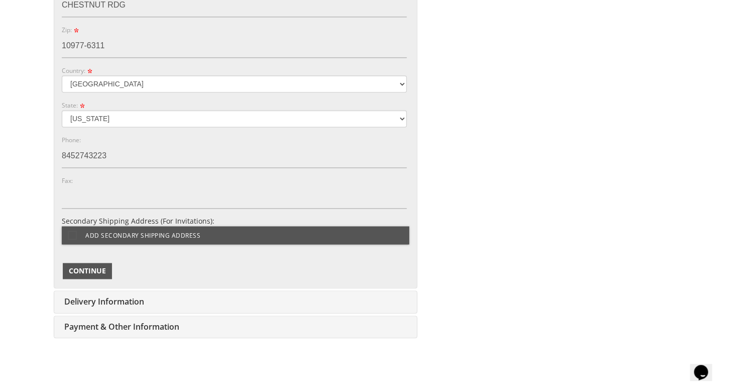
click at [92, 266] on span "Continue" at bounding box center [87, 271] width 37 height 10
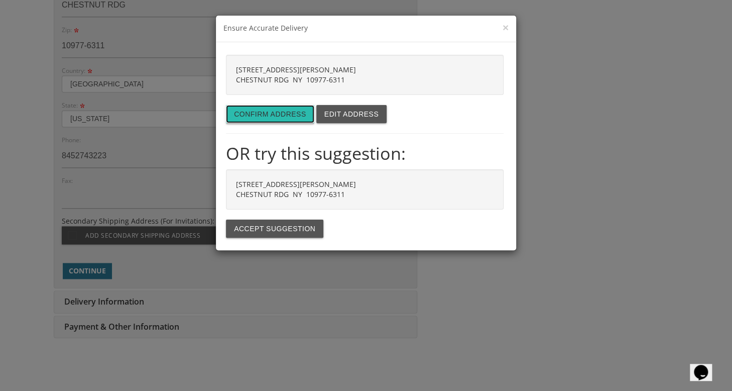
click at [263, 116] on button "Confirm address" at bounding box center [270, 114] width 88 height 18
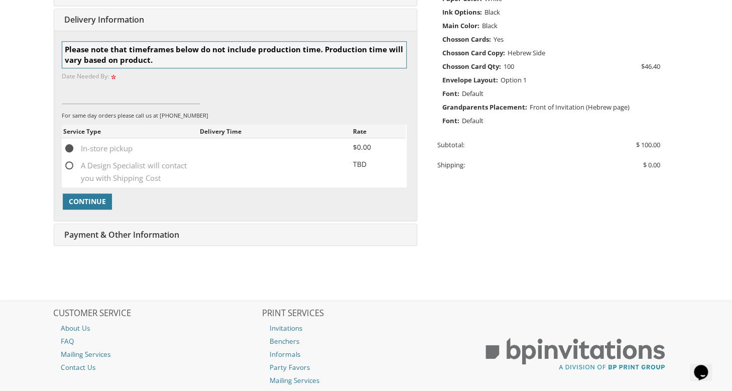
scroll to position [327, 0]
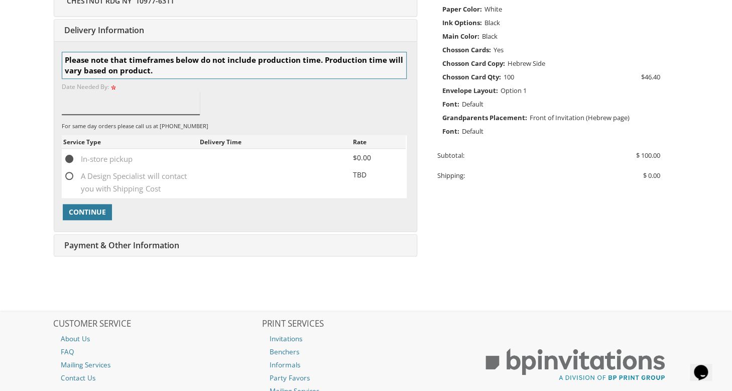
click at [80, 106] on input at bounding box center [131, 102] width 138 height 23
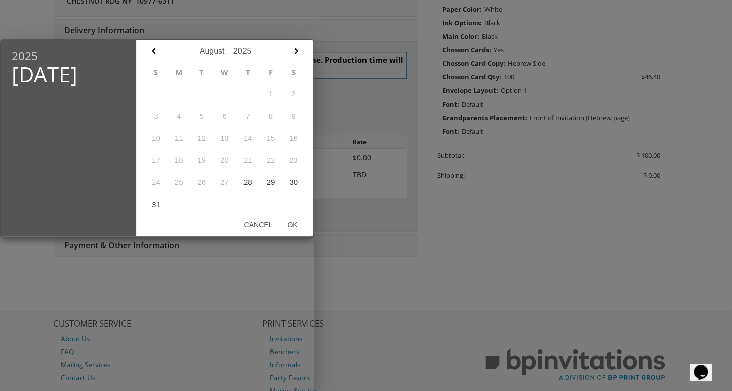
drag, startPoint x: 80, startPoint y: 106, endPoint x: 296, endPoint y: 51, distance: 222.6
click at [296, 51] on div "2025 Wed, Aug 27 August January February March April May June July August Septe…" at bounding box center [157, 137] width 314 height 197
click at [293, 46] on icon "button" at bounding box center [296, 51] width 12 height 12
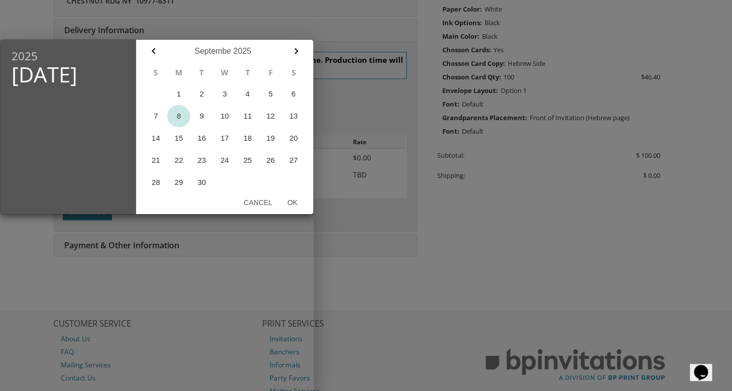
click at [181, 117] on button "8" at bounding box center [178, 116] width 23 height 22
click at [293, 200] on button "Ok" at bounding box center [292, 202] width 25 height 18
type input "Sep 08, 2025"
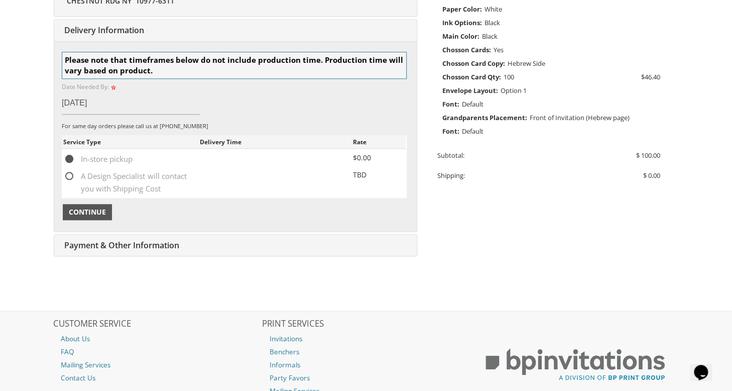
click at [92, 207] on span "Continue" at bounding box center [87, 212] width 37 height 10
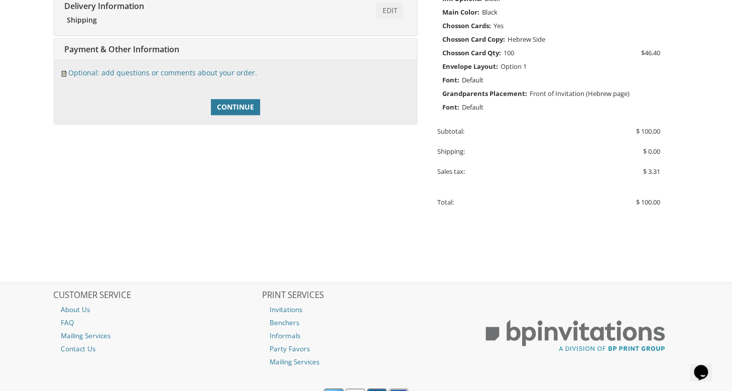
scroll to position [369, 0]
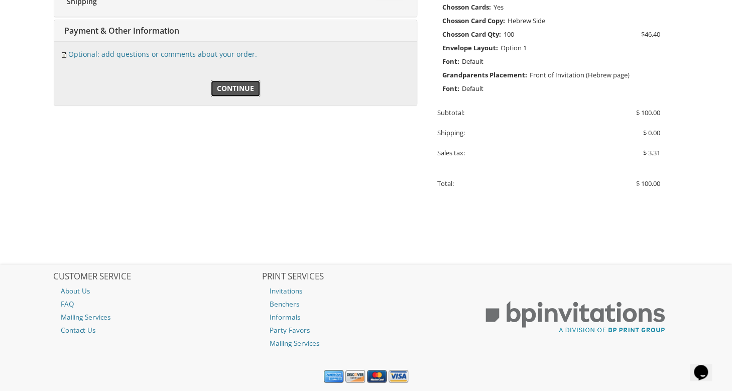
click at [251, 85] on span "Continue" at bounding box center [235, 88] width 37 height 10
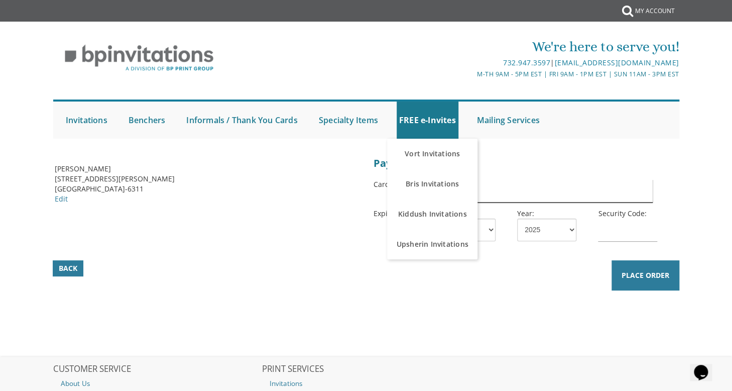
click at [495, 190] on input "text" at bounding box center [543, 190] width 219 height 23
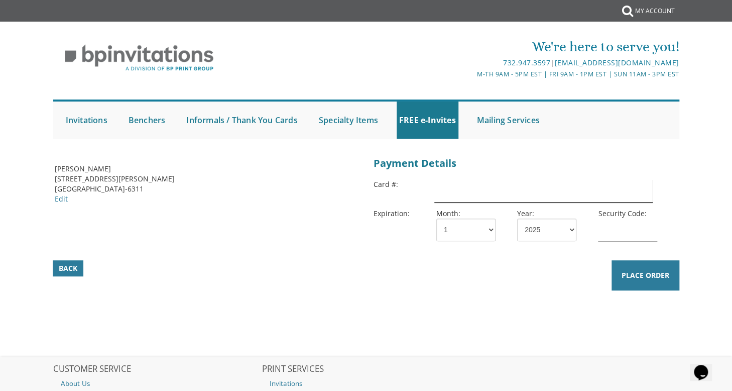
click at [461, 188] on input "text" at bounding box center [543, 190] width 219 height 23
type input "[CREDIT_CARD_NUMBER]"
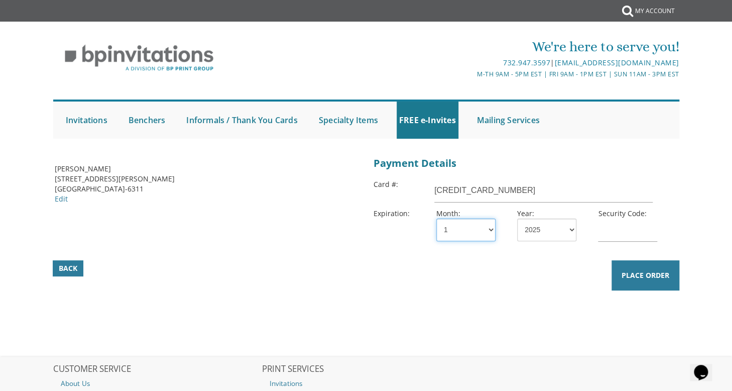
click at [488, 232] on select "1 2 3 4 5 6 7 8 9 10 11 12" at bounding box center [466, 230] width 59 height 23
select select "12"
click at [437, 219] on select "1 2 3 4 5 6 7 8 9 10 11 12" at bounding box center [466, 230] width 59 height 23
click at [571, 229] on select "2025 2026 2027 2028 2029 2030 2031 2032 2033 2034 2035" at bounding box center [546, 230] width 59 height 23
select select "26"
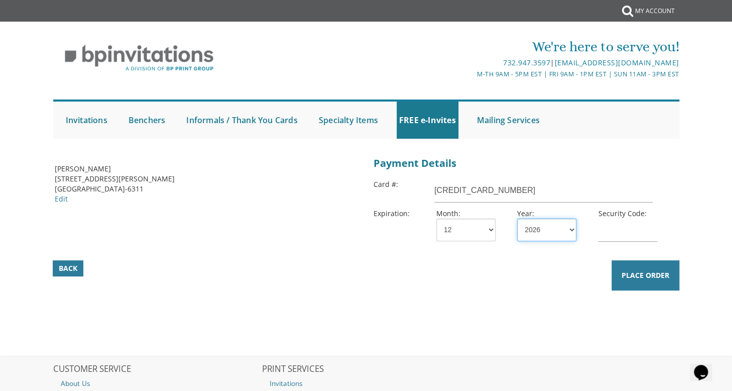
click at [517, 219] on select "2025 2026 2027 2028 2029 2030 2031 2032 2033 2034 2035" at bounding box center [546, 230] width 59 height 23
click at [619, 223] on input "text" at bounding box center [627, 230] width 59 height 23
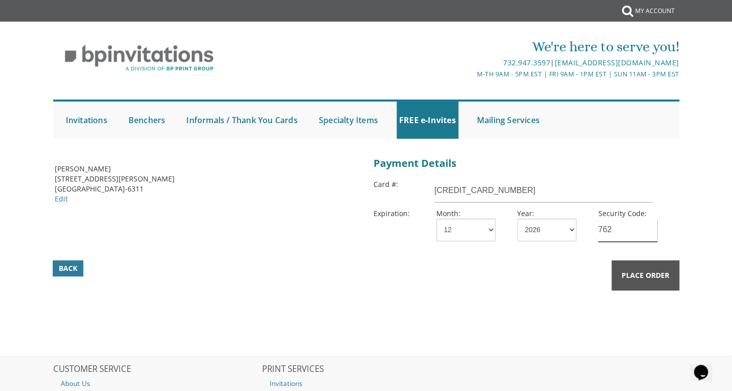
type input "762"
click at [659, 273] on span "Place Order" at bounding box center [646, 275] width 48 height 10
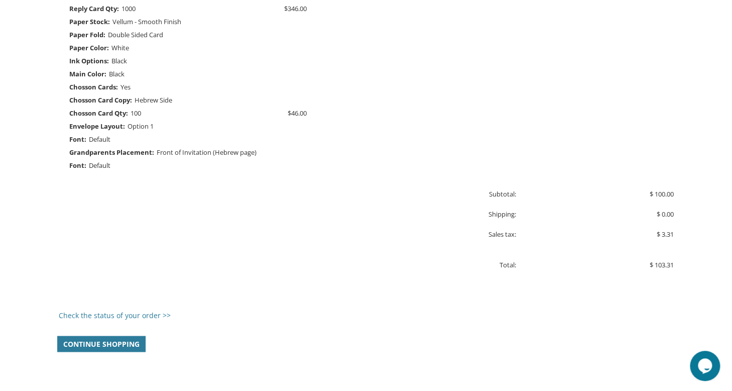
scroll to position [639, 0]
